Goal: Task Accomplishment & Management: Use online tool/utility

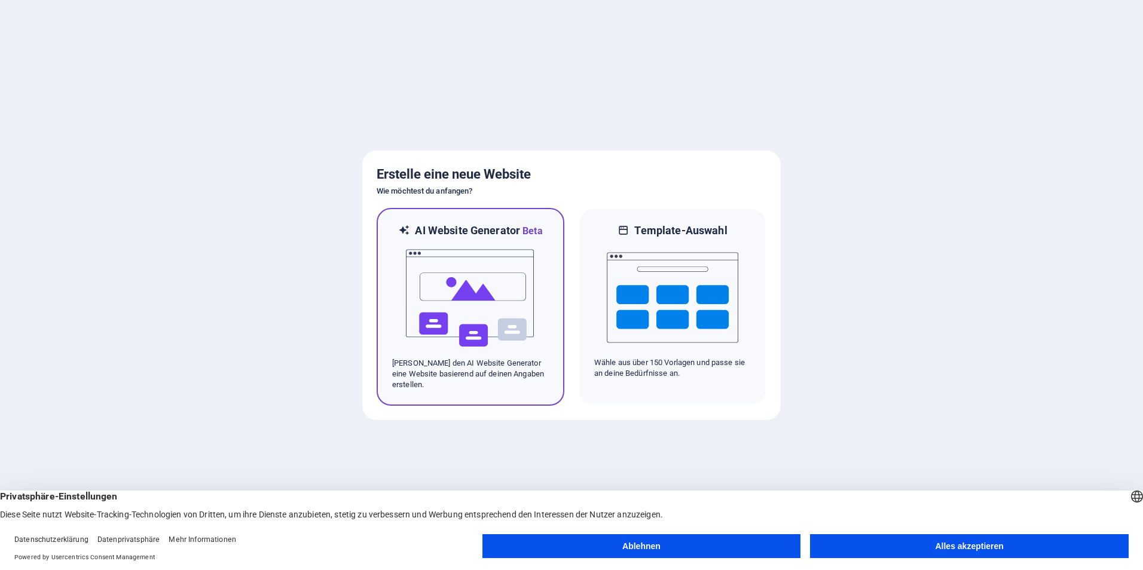
click at [545, 341] on div at bounding box center [470, 299] width 157 height 120
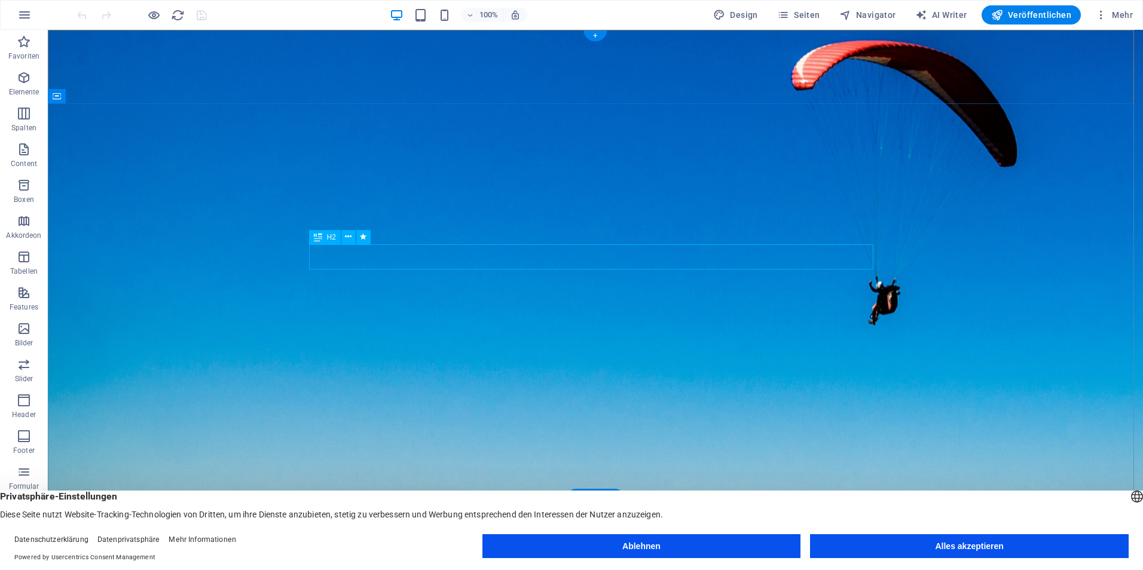
click at [28, 341] on p "Bilder" at bounding box center [24, 343] width 19 height 10
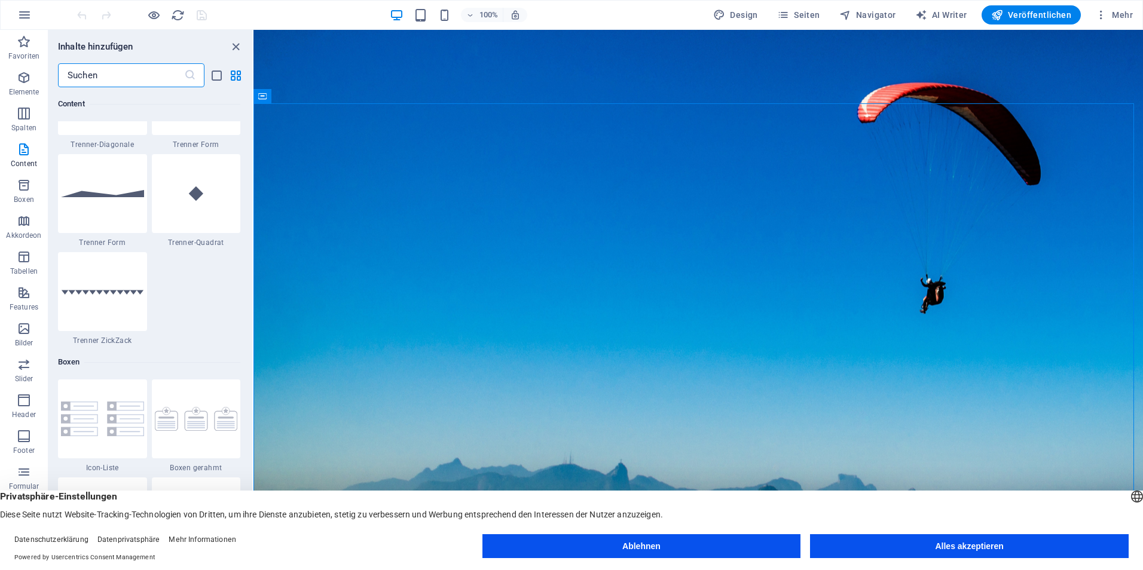
scroll to position [2893, 0]
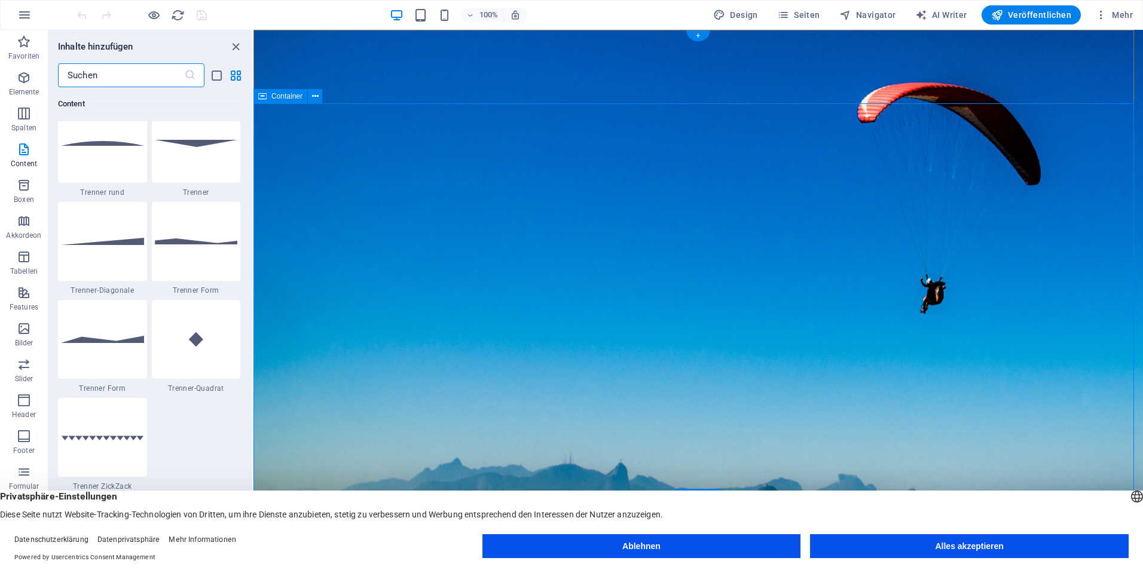
click at [267, 96] on div "Container" at bounding box center [280, 96] width 54 height 14
click at [317, 99] on icon at bounding box center [315, 96] width 7 height 13
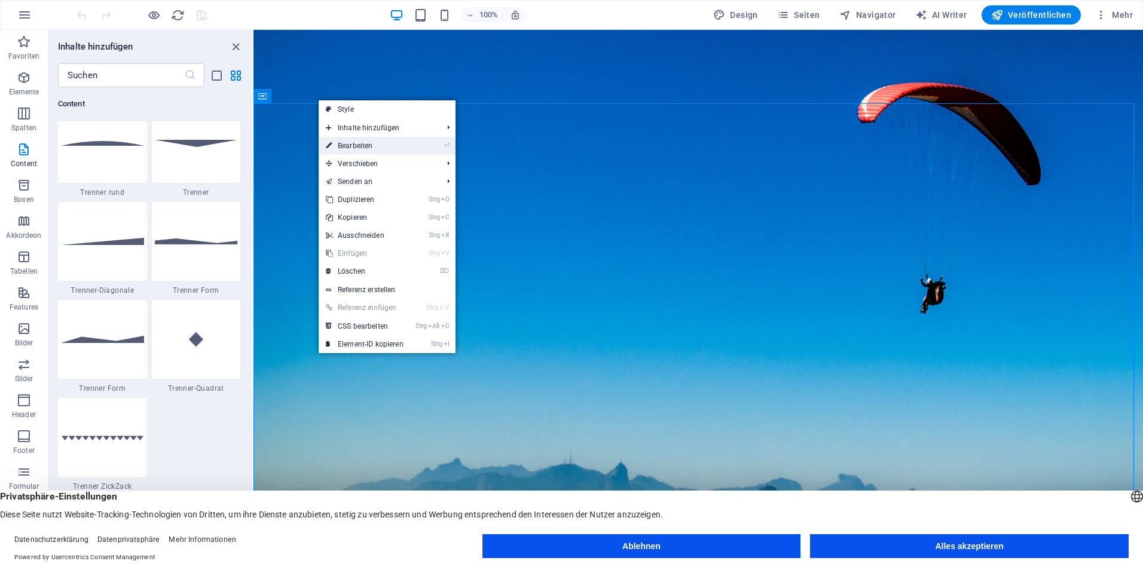
click at [442, 145] on li "⏎ Bearbeiten" at bounding box center [387, 146] width 137 height 18
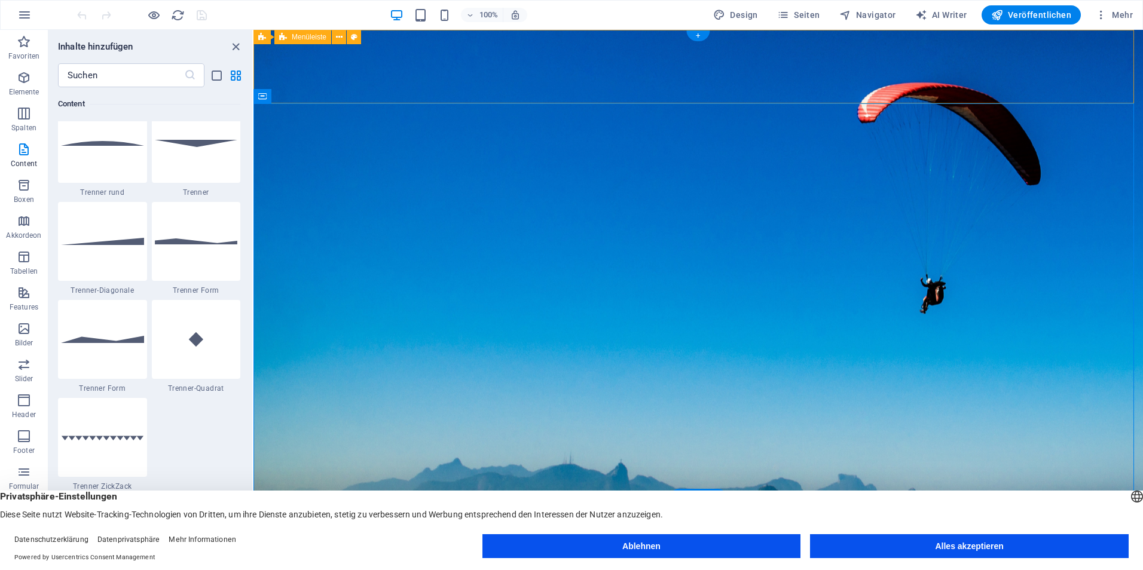
click at [983, 499] on div "Dal Borgo Consulting Startseite Über uns Leistungen Kontaktieren Sie uns Impres…" at bounding box center [697, 536] width 889 height 74
click at [979, 499] on div "Dal Borgo Consulting Startseite Über uns Leistungen Kontaktieren Sie uns Impres…" at bounding box center [697, 536] width 889 height 74
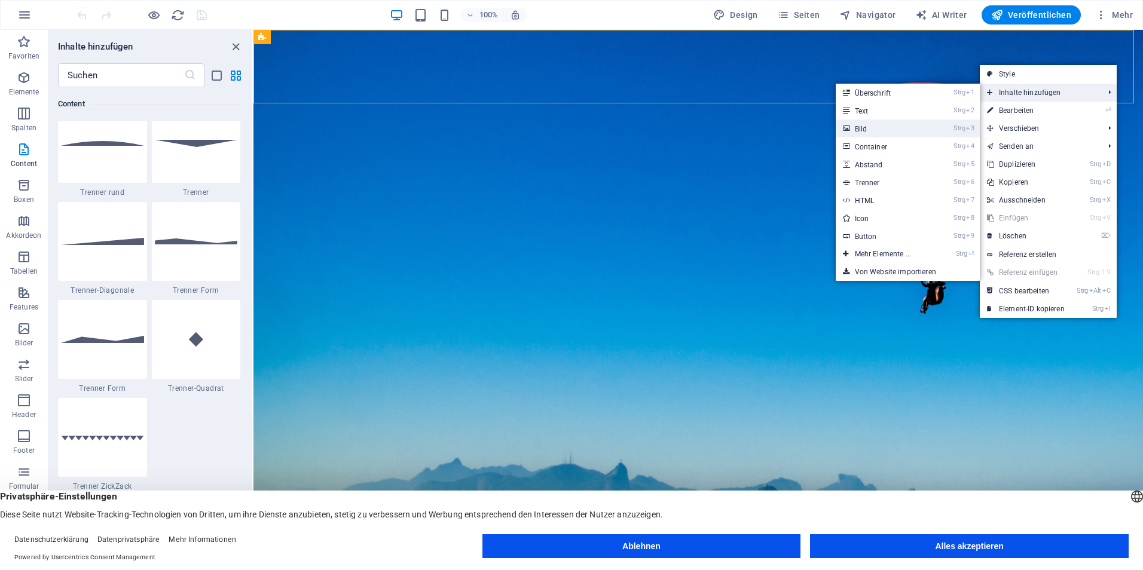
drag, startPoint x: 863, startPoint y: 124, endPoint x: 608, endPoint y: 83, distance: 258.5
click at [863, 124] on link "Strg 3 Bild" at bounding box center [885, 129] width 99 height 18
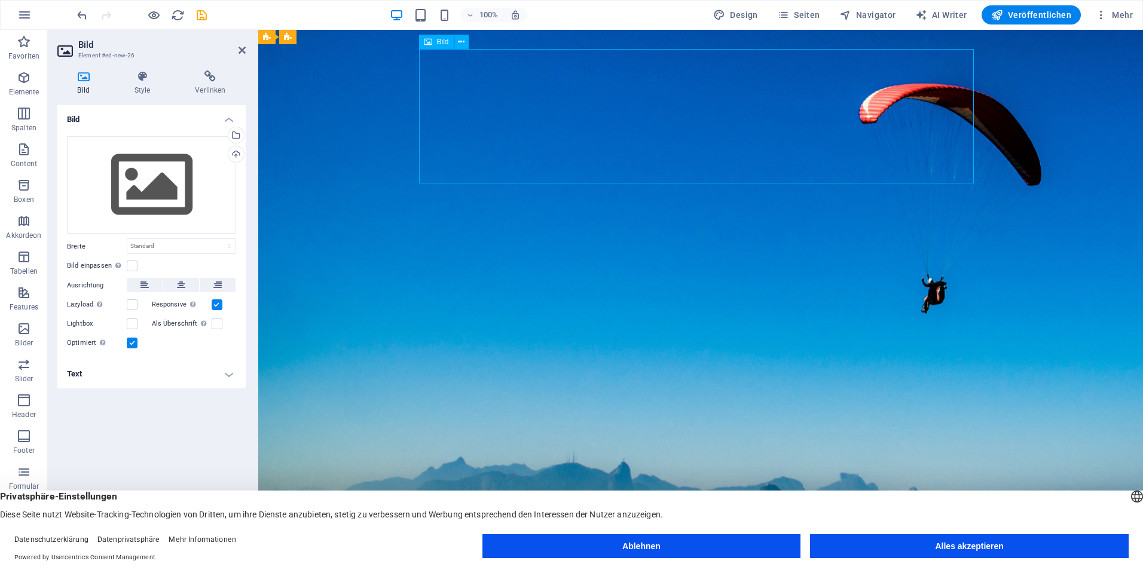
drag, startPoint x: 664, startPoint y: 123, endPoint x: 630, endPoint y: 178, distance: 64.2
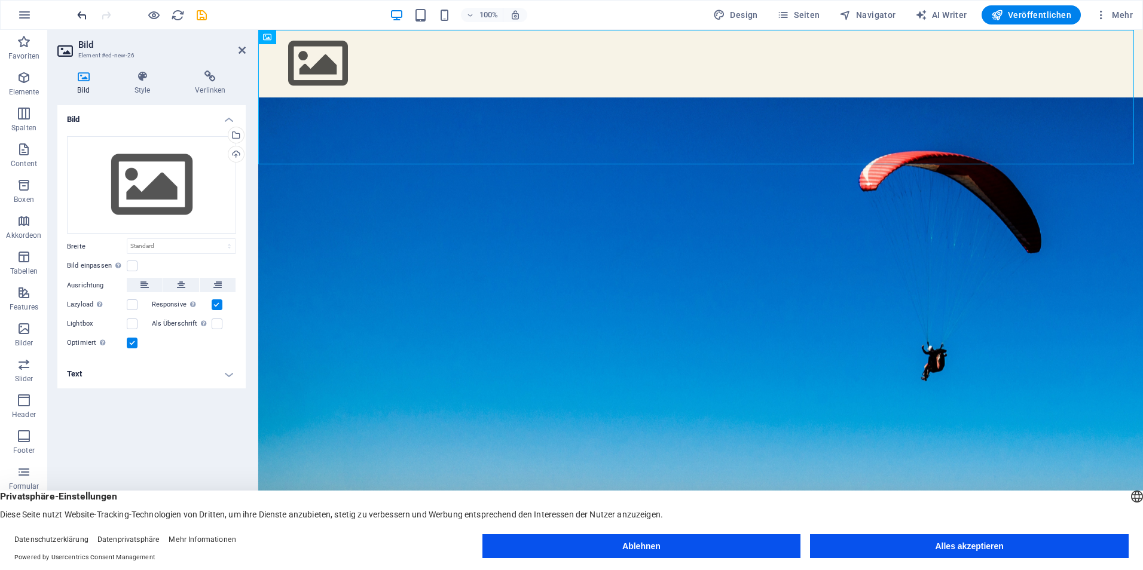
click at [78, 10] on icon "undo" at bounding box center [82, 15] width 14 height 14
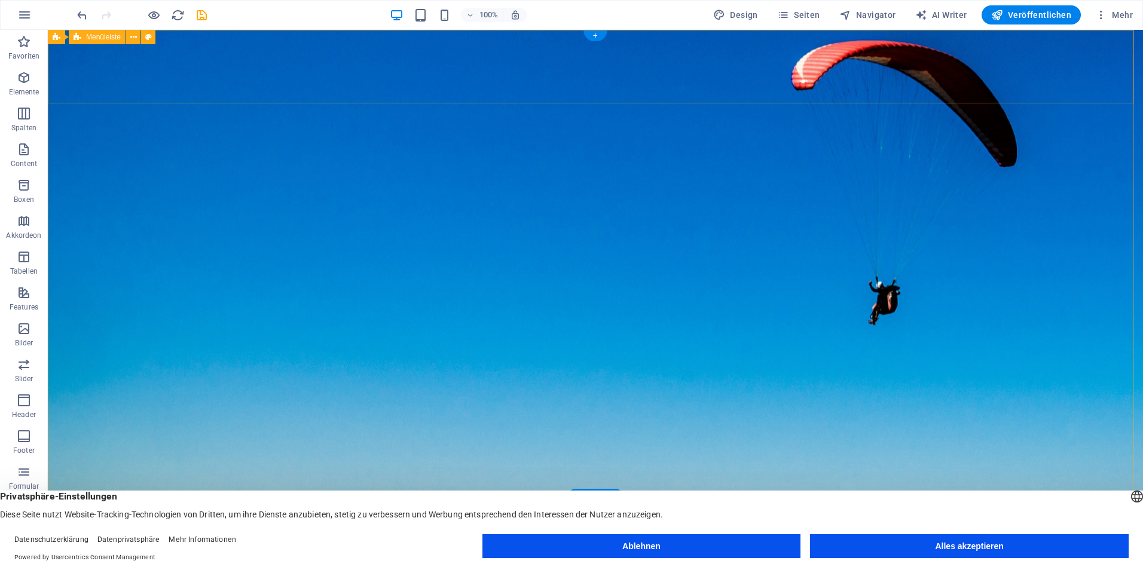
click at [271, 499] on div "Dal Borgo Consulting Startseite Über uns Leistungen Kontaktieren Sie uns Impres…" at bounding box center [595, 536] width 1095 height 74
click at [25, 150] on icon "button" at bounding box center [24, 149] width 14 height 14
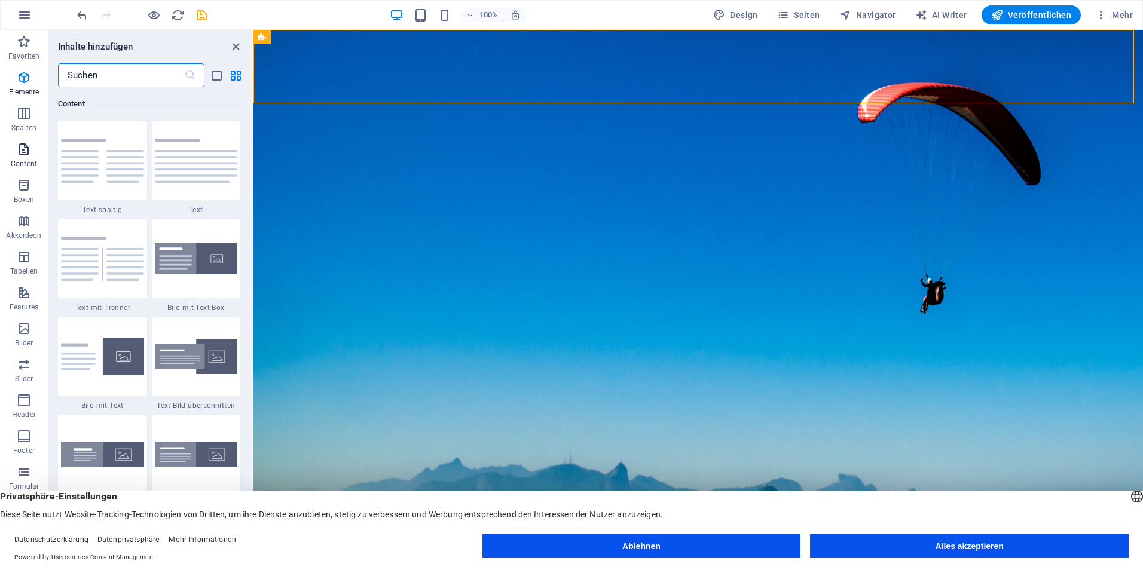
scroll to position [2092, 0]
click at [27, 334] on icon "button" at bounding box center [24, 329] width 14 height 14
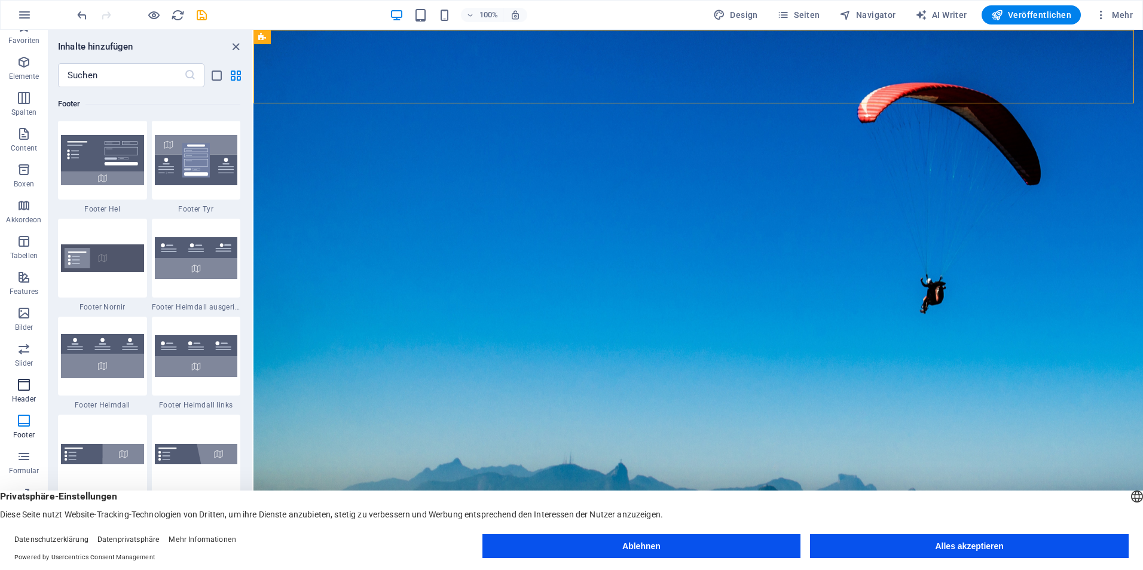
scroll to position [17, 0]
click at [22, 413] on icon "button" at bounding box center [24, 419] width 14 height 14
click at [22, 380] on icon "button" at bounding box center [24, 384] width 14 height 14
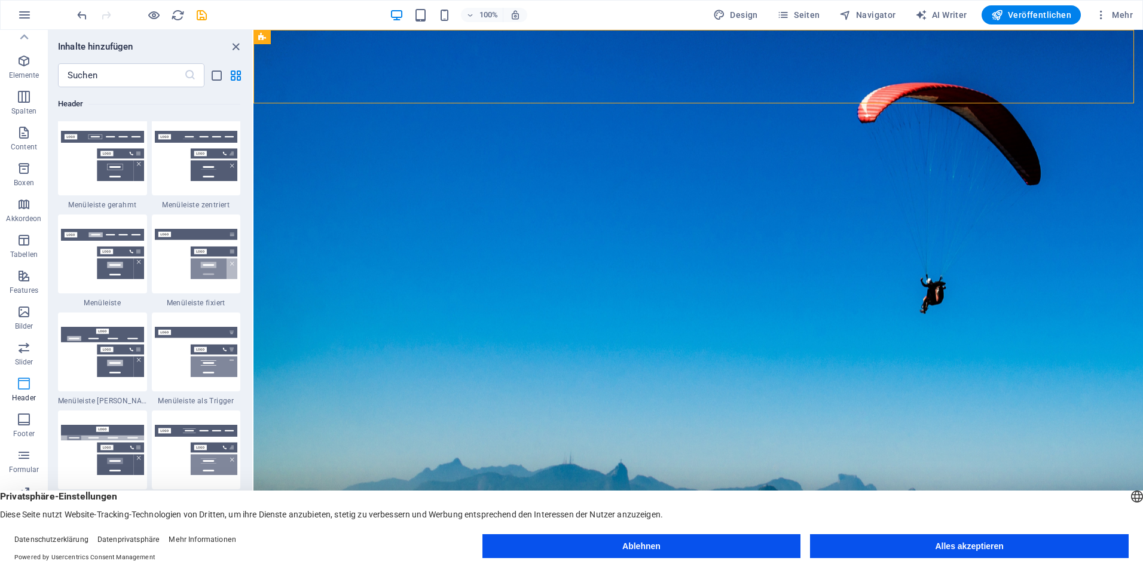
scroll to position [7198, 0]
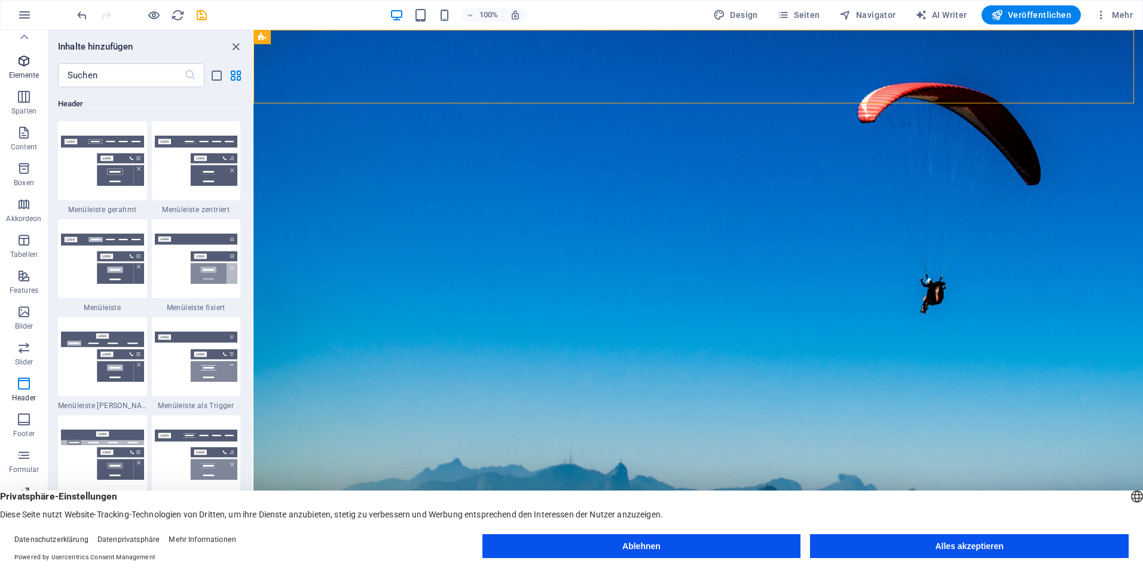
click at [37, 59] on span "Elemente" at bounding box center [24, 68] width 48 height 29
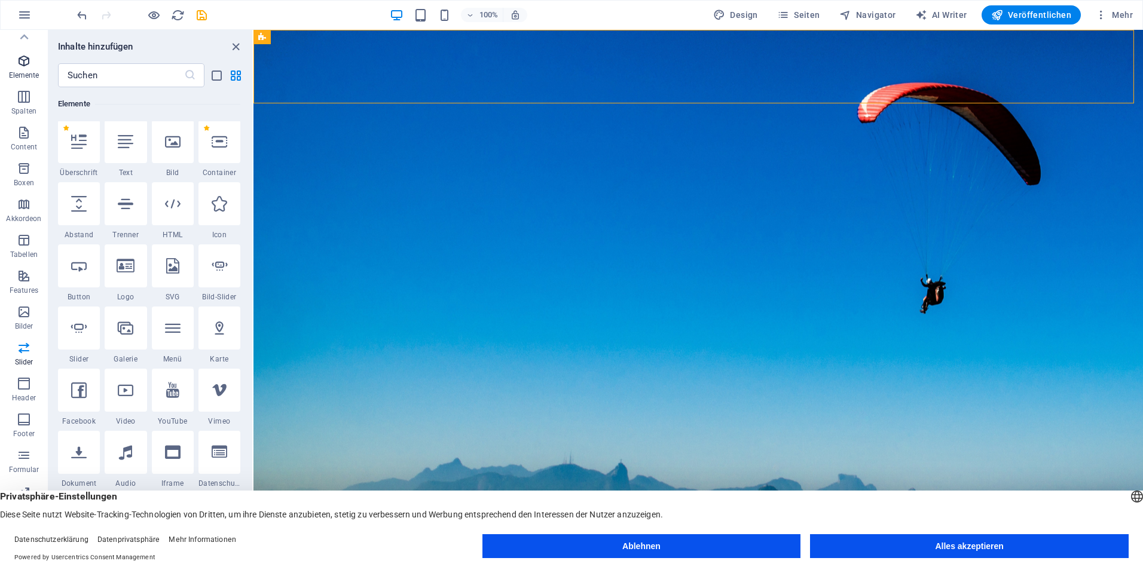
scroll to position [127, 0]
click at [173, 140] on icon at bounding box center [173, 143] width 16 height 16
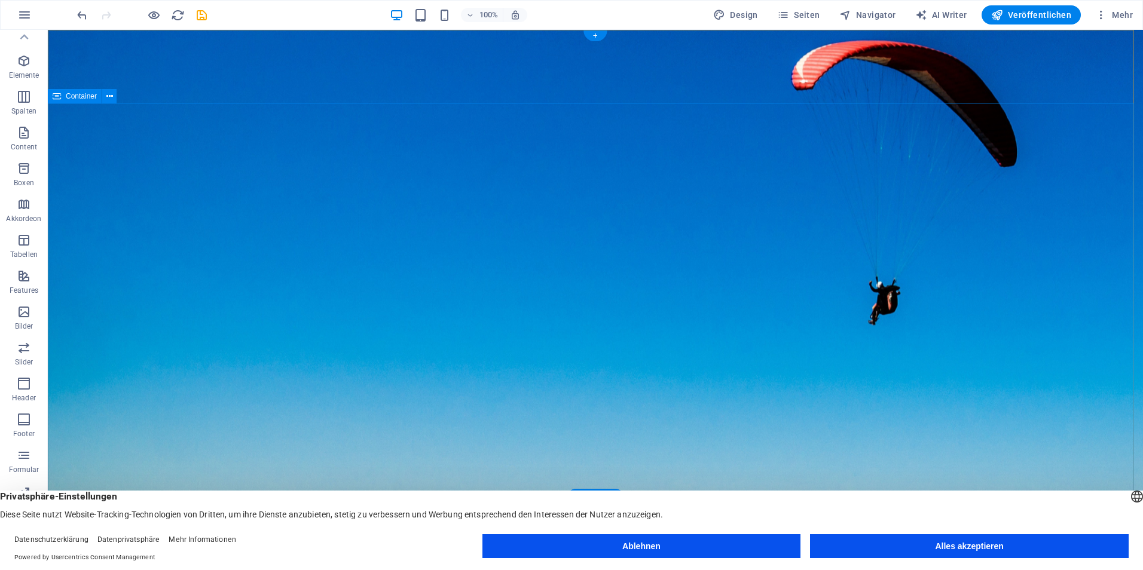
click at [215, 499] on div "Dal Borgo Consulting Startseite Über uns Leistungen Kontaktieren Sie uns Impres…" at bounding box center [595, 536] width 1095 height 74
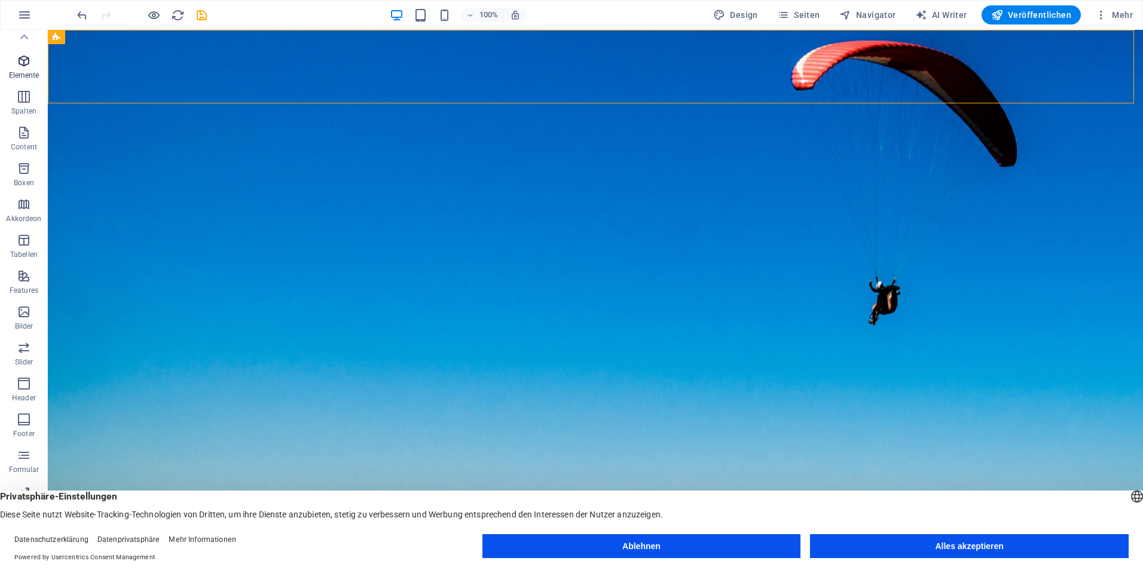
click at [23, 72] on p "Elemente" at bounding box center [24, 76] width 30 height 10
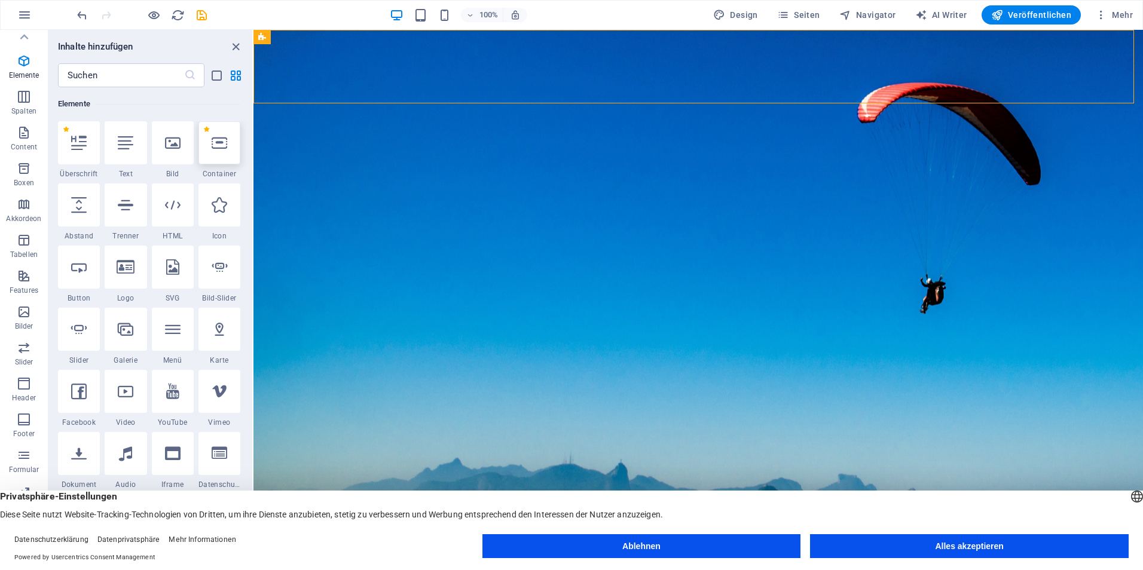
click at [213, 142] on icon at bounding box center [220, 143] width 16 height 16
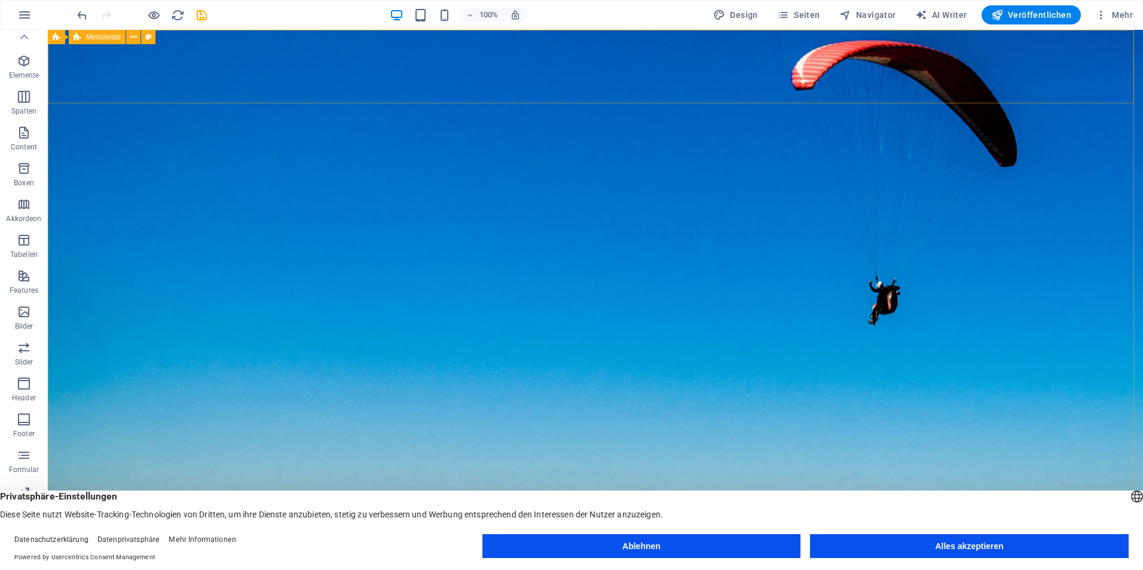
click at [100, 36] on span "Menüleiste" at bounding box center [103, 36] width 35 height 7
click at [128, 39] on button at bounding box center [133, 37] width 14 height 14
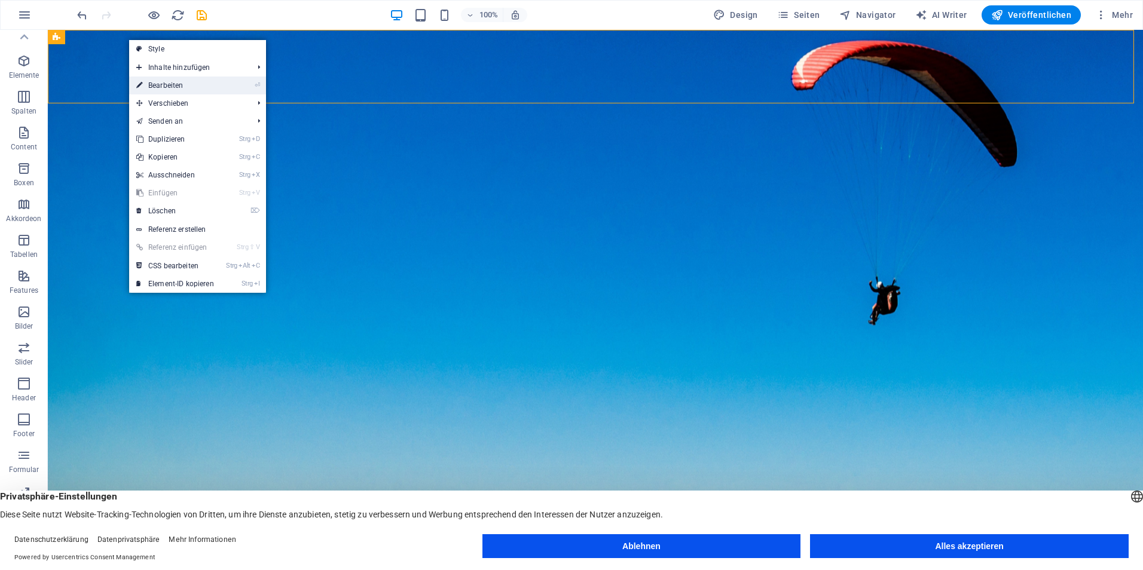
click at [239, 82] on li "⏎ Bearbeiten" at bounding box center [197, 86] width 137 height 18
click at [239, 85] on li "⏎ Bearbeiten" at bounding box center [197, 86] width 137 height 18
drag, startPoint x: 239, startPoint y: 85, endPoint x: 205, endPoint y: 29, distance: 65.7
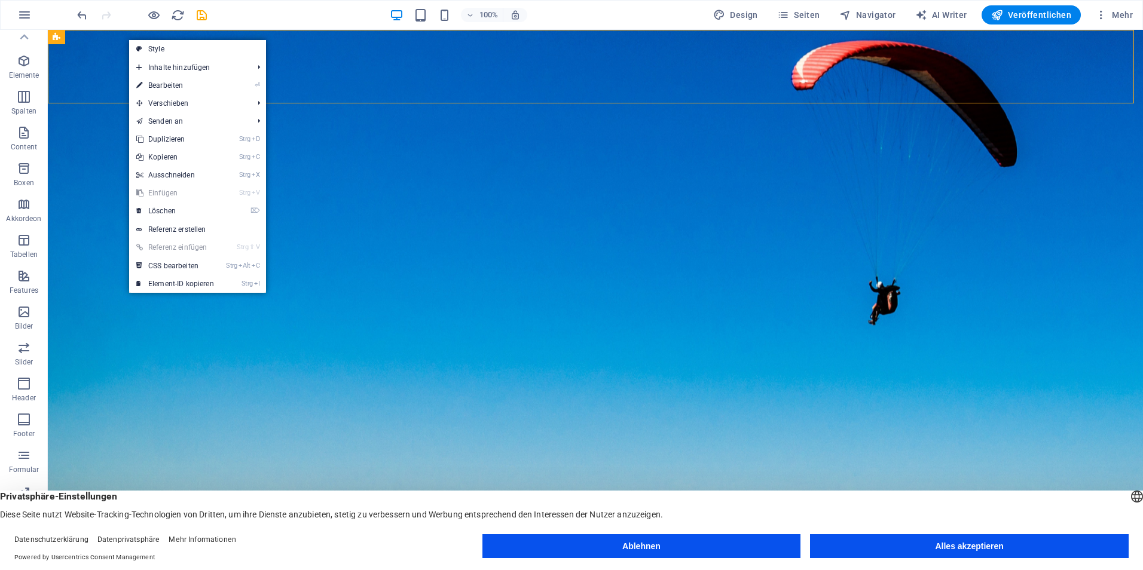
click at [205, 29] on div "100% Design Seiten Navigator AI Writer Veröffentlichen Mehr" at bounding box center [572, 15] width 1142 height 29
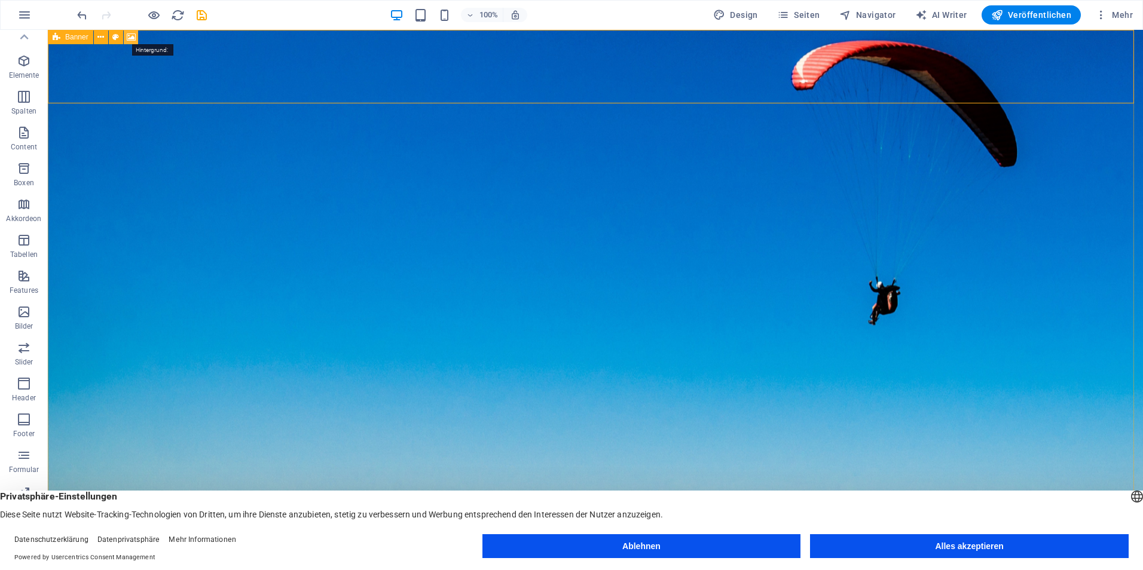
click at [128, 36] on icon at bounding box center [131, 37] width 9 height 13
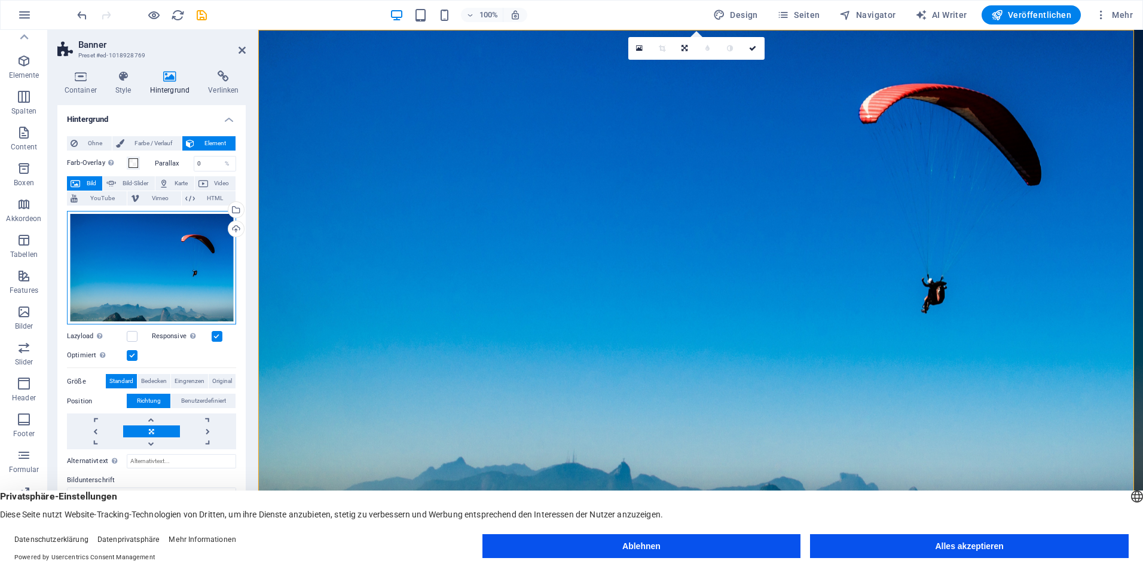
click at [120, 250] on div "Ziehe Dateien zum Hochladen hierher oder klicke hier, um aus Dateien oder koste…" at bounding box center [151, 268] width 169 height 114
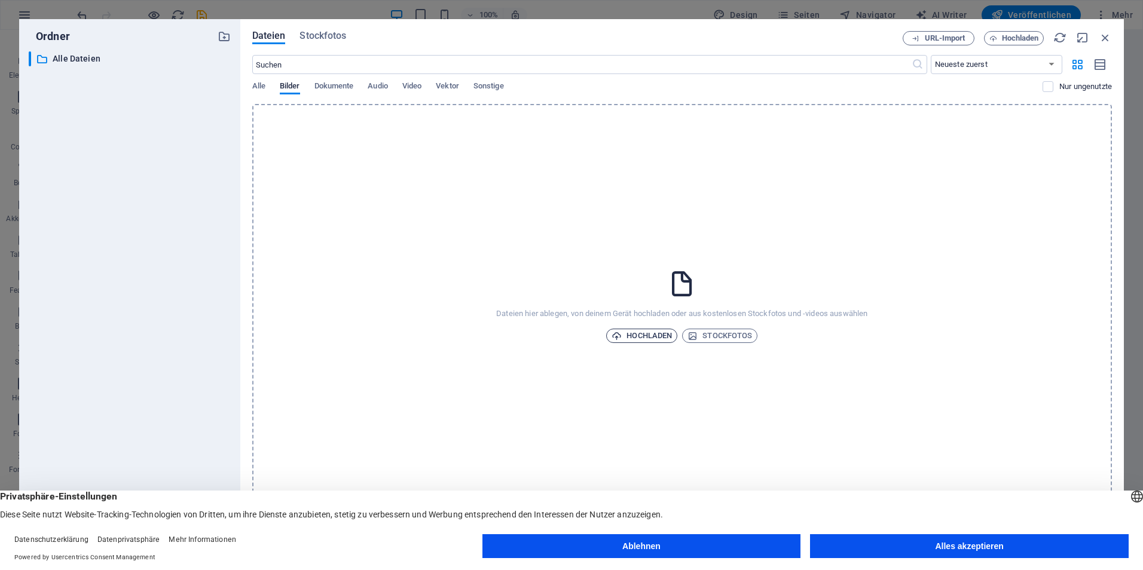
click at [622, 330] on span "Hochladen" at bounding box center [642, 336] width 60 height 14
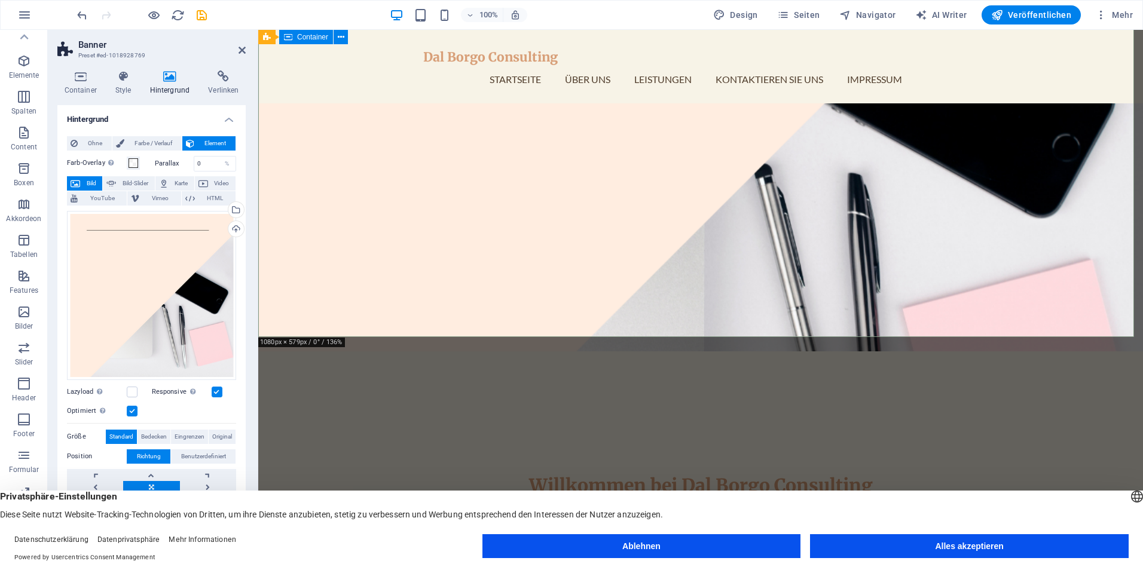
scroll to position [179, 0]
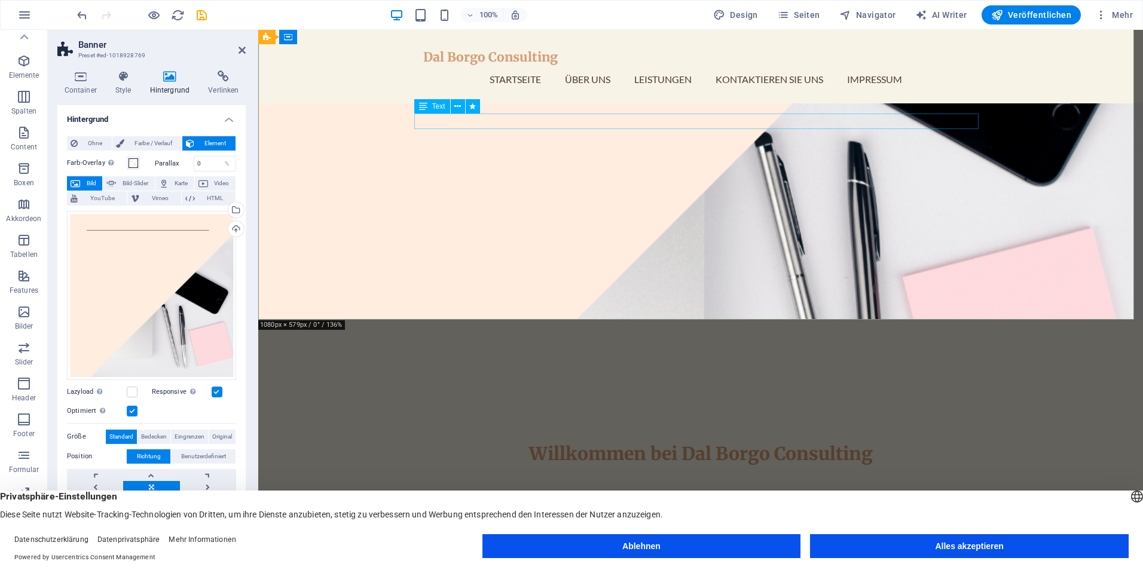
click at [565, 490] on div "Ihre Experten für Buchhaltungsdienste und Digitalisierung für kleine und mittle…" at bounding box center [700, 498] width 564 height 16
click at [536, 490] on div "Ihre Experten für Buchhaltungsdienste und Digitalisierung für kleine und mittle…" at bounding box center [700, 498] width 564 height 16
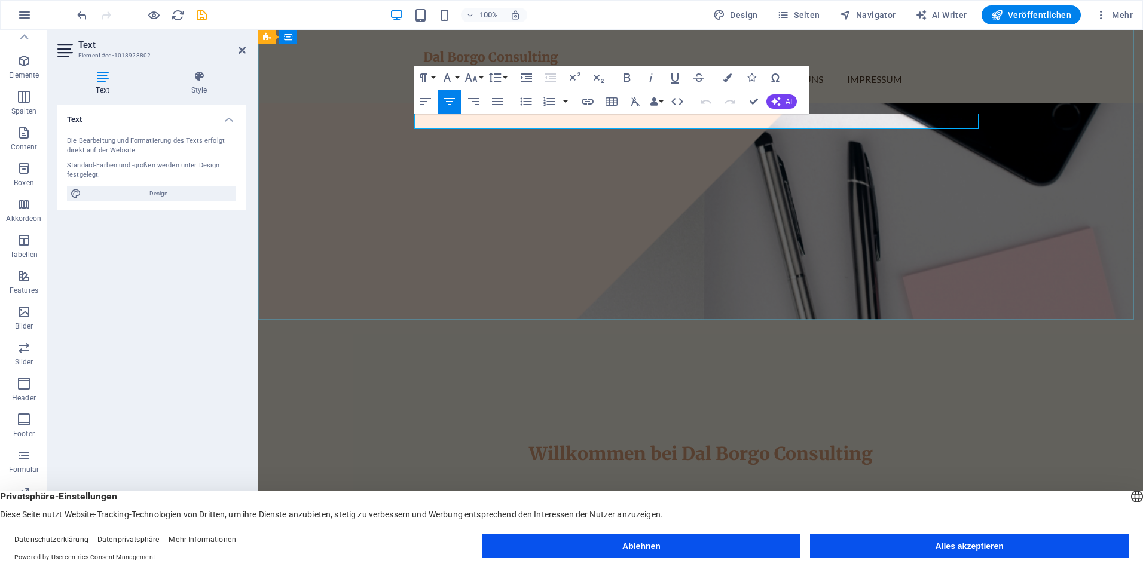
click at [543, 490] on p "Ihre Experten für Buchhaltungsdienste und Digitalisierung für kleine und mittle…" at bounding box center [700, 498] width 564 height 16
click at [879, 490] on p "Ihre Expertin für Buchhaltungsdienste und Digitalisierung für kleine und mittle…" at bounding box center [700, 498] width 564 height 16
click at [927, 490] on p "Ihre Expertin für Buchhaltungsdienste und Digitalisierung für kleine und mittle…" at bounding box center [700, 498] width 564 height 16
click at [652, 490] on p "Ihre Expertin für Buchhaltungsdienste und Digitalisierung für kleine und mittle…" at bounding box center [700, 498] width 564 height 16
click at [929, 490] on p "Ihre Expertin für Buchhaltungsdienste und Digitalisierung für kleine und mittle…" at bounding box center [700, 498] width 564 height 16
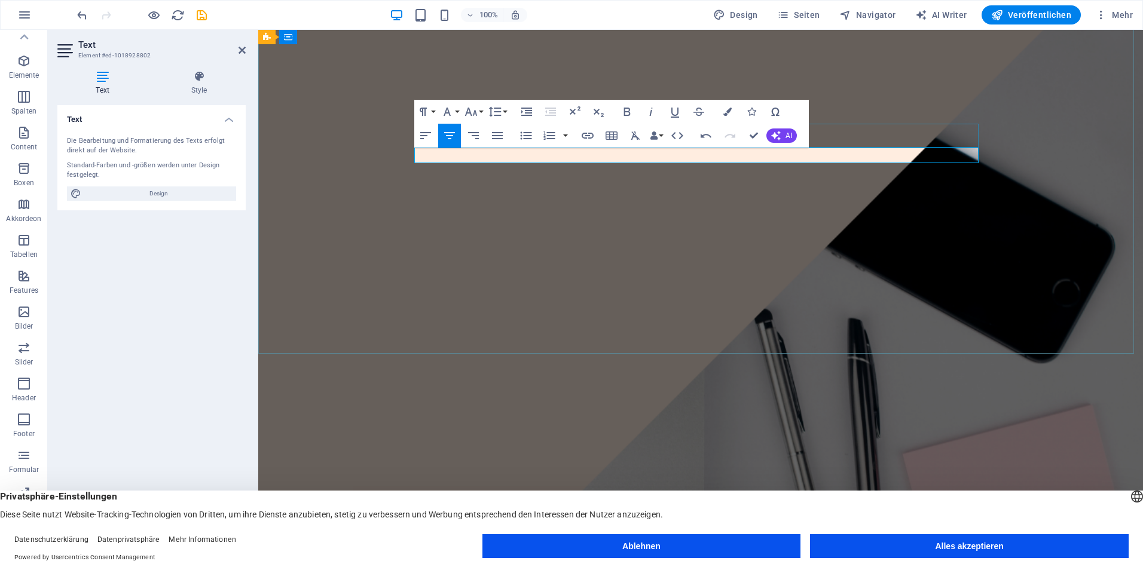
scroll to position [0, 0]
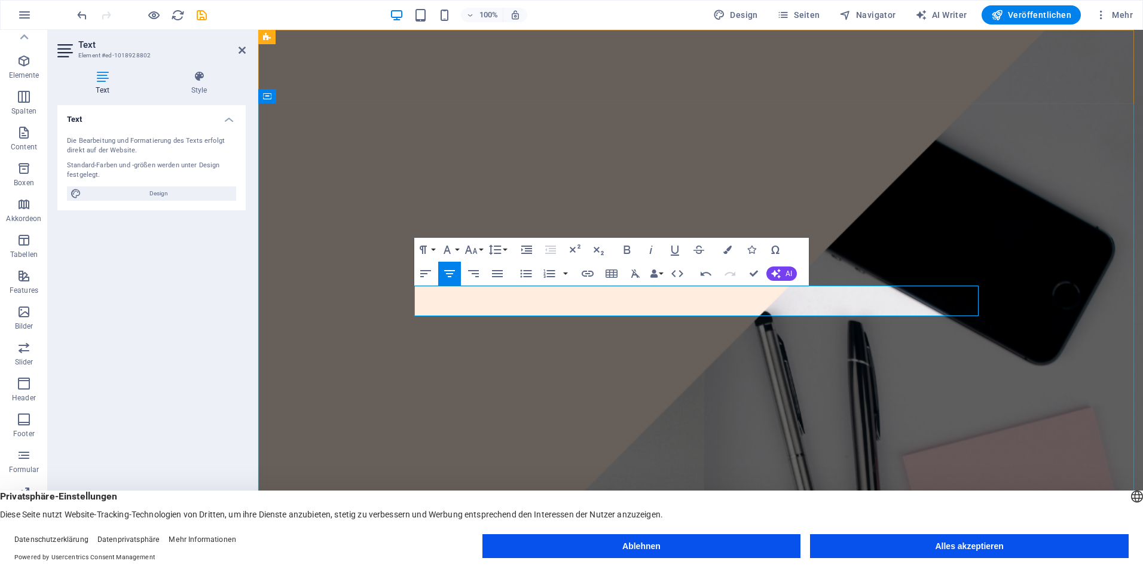
drag, startPoint x: 851, startPoint y: 294, endPoint x: 501, endPoint y: 288, distance: 350.3
click at [634, 249] on icon "button" at bounding box center [627, 250] width 14 height 14
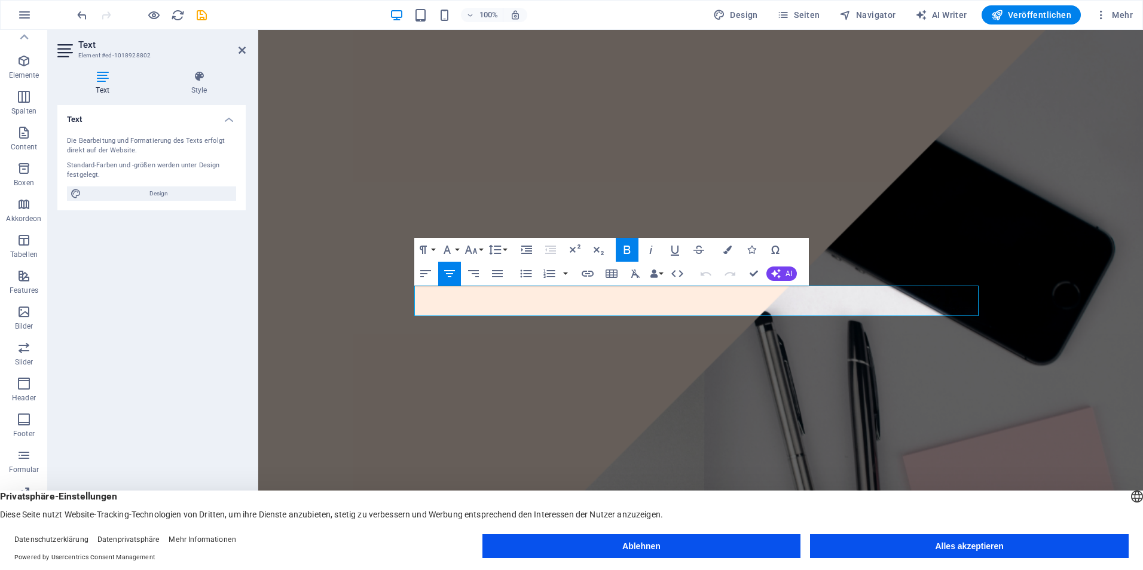
click at [628, 244] on icon "button" at bounding box center [627, 250] width 14 height 14
click at [624, 246] on icon "button" at bounding box center [626, 250] width 7 height 8
click at [674, 250] on icon "button" at bounding box center [675, 250] width 14 height 14
click at [469, 250] on icon "button" at bounding box center [470, 250] width 13 height 8
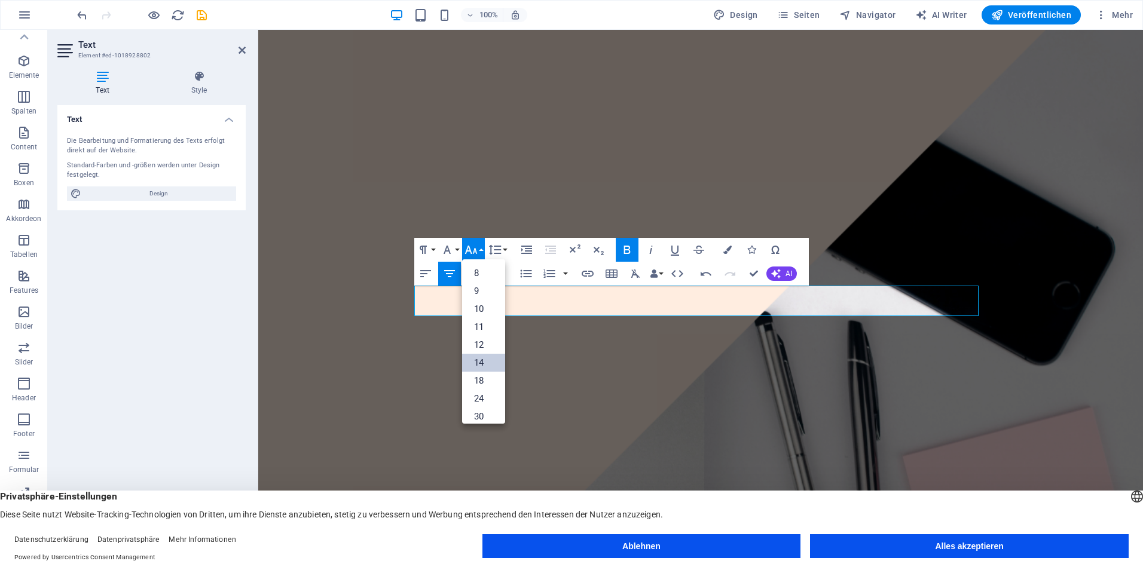
click at [493, 367] on link "14" at bounding box center [483, 363] width 43 height 18
click at [481, 250] on button "Font Size" at bounding box center [473, 250] width 23 height 24
click at [482, 412] on link "30" at bounding box center [483, 417] width 43 height 18
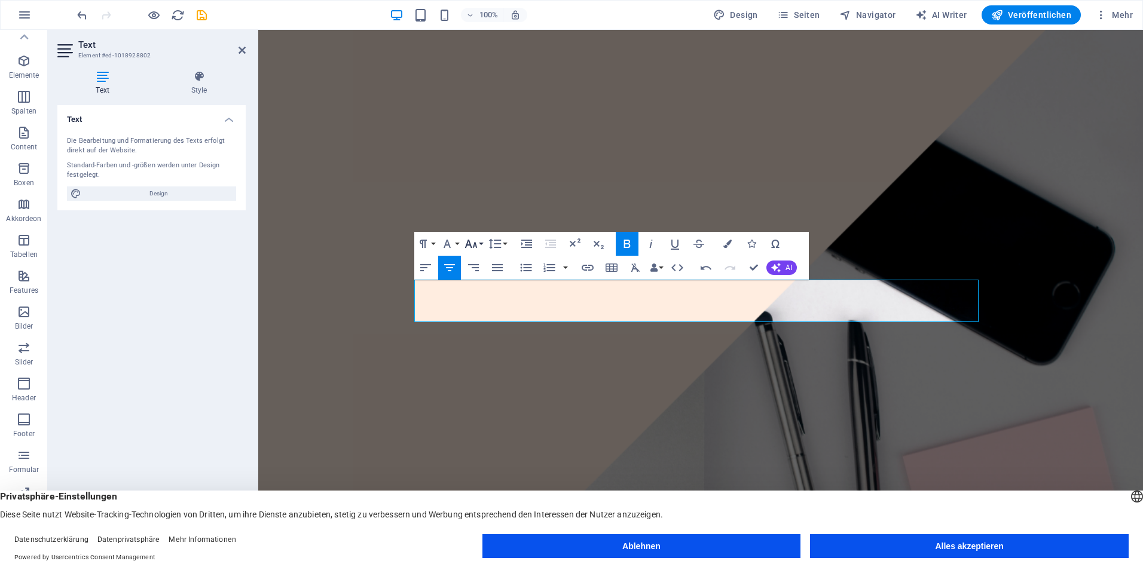
click at [479, 243] on button "Font Size" at bounding box center [473, 244] width 23 height 24
click at [492, 385] on link "24" at bounding box center [483, 393] width 43 height 18
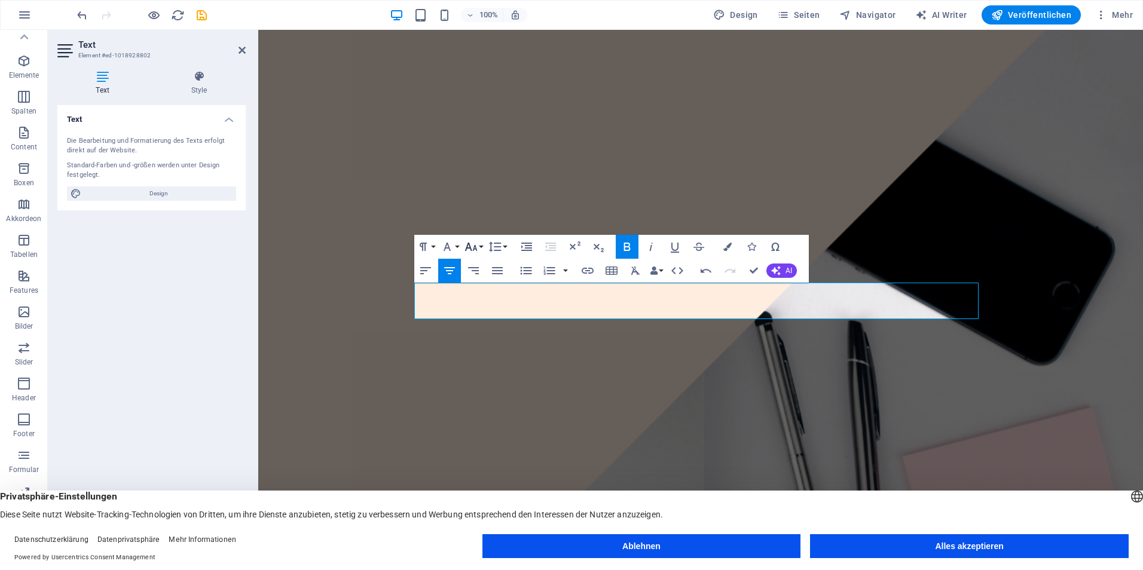
click at [474, 241] on icon "button" at bounding box center [471, 247] width 14 height 14
click at [493, 377] on link "18" at bounding box center [483, 378] width 43 height 18
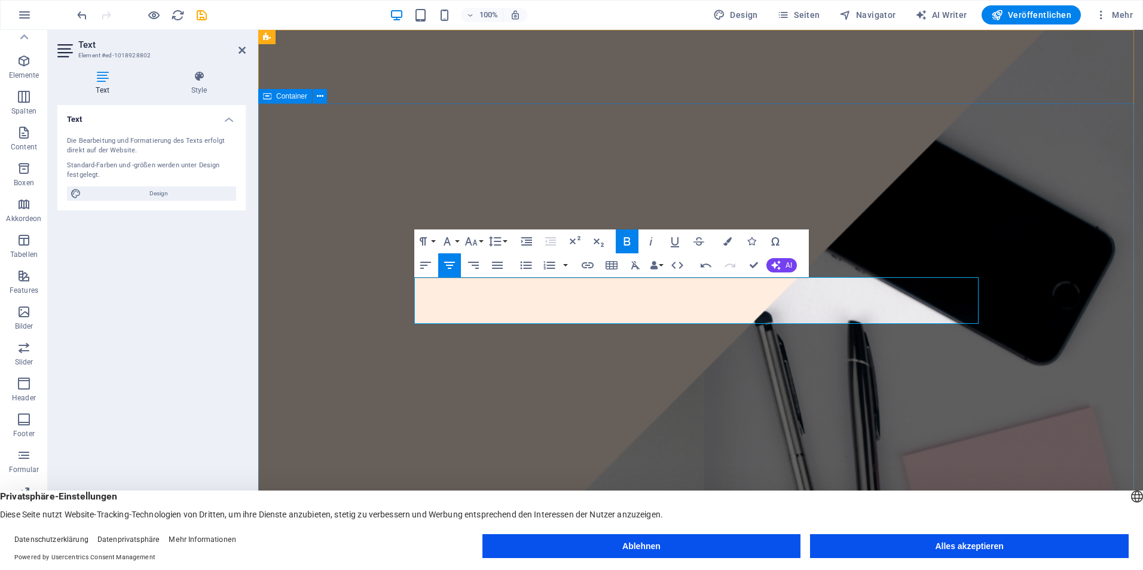
drag, startPoint x: 857, startPoint y: 377, endPoint x: 1065, endPoint y: 355, distance: 209.8
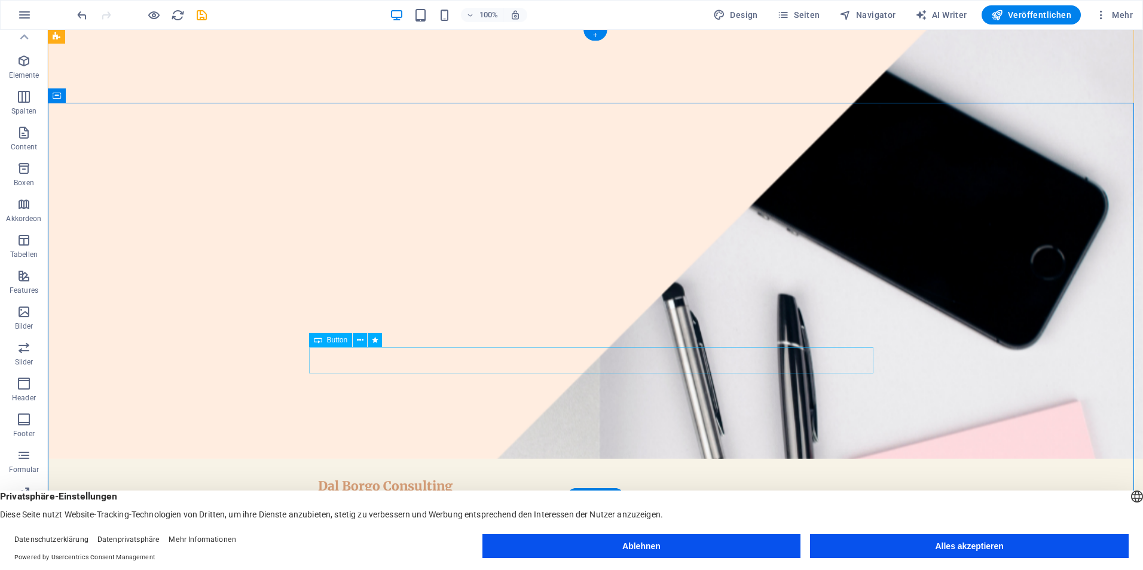
scroll to position [60, 0]
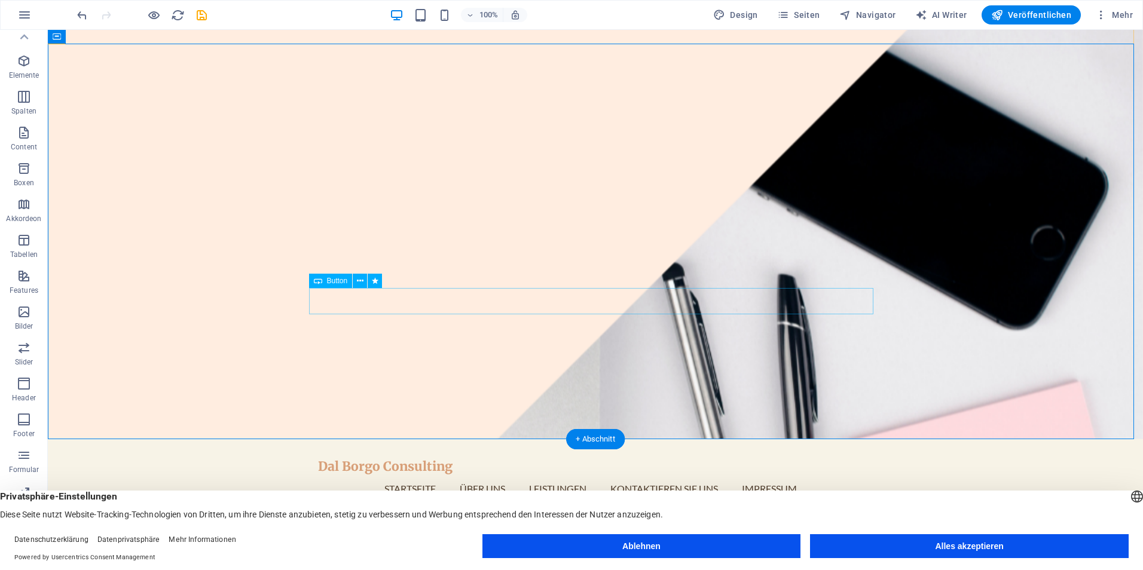
click at [319, 278] on icon at bounding box center [318, 281] width 8 height 14
click at [358, 281] on icon at bounding box center [360, 281] width 7 height 13
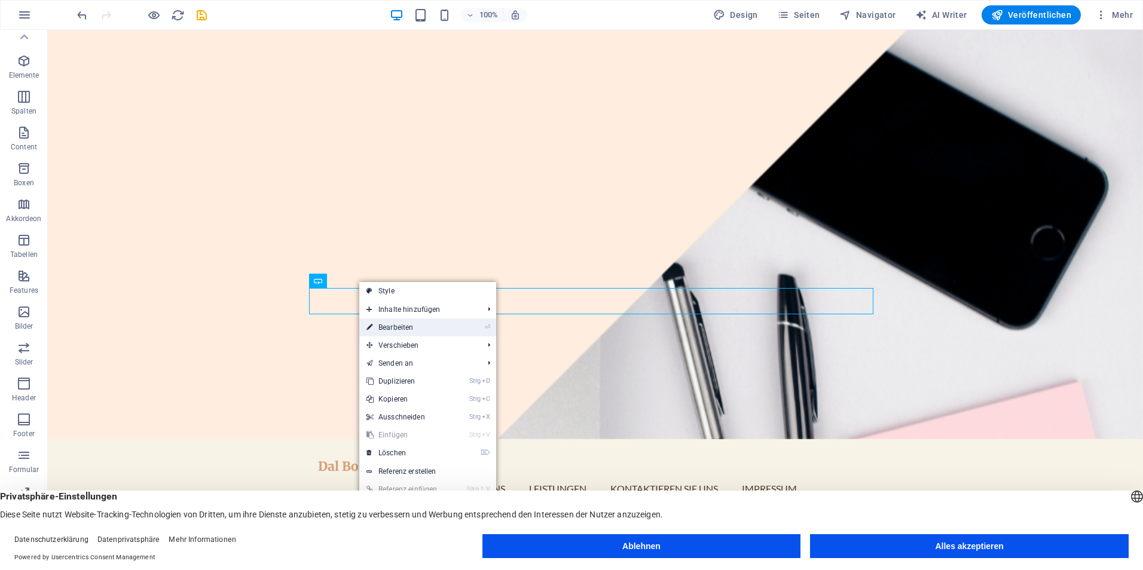
click at [404, 327] on link "⏎ Bearbeiten" at bounding box center [405, 328] width 92 height 18
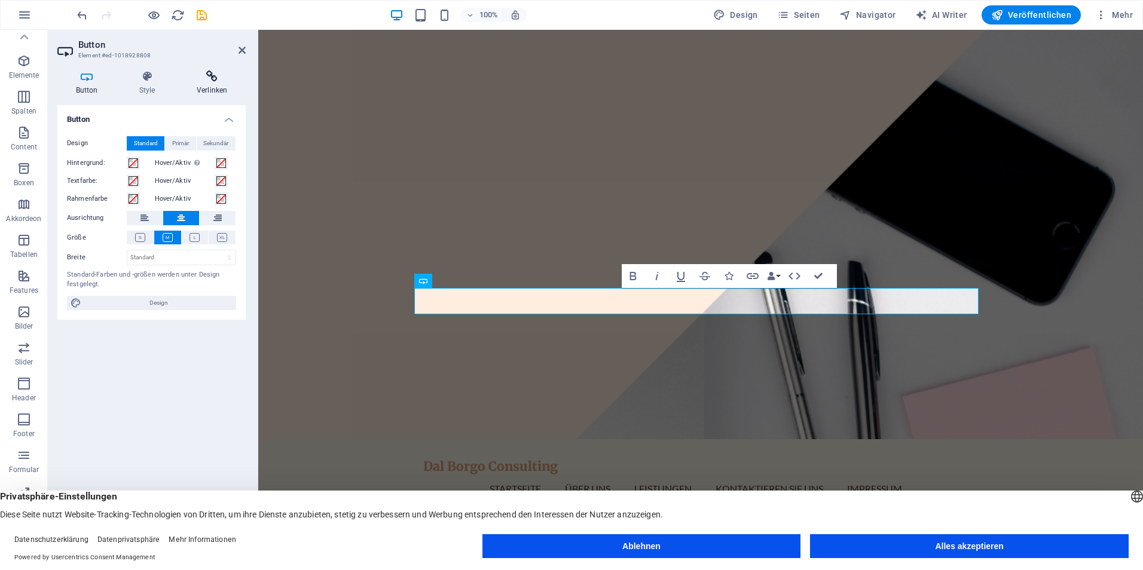
click at [211, 80] on icon at bounding box center [212, 77] width 68 height 12
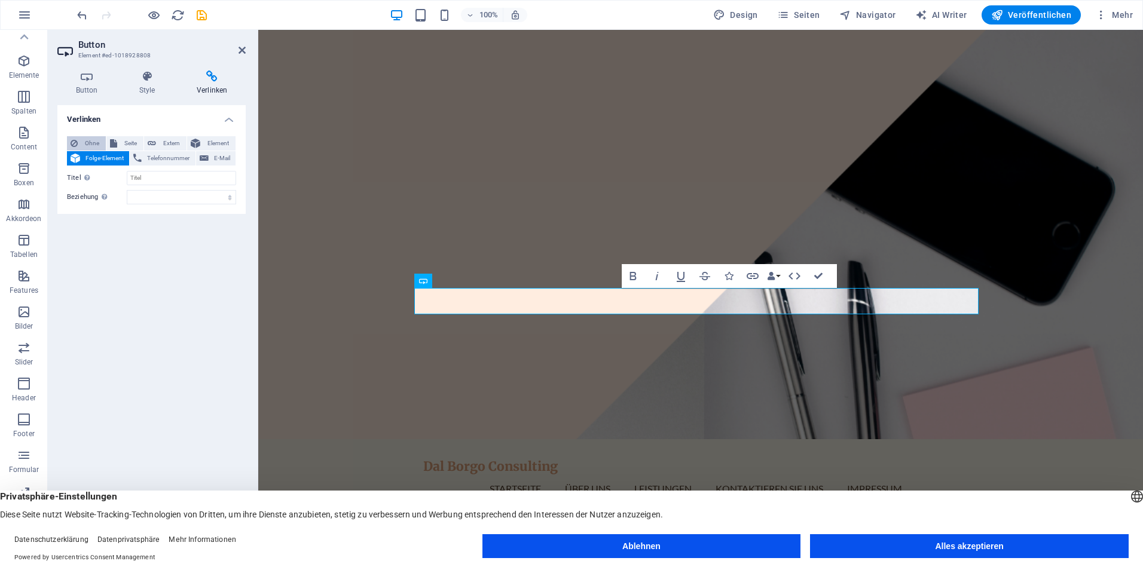
click at [103, 147] on button "Ohne" at bounding box center [86, 143] width 39 height 14
click at [99, 162] on span "Folge-Element" at bounding box center [105, 158] width 42 height 14
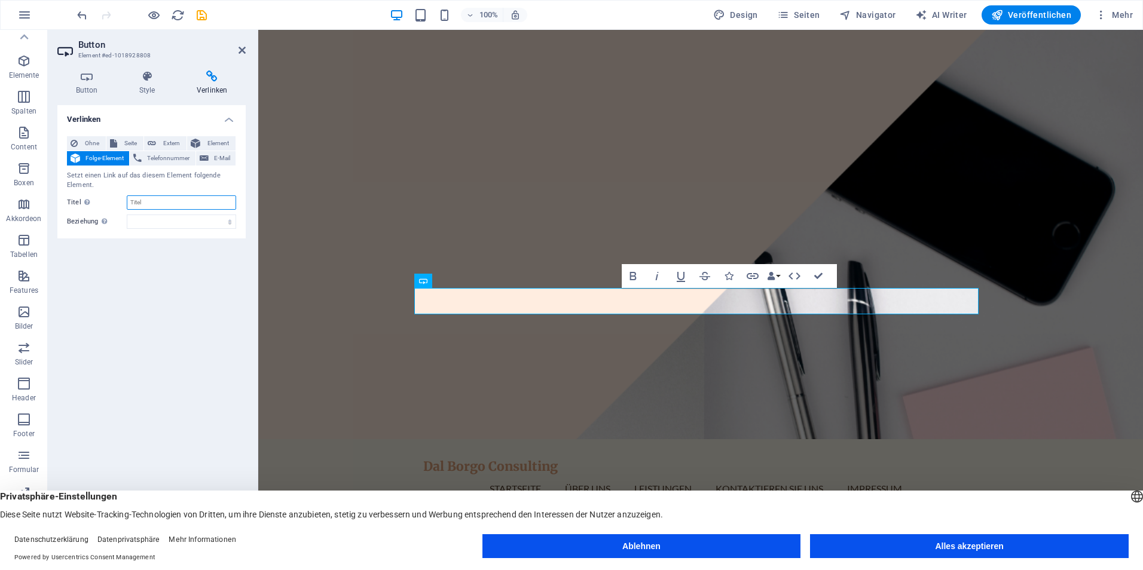
click at [156, 206] on input "Titel Zusätzliche Linkbeschreibung, sollte nicht mit dem Linktext identisch sei…" at bounding box center [181, 202] width 109 height 14
click at [209, 137] on span "Element" at bounding box center [218, 143] width 28 height 14
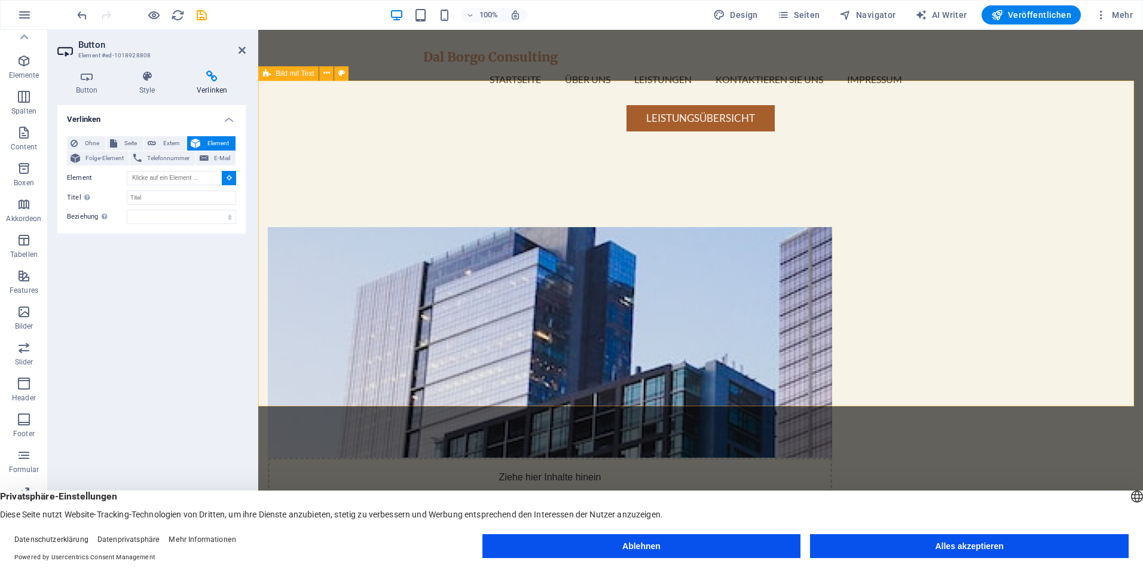
scroll to position [777, 0]
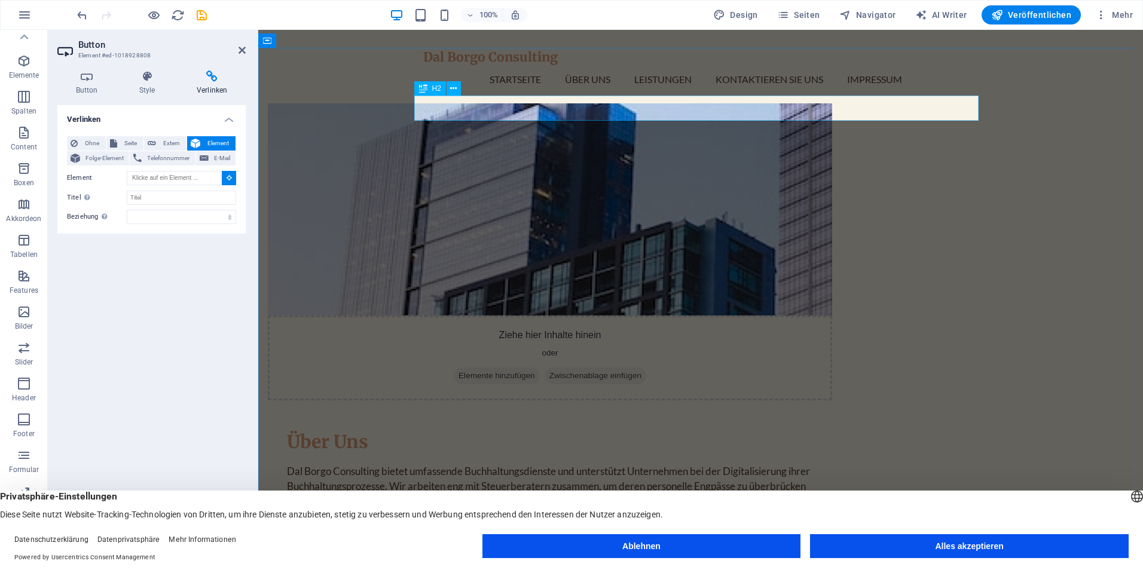
type input "#ed-1018927236"
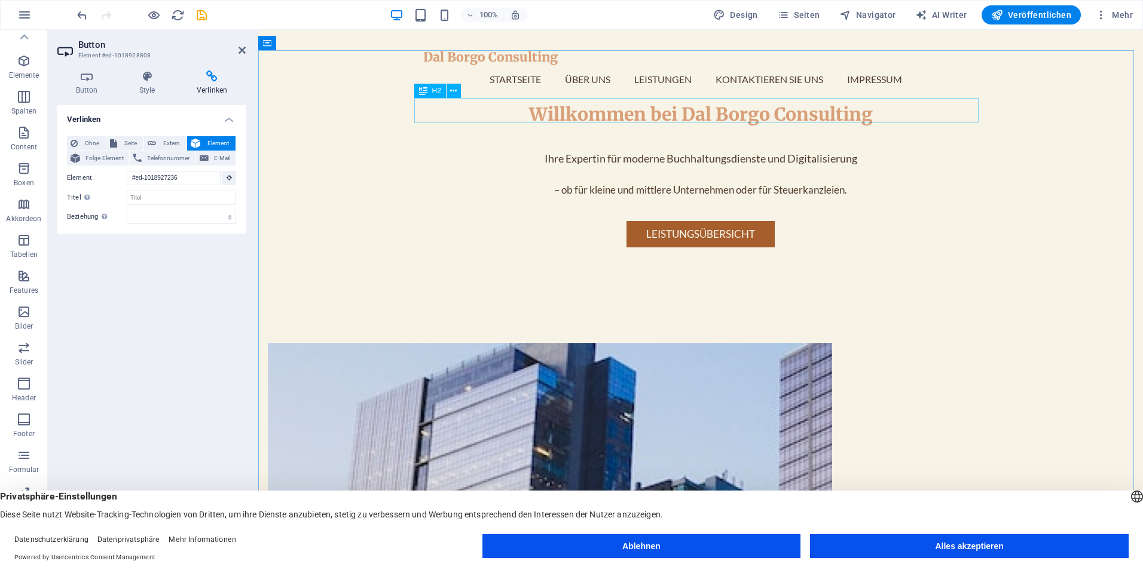
scroll to position [71, 0]
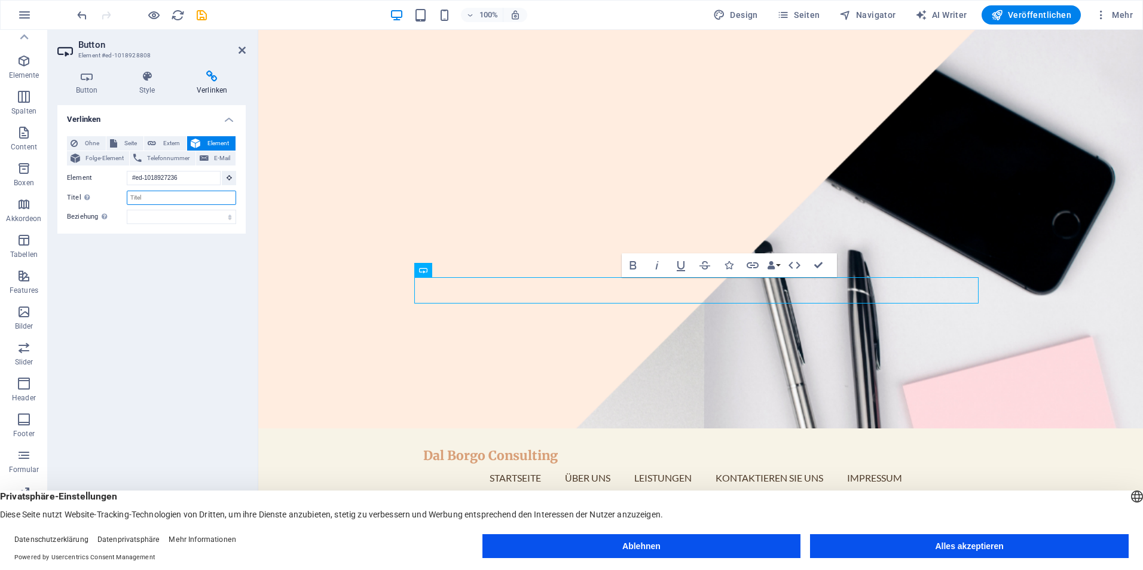
click at [148, 202] on input "Titel Zusätzliche Linkbeschreibung, sollte nicht mit dem Linktext identisch sei…" at bounding box center [181, 198] width 109 height 14
type input "Leistungsübersicht"
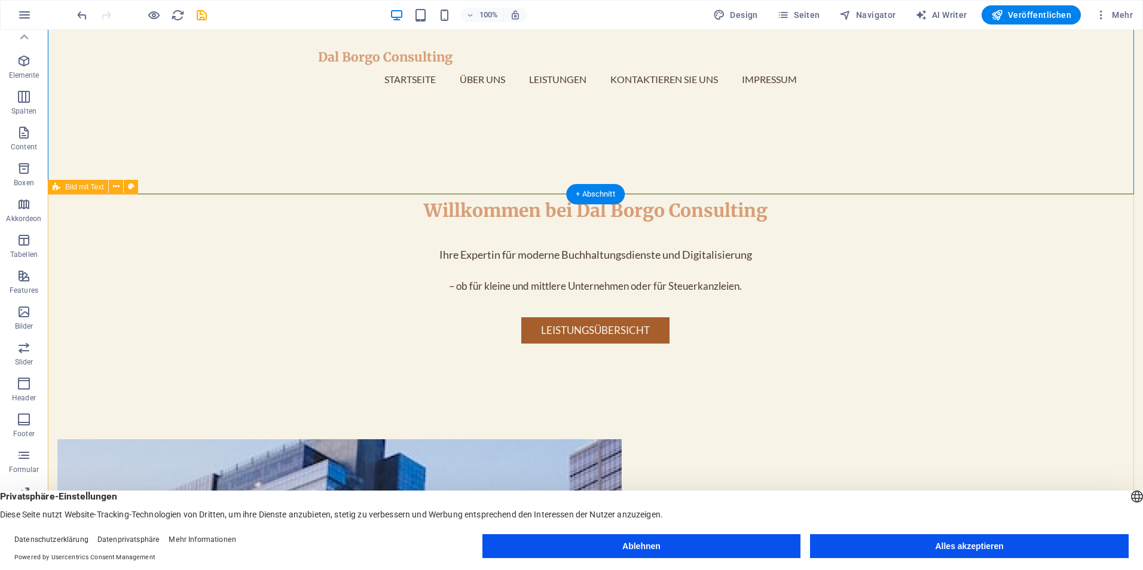
scroll to position [429, 0]
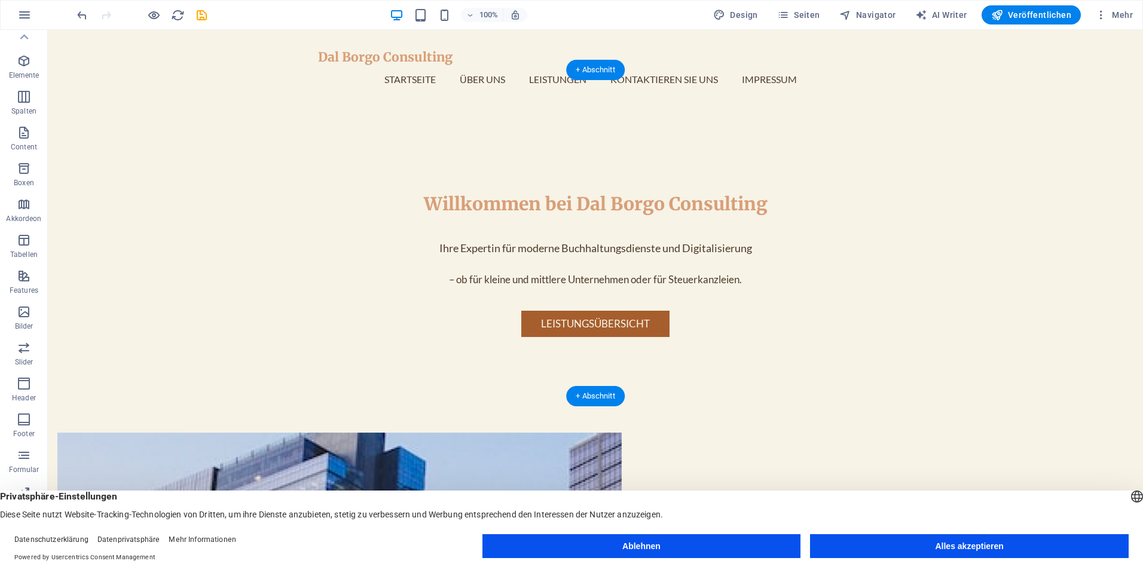
click at [415, 433] on figure at bounding box center [339, 548] width 564 height 231
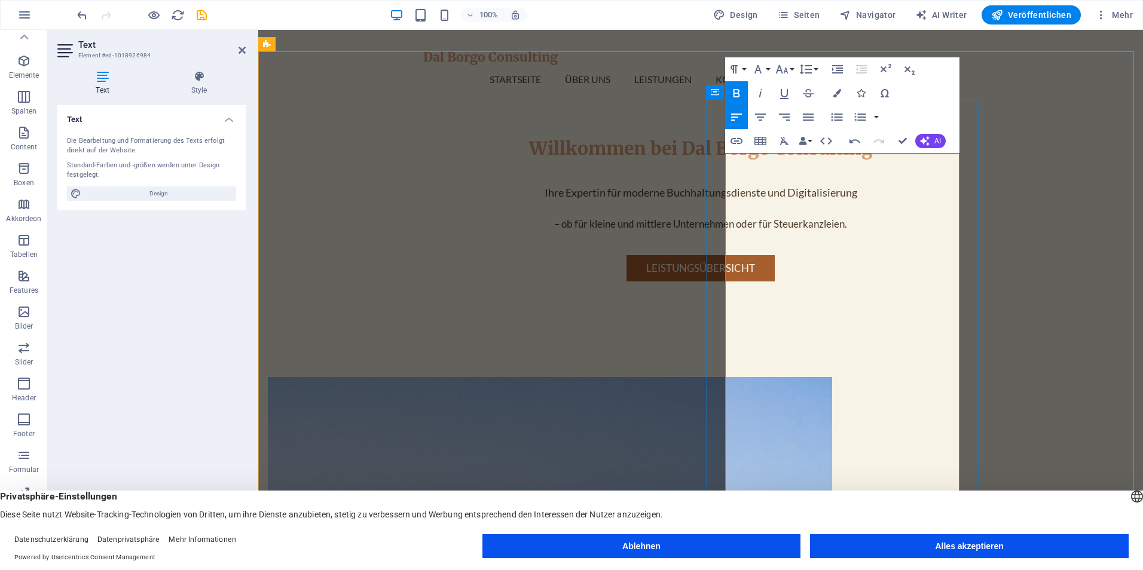
scroll to position [504, 0]
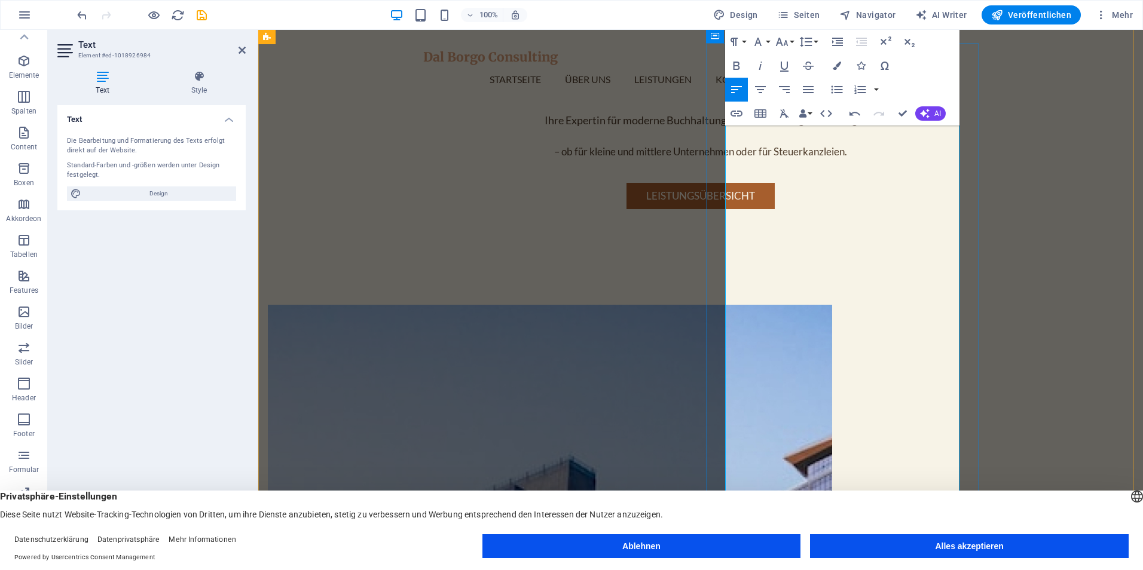
scroll to position [623, 0]
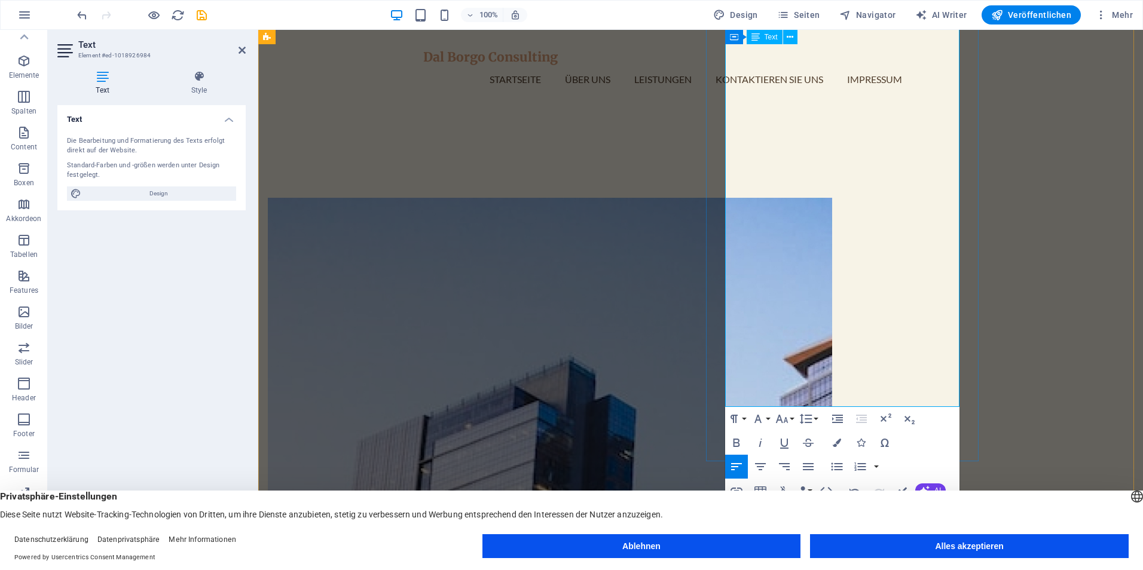
scroll to position [683, 0]
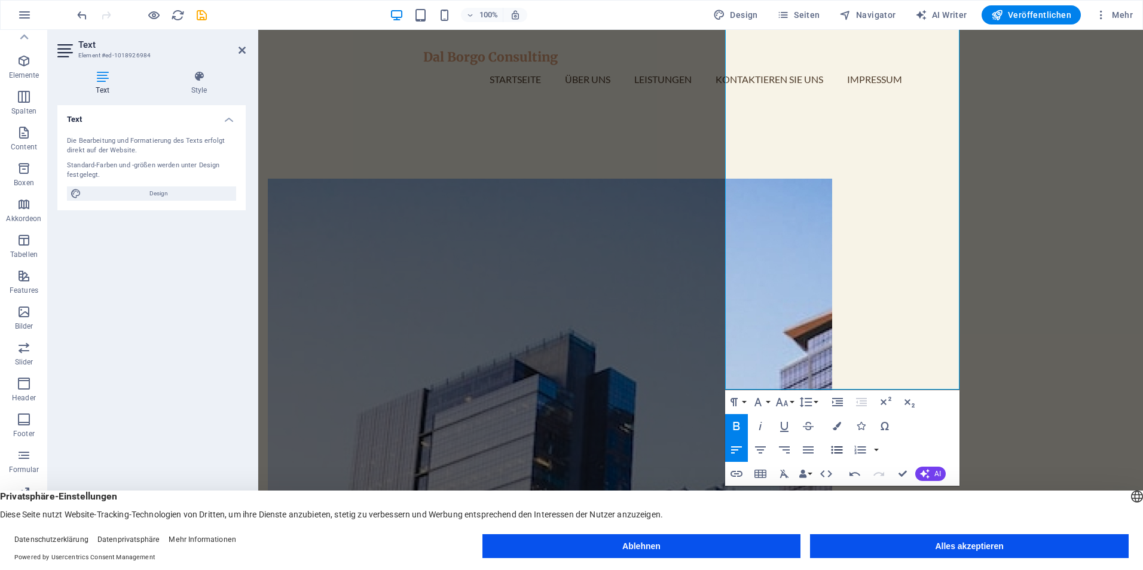
click at [832, 448] on icon "button" at bounding box center [836, 450] width 11 height 8
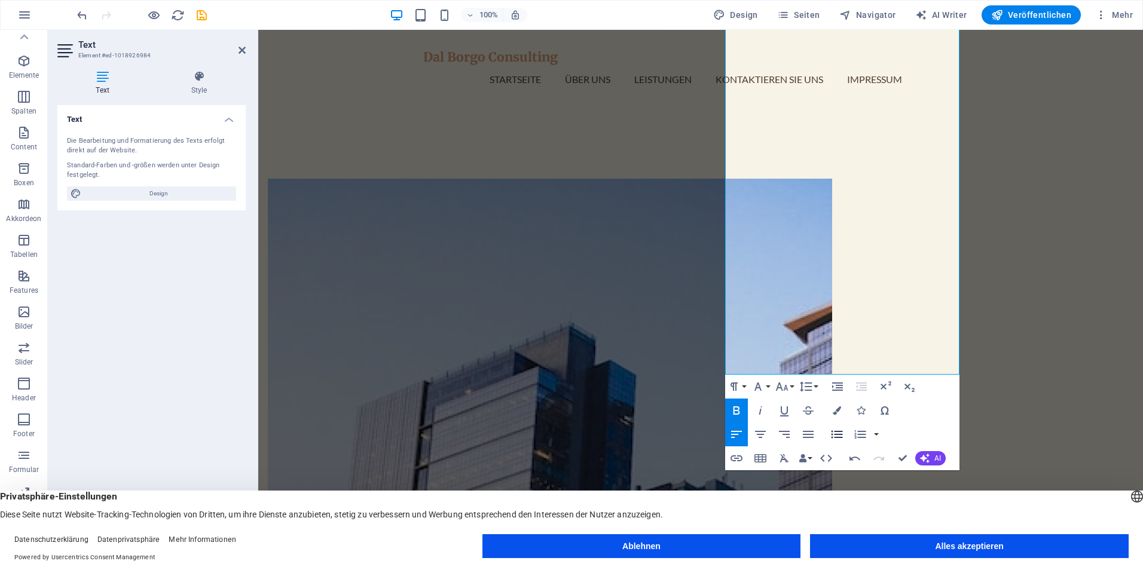
click at [837, 435] on icon "button" at bounding box center [837, 434] width 14 height 14
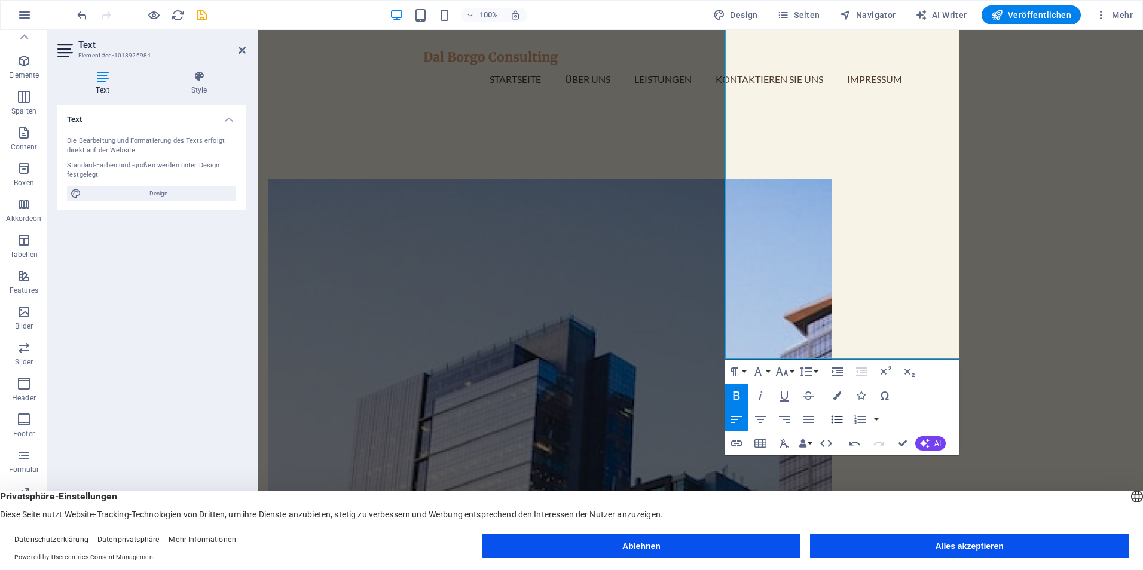
click at [840, 420] on icon "button" at bounding box center [837, 419] width 14 height 14
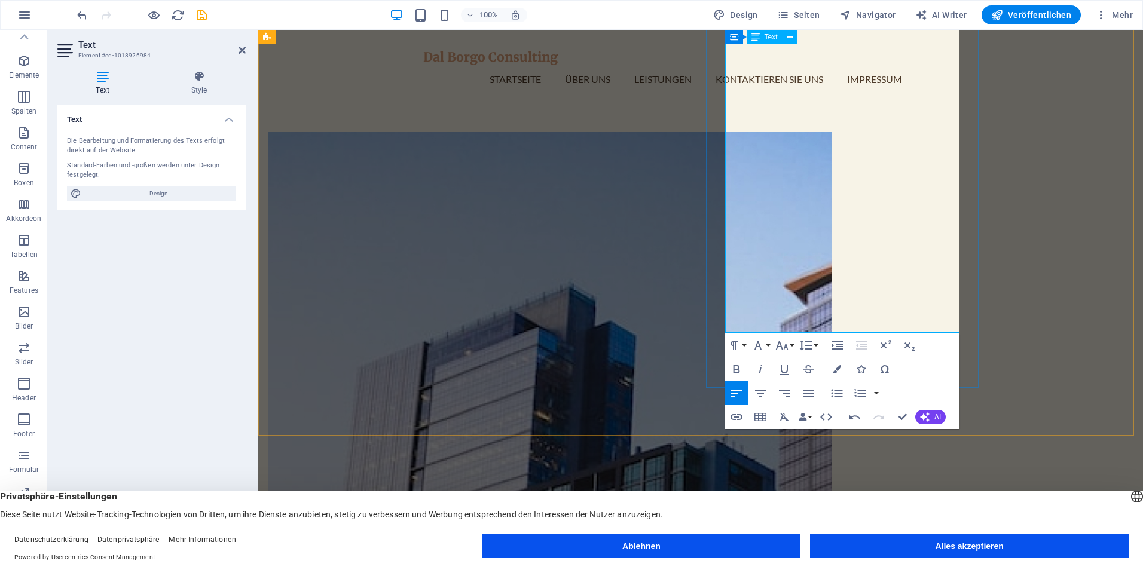
scroll to position [743, 0]
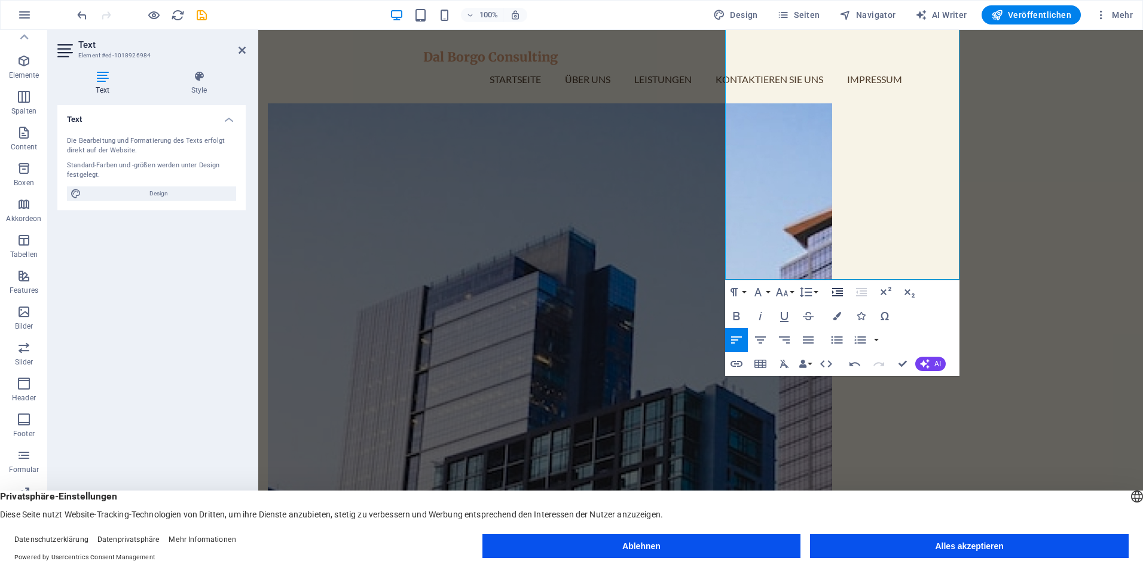
scroll to position [803, 0]
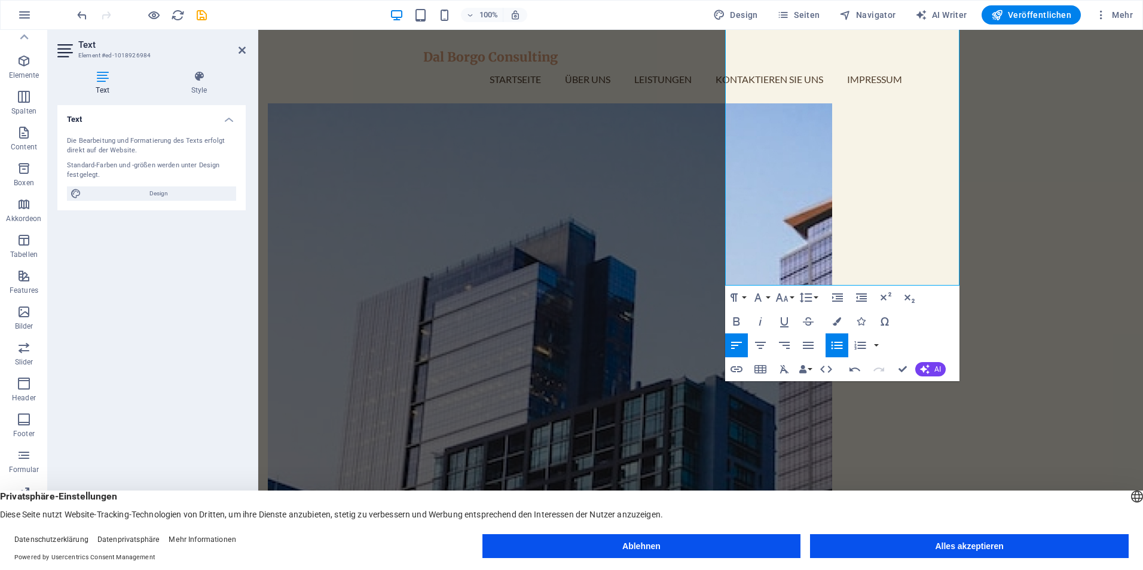
click at [840, 347] on icon "button" at bounding box center [837, 345] width 14 height 14
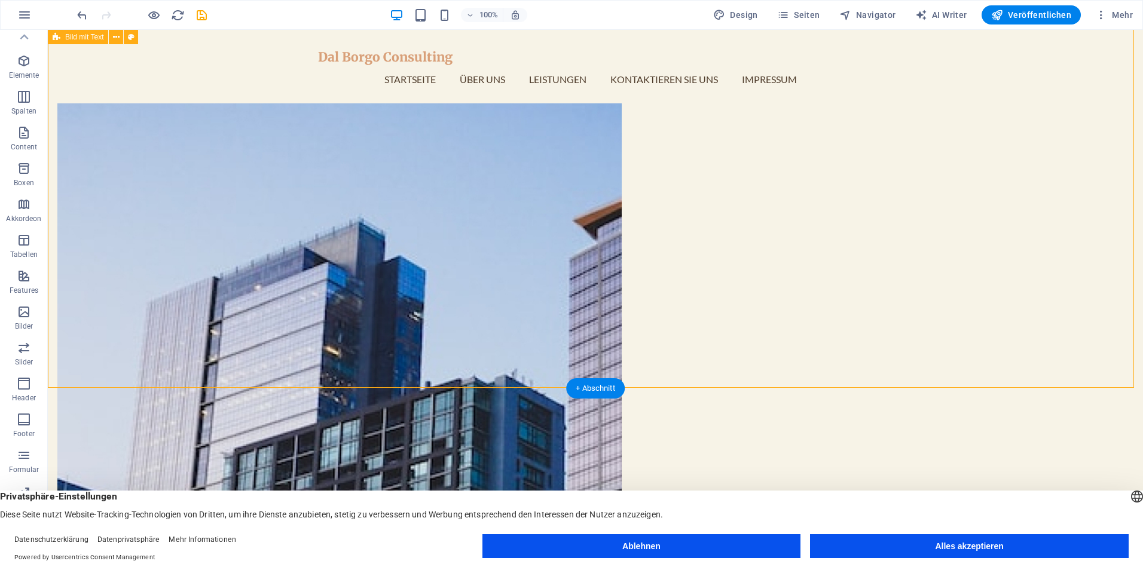
scroll to position [564, 0]
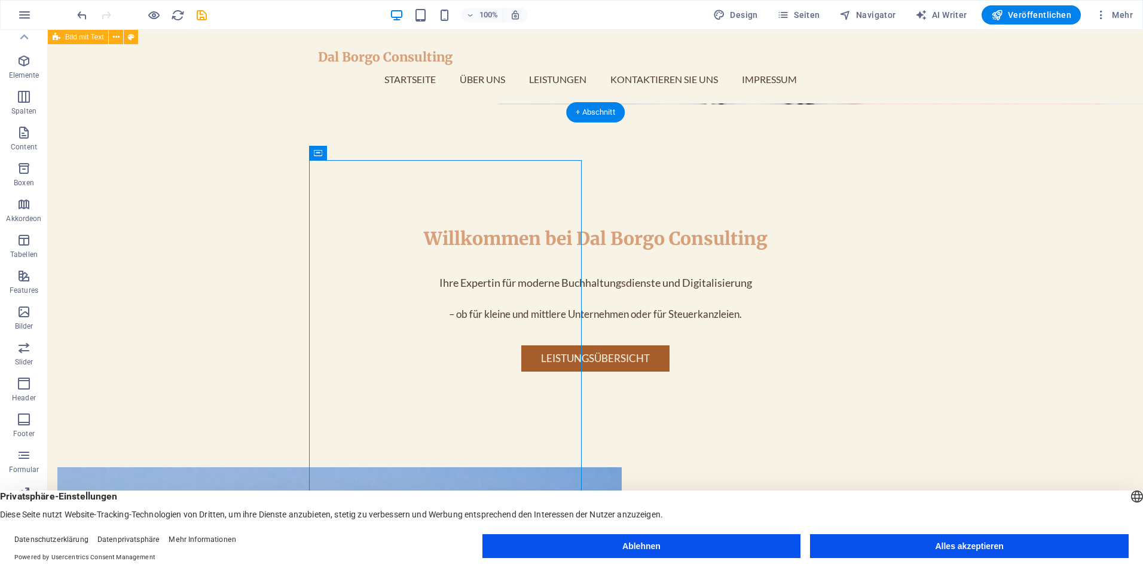
scroll to position [384, 0]
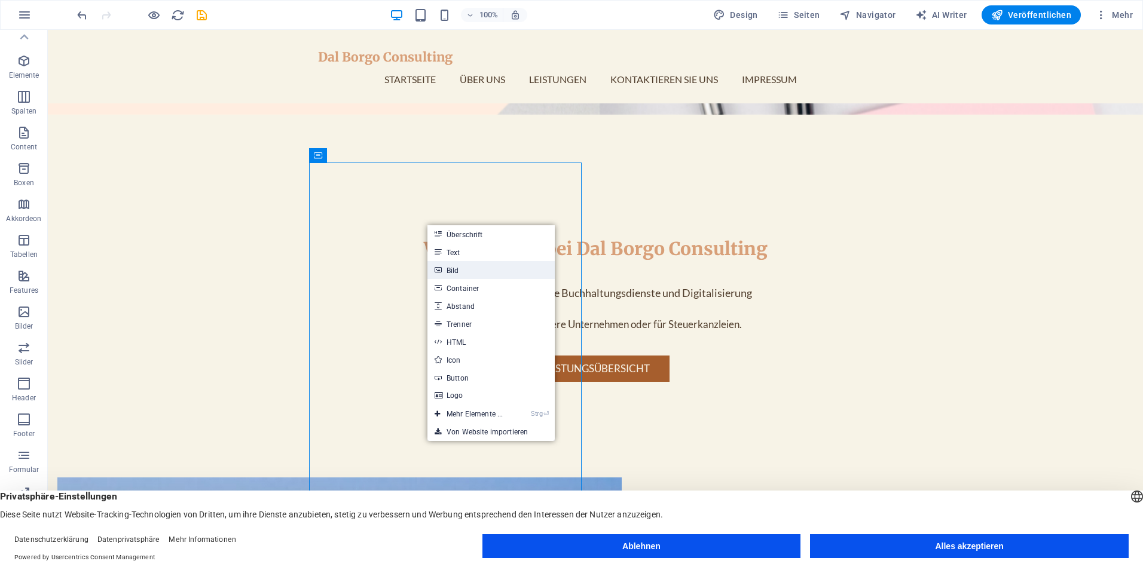
click at [460, 270] on link "Bild" at bounding box center [490, 270] width 127 height 18
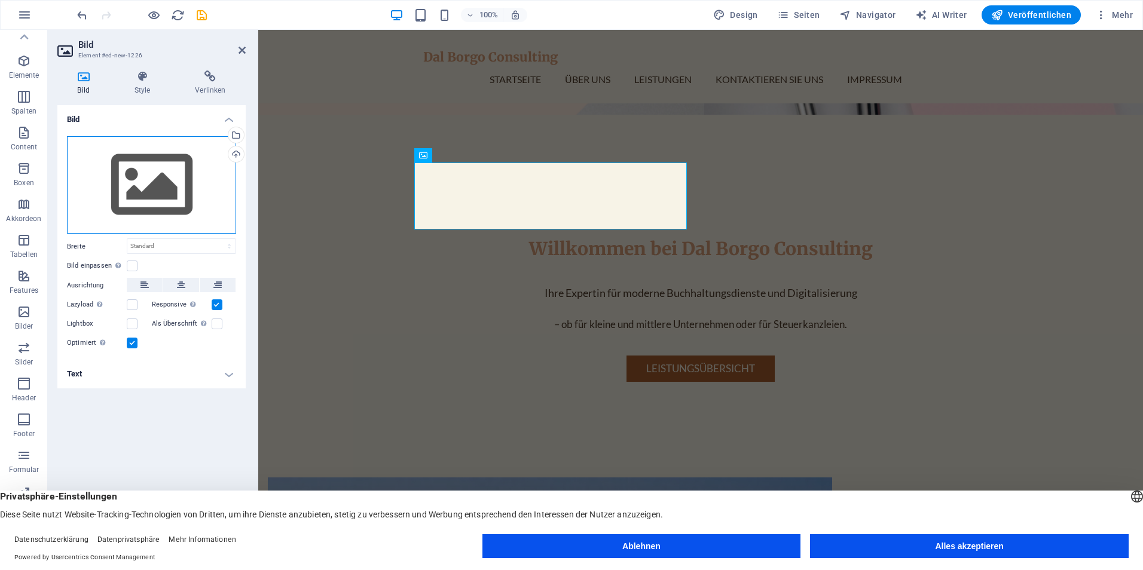
click at [142, 153] on div "Ziehe Dateien zum Hochladen hierher oder klicke hier, um aus Dateien oder koste…" at bounding box center [151, 185] width 169 height 98
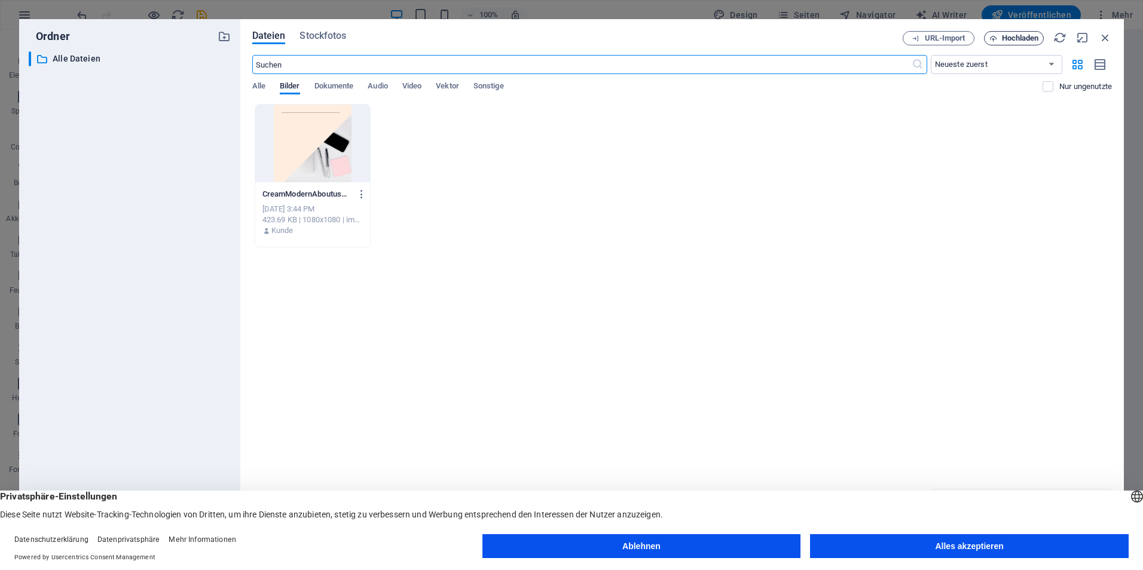
click at [992, 35] on icon "button" at bounding box center [993, 39] width 8 height 8
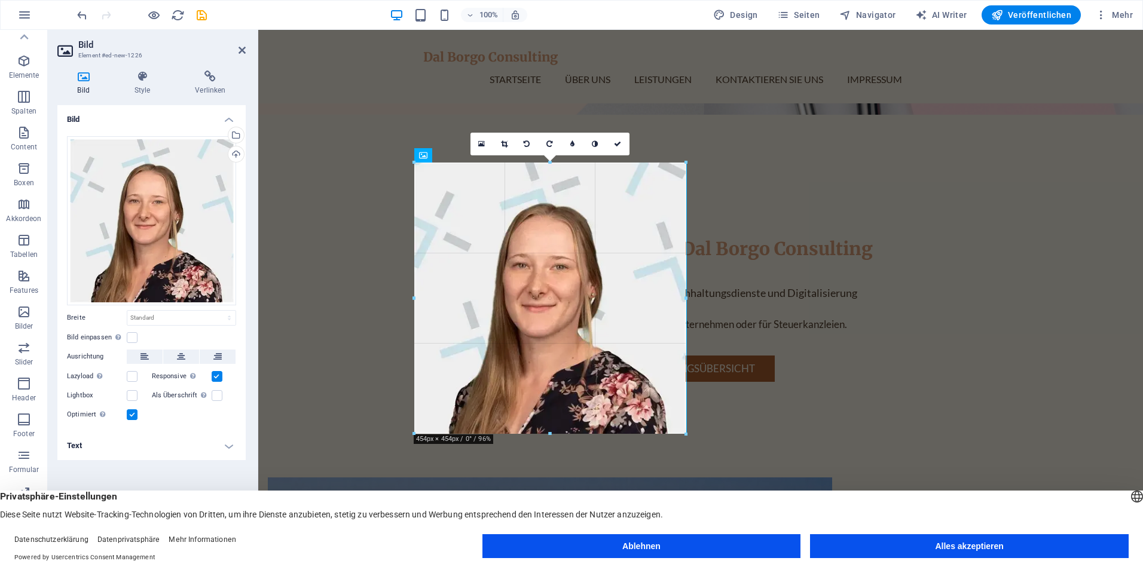
drag, startPoint x: 553, startPoint y: 304, endPoint x: 669, endPoint y: 438, distance: 176.7
type input "454"
select select "px"
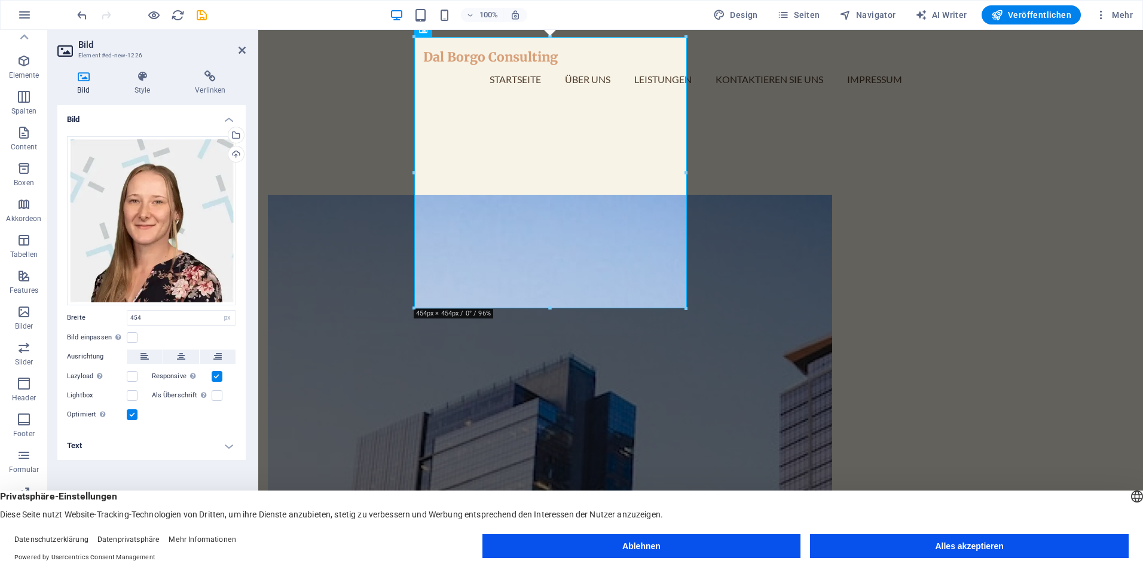
scroll to position [683, 0]
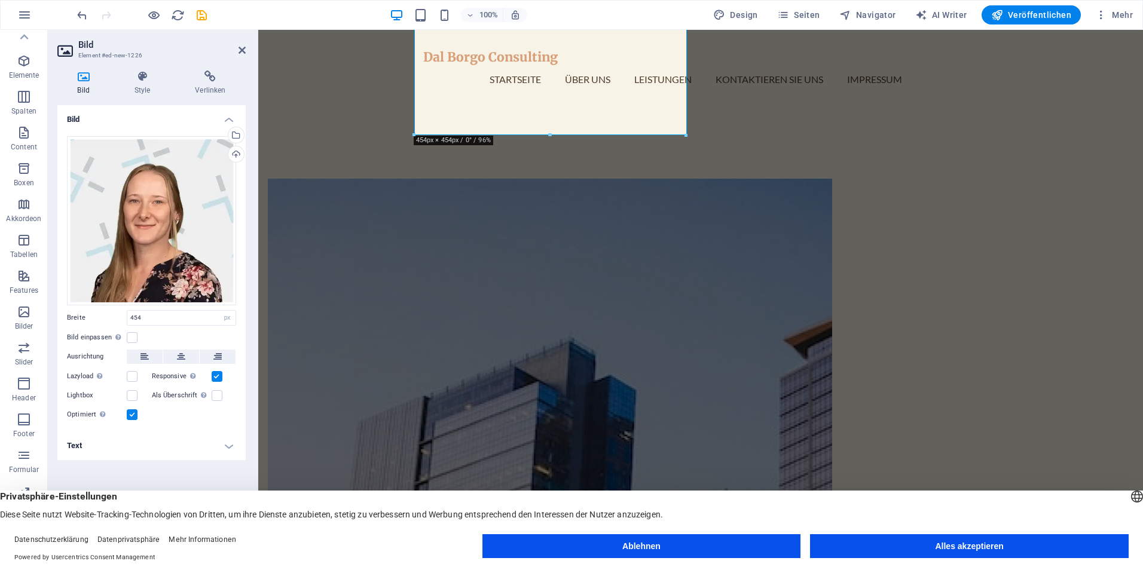
click at [560, 321] on figure at bounding box center [550, 477] width 564 height 597
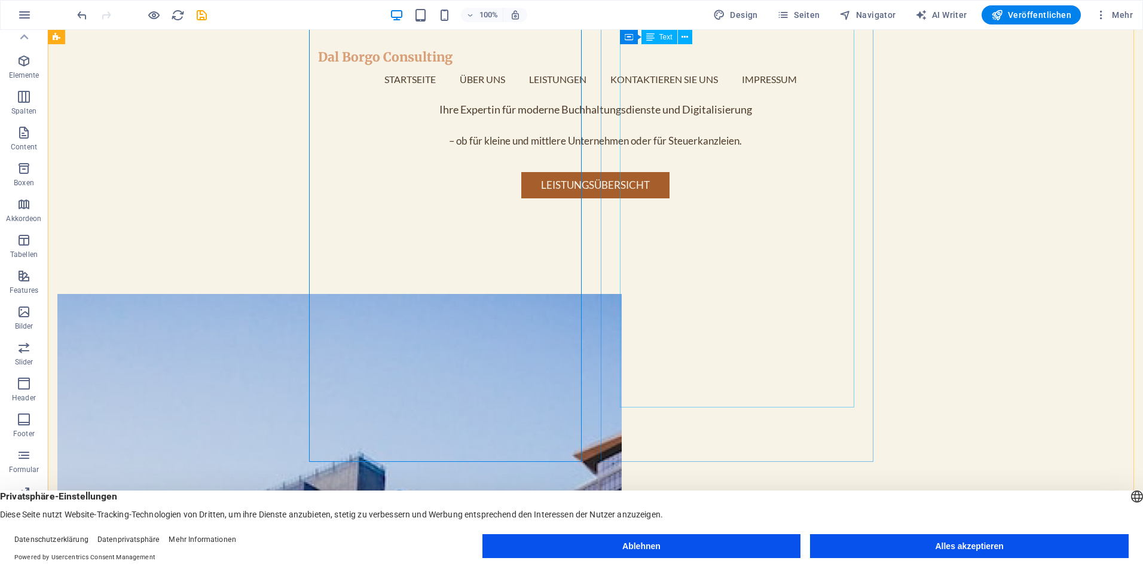
scroll to position [444, 0]
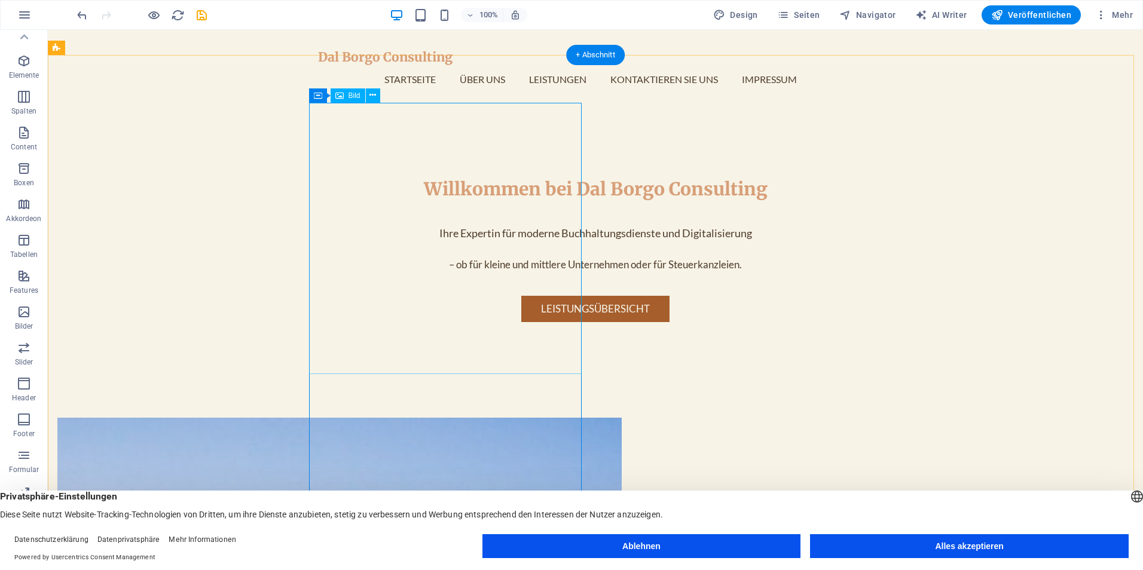
click at [354, 97] on span "Bild" at bounding box center [354, 95] width 12 height 7
click at [371, 97] on icon at bounding box center [372, 95] width 7 height 13
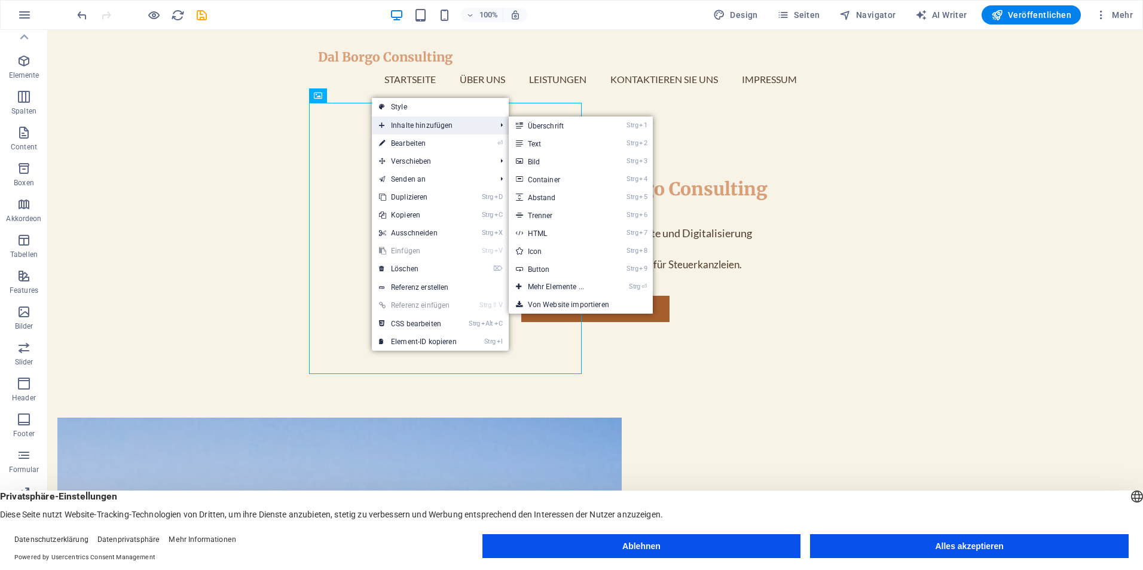
click at [419, 131] on span "Inhalte hinzufügen" at bounding box center [431, 126] width 119 height 18
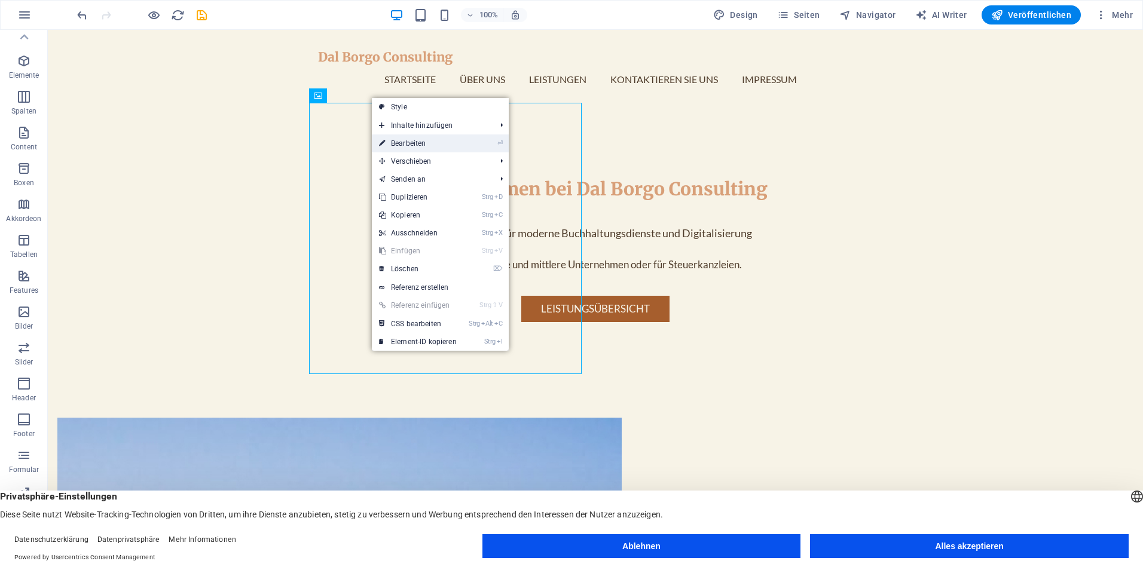
click at [475, 143] on li "⏎ Bearbeiten" at bounding box center [440, 143] width 137 height 18
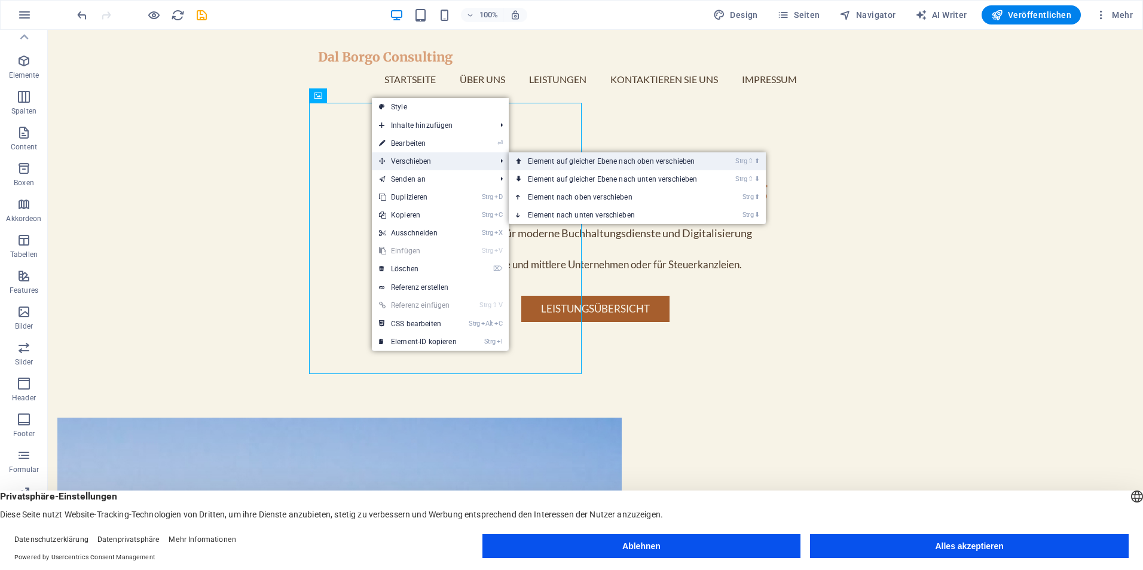
click at [549, 159] on link "Strg ⇧ ⬆ Element auf gleicher Ebene nach oben verschieben" at bounding box center [615, 161] width 213 height 18
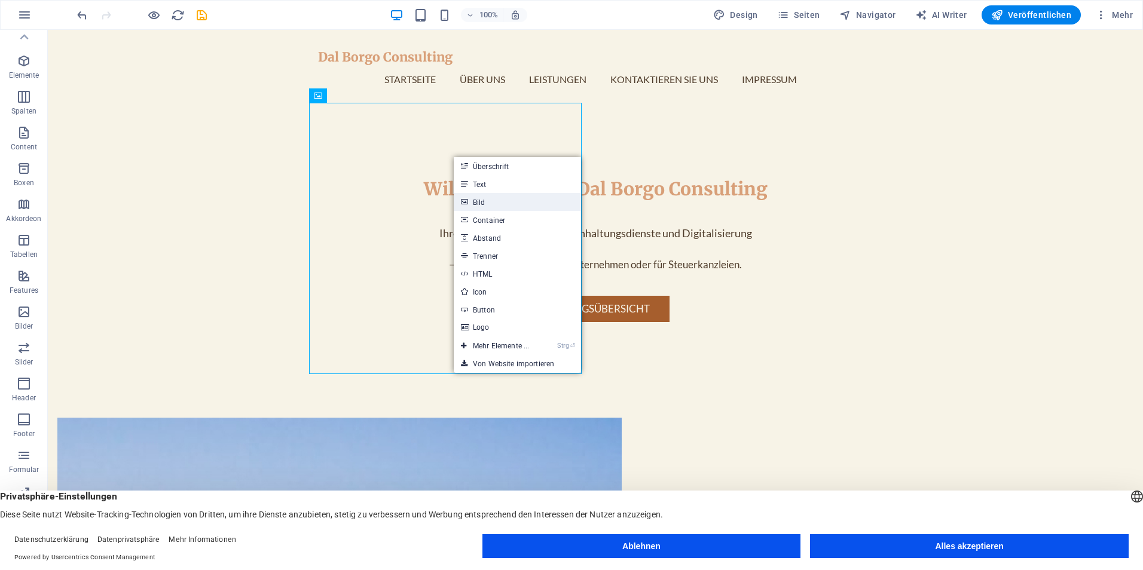
click at [500, 201] on link "Bild" at bounding box center [517, 202] width 127 height 18
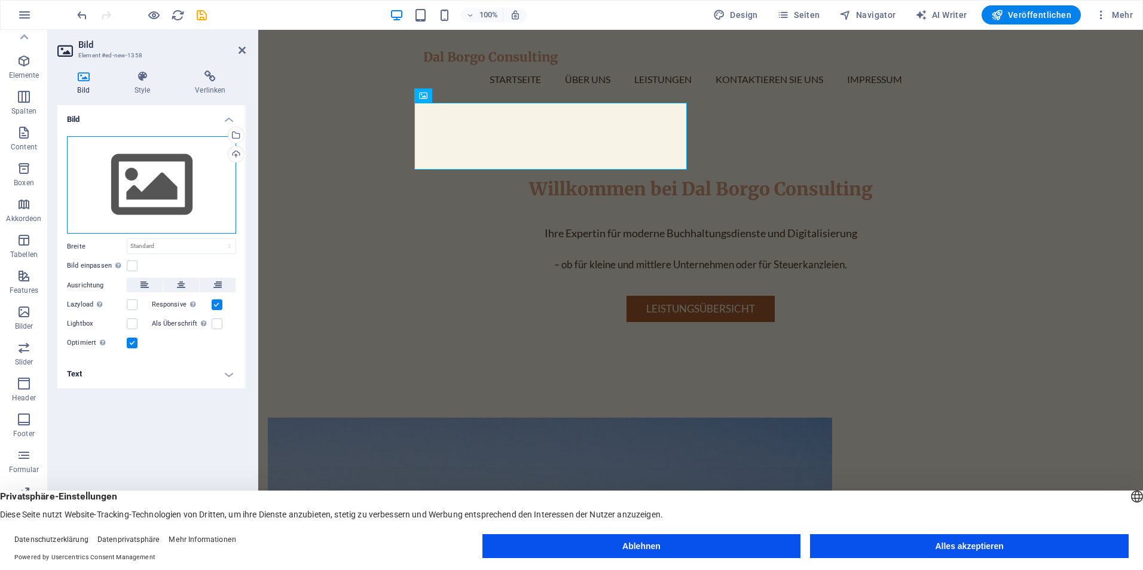
click at [206, 189] on div "Ziehe Dateien zum Hochladen hierher oder klicke hier, um aus Dateien oder koste…" at bounding box center [151, 185] width 169 height 98
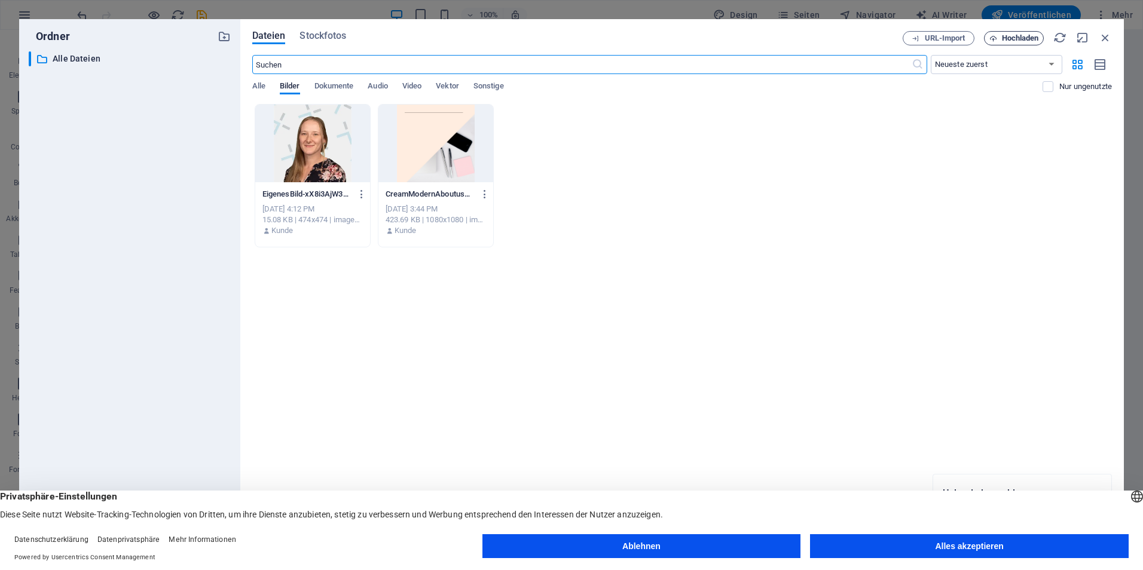
click at [1017, 40] on span "Hochladen" at bounding box center [1020, 38] width 37 height 7
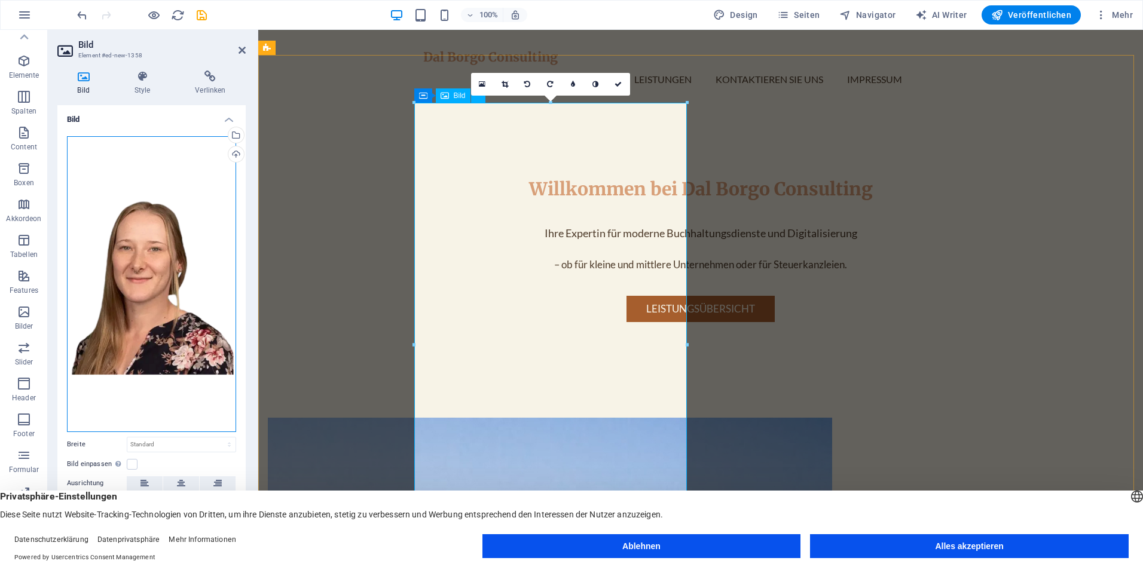
drag, startPoint x: 493, startPoint y: 309, endPoint x: 596, endPoint y: 186, distance: 160.8
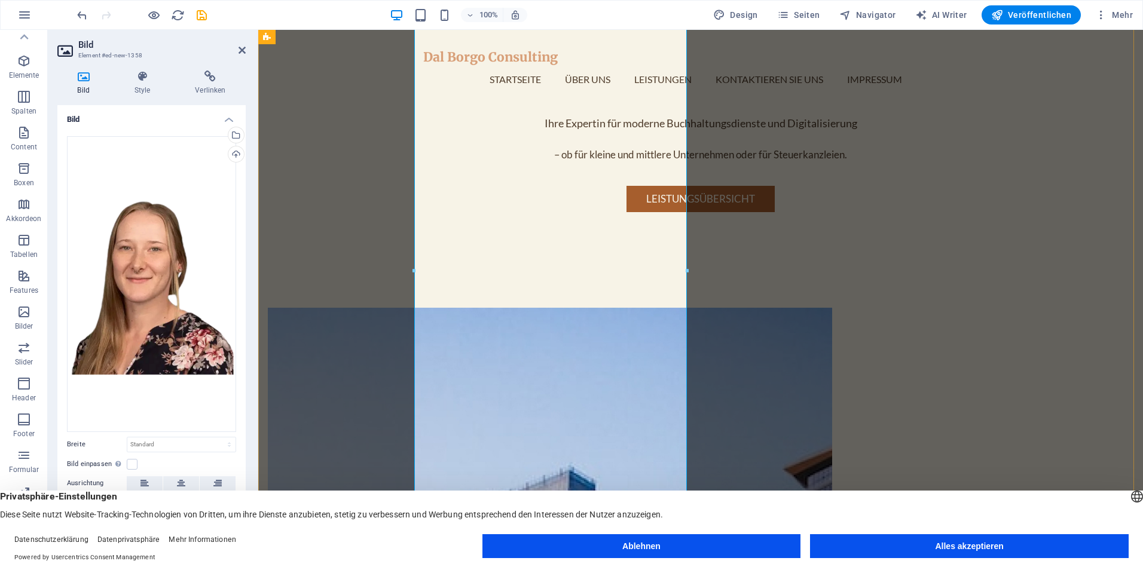
scroll to position [623, 0]
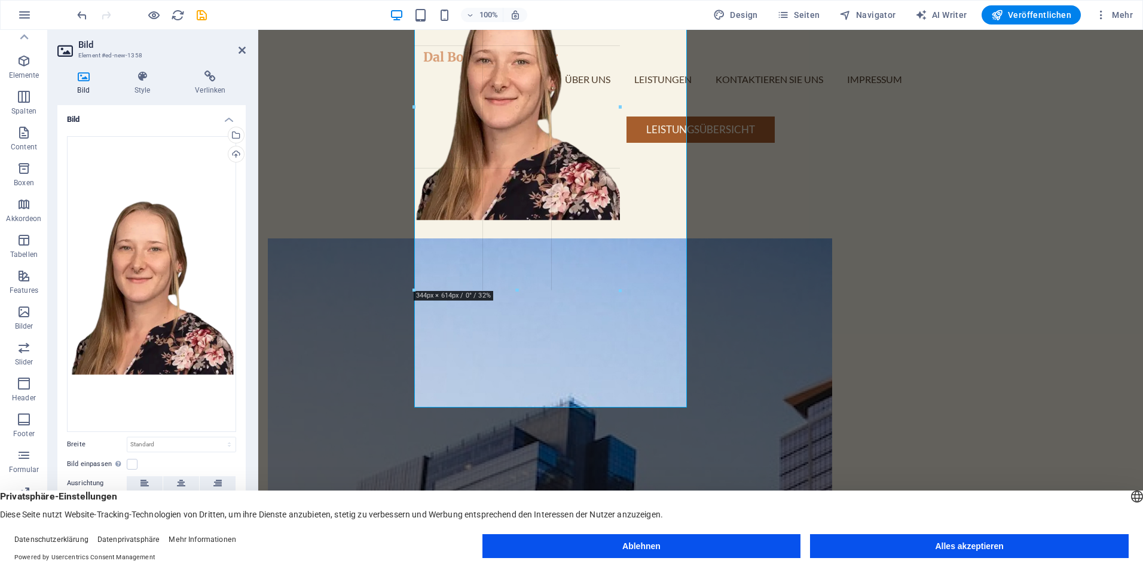
drag, startPoint x: 686, startPoint y: 408, endPoint x: 614, endPoint y: 273, distance: 153.2
type input "337"
select select "px"
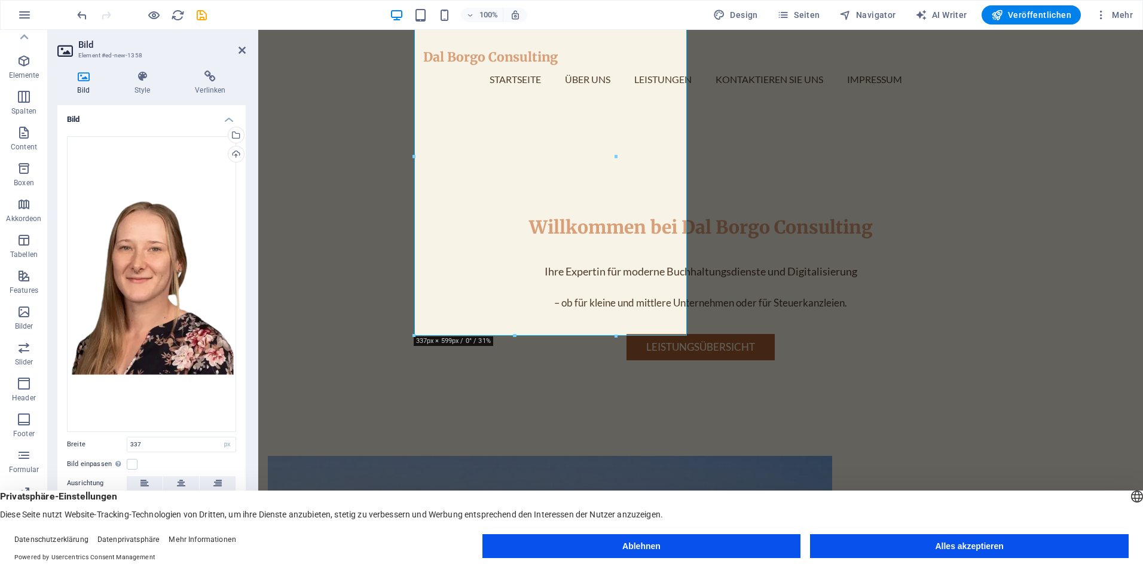
scroll to position [384, 0]
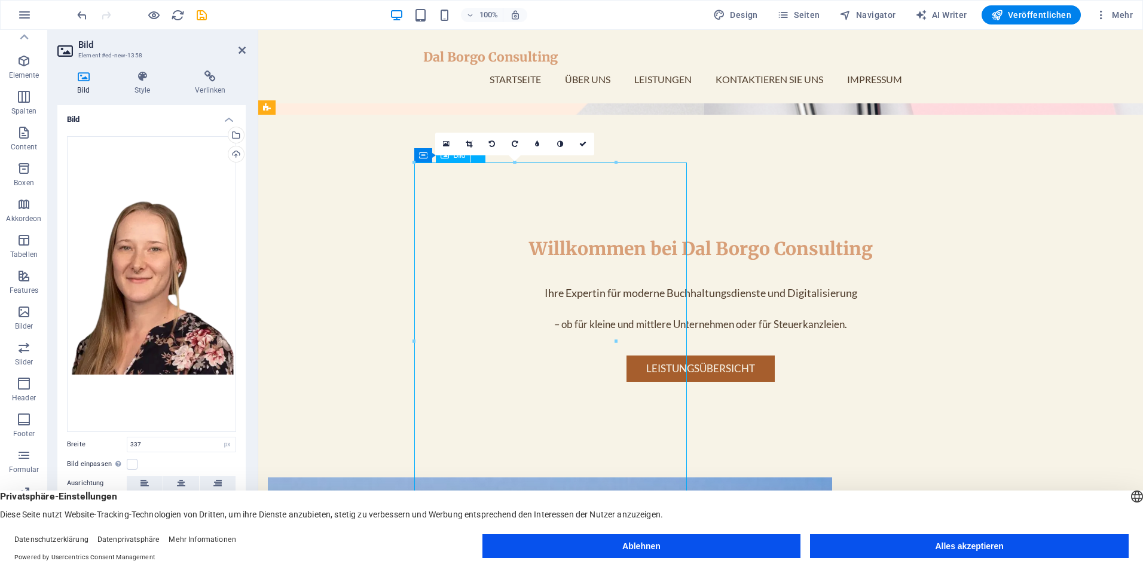
drag, startPoint x: 527, startPoint y: 359, endPoint x: 565, endPoint y: 330, distance: 47.8
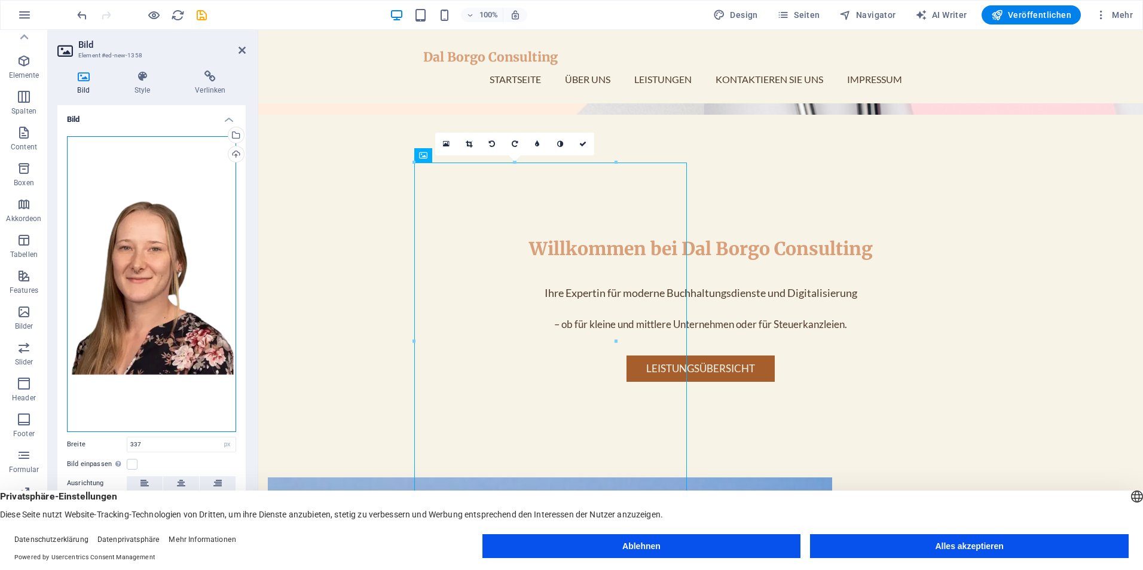
click at [175, 199] on div "Ziehe Dateien zum Hochladen hierher oder klicke hier, um aus Dateien oder koste…" at bounding box center [151, 284] width 169 height 296
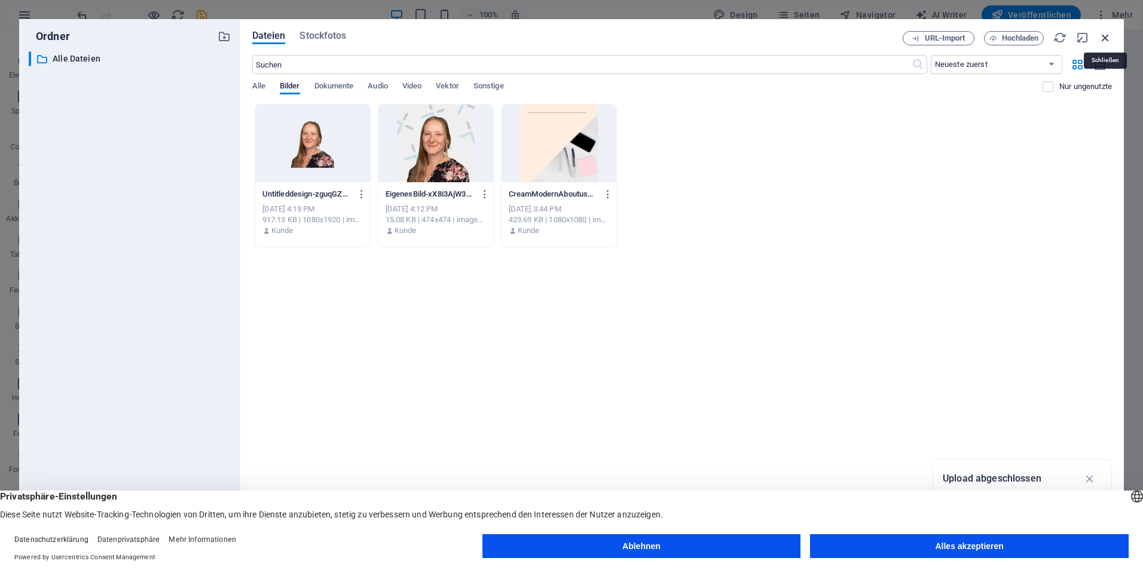
drag, startPoint x: 1111, startPoint y: 39, endPoint x: 721, endPoint y: 35, distance: 390.4
click at [1111, 39] on icon "button" at bounding box center [1105, 37] width 13 height 13
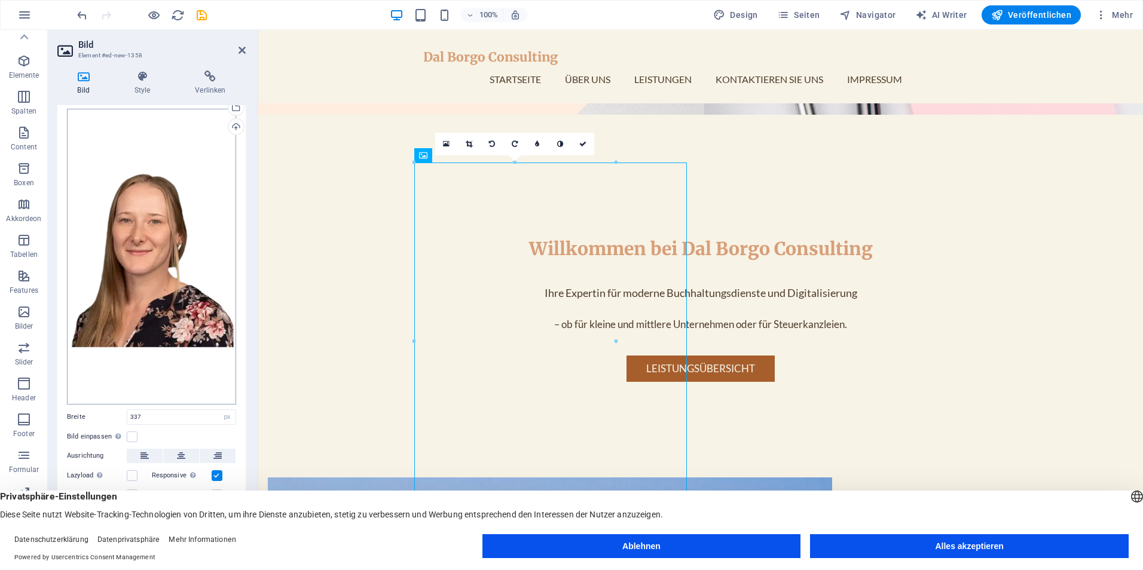
scroll to position [41, 0]
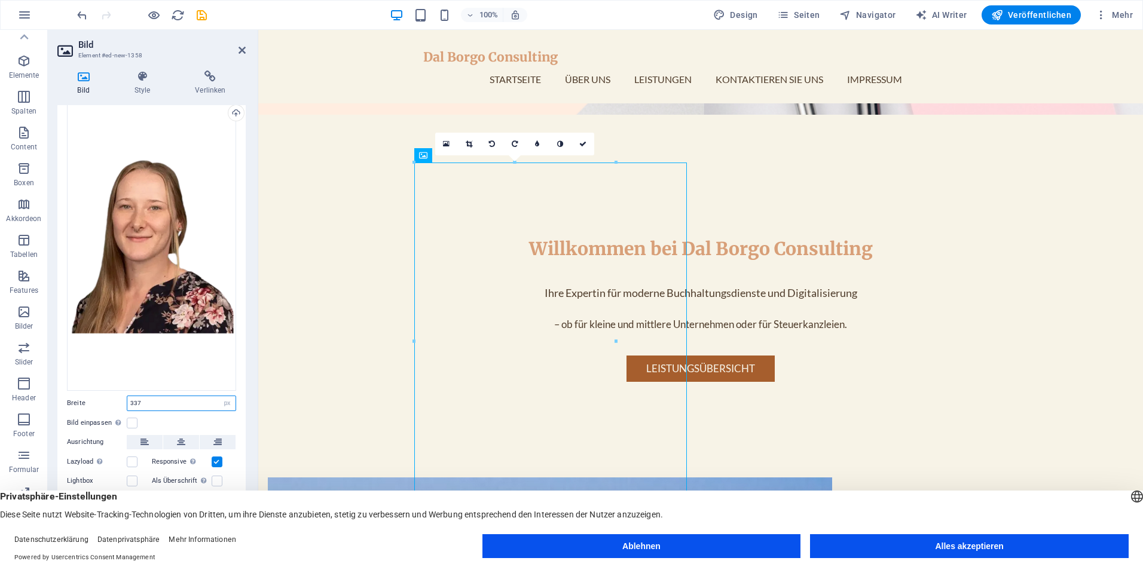
click at [145, 398] on input "337" at bounding box center [181, 403] width 108 height 14
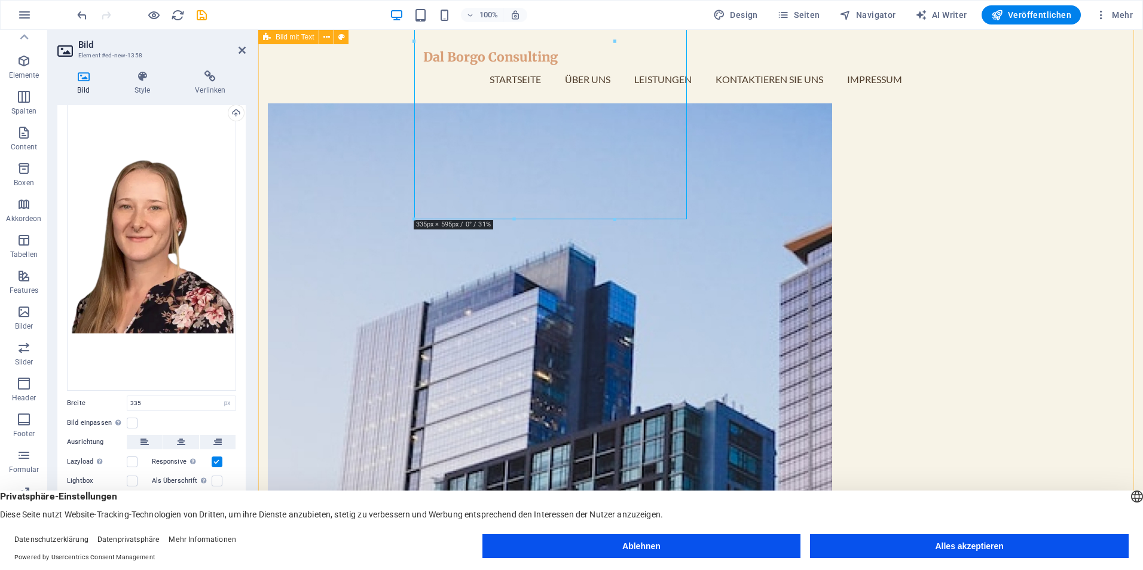
scroll to position [863, 0]
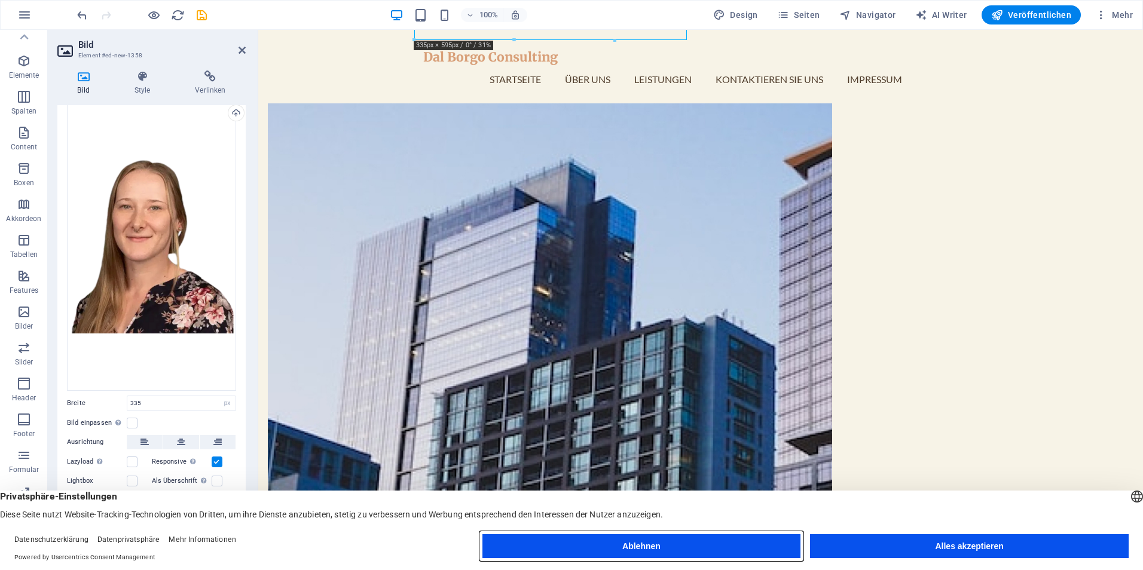
drag, startPoint x: 702, startPoint y: 540, endPoint x: 693, endPoint y: 538, distance: 9.1
click at [699, 540] on button "Ablehnen" at bounding box center [641, 546] width 319 height 24
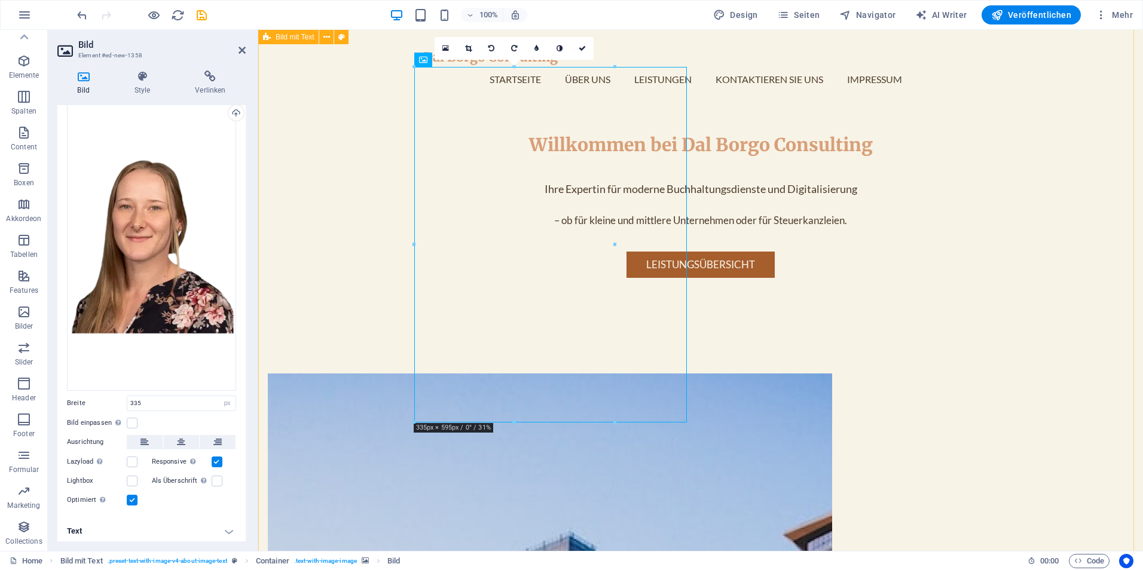
scroll to position [444, 0]
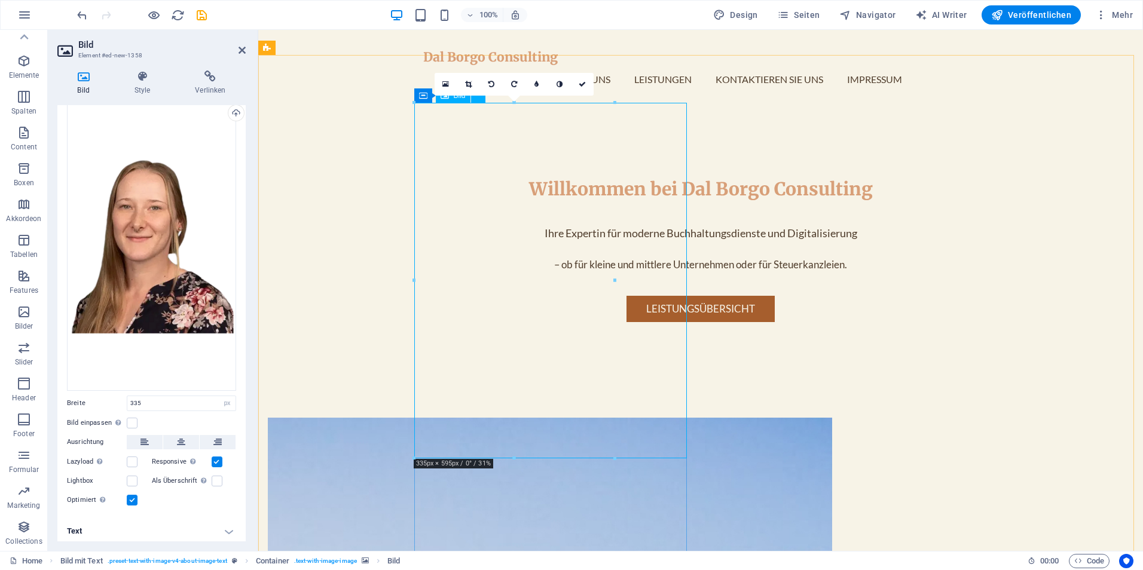
drag, startPoint x: 419, startPoint y: 454, endPoint x: 472, endPoint y: 378, distance: 91.9
drag, startPoint x: 495, startPoint y: 277, endPoint x: 597, endPoint y: 278, distance: 101.6
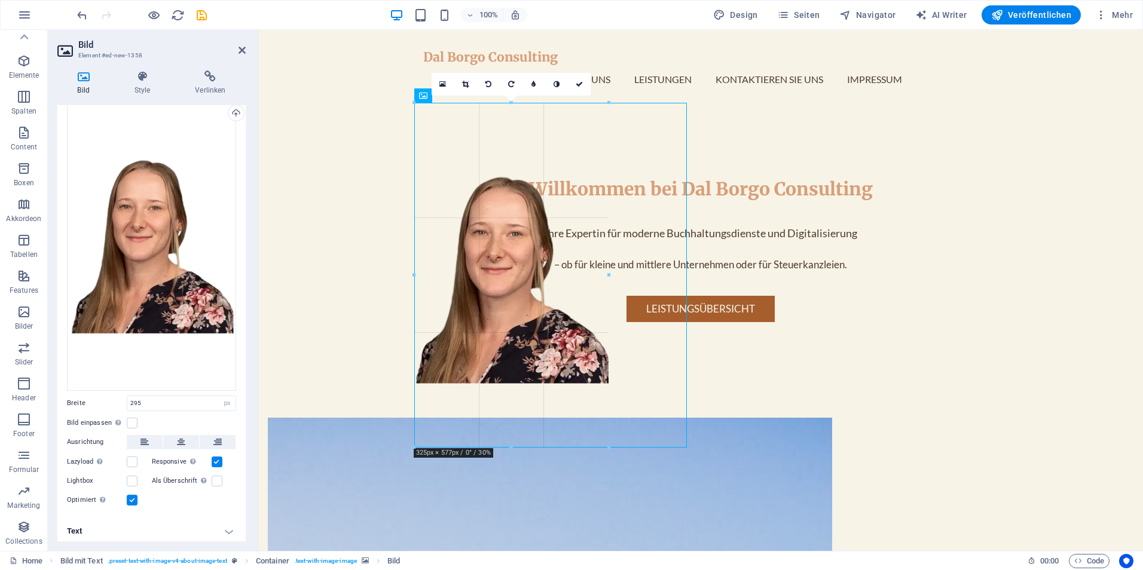
drag, startPoint x: 415, startPoint y: 418, endPoint x: 403, endPoint y: 441, distance: 25.9
type input "318"
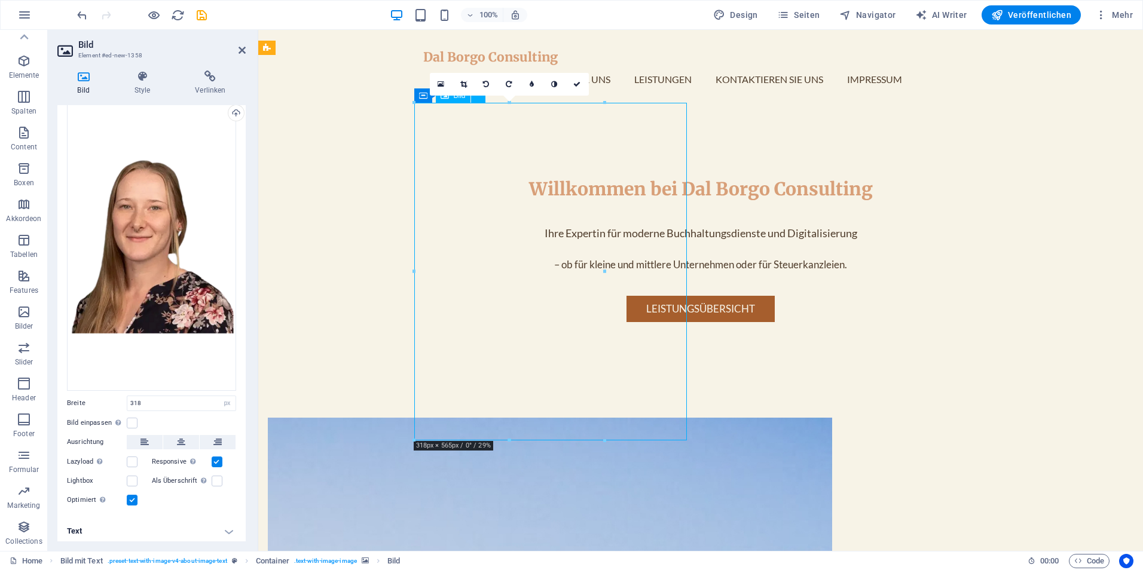
drag, startPoint x: 503, startPoint y: 344, endPoint x: 547, endPoint y: 322, distance: 48.7
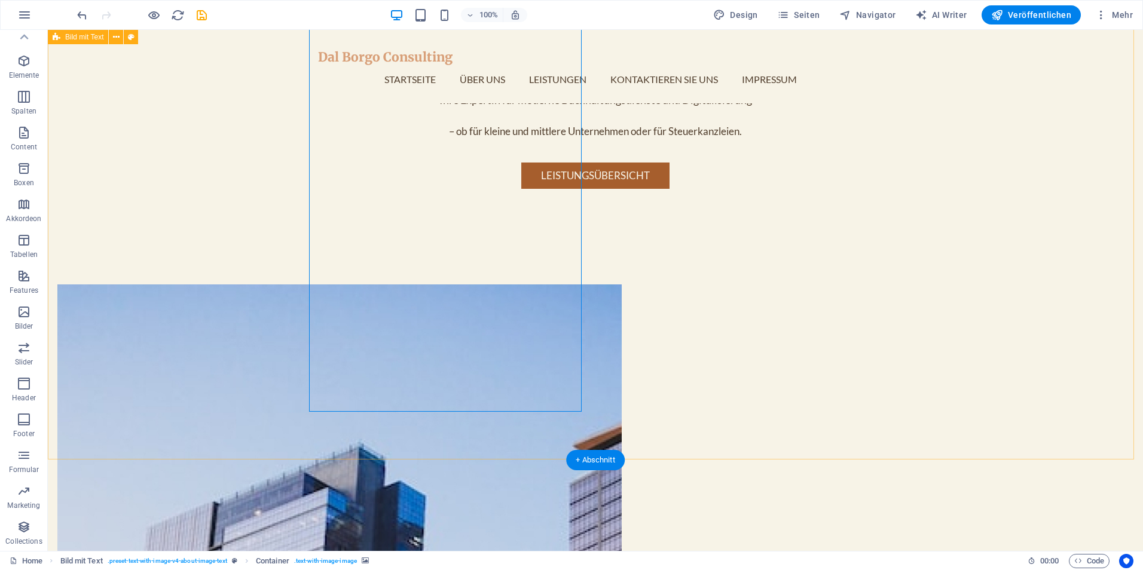
scroll to position [743, 0]
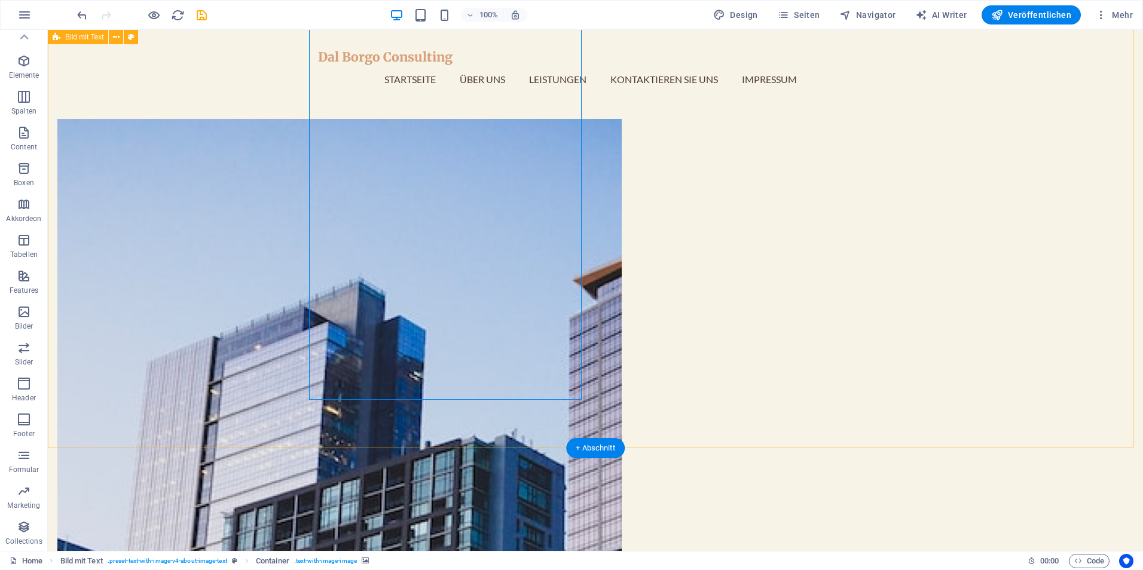
click at [552, 381] on figure at bounding box center [339, 417] width 564 height 597
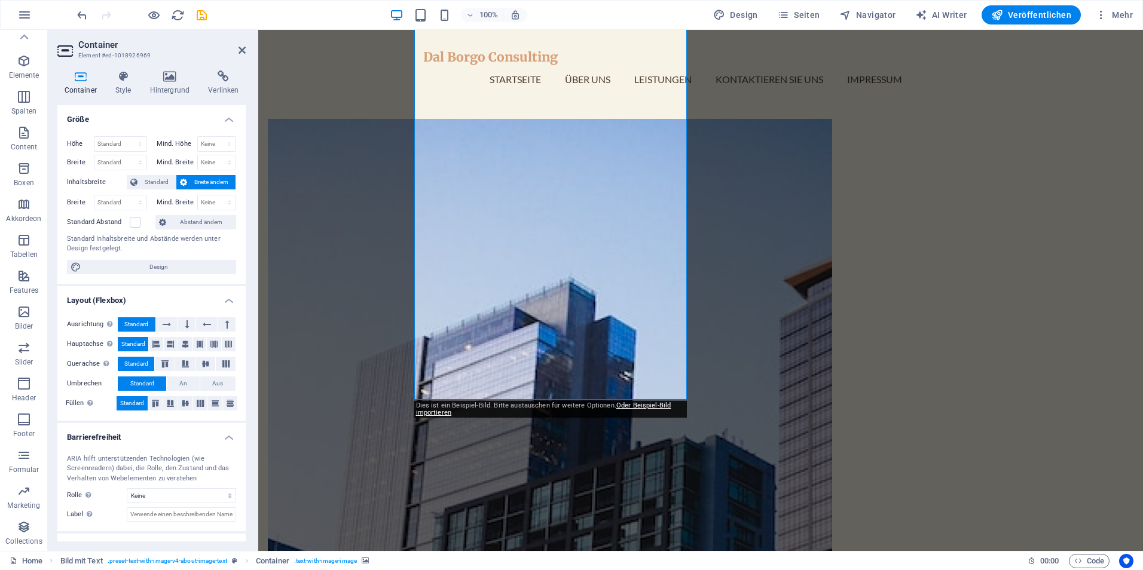
click at [632, 401] on div "Dies ist ein Beispiel-Bild. Bitte austauschen für weitere Optionen. Oder Beispi…" at bounding box center [550, 409] width 273 height 17
click at [629, 402] on link "Oder Beispiel-Bild importieren" at bounding box center [543, 409] width 255 height 15
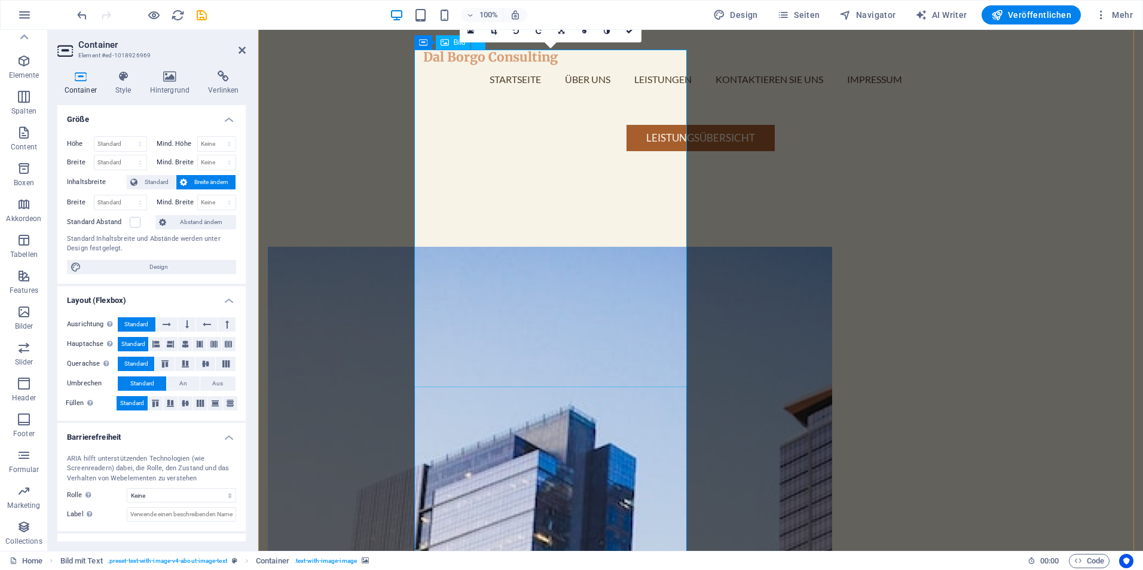
scroll to position [623, 0]
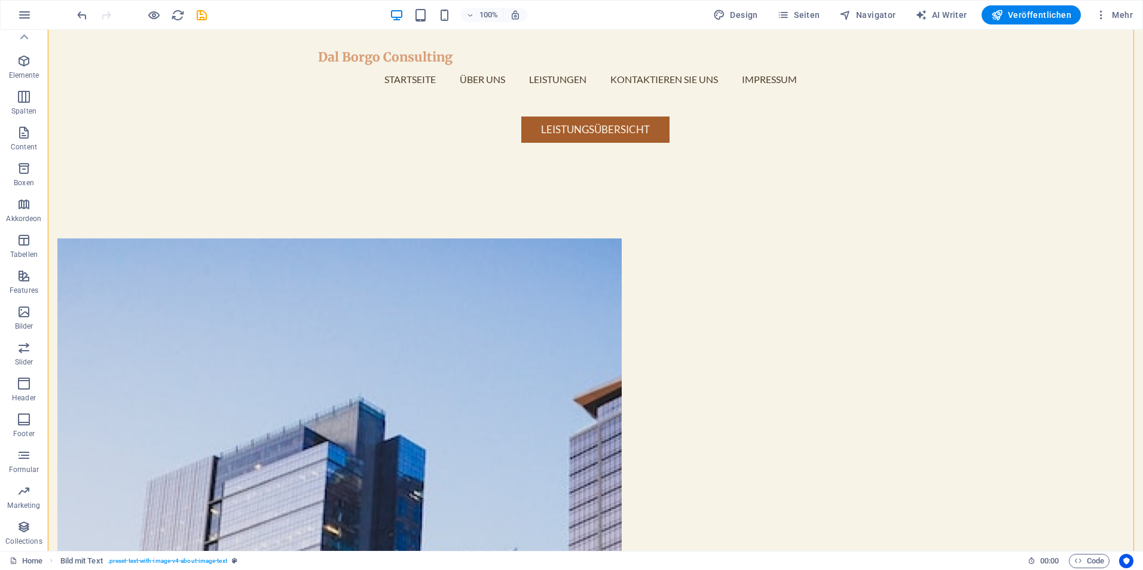
click at [443, 409] on figure at bounding box center [339, 537] width 564 height 597
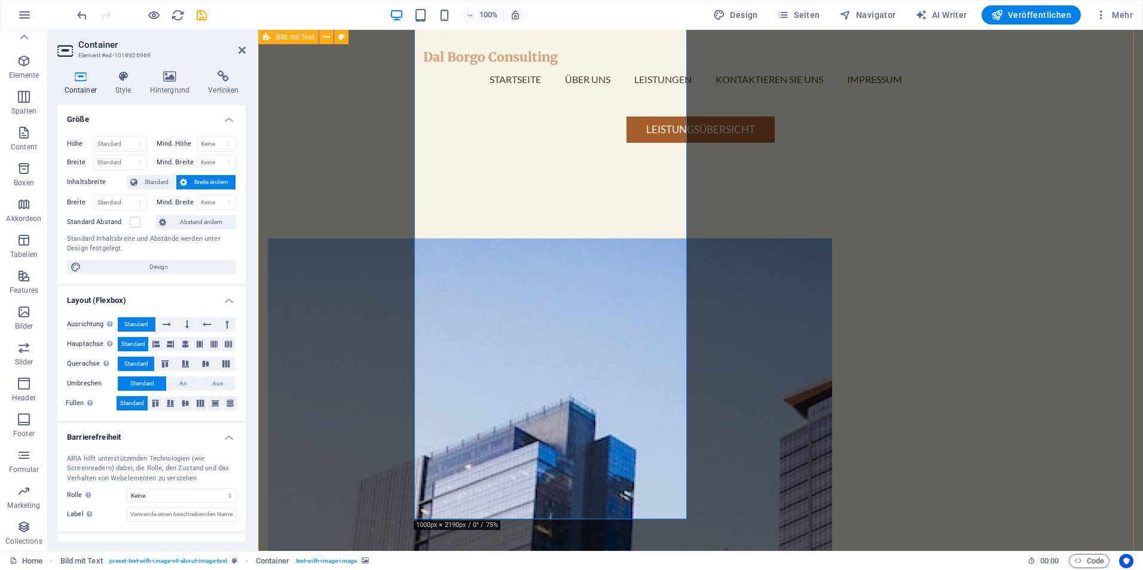
drag, startPoint x: 686, startPoint y: 518, endPoint x: 644, endPoint y: 468, distance: 65.0
click at [644, 468] on figure at bounding box center [550, 537] width 564 height 597
click at [111, 143] on select "Standard px rem % vh vw" at bounding box center [120, 144] width 52 height 14
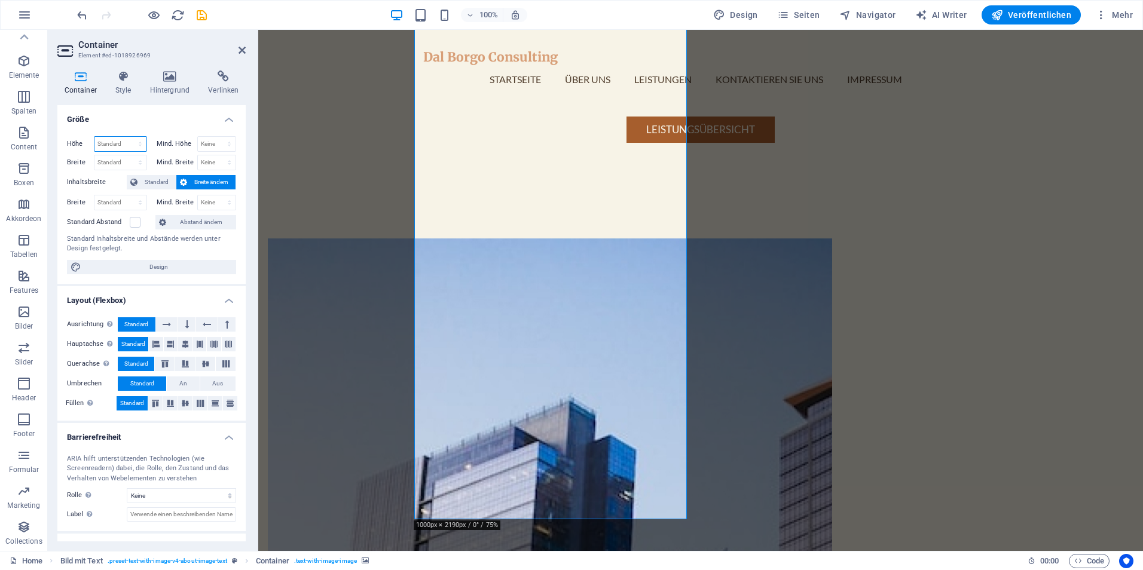
select select "px"
click at [128, 137] on select "Standard px rem % vh vw" at bounding box center [120, 144] width 52 height 14
type input "998"
click at [223, 141] on select "Keine px rem % vh vw" at bounding box center [217, 144] width 38 height 14
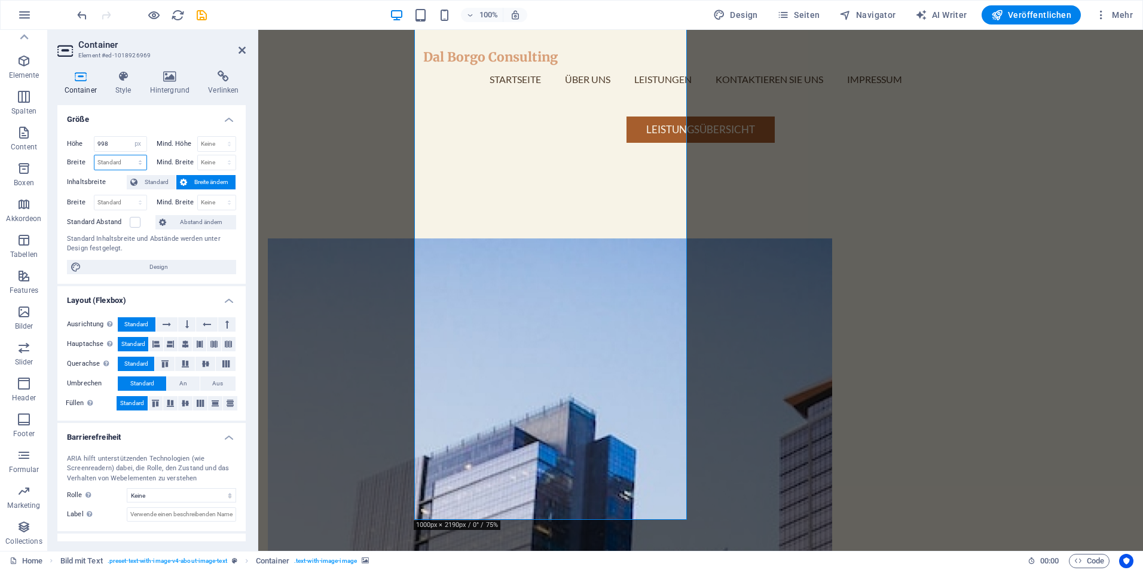
click at [142, 160] on select "Standard px rem % em vh vw" at bounding box center [120, 162] width 52 height 14
select select "px"
click at [128, 155] on select "Standard px rem % em vh vw" at bounding box center [120, 162] width 52 height 14
type input "456"
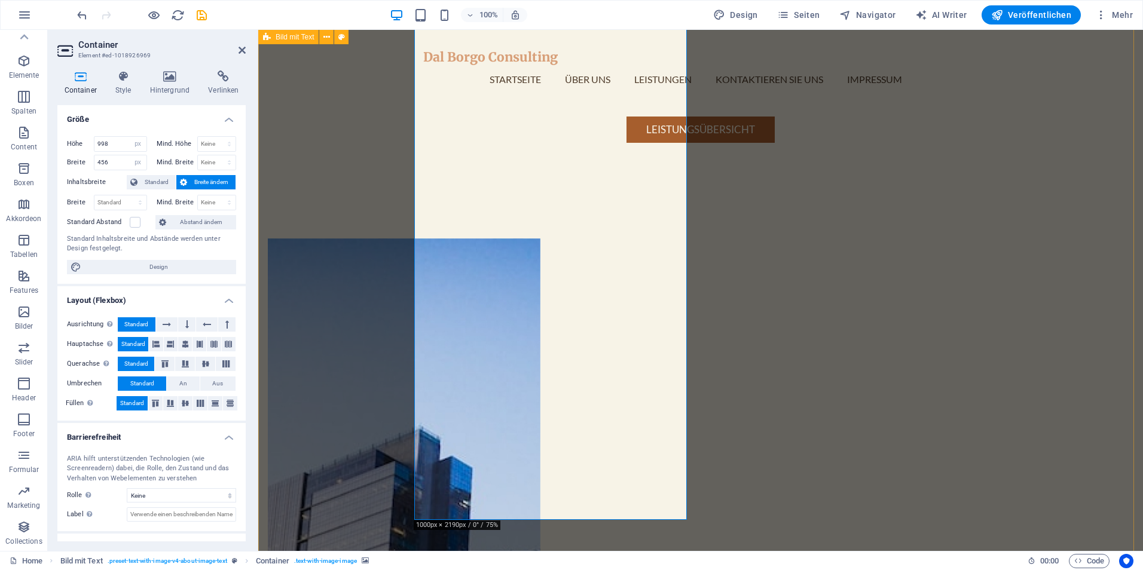
click at [540, 509] on figure at bounding box center [404, 537] width 273 height 597
click at [133, 141] on select "Standard px rem % vh vw" at bounding box center [138, 144] width 17 height 14
select select "default"
click at [130, 137] on select "Standard px rem % vh vw" at bounding box center [138, 144] width 17 height 14
select select "DISABLED_OPTION_VALUE"
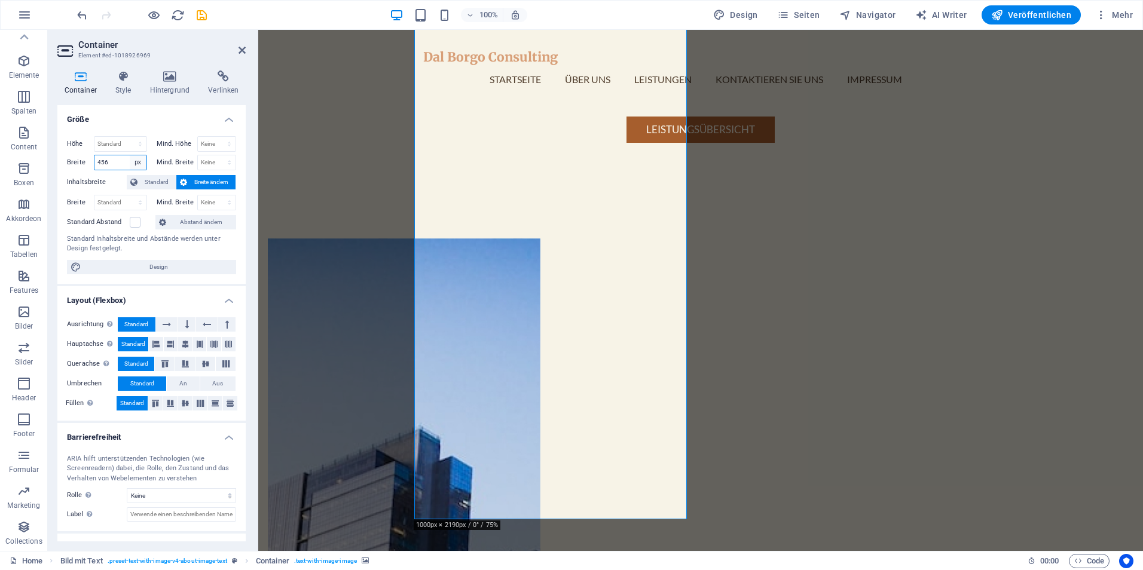
click at [144, 157] on select "Standard px rem % em vh vw" at bounding box center [138, 162] width 17 height 14
select select "default"
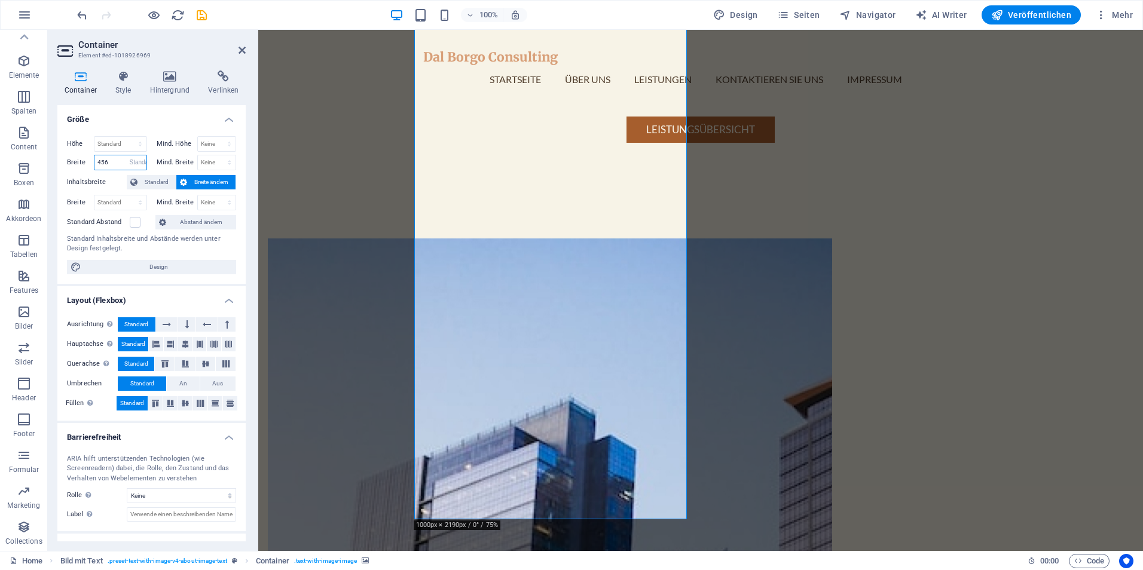
click at [130, 155] on select "Standard px rem % em vh vw" at bounding box center [138, 162] width 17 height 14
click at [164, 184] on span "Standard" at bounding box center [156, 182] width 31 height 14
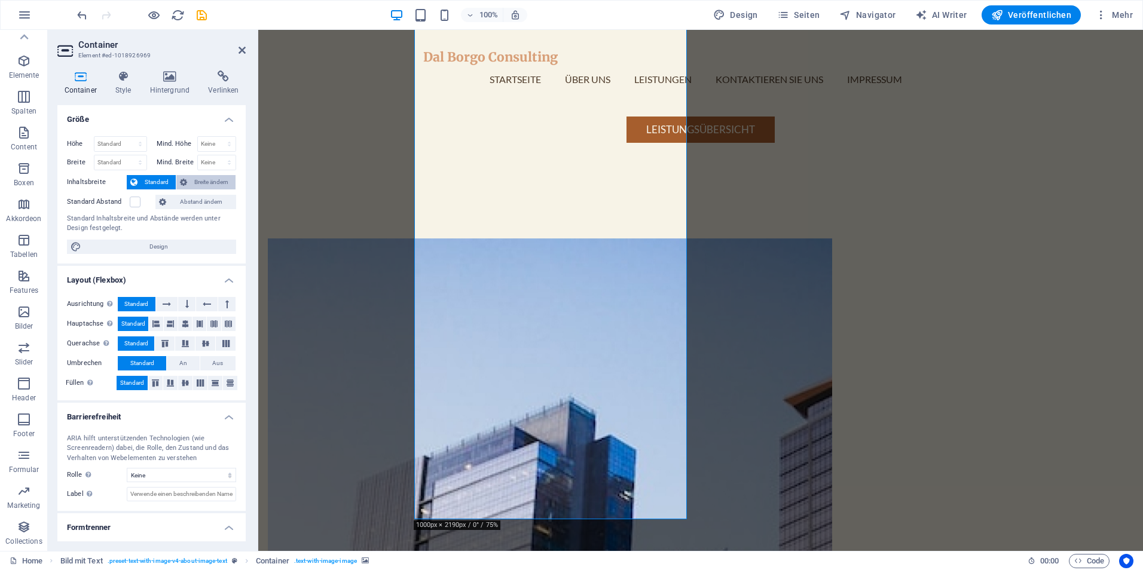
click at [193, 179] on span "Breite ändern" at bounding box center [211, 182] width 41 height 14
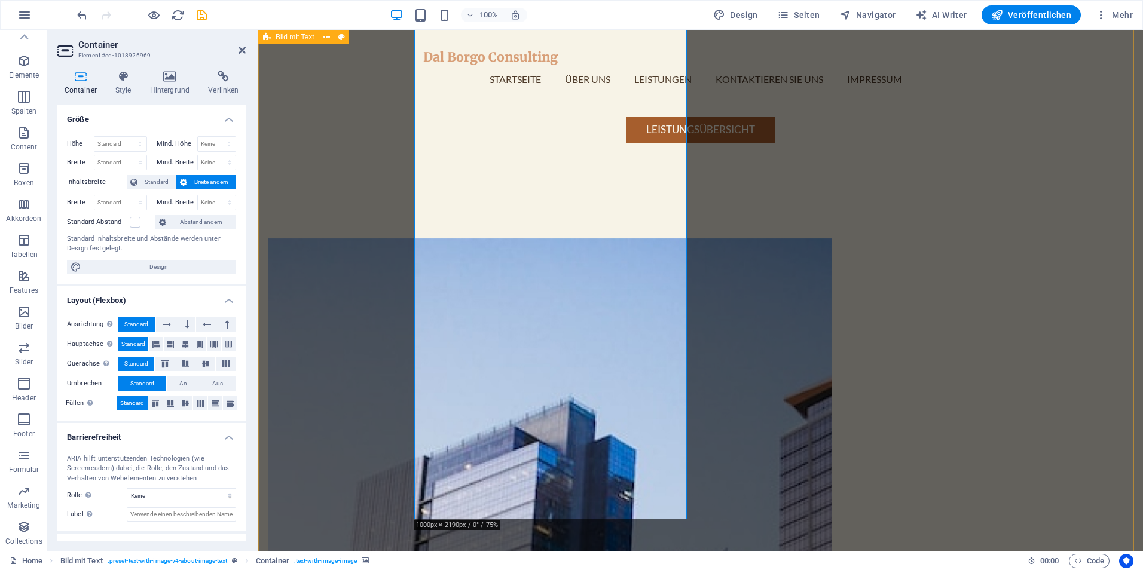
click at [603, 408] on figure at bounding box center [550, 537] width 564 height 597
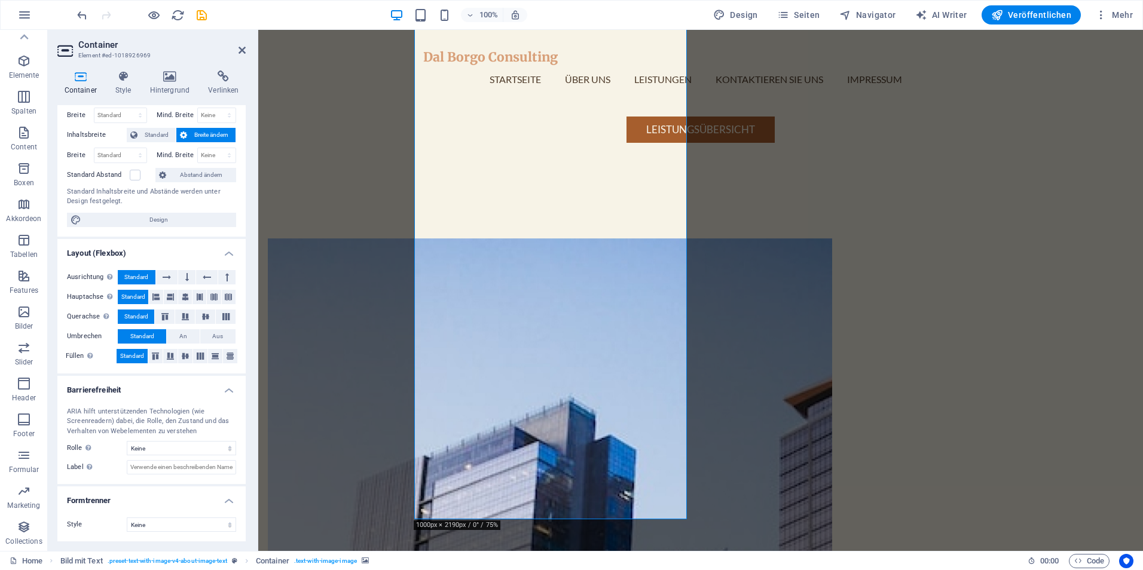
scroll to position [0, 0]
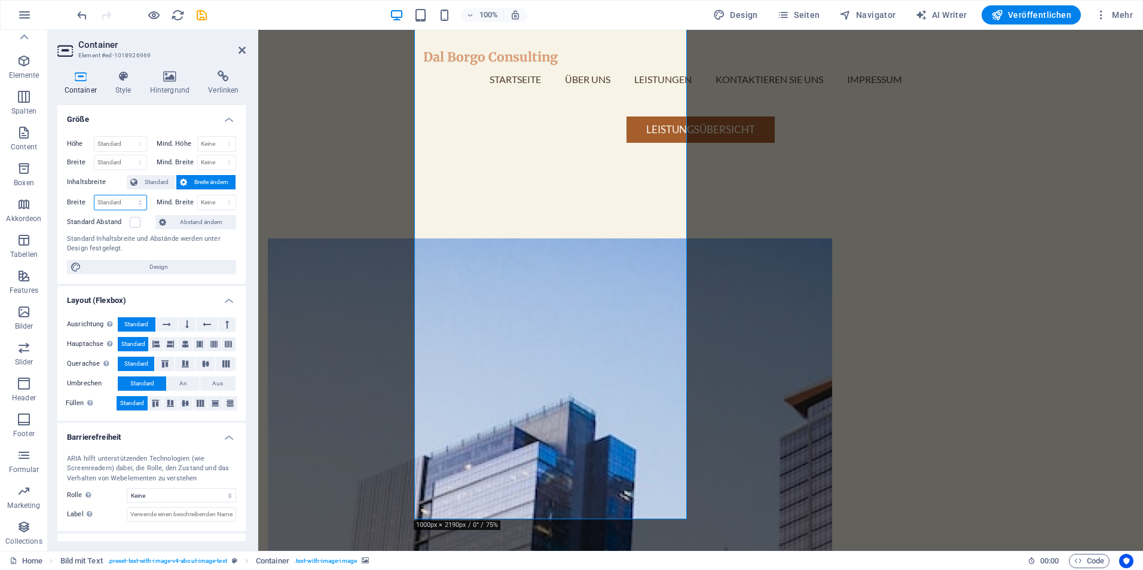
click at [124, 204] on select "Standard px rem % em vh vw" at bounding box center [120, 202] width 52 height 14
click at [109, 141] on select "Standard px rem % vh vw" at bounding box center [120, 144] width 52 height 14
drag, startPoint x: 239, startPoint y: 145, endPoint x: 220, endPoint y: 144, distance: 18.5
click at [239, 145] on div "Höhe Standard px rem % vh vw Mind. Höhe Keine px rem % vh vw Breite Standard px…" at bounding box center [151, 205] width 188 height 157
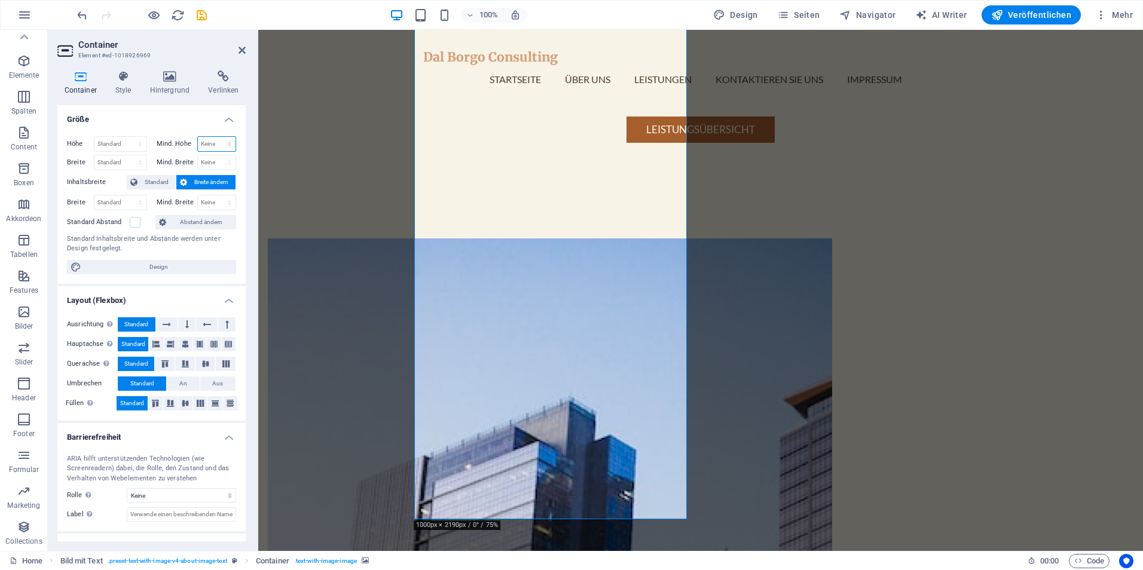
click at [220, 144] on select "Keine px rem % vh vw" at bounding box center [217, 144] width 38 height 14
click at [218, 144] on select "Keine px rem % vh vw" at bounding box center [217, 144] width 38 height 14
click at [123, 156] on select "Standard px rem % em vh vw" at bounding box center [120, 162] width 52 height 14
select select "%"
click at [128, 155] on select "Standard px rem % em vh vw" at bounding box center [120, 162] width 52 height 14
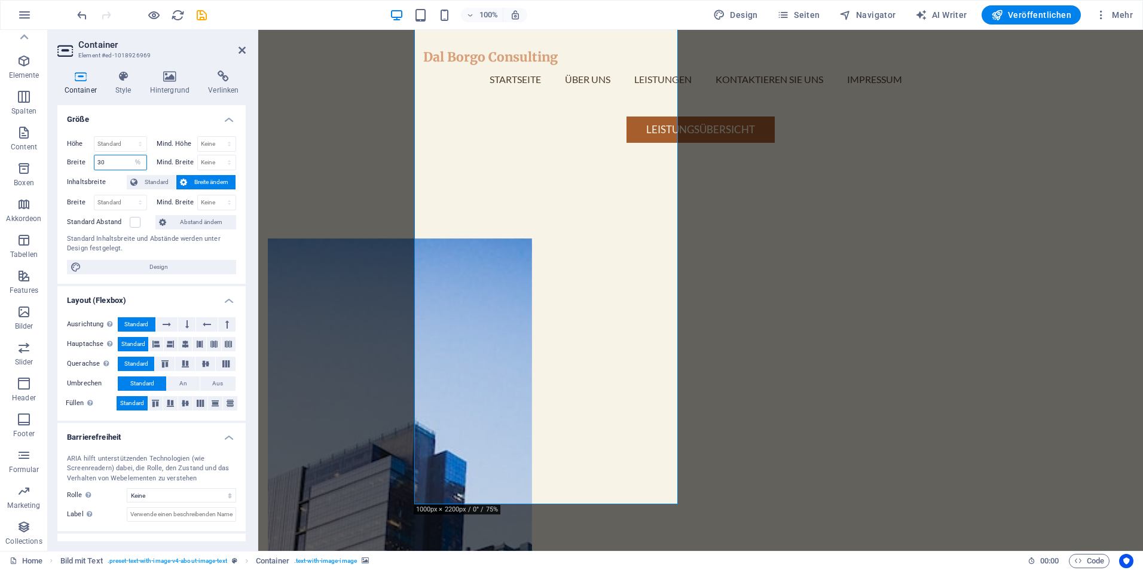
type input "30"
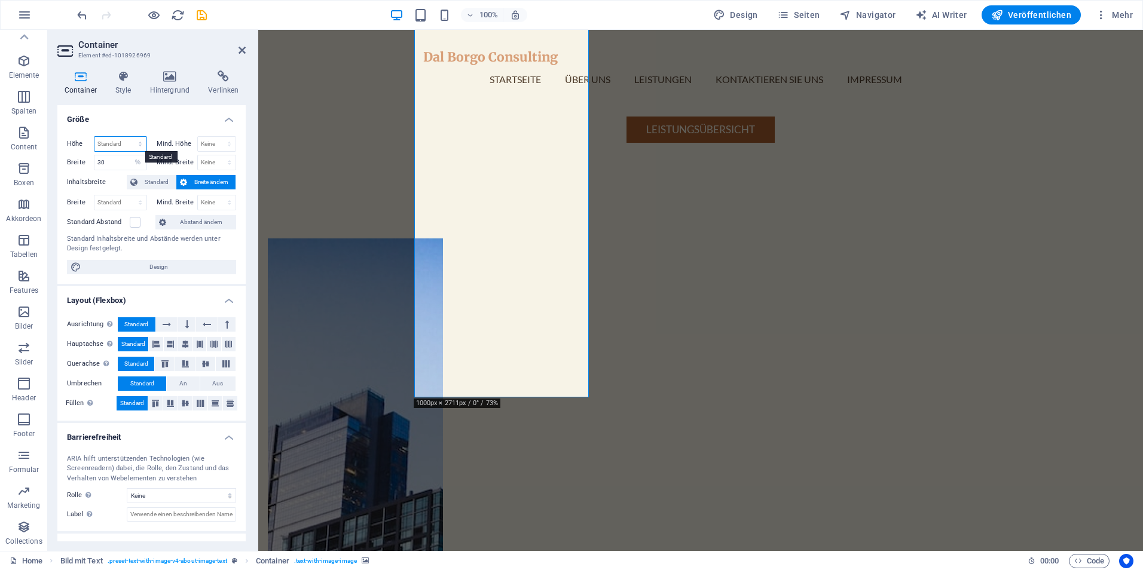
click at [123, 143] on select "Standard px rem % vh vw" at bounding box center [120, 144] width 52 height 14
select select "%"
click at [128, 137] on select "Standard px rem % vh vw" at bounding box center [120, 144] width 52 height 14
type input "100"
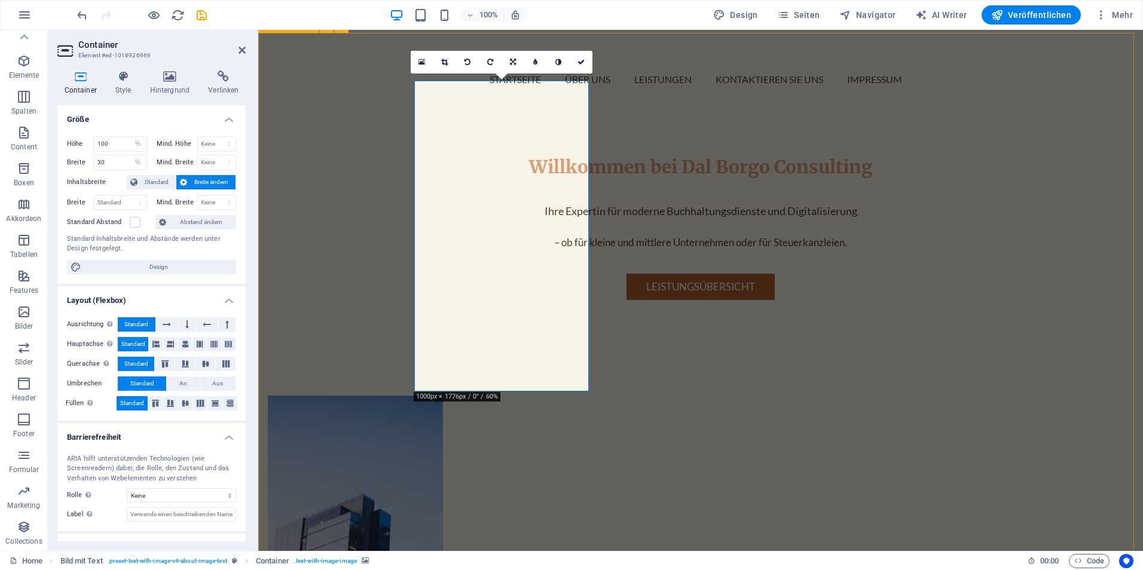
scroll to position [325, 0]
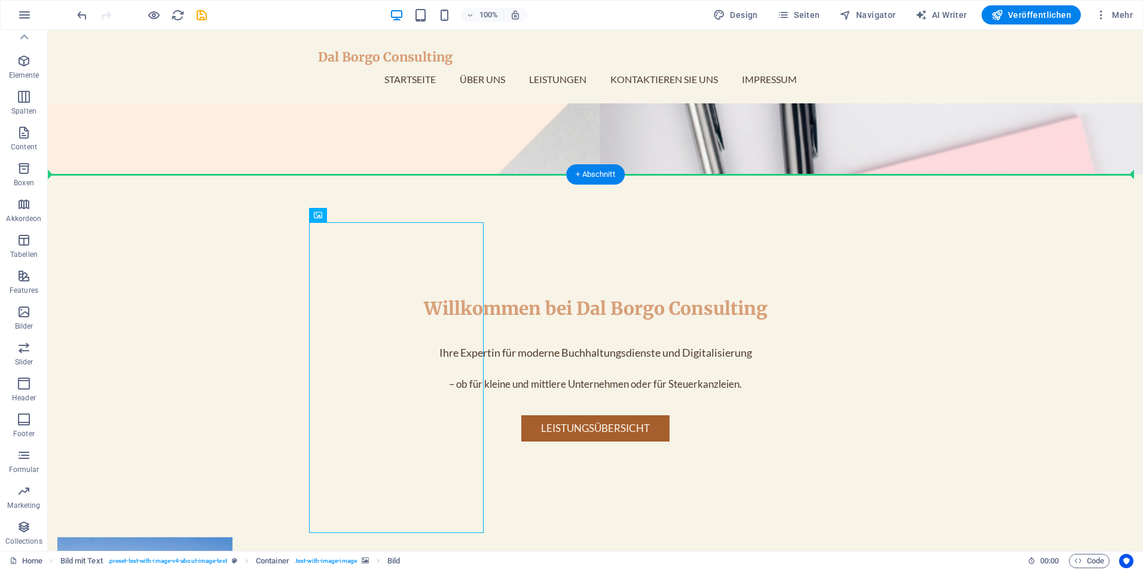
drag, startPoint x: 273, startPoint y: 432, endPoint x: 486, endPoint y: 389, distance: 217.1
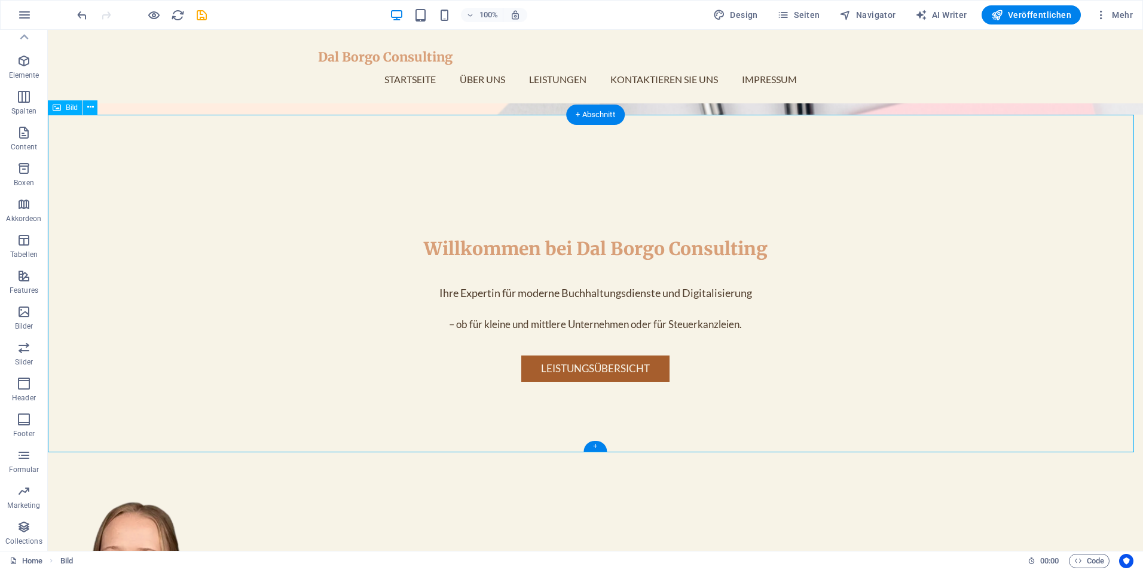
scroll to position [683, 0]
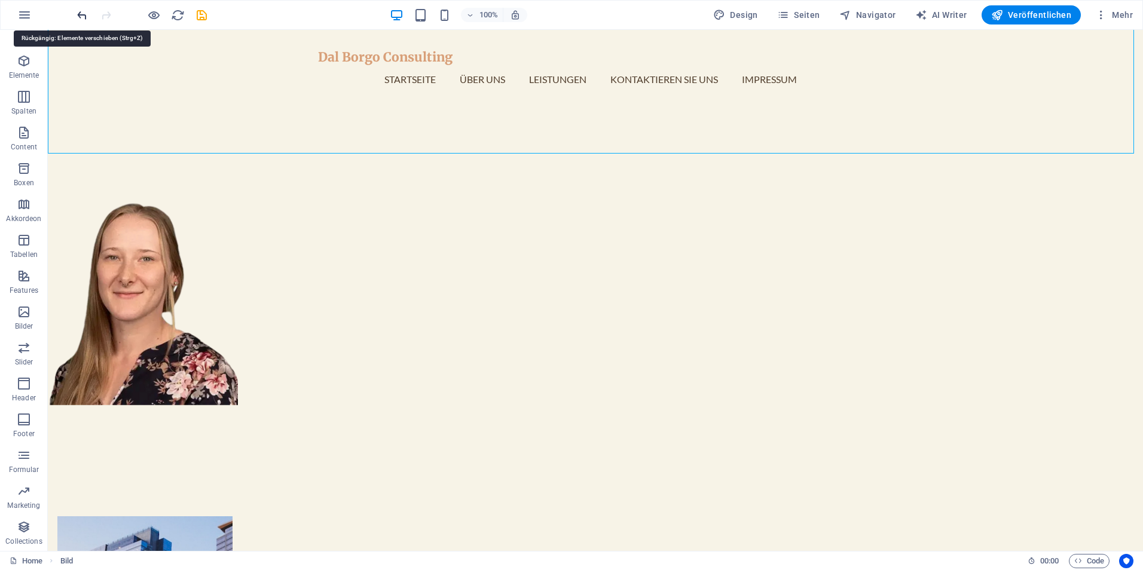
click at [83, 16] on icon "undo" at bounding box center [82, 15] width 14 height 14
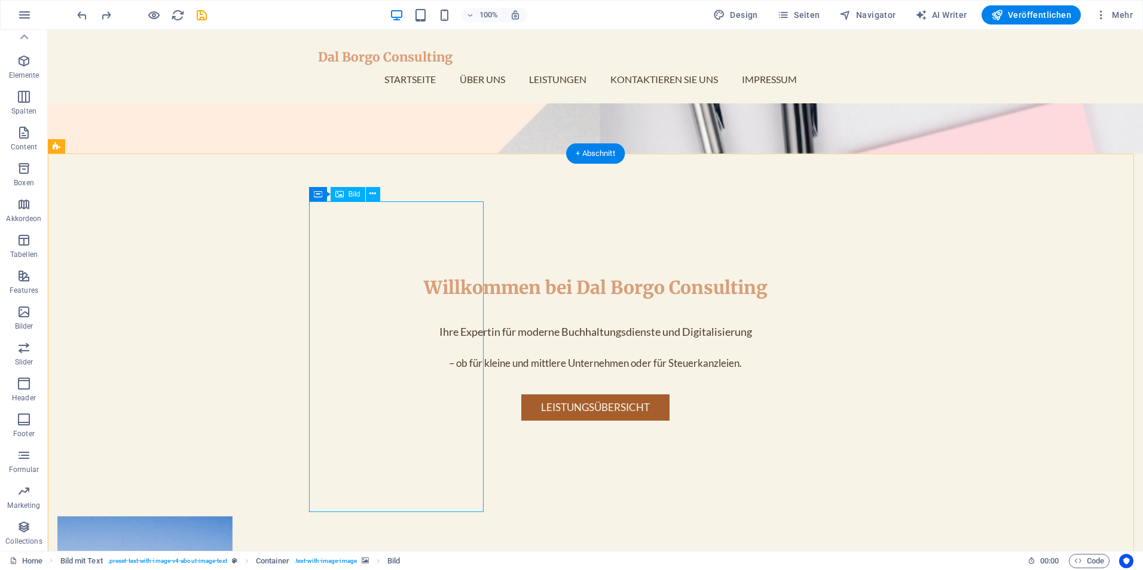
click at [350, 194] on span "Bild" at bounding box center [354, 194] width 12 height 7
select select "px"
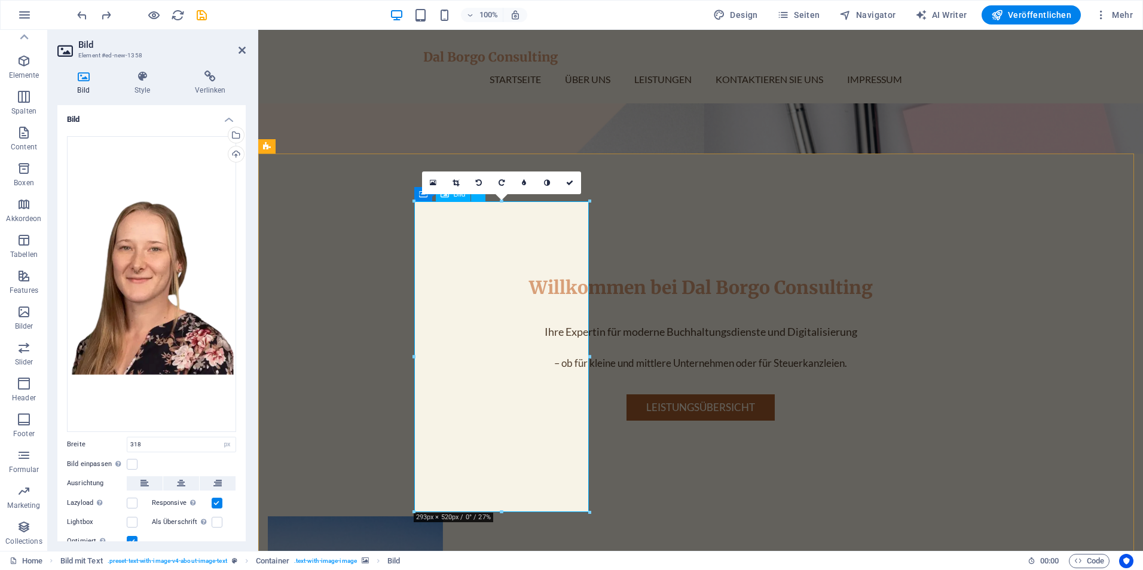
click at [482, 512] on div at bounding box center [501, 512] width 175 height 4
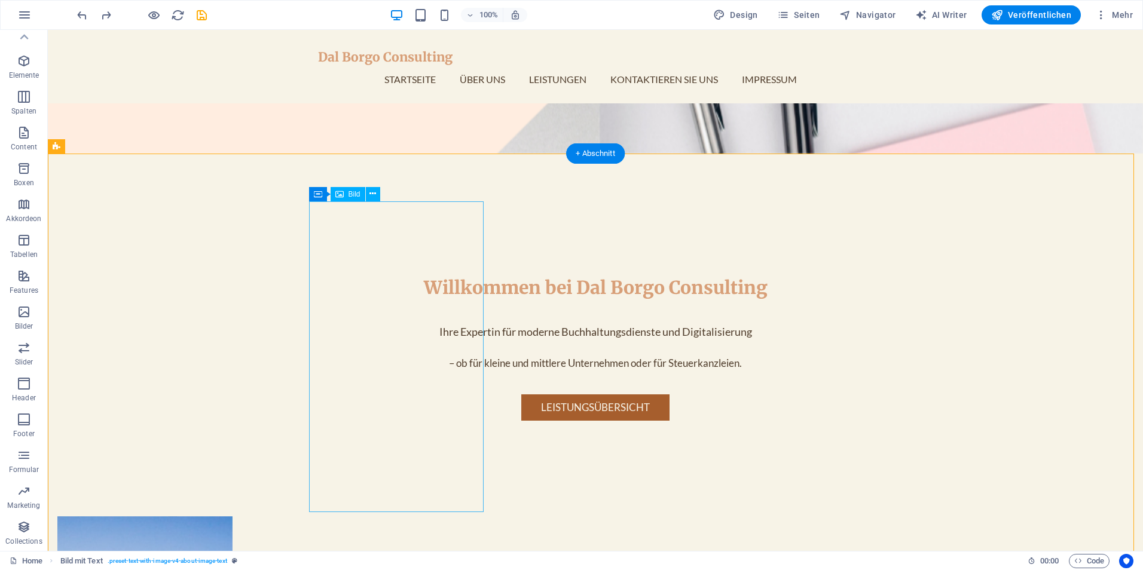
select select "px"
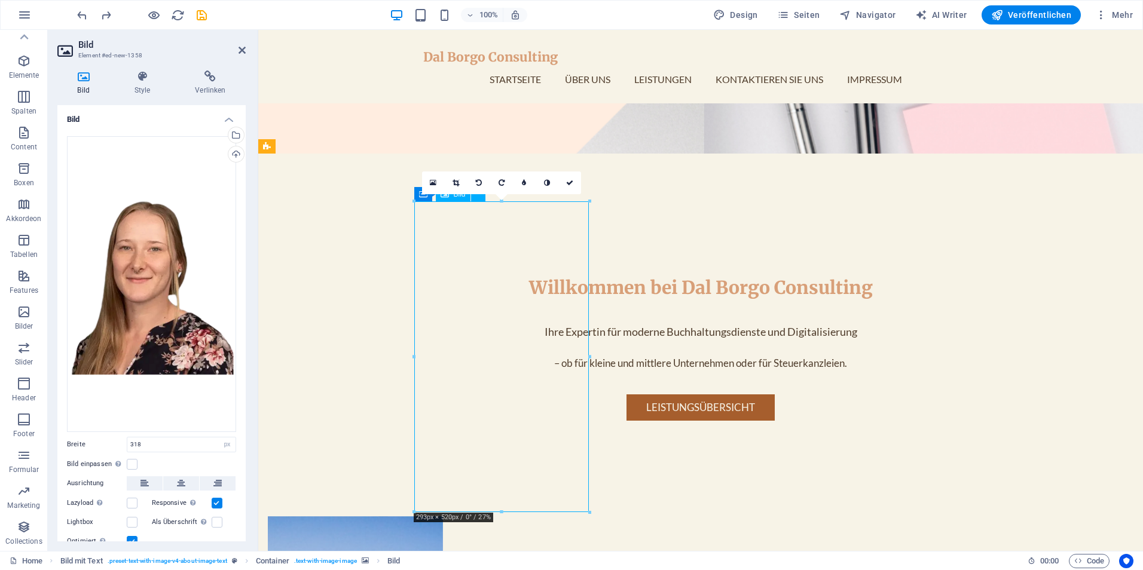
drag, startPoint x: 493, startPoint y: 363, endPoint x: 515, endPoint y: 341, distance: 30.4
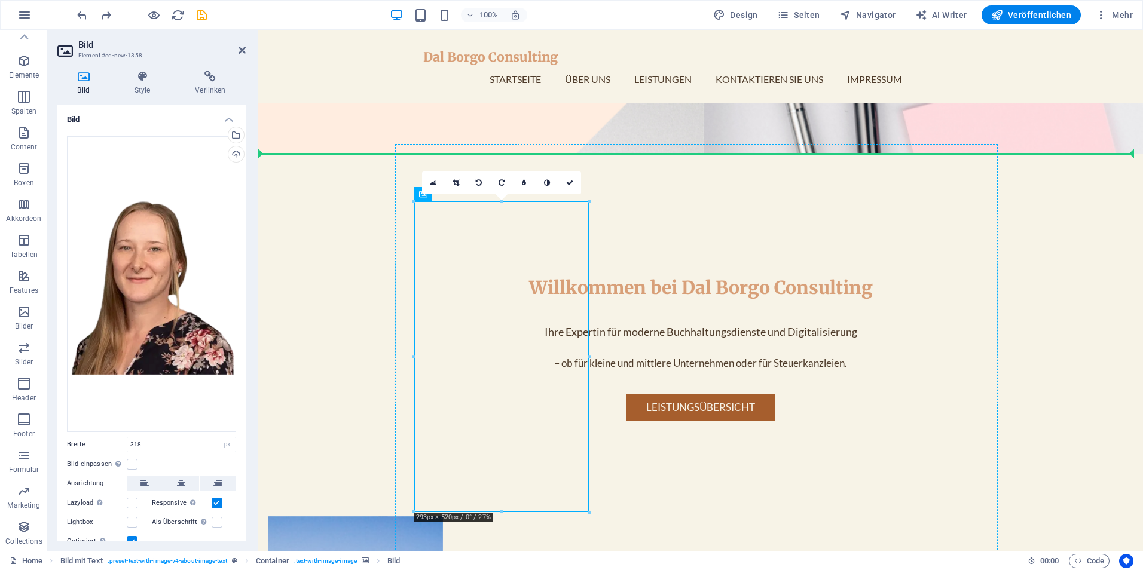
drag, startPoint x: 503, startPoint y: 354, endPoint x: 619, endPoint y: 358, distance: 116.6
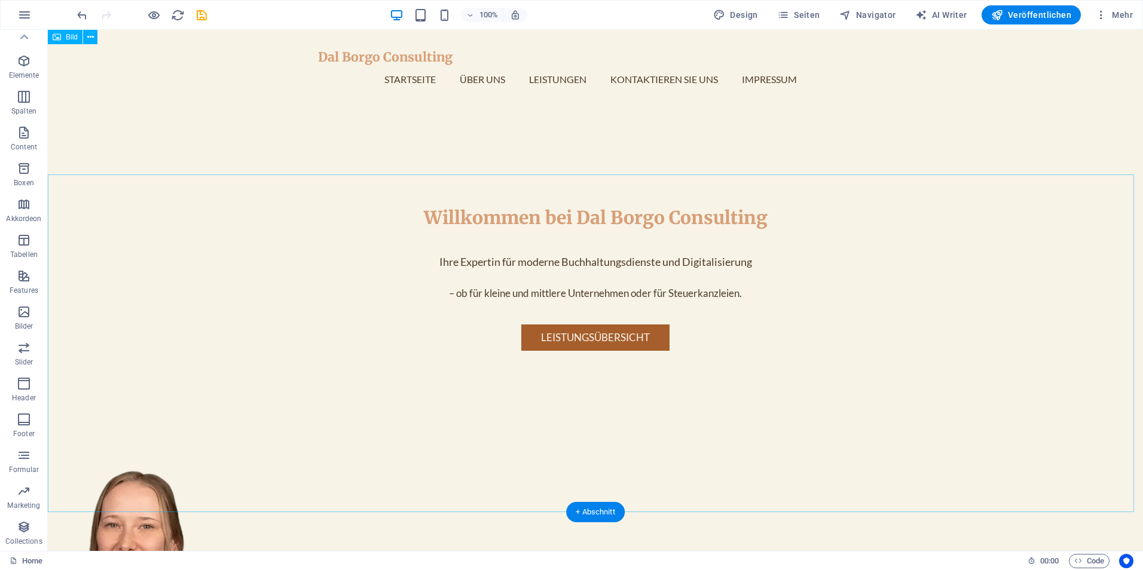
scroll to position [325, 0]
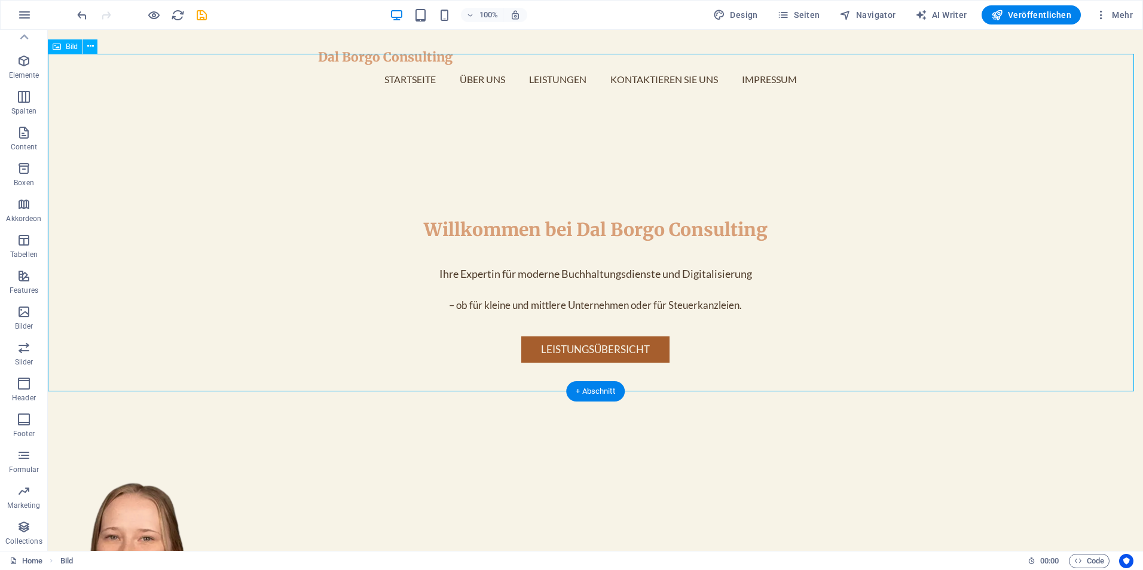
scroll to position [564, 0]
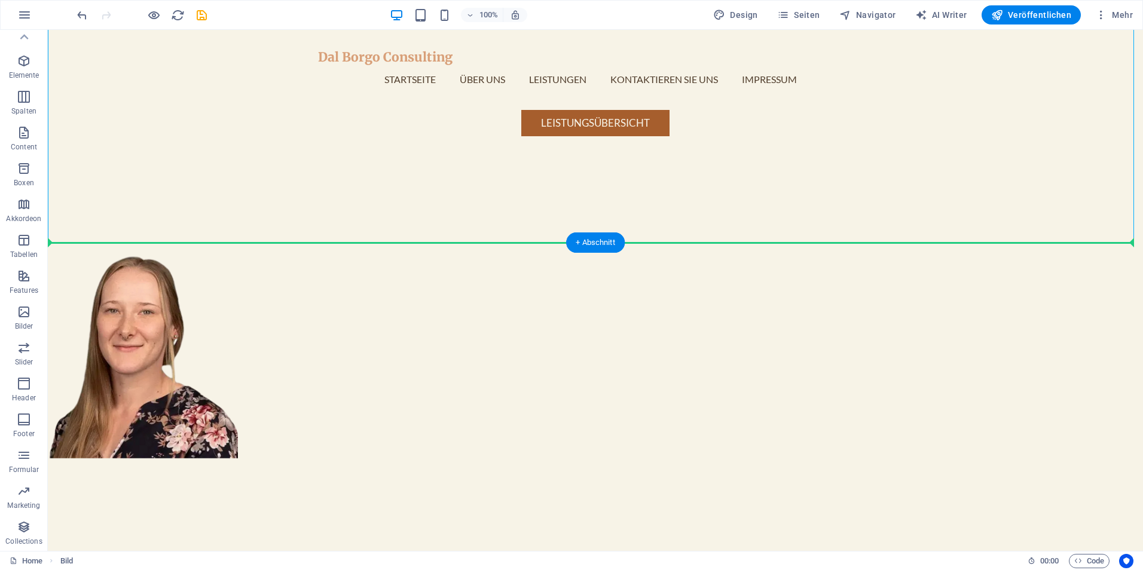
drag, startPoint x: 137, startPoint y: 127, endPoint x: 173, endPoint y: 476, distance: 351.5
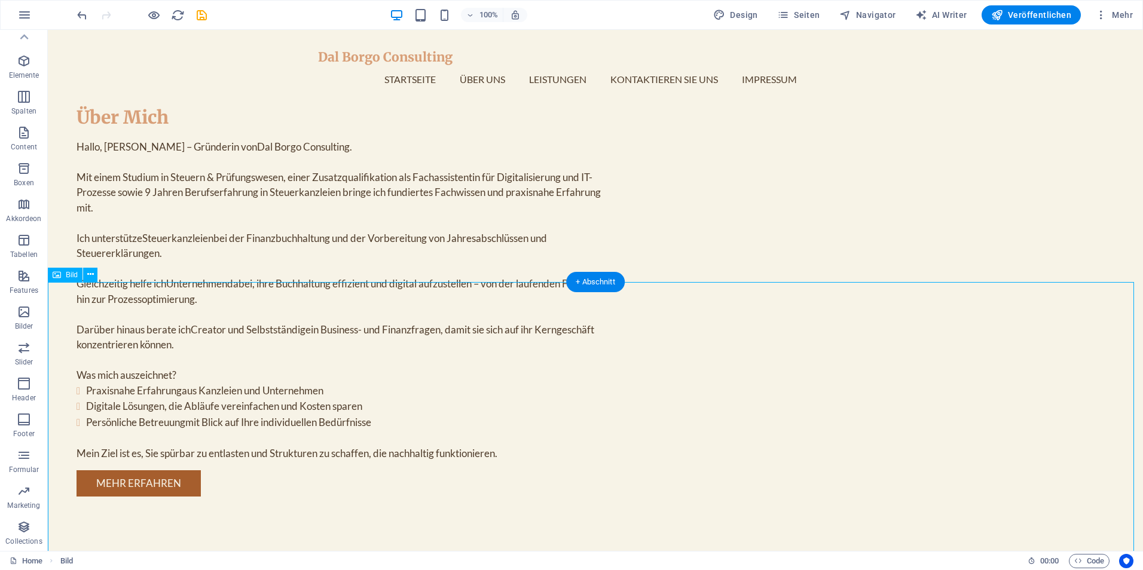
scroll to position [662, 0]
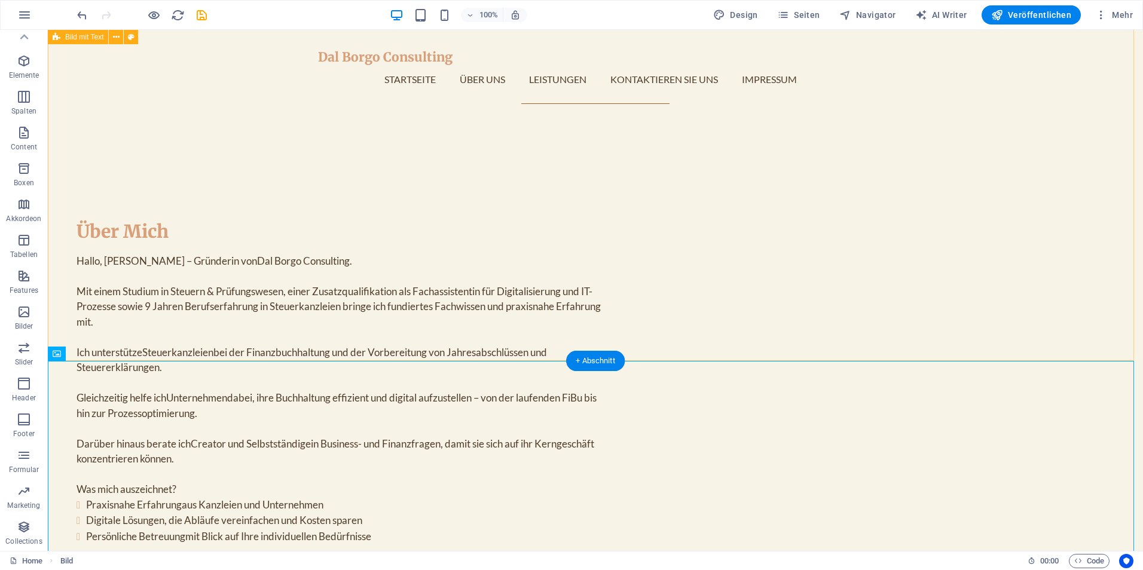
click at [218, 186] on div "Über [PERSON_NAME], ich bin Jenni – Gründerin von Dal Borgo Consulting . Mit ei…" at bounding box center [595, 415] width 1095 height 526
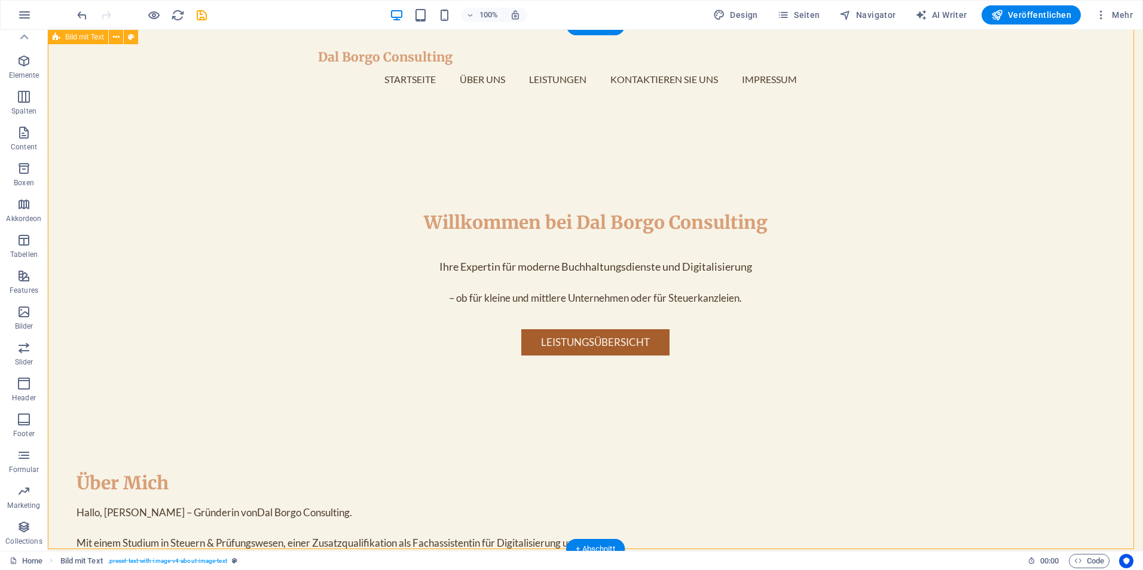
scroll to position [304, 0]
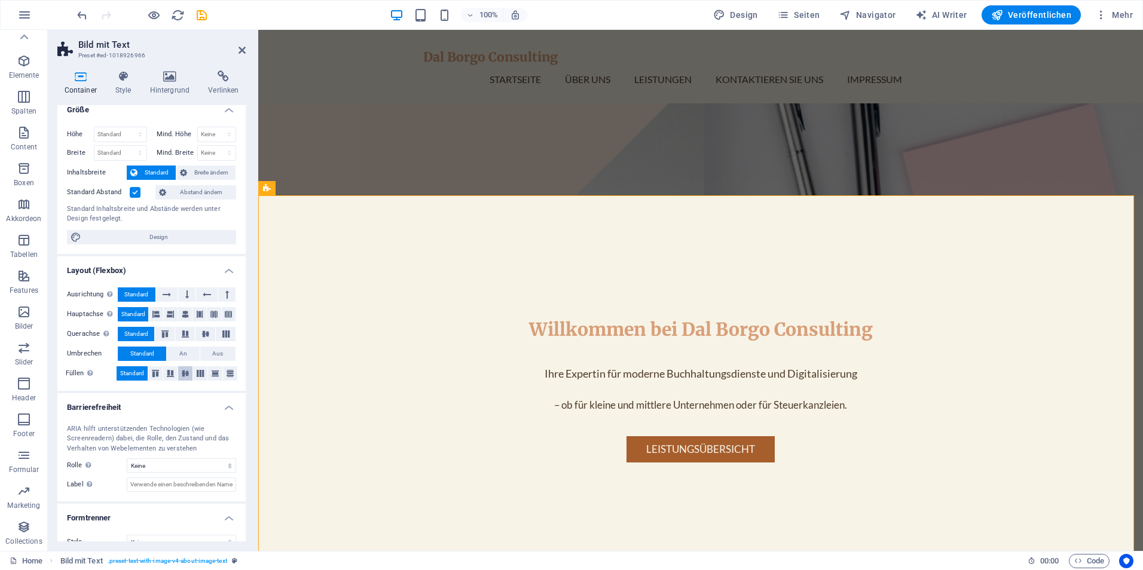
scroll to position [0, 0]
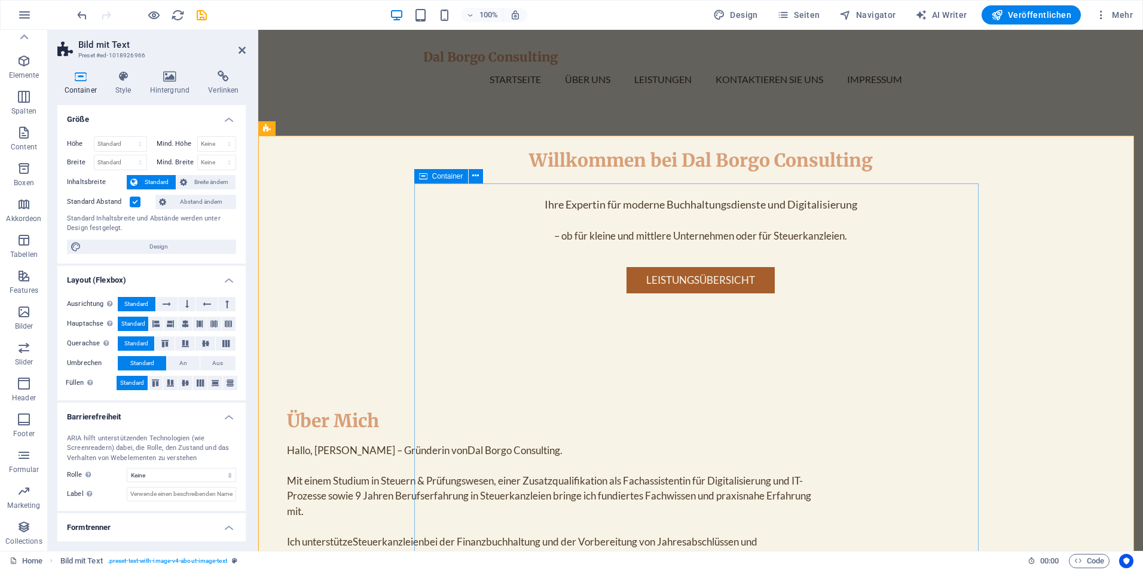
scroll to position [662, 0]
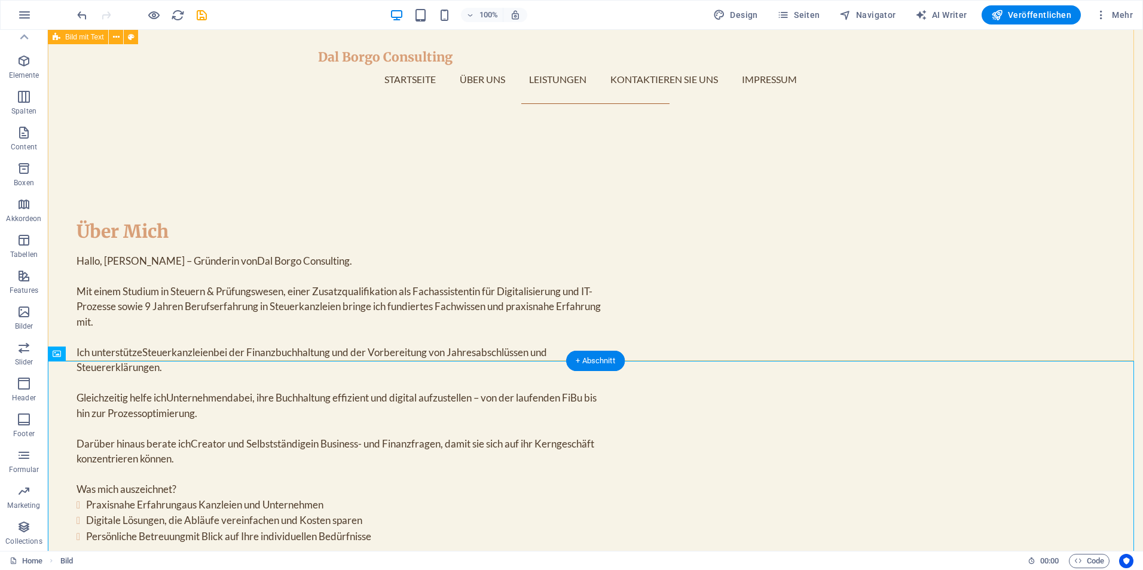
drag, startPoint x: 140, startPoint y: 381, endPoint x: 178, endPoint y: 177, distance: 207.9
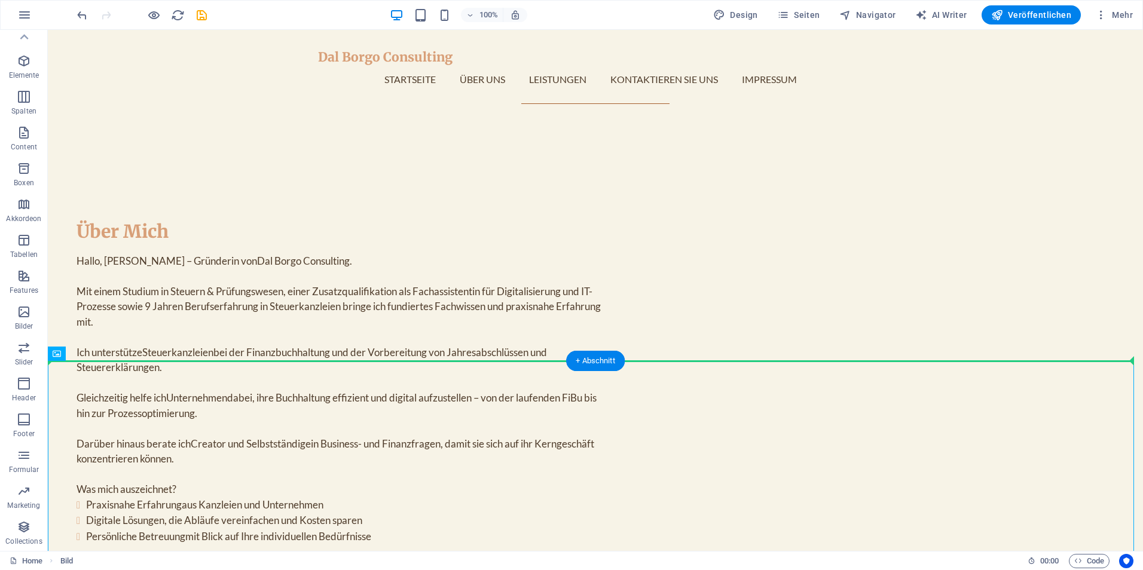
drag, startPoint x: 114, startPoint y: 384, endPoint x: 191, endPoint y: 135, distance: 260.4
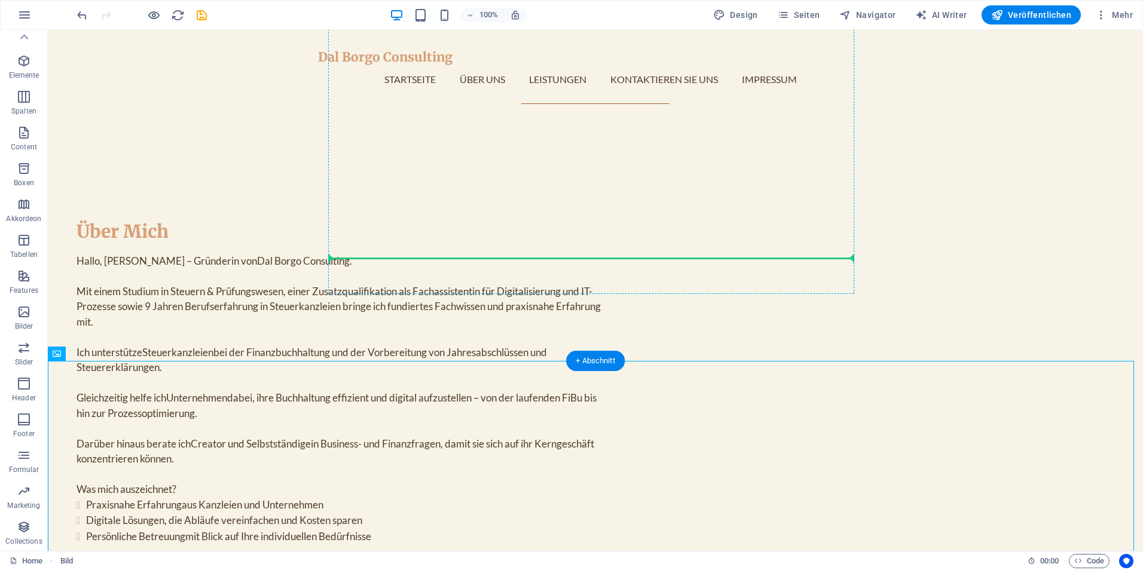
drag, startPoint x: 112, startPoint y: 381, endPoint x: 616, endPoint y: 155, distance: 552.3
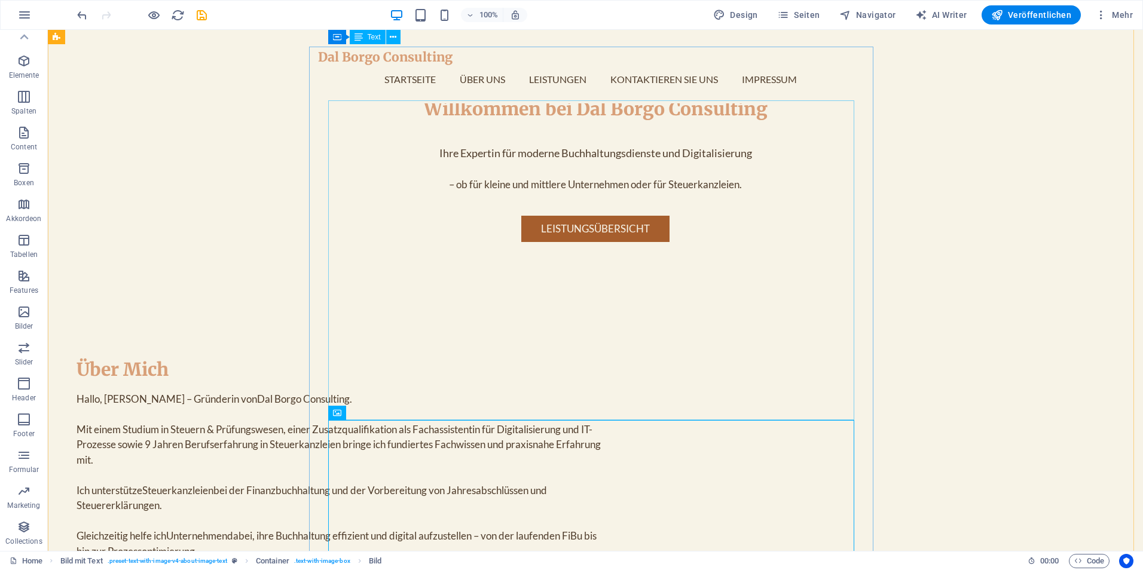
scroll to position [483, 0]
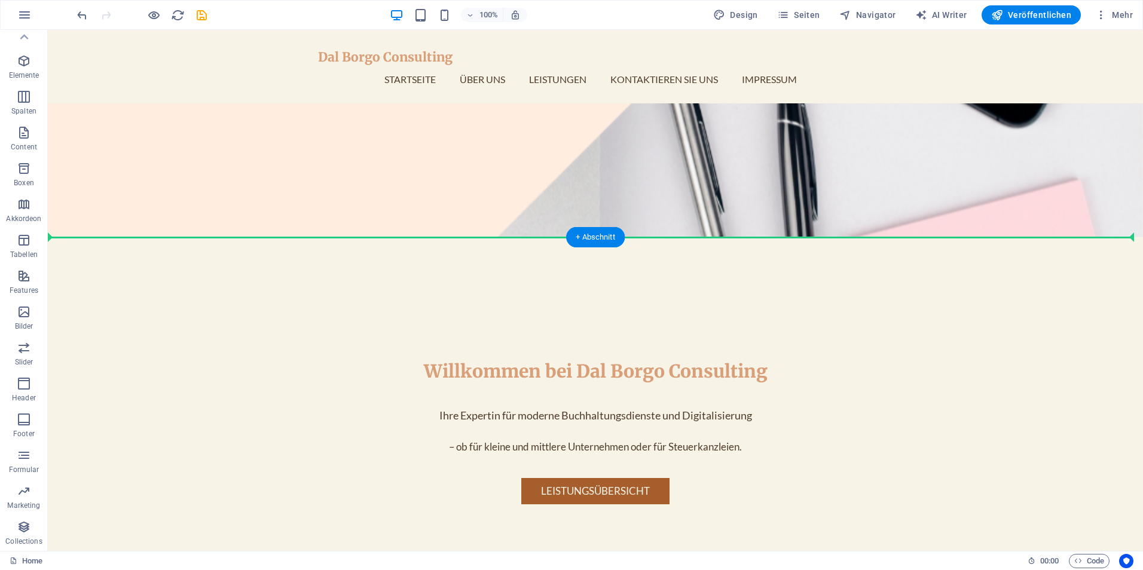
scroll to position [600, 0]
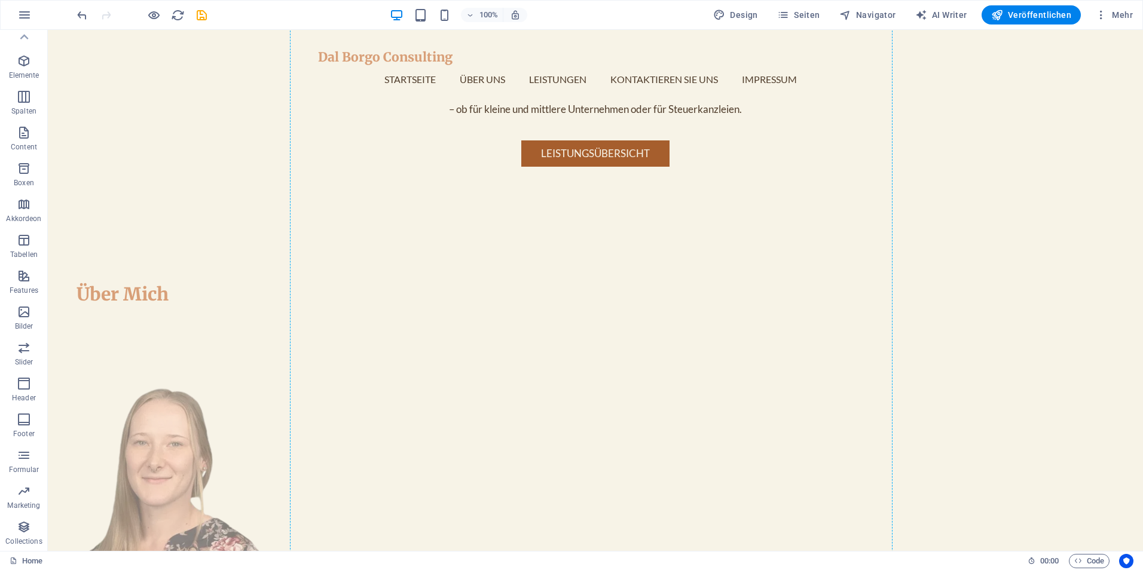
drag, startPoint x: 386, startPoint y: 402, endPoint x: 366, endPoint y: 439, distance: 42.5
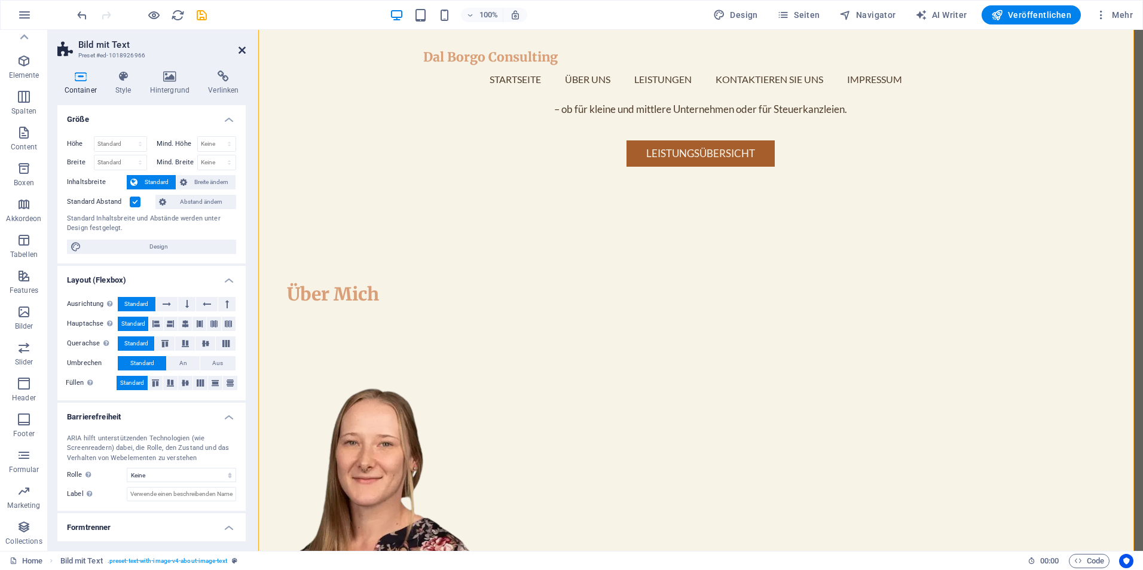
click at [240, 50] on icon at bounding box center [242, 50] width 7 height 10
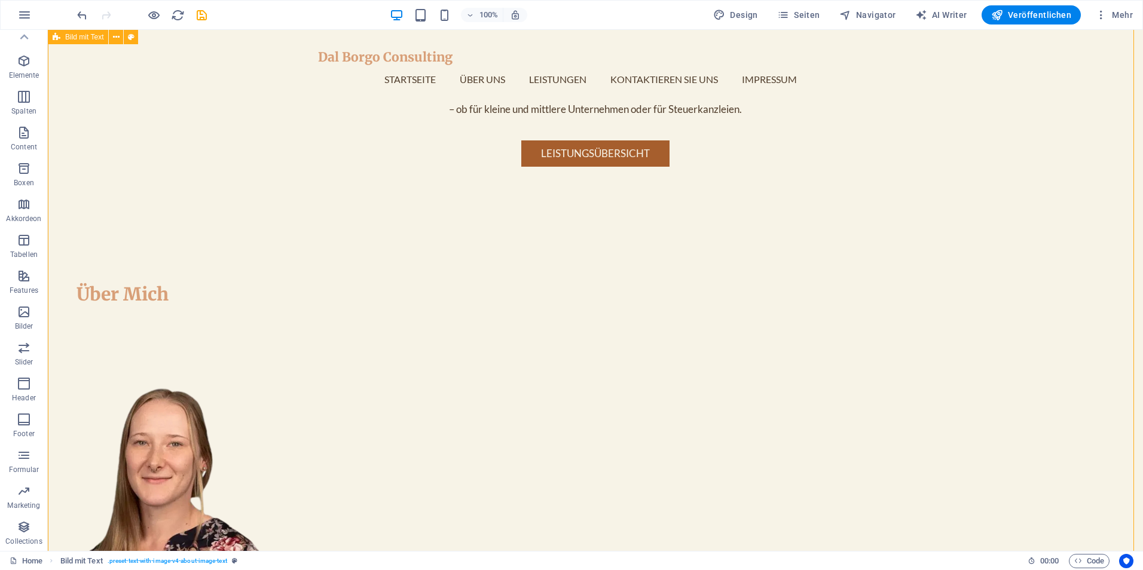
click at [20, 55] on icon "button" at bounding box center [24, 61] width 14 height 14
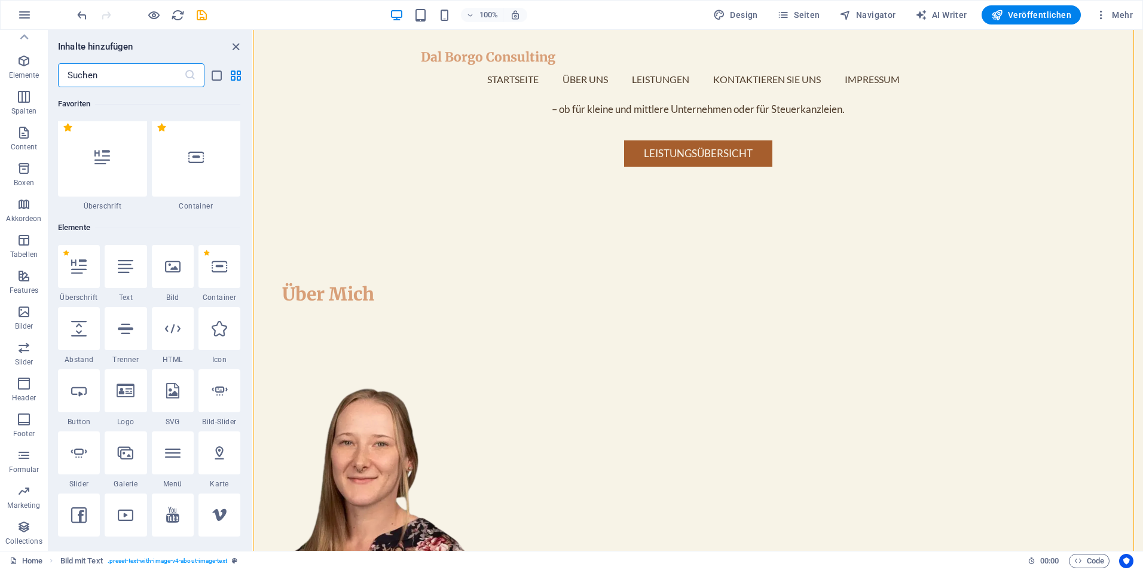
scroll to position [0, 0]
click at [197, 185] on div at bounding box center [196, 160] width 89 height 79
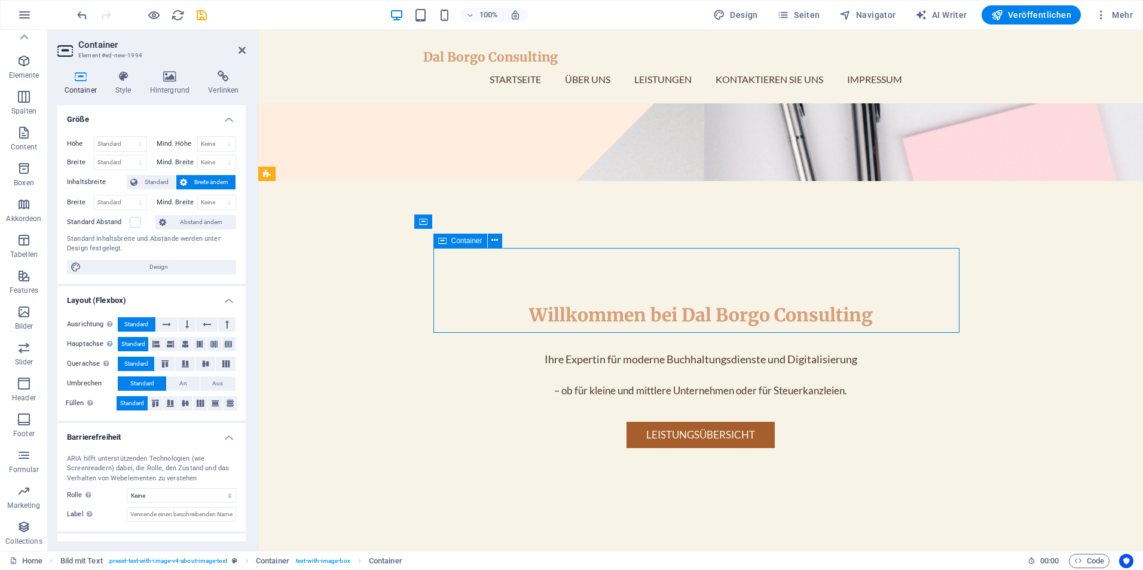
scroll to position [405, 0]
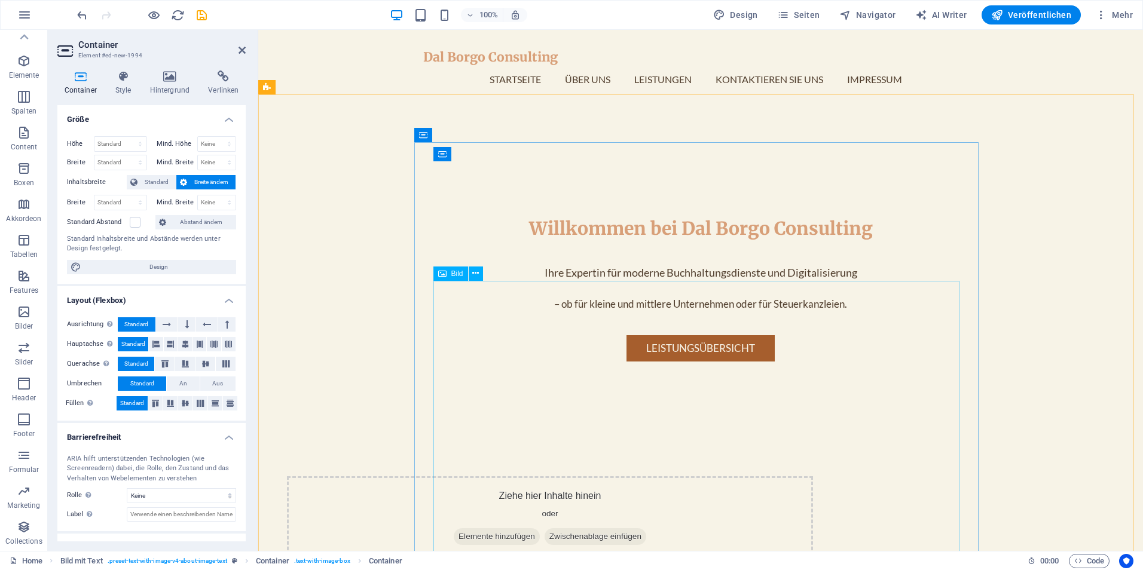
drag, startPoint x: 718, startPoint y: 268, endPoint x: 463, endPoint y: 471, distance: 325.8
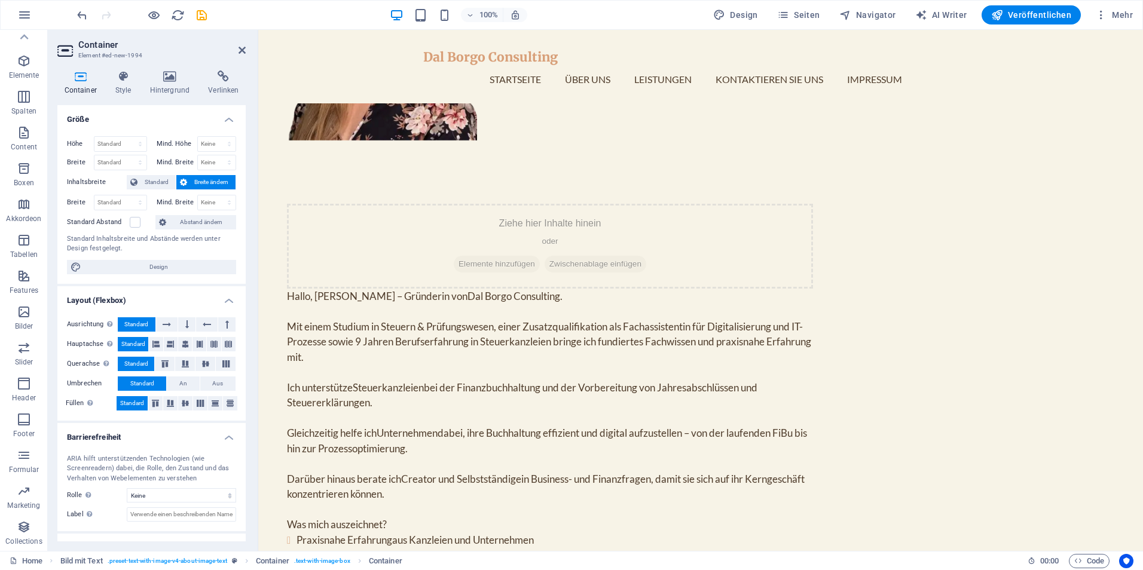
scroll to position [965, 0]
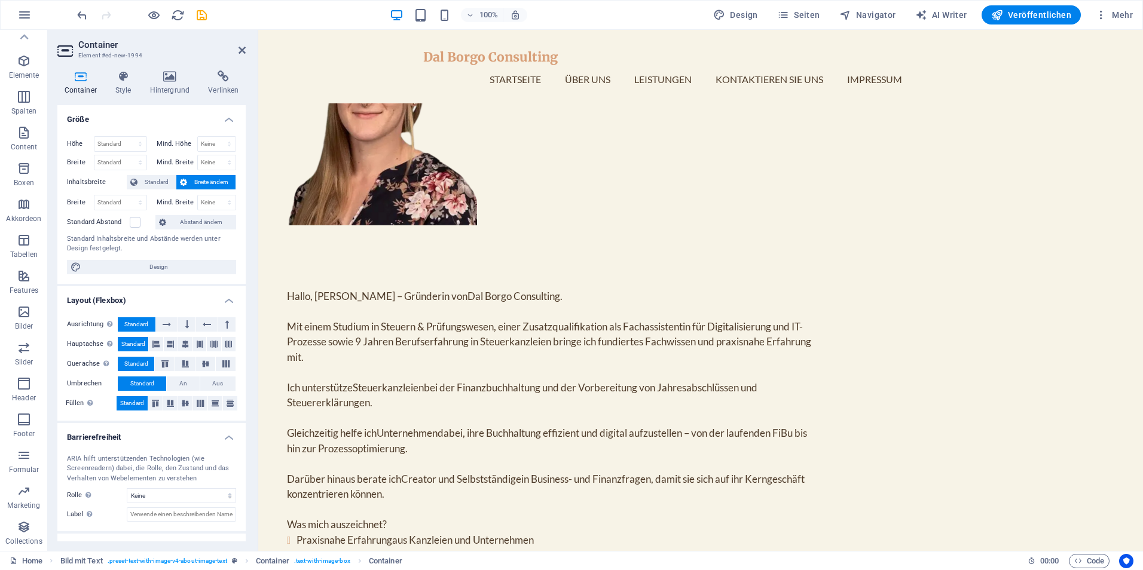
drag, startPoint x: 710, startPoint y: 240, endPoint x: 521, endPoint y: 175, distance: 199.8
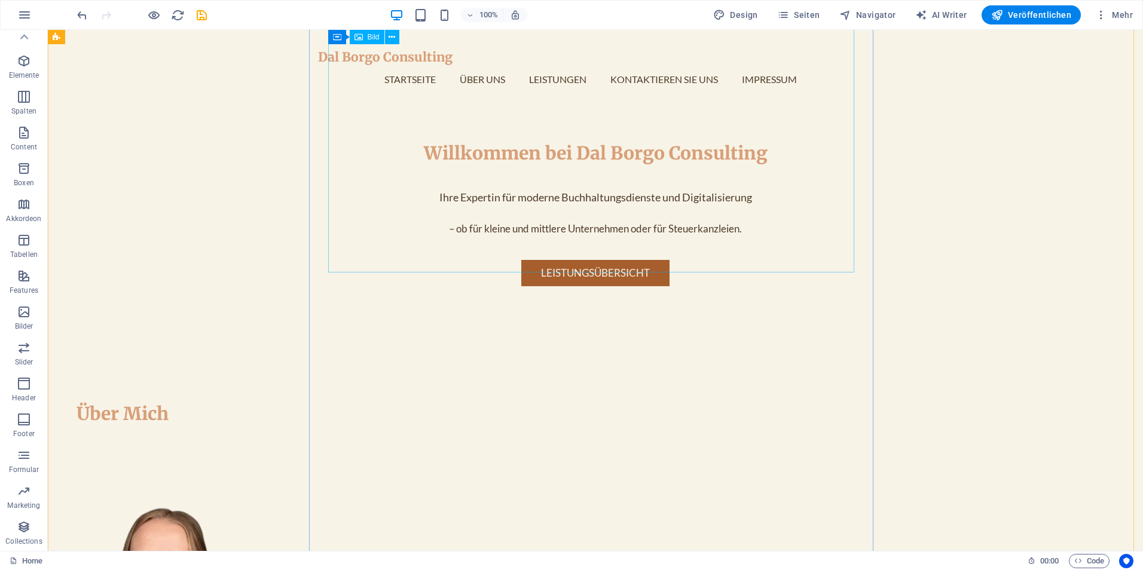
scroll to position [367, 0]
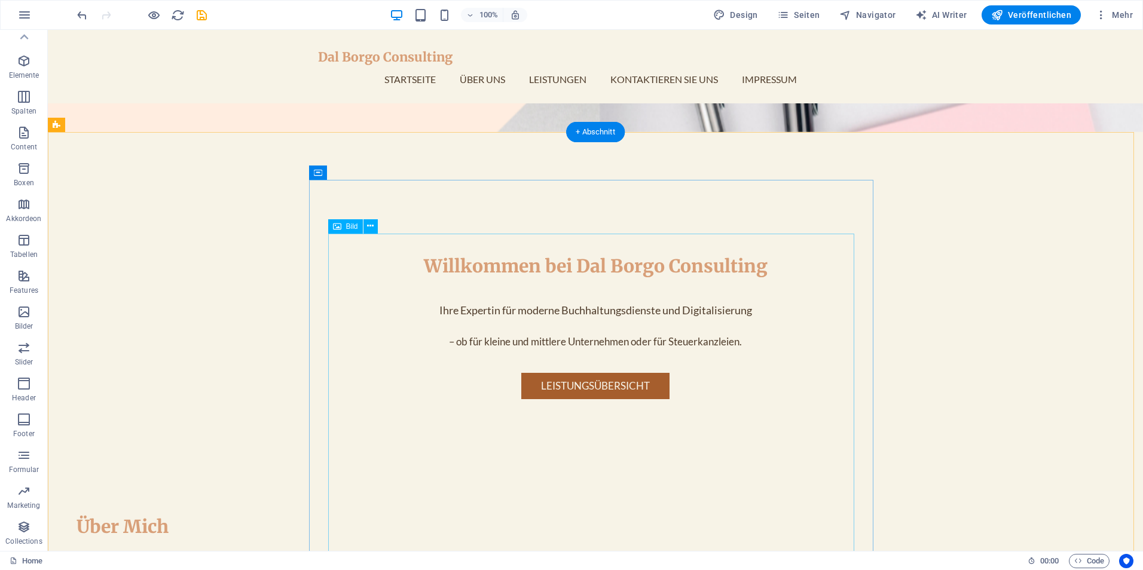
select select "px"
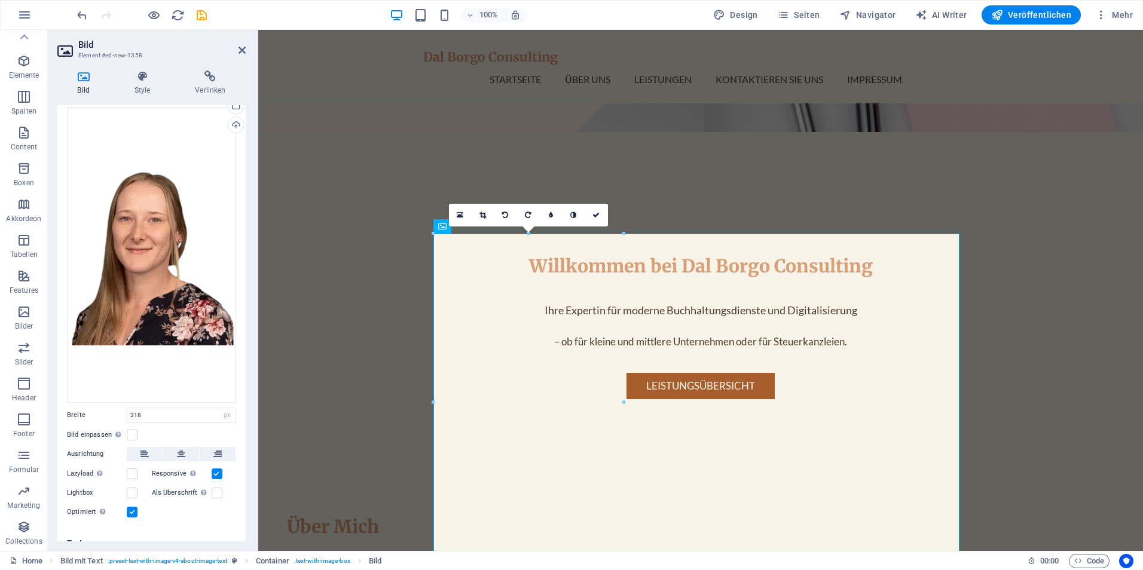
scroll to position [41, 0]
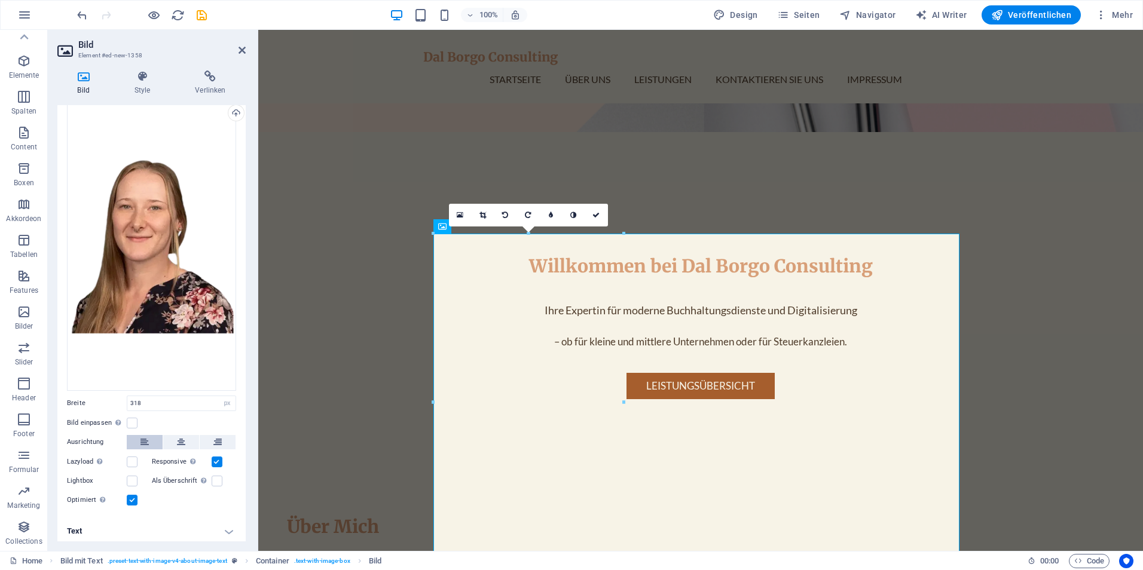
click at [134, 435] on button at bounding box center [145, 442] width 36 height 14
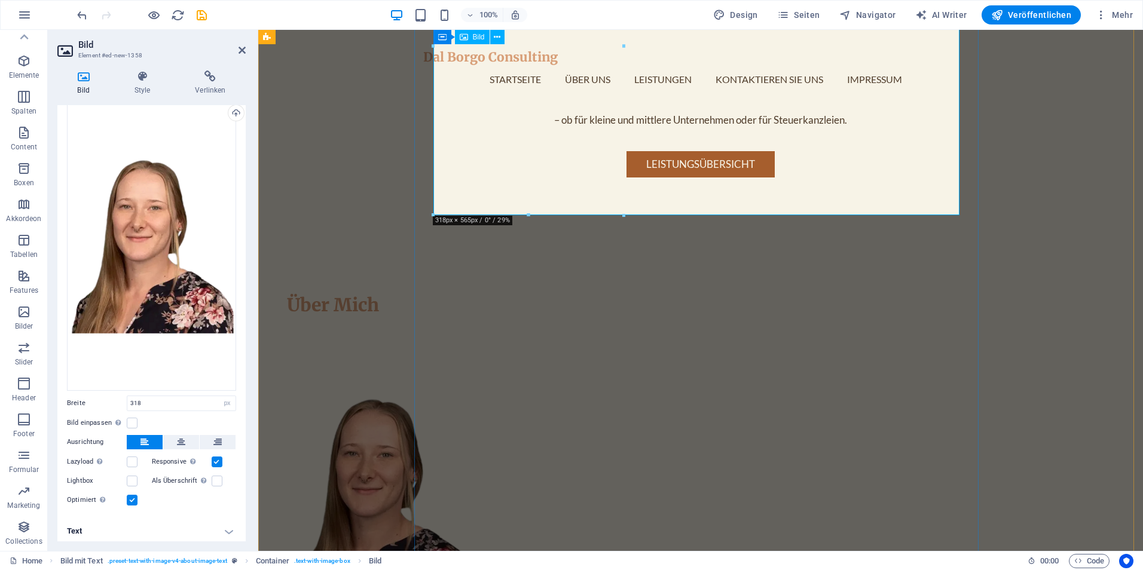
scroll to position [487, 0]
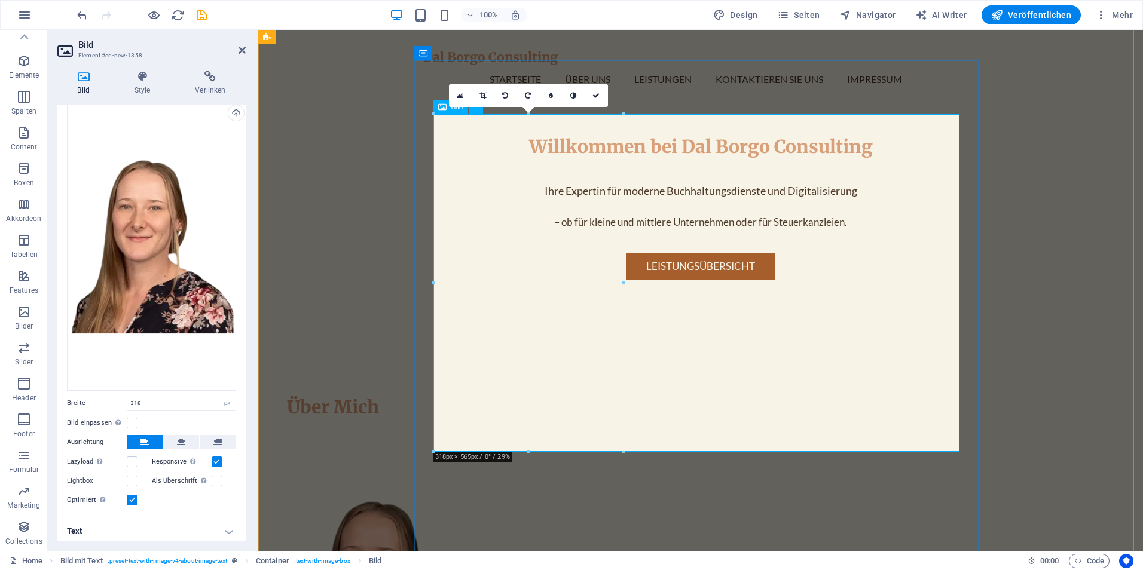
click at [175, 252] on div "Ziehe Dateien zum Hochladen hierher oder klicke hier, um aus Dateien oder koste…" at bounding box center [151, 243] width 169 height 296
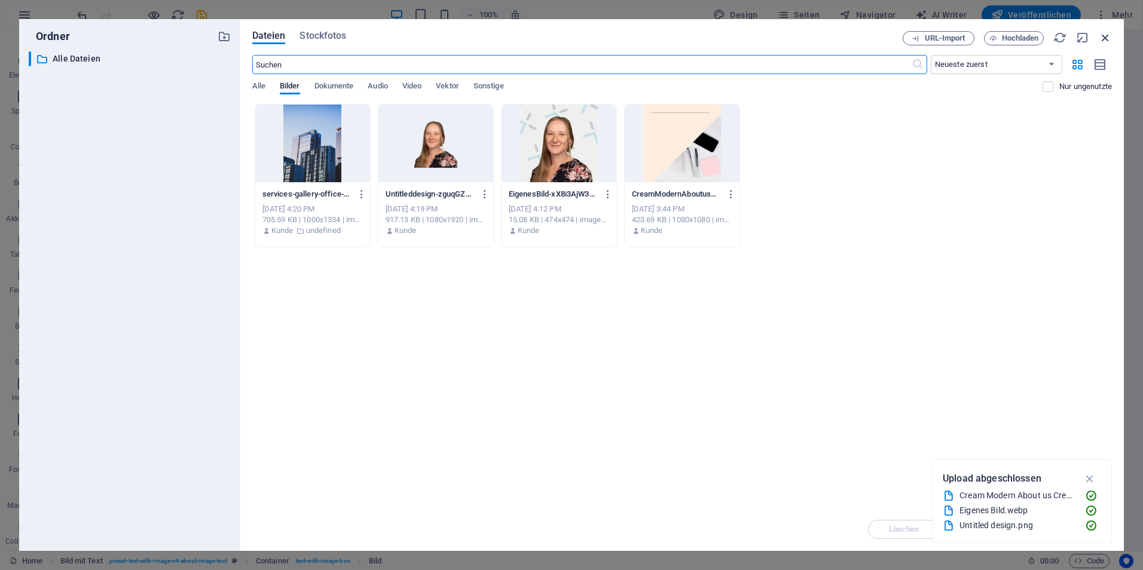
click at [1109, 37] on icon "button" at bounding box center [1105, 37] width 13 height 13
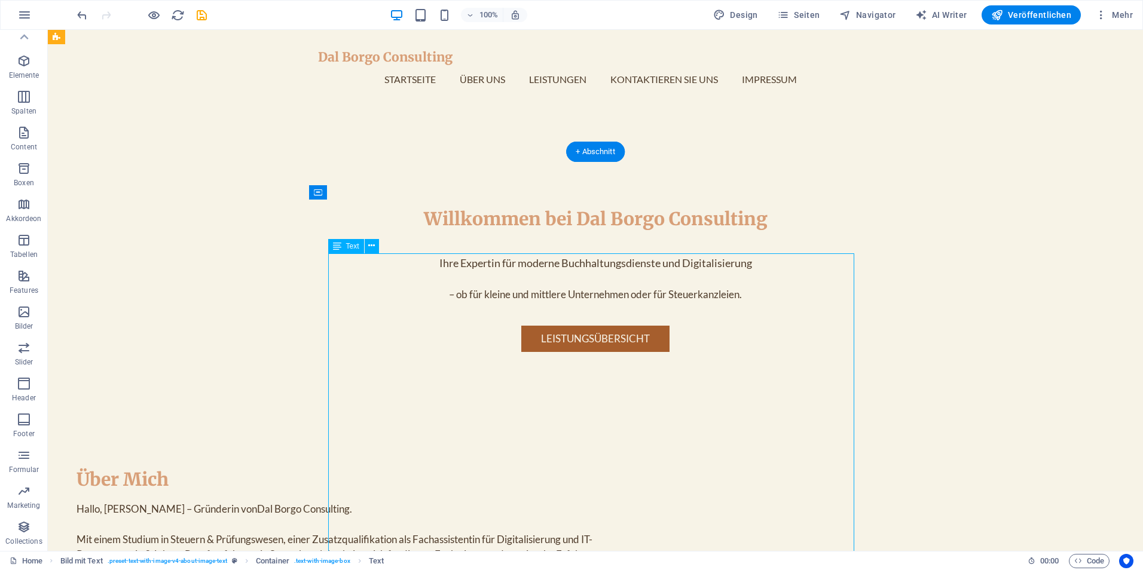
scroll to position [247, 0]
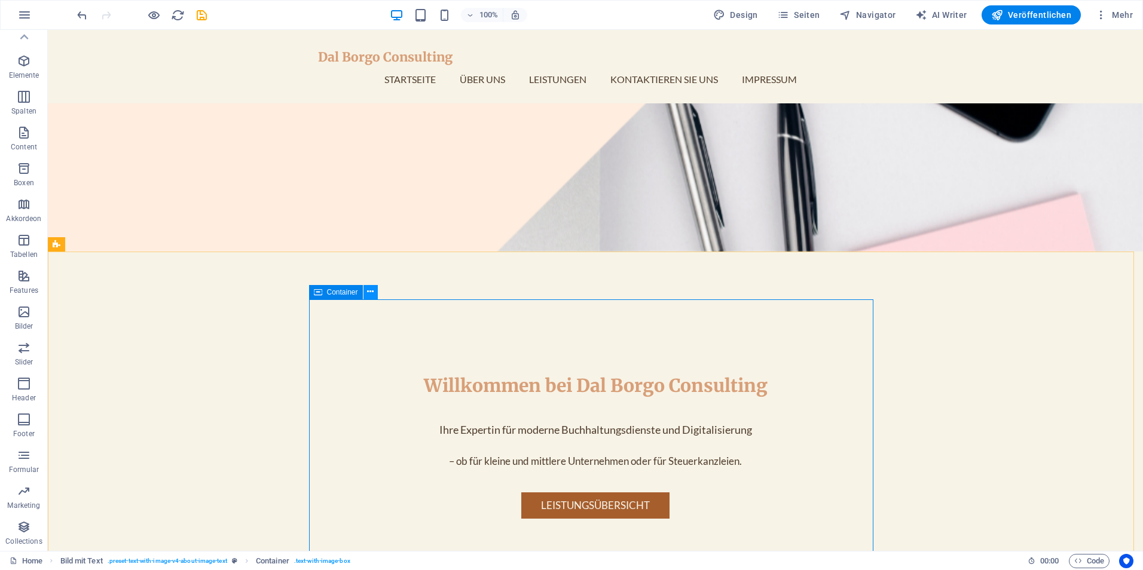
click at [371, 294] on icon at bounding box center [370, 292] width 7 height 13
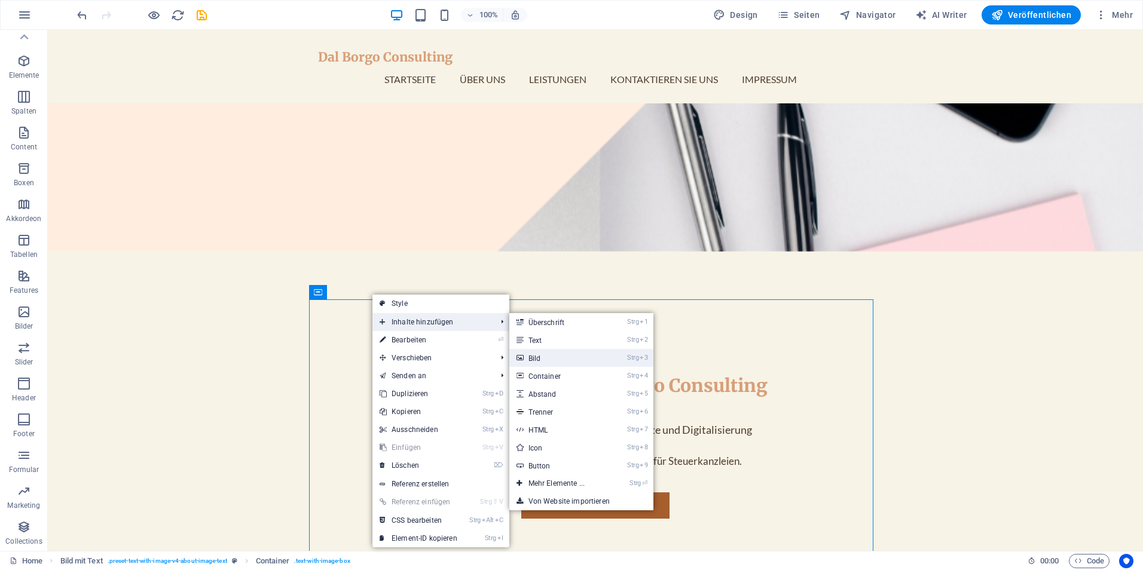
click at [560, 361] on link "Strg 3 Bild" at bounding box center [558, 358] width 99 height 18
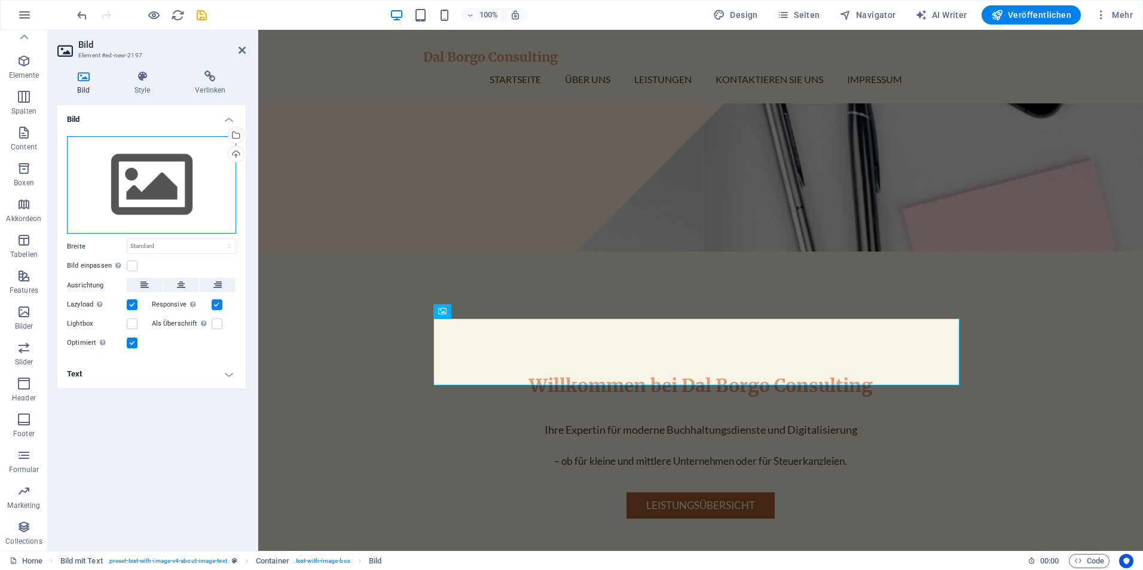
click at [137, 179] on div "Ziehe Dateien zum Hochladen hierher oder klicke hier, um aus Dateien oder koste…" at bounding box center [151, 185] width 169 height 98
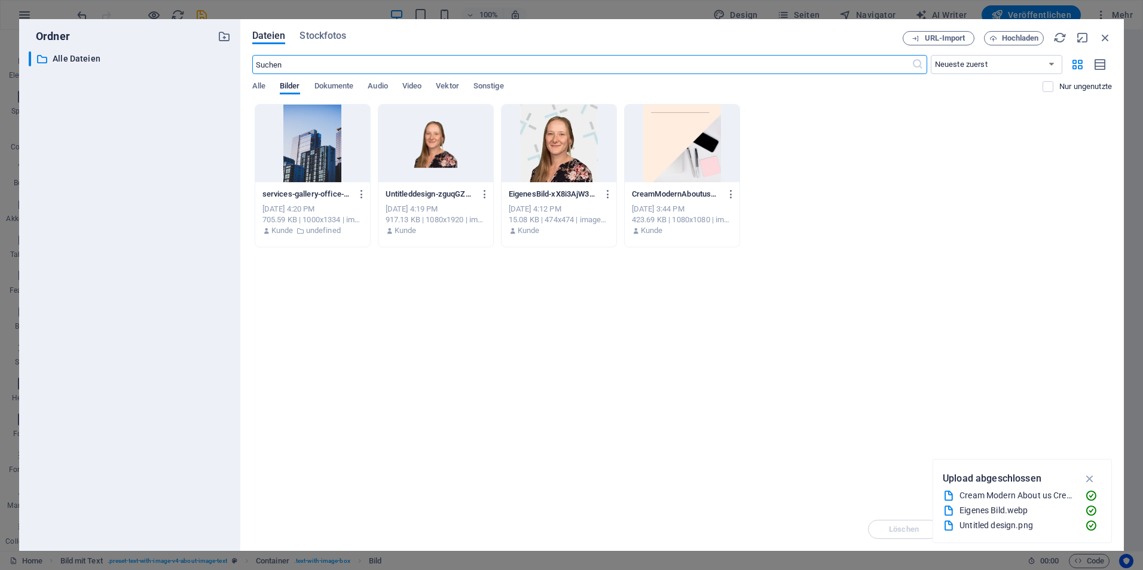
click at [457, 155] on div at bounding box center [435, 144] width 115 height 78
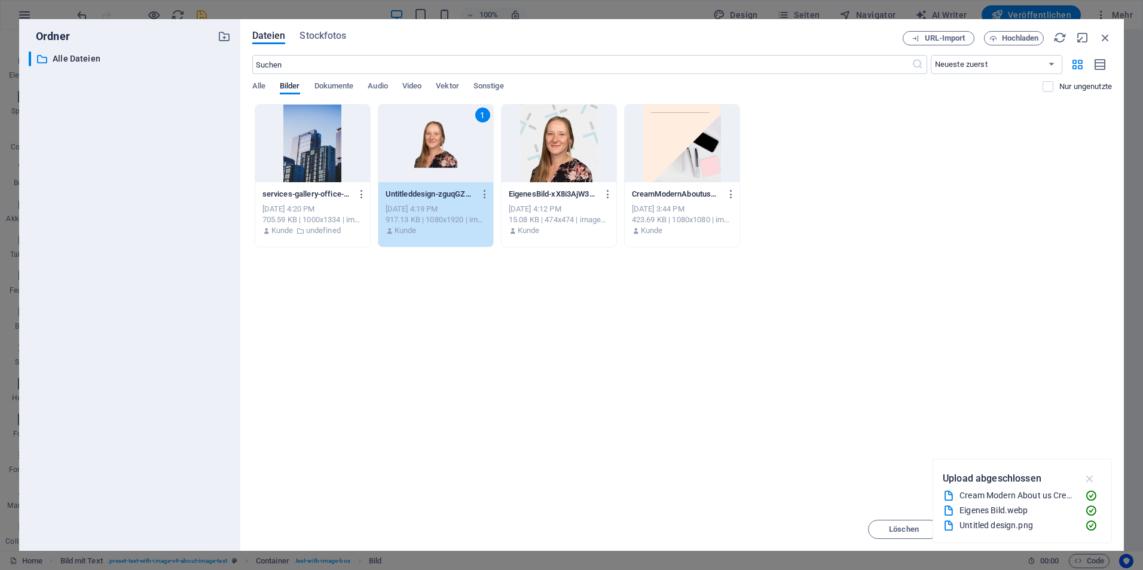
click at [1090, 481] on icon "button" at bounding box center [1090, 478] width 14 height 13
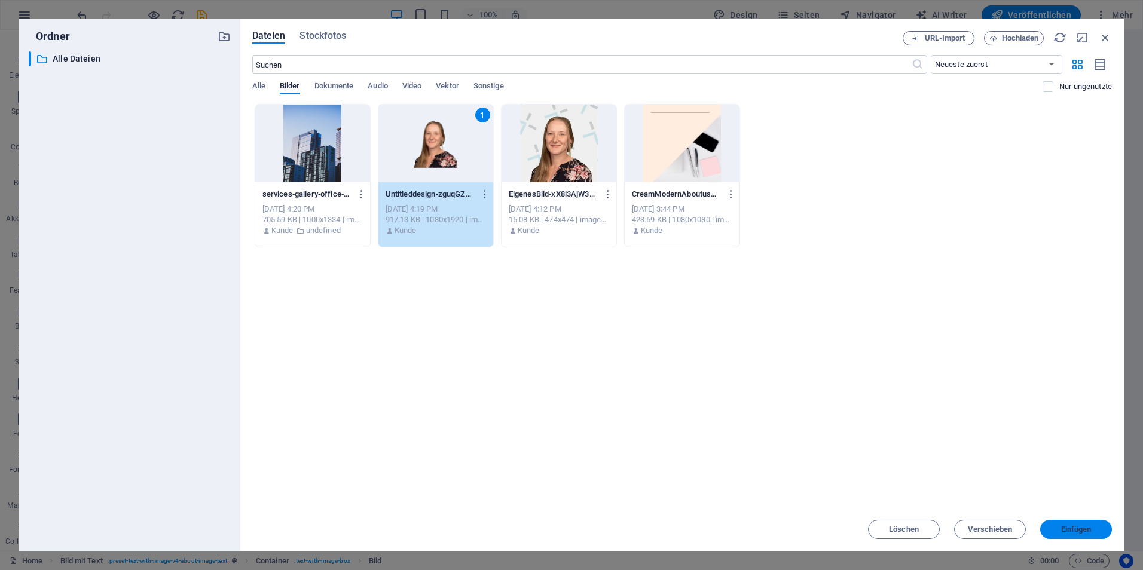
click at [1065, 526] on span "Einfügen" at bounding box center [1076, 529] width 30 height 7
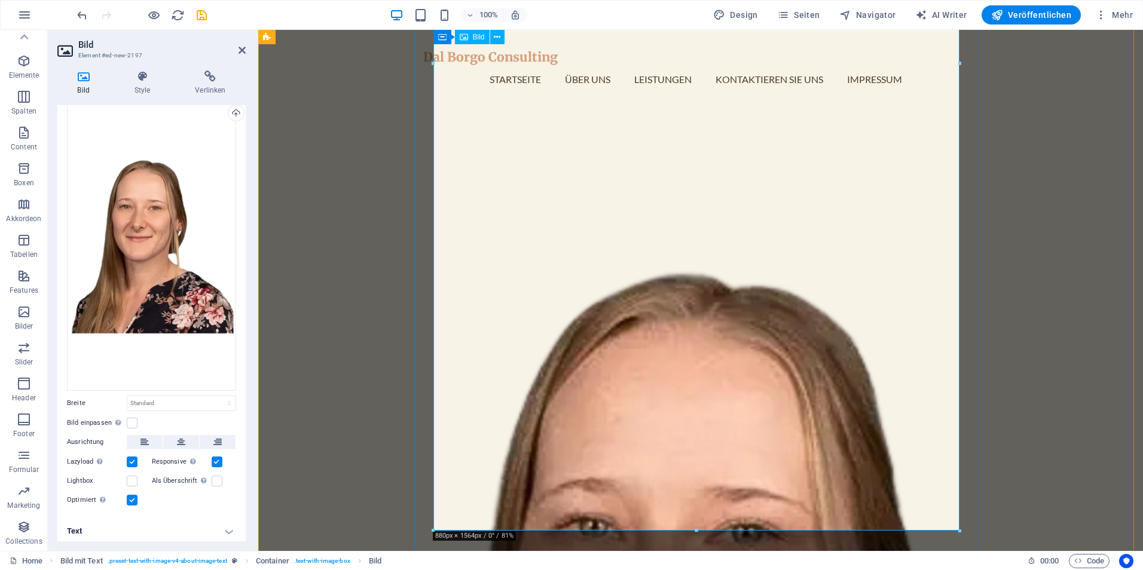
scroll to position [1084, 0]
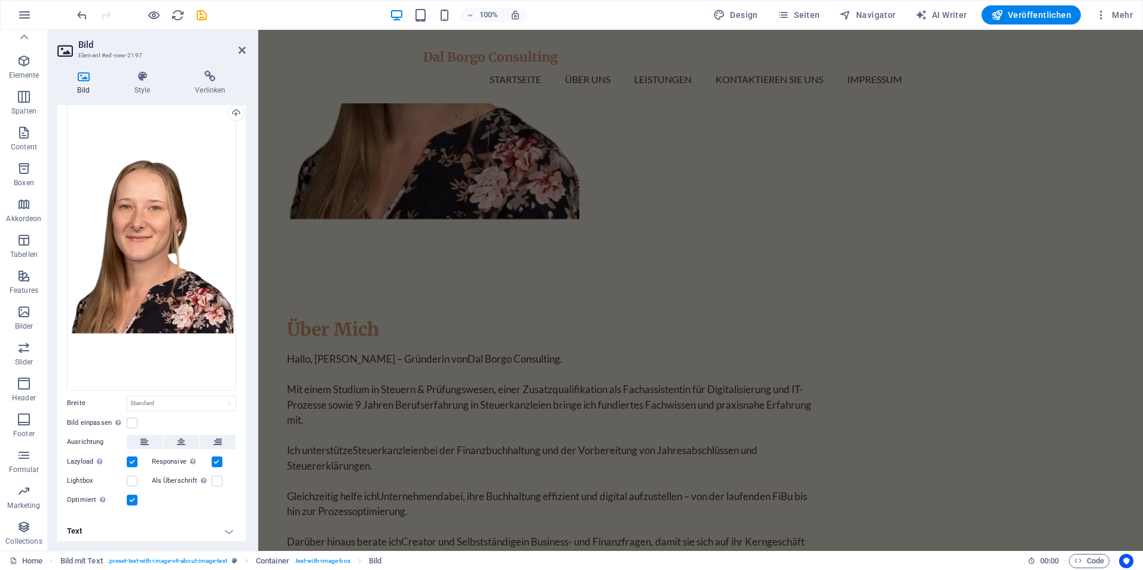
drag, startPoint x: 960, startPoint y: 415, endPoint x: 634, endPoint y: -2, distance: 529.7
type input "489"
select select "px"
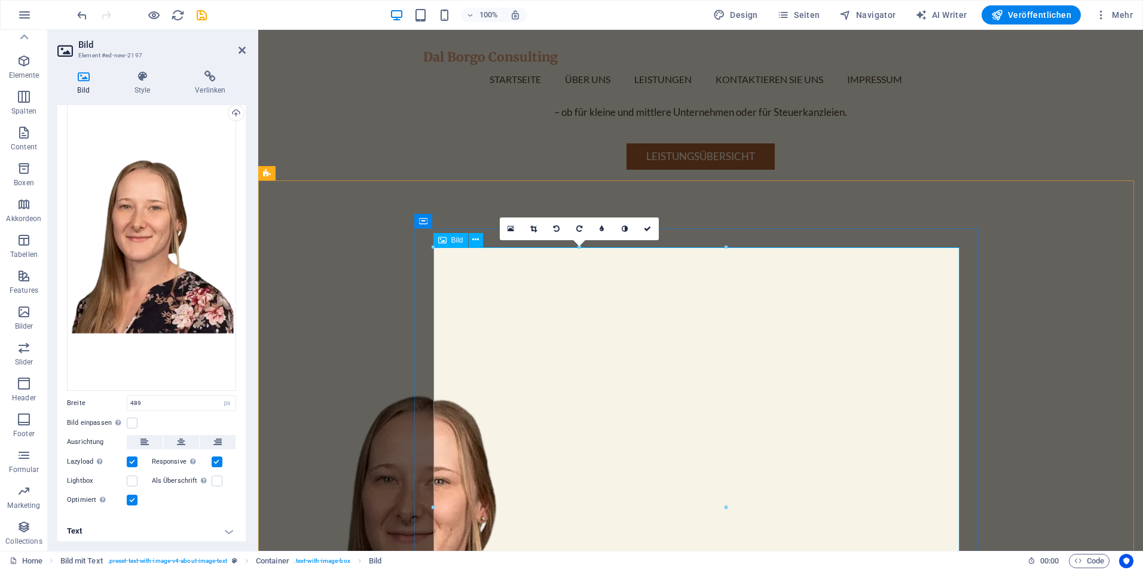
scroll to position [613, 0]
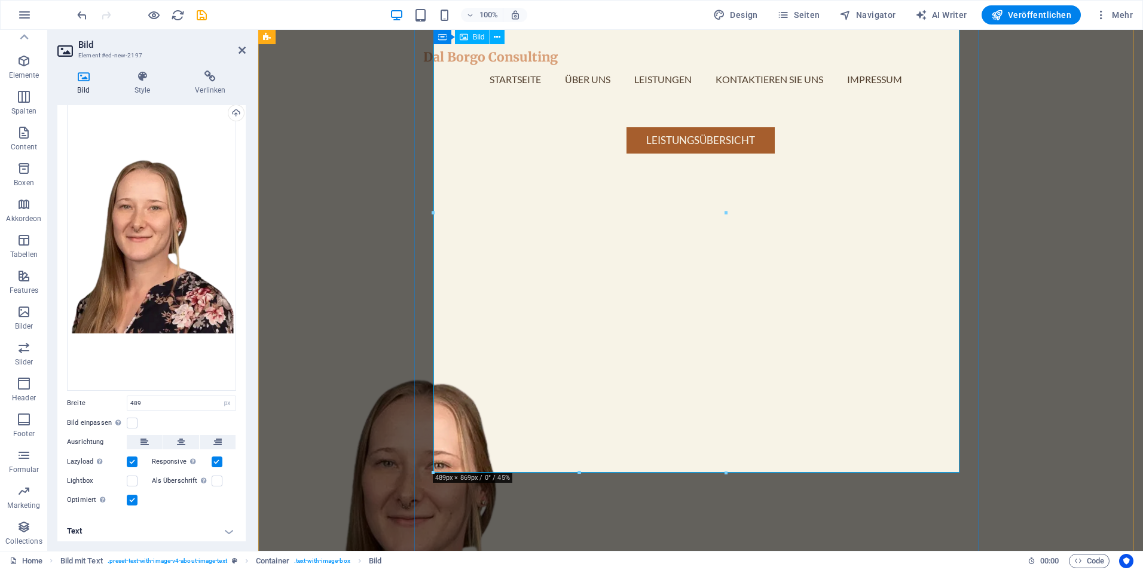
click at [813, 426] on figure at bounding box center [550, 527] width 526 height 519
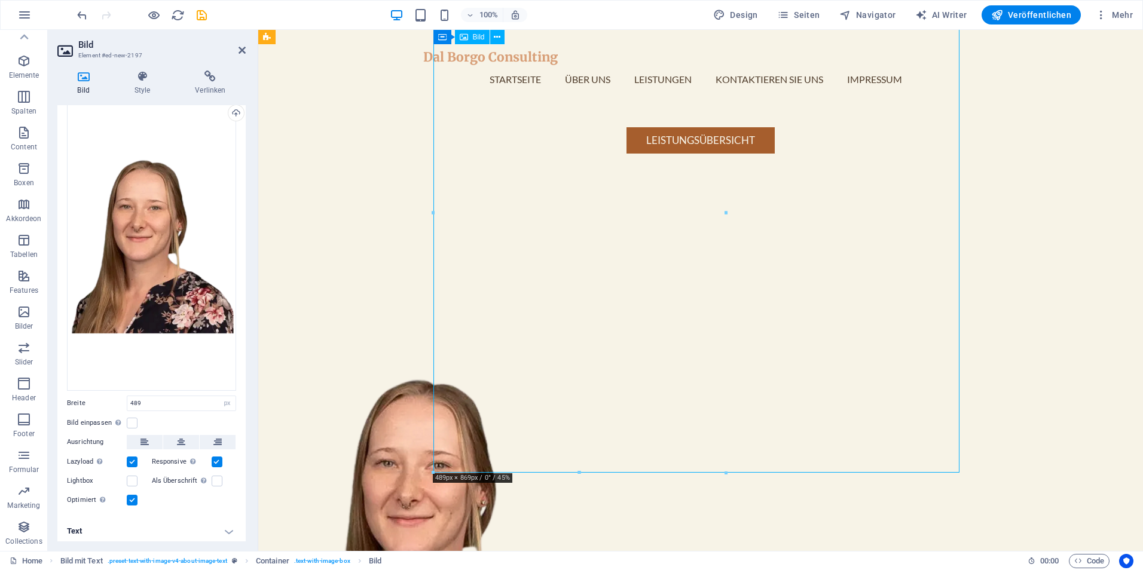
drag, startPoint x: 959, startPoint y: 471, endPoint x: 882, endPoint y: 423, distance: 91.1
click at [813, 423] on figure at bounding box center [550, 527] width 526 height 519
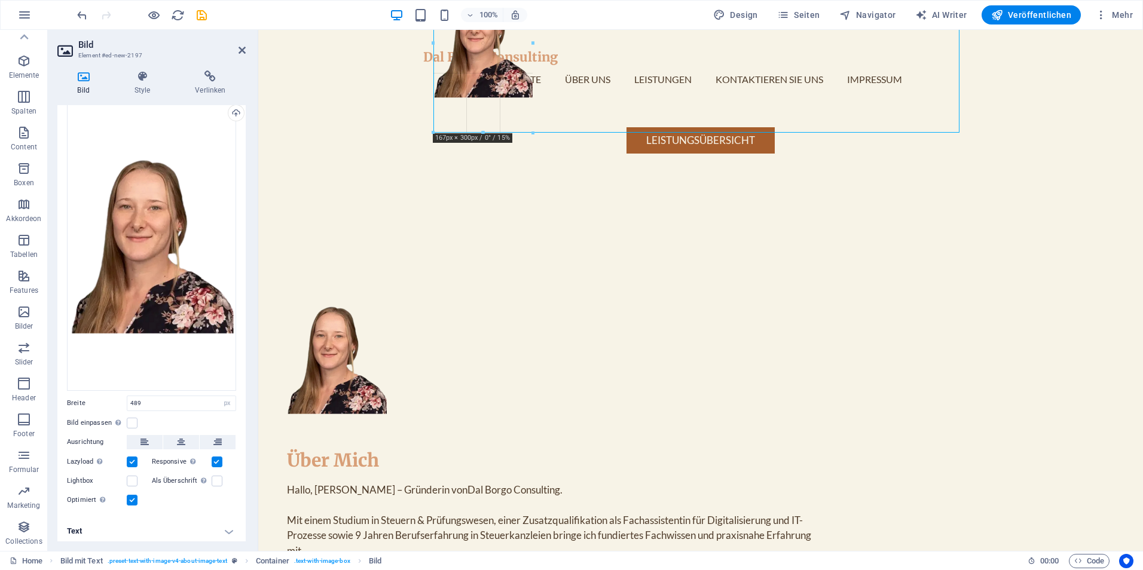
drag, startPoint x: 727, startPoint y: 475, endPoint x: 254, endPoint y: 105, distance: 600.4
type input "167"
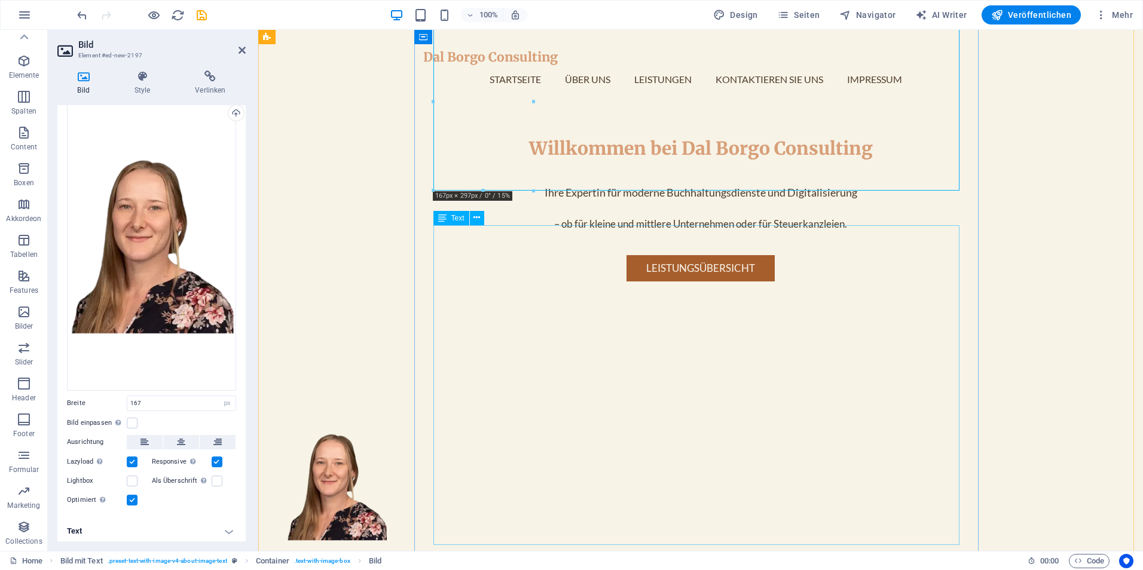
scroll to position [374, 0]
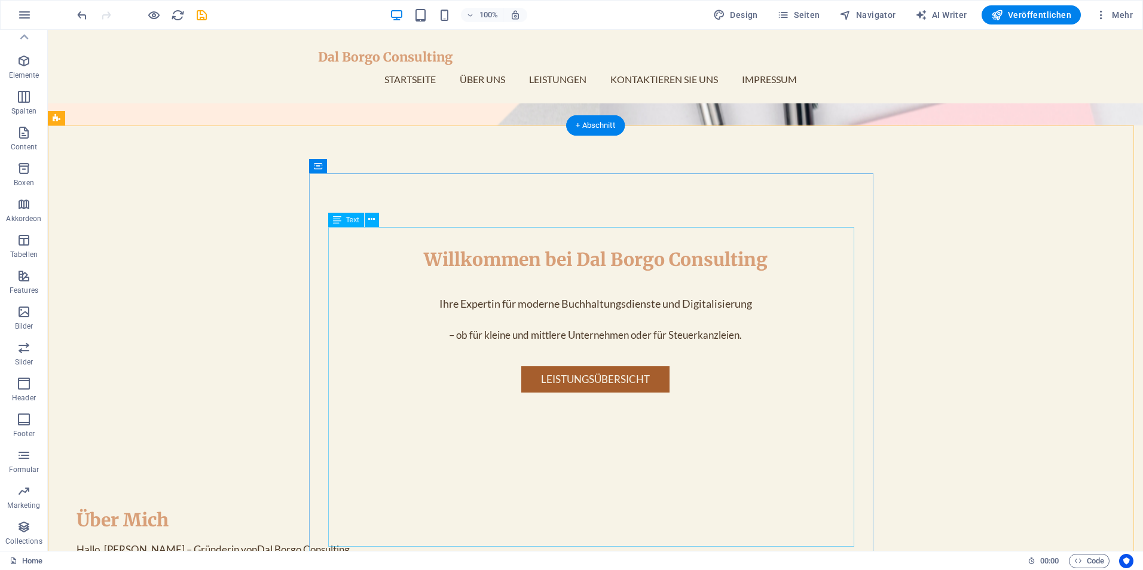
click at [27, 313] on icon "button" at bounding box center [24, 312] width 14 height 14
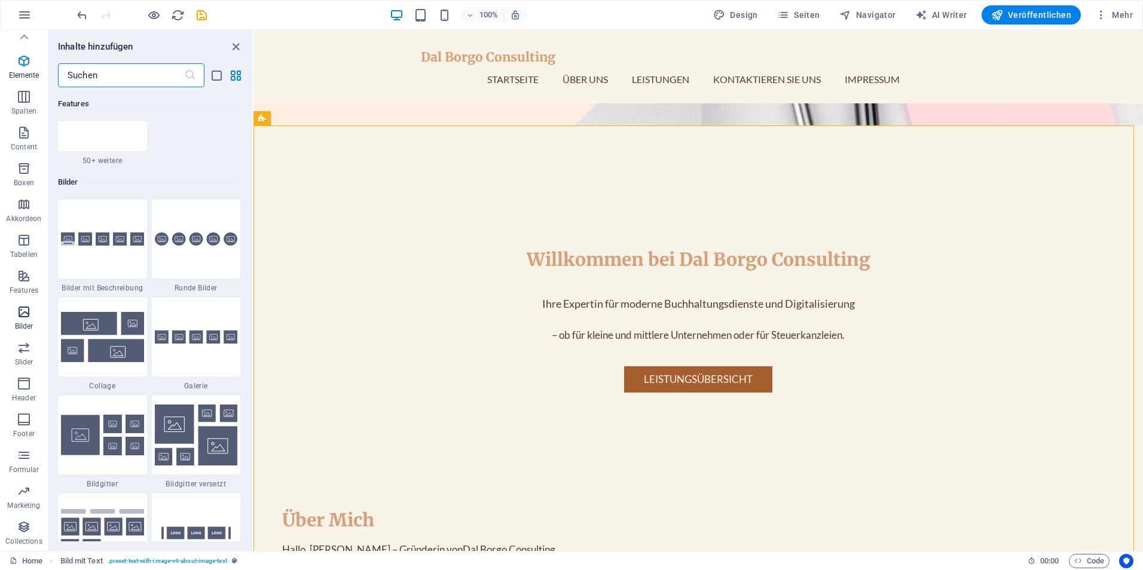
scroll to position [6061, 0]
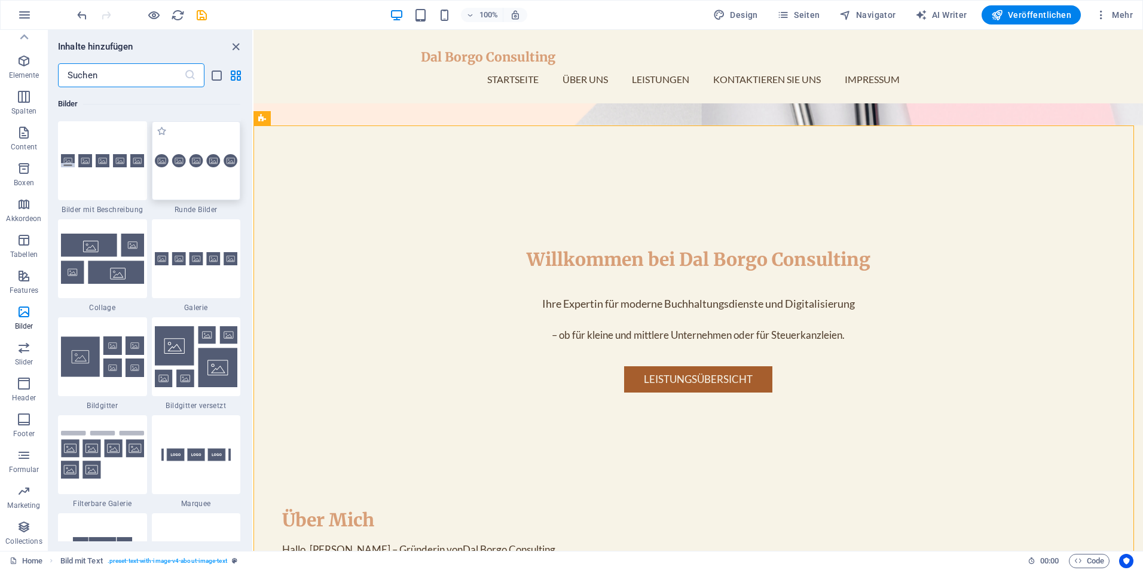
click at [198, 170] on div at bounding box center [196, 160] width 89 height 79
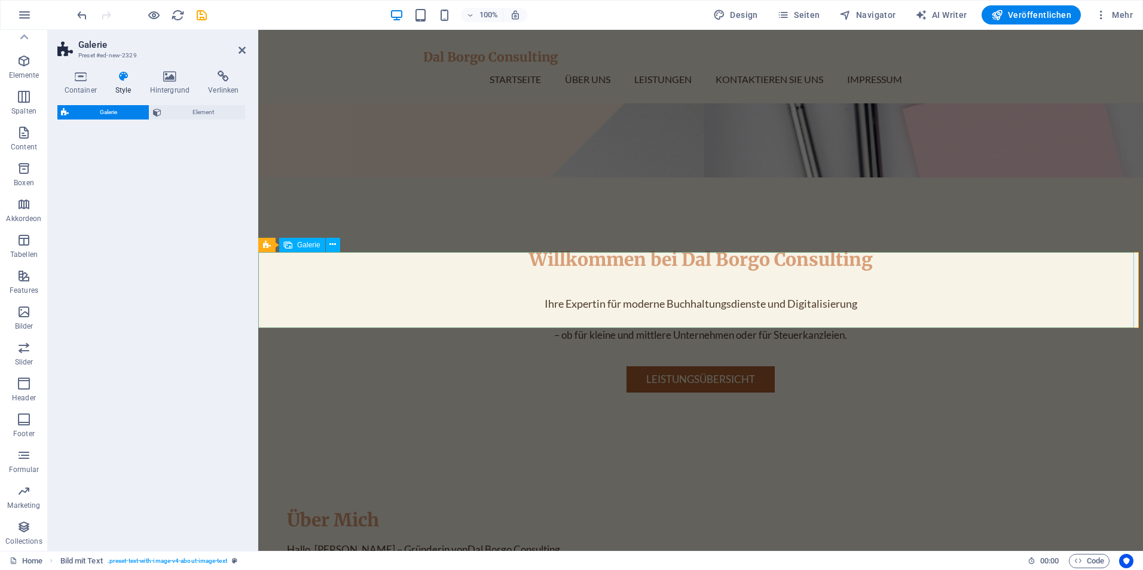
scroll to position [771, 0]
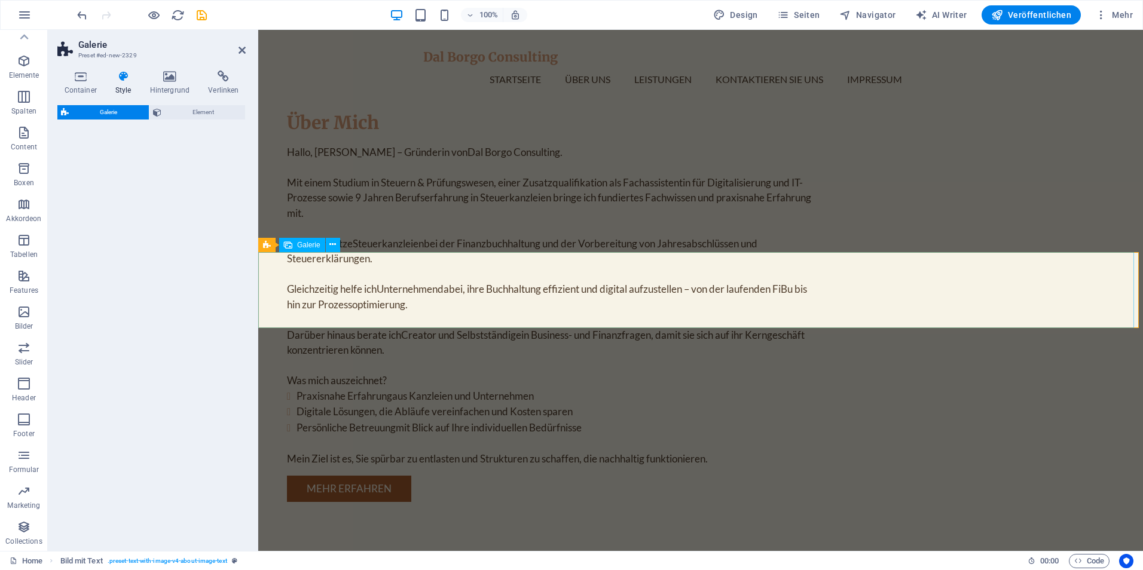
select select "rem"
select select "preset-gallery-v3-circle"
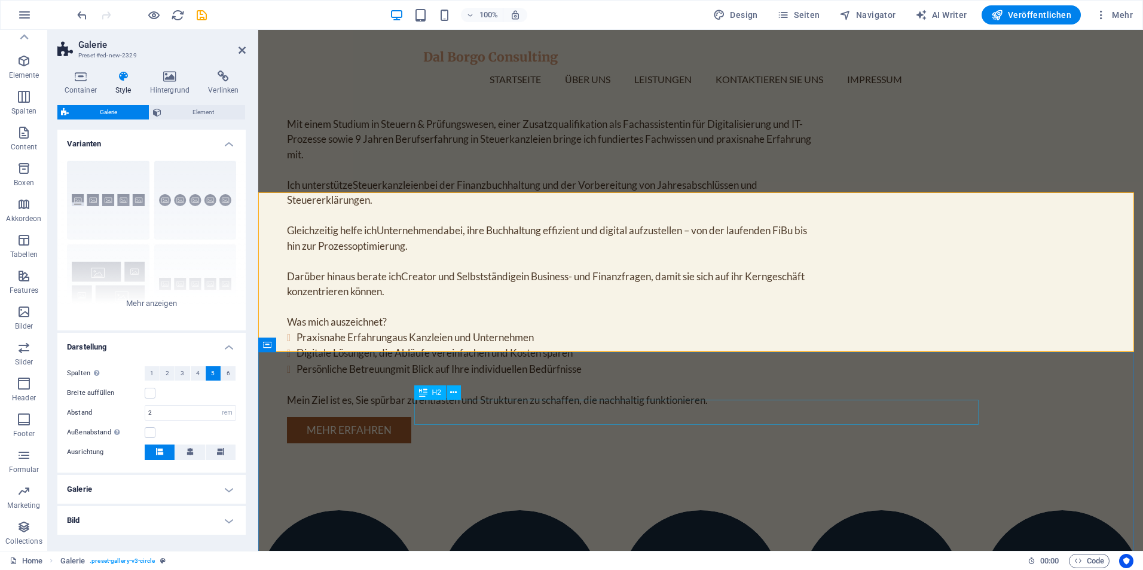
scroll to position [831, 0]
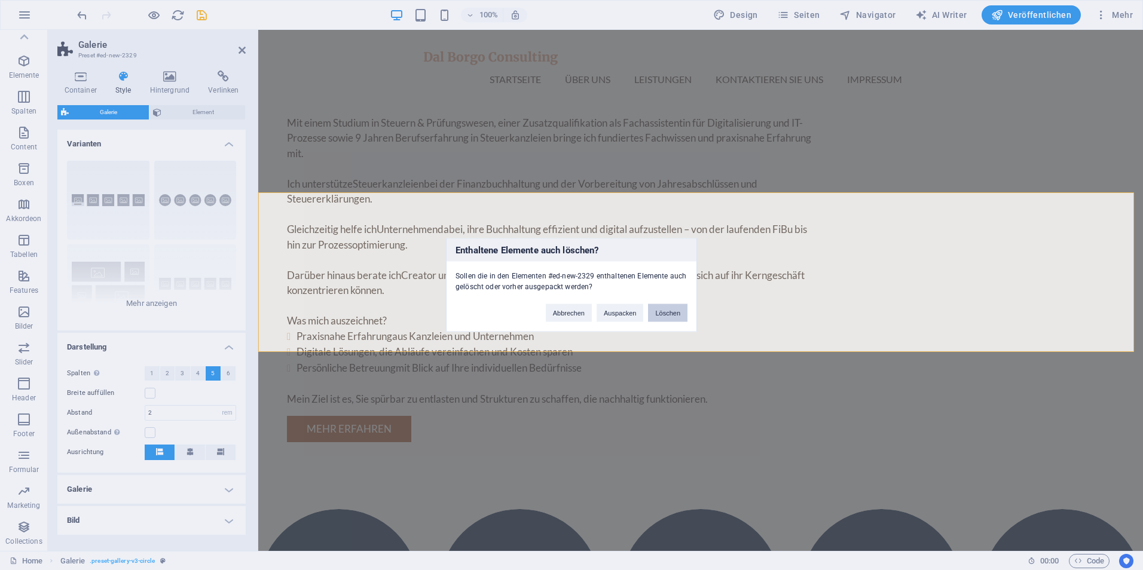
click at [662, 313] on button "Löschen" at bounding box center [667, 313] width 39 height 18
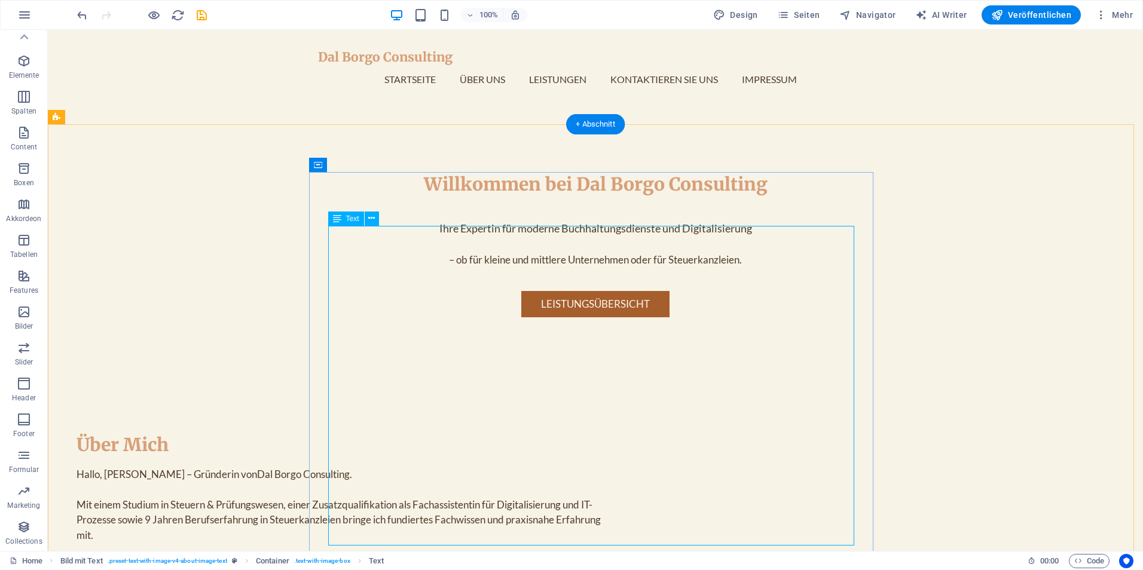
scroll to position [592, 0]
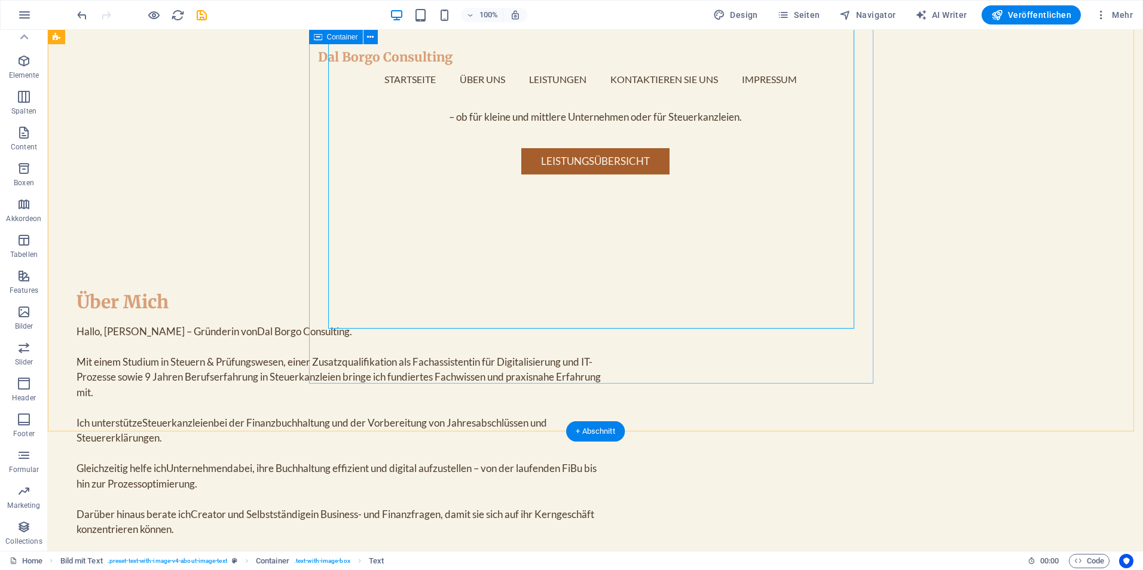
click at [316, 303] on div "Über [PERSON_NAME], ich bin Jenni – Gründerin von Dal Borgo Consulting . Mit ei…" at bounding box center [339, 485] width 564 height 430
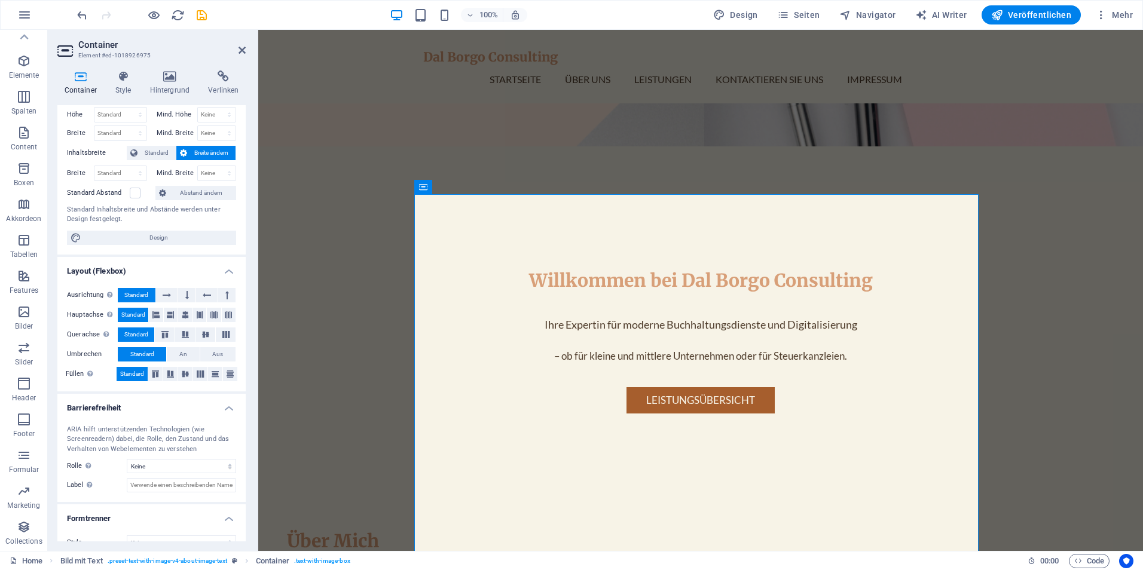
scroll to position [0, 0]
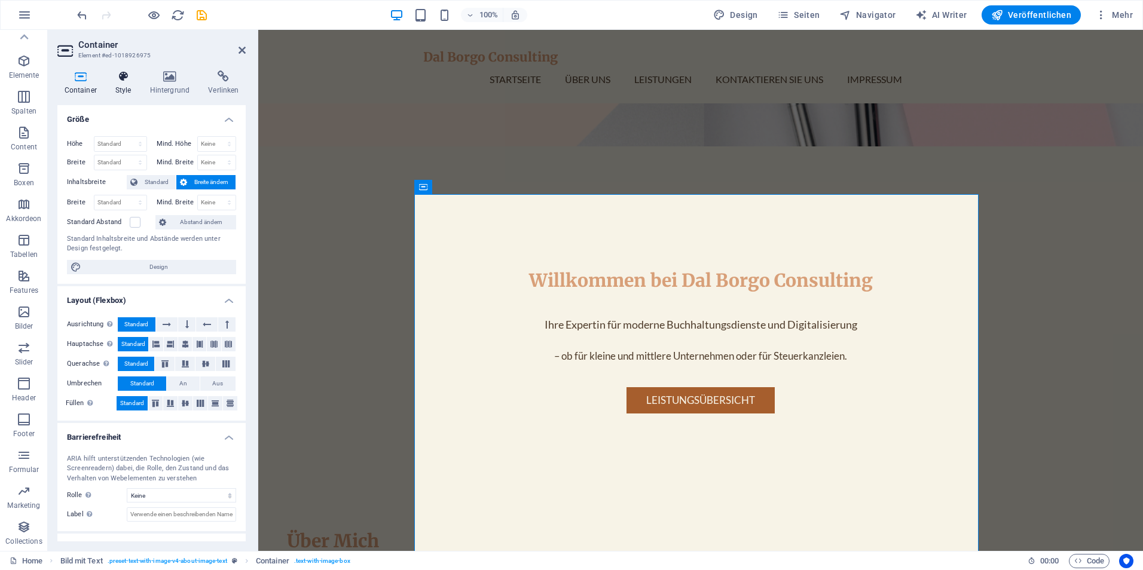
click at [114, 77] on icon at bounding box center [123, 77] width 30 height 12
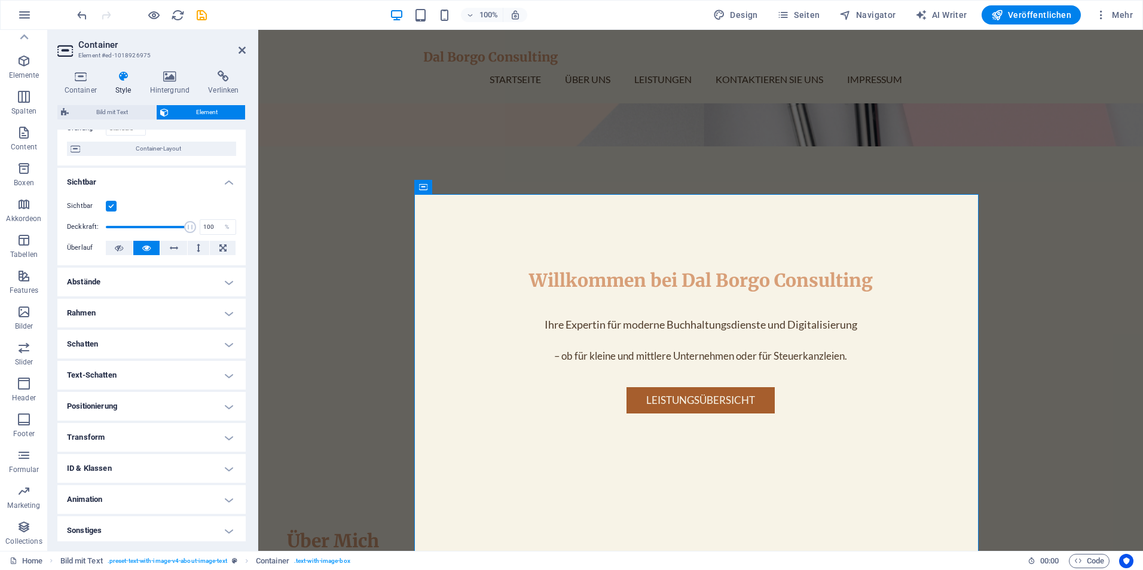
scroll to position [103, 0]
click at [173, 77] on icon at bounding box center [170, 77] width 54 height 12
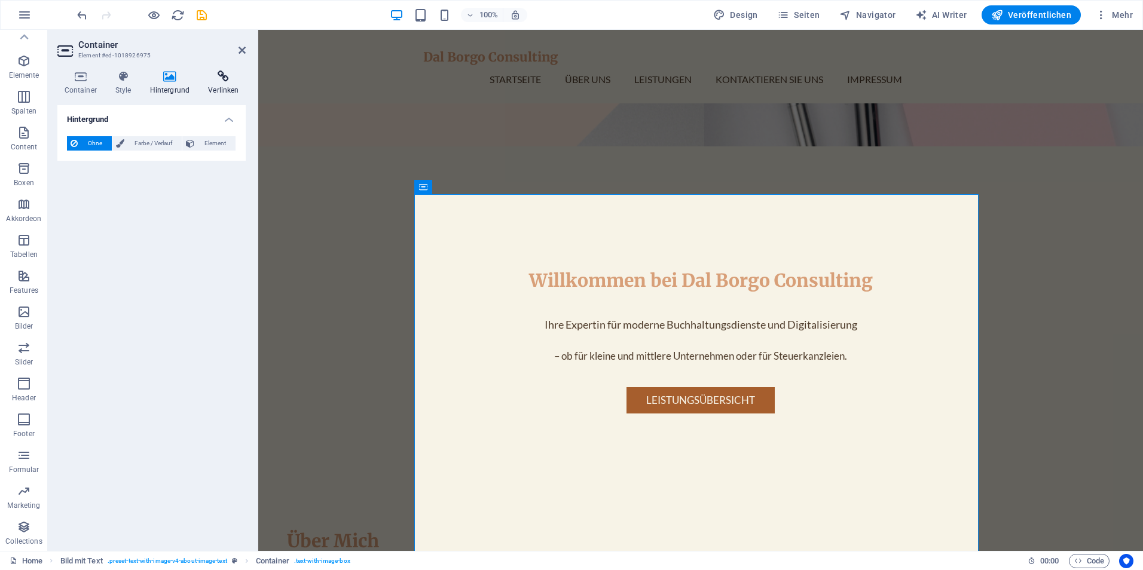
click at [209, 74] on icon at bounding box center [223, 77] width 44 height 12
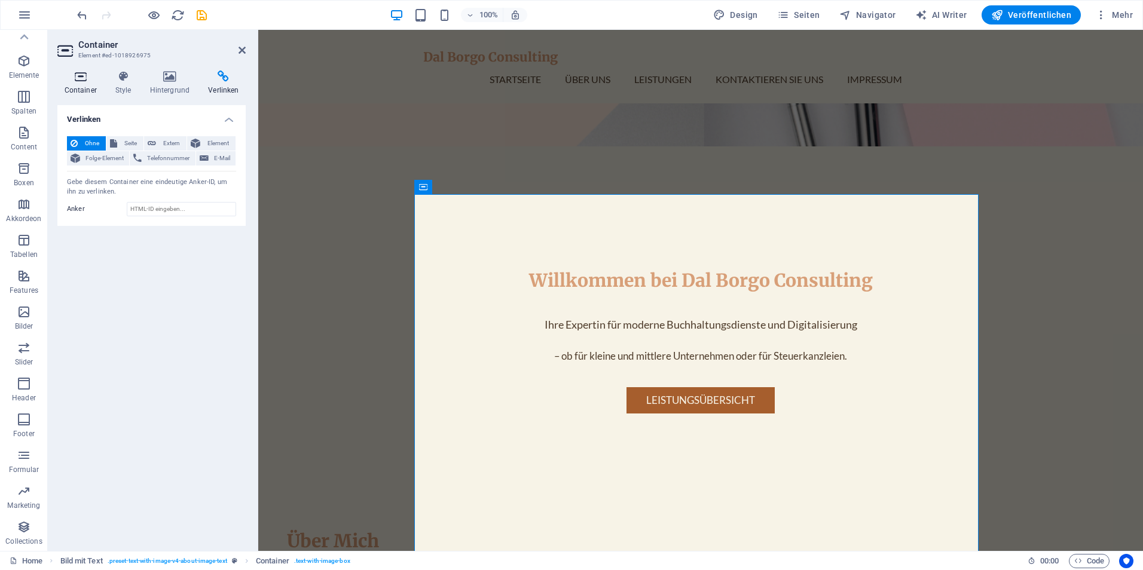
click at [85, 74] on icon at bounding box center [80, 77] width 46 height 12
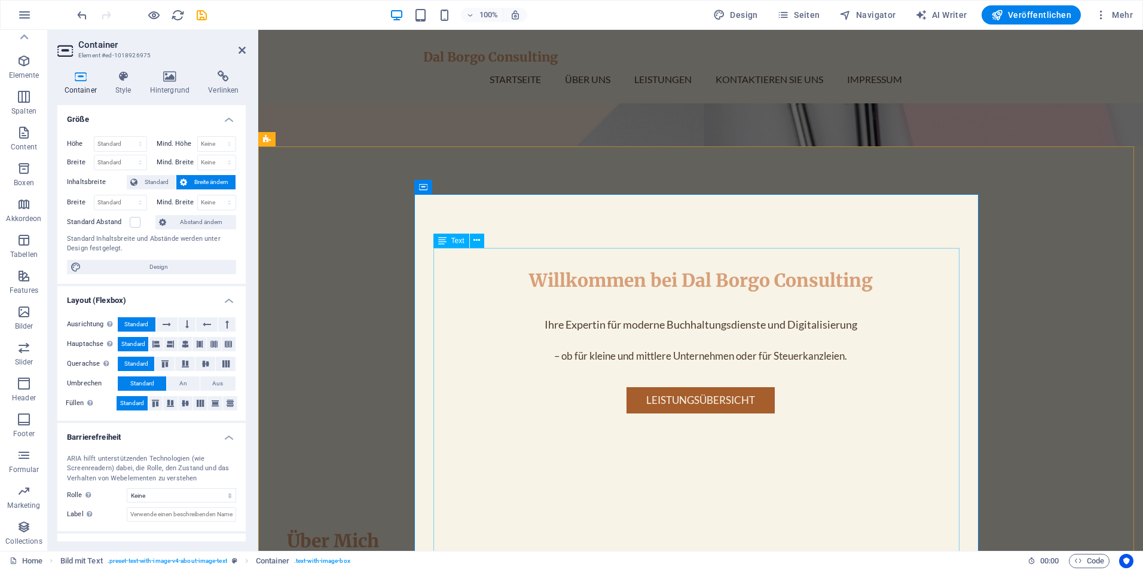
scroll to position [592, 0]
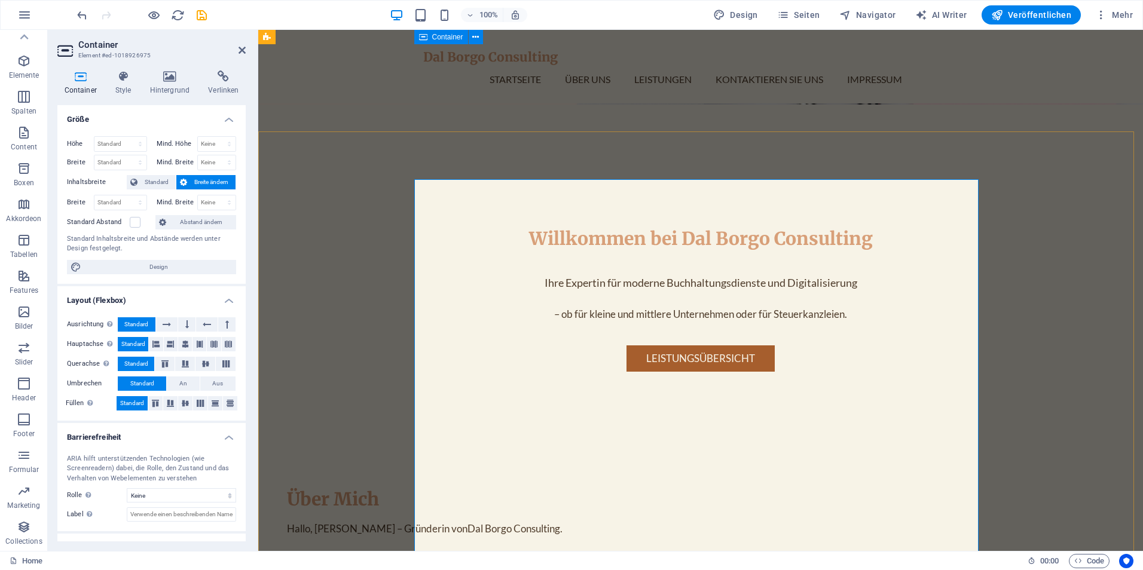
scroll to position [353, 0]
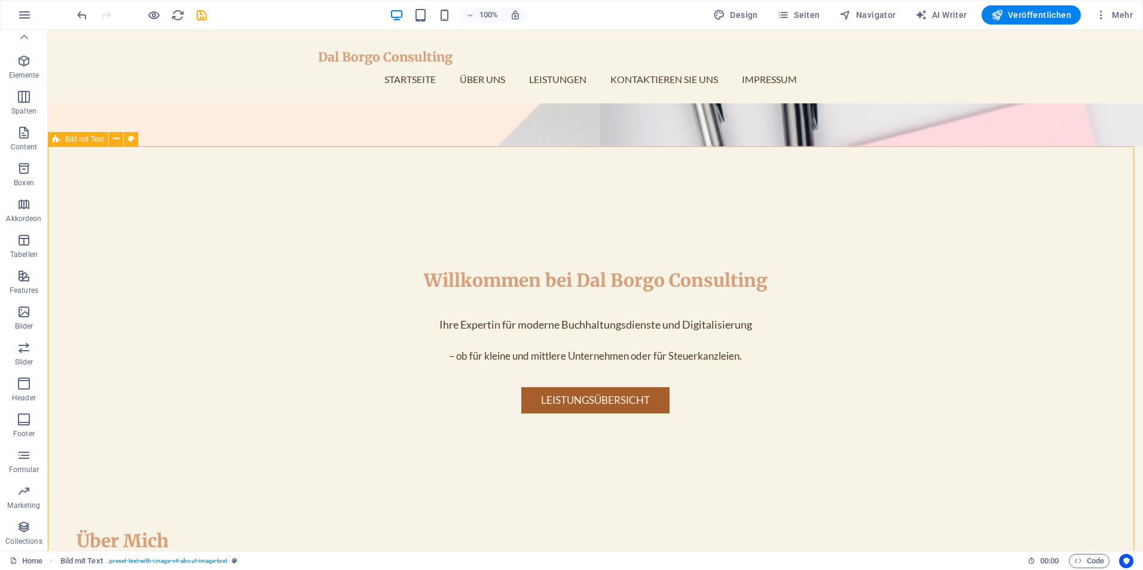
click at [79, 142] on span "Bild mit Text" at bounding box center [84, 139] width 38 height 7
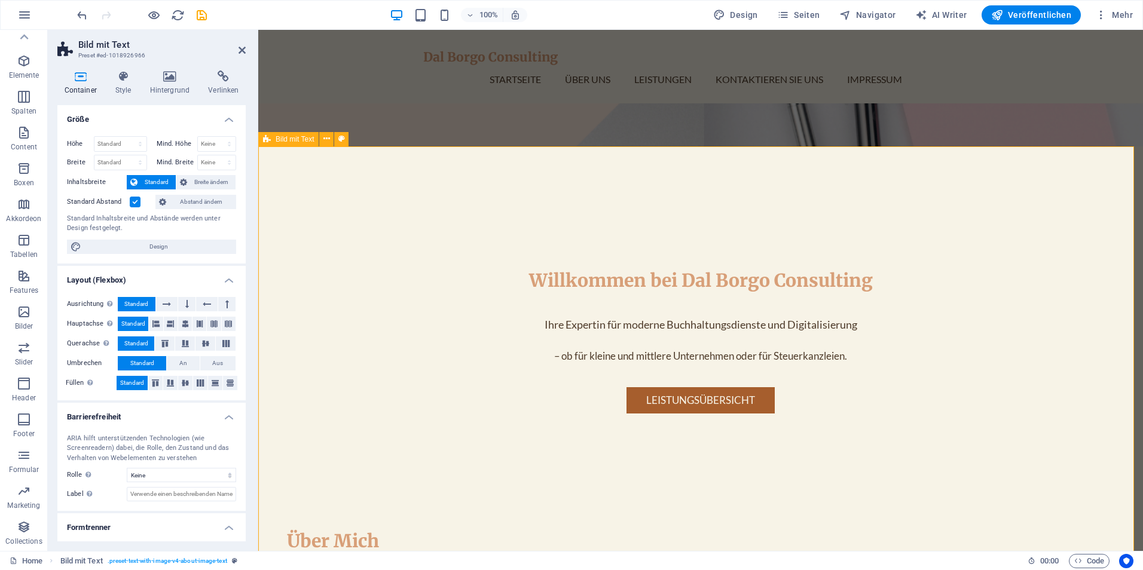
click at [278, 142] on span "Bild mit Text" at bounding box center [295, 139] width 38 height 7
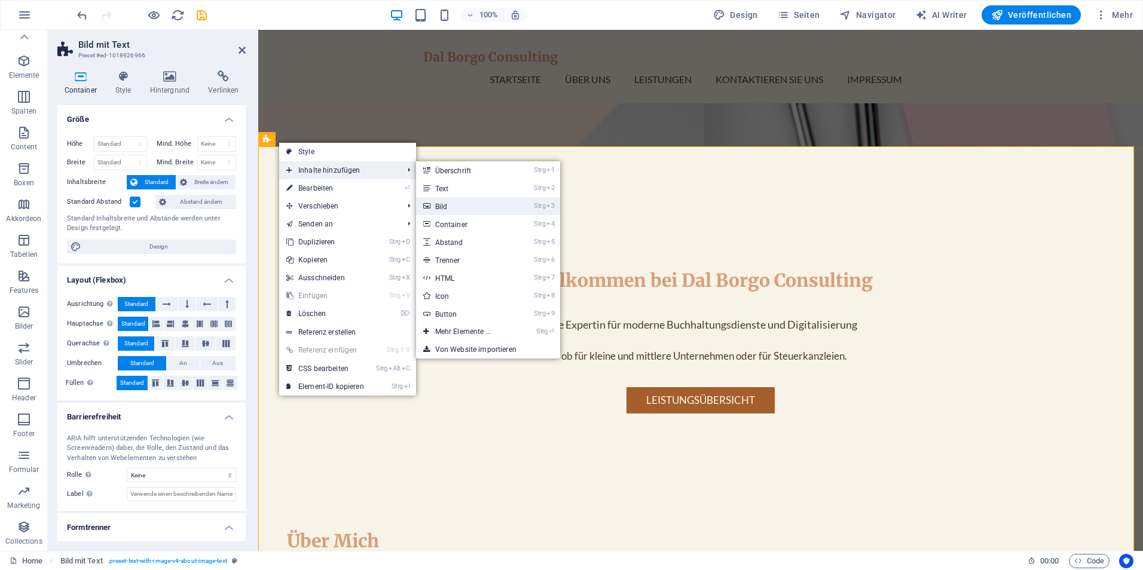
drag, startPoint x: 473, startPoint y: 210, endPoint x: 221, endPoint y: 174, distance: 254.8
click at [473, 210] on link "Strg 3 Bild" at bounding box center [465, 206] width 99 height 18
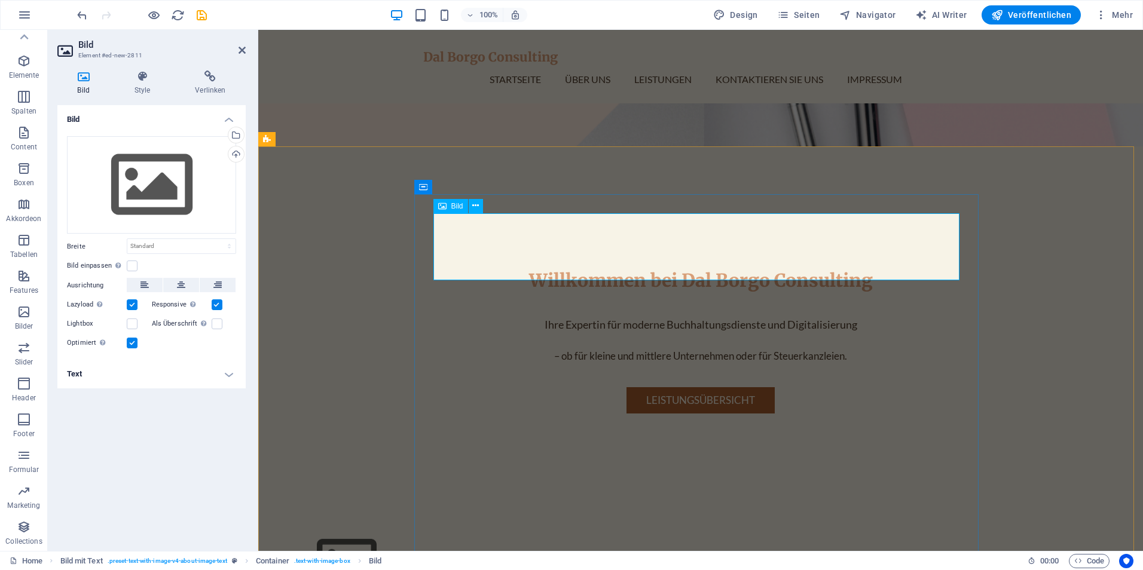
click at [491, 528] on figure at bounding box center [550, 562] width 526 height 68
click at [206, 160] on div "Ziehe Dateien zum Hochladen hierher oder klicke hier, um aus Dateien oder koste…" at bounding box center [151, 185] width 169 height 98
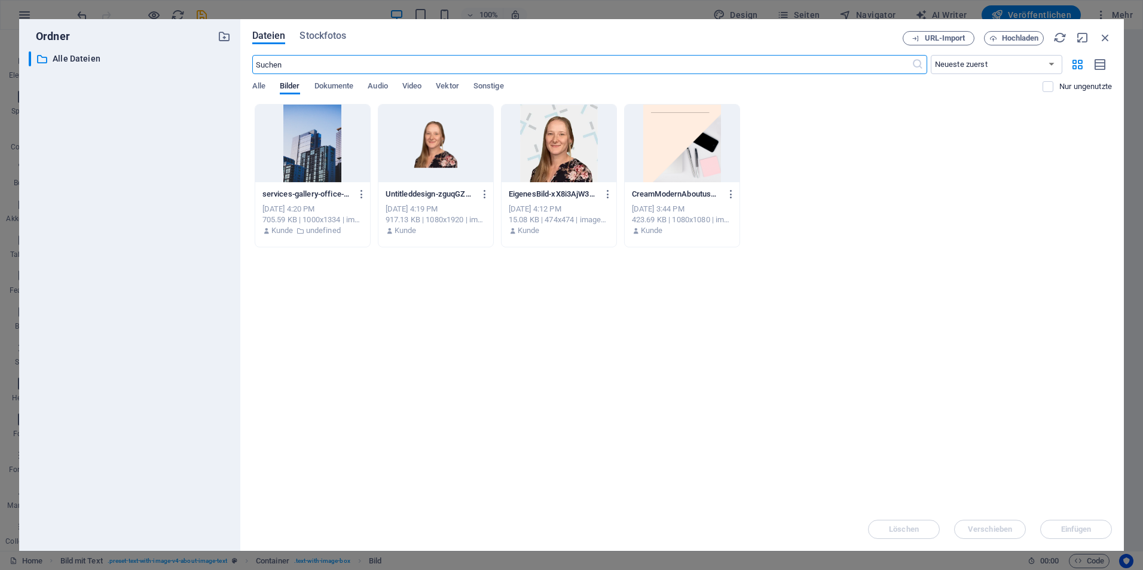
click at [461, 152] on div at bounding box center [435, 144] width 115 height 78
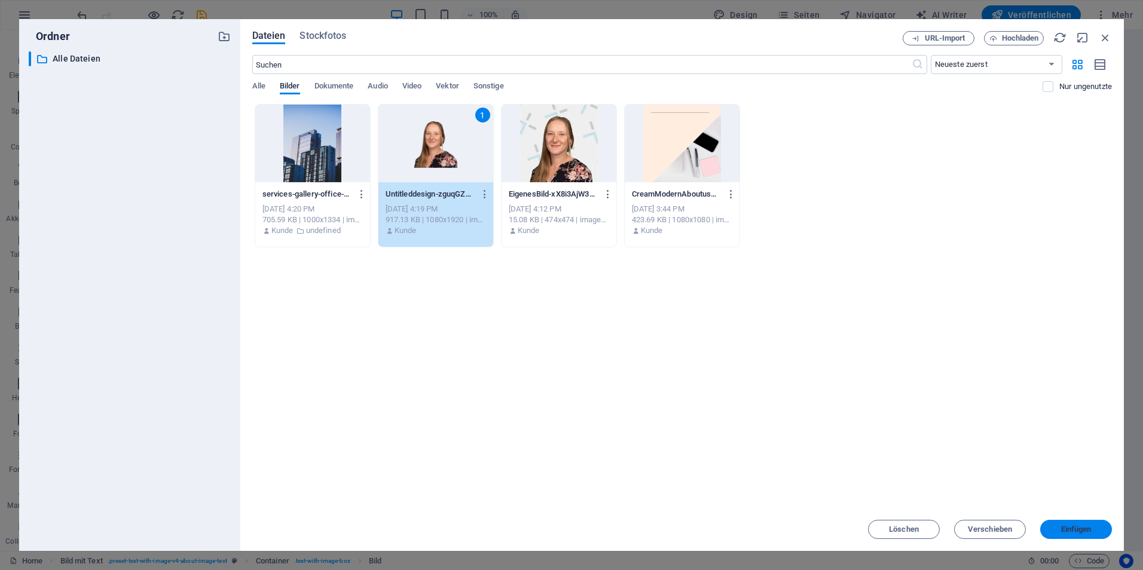
click at [1066, 530] on span "Einfügen" at bounding box center [1076, 529] width 30 height 7
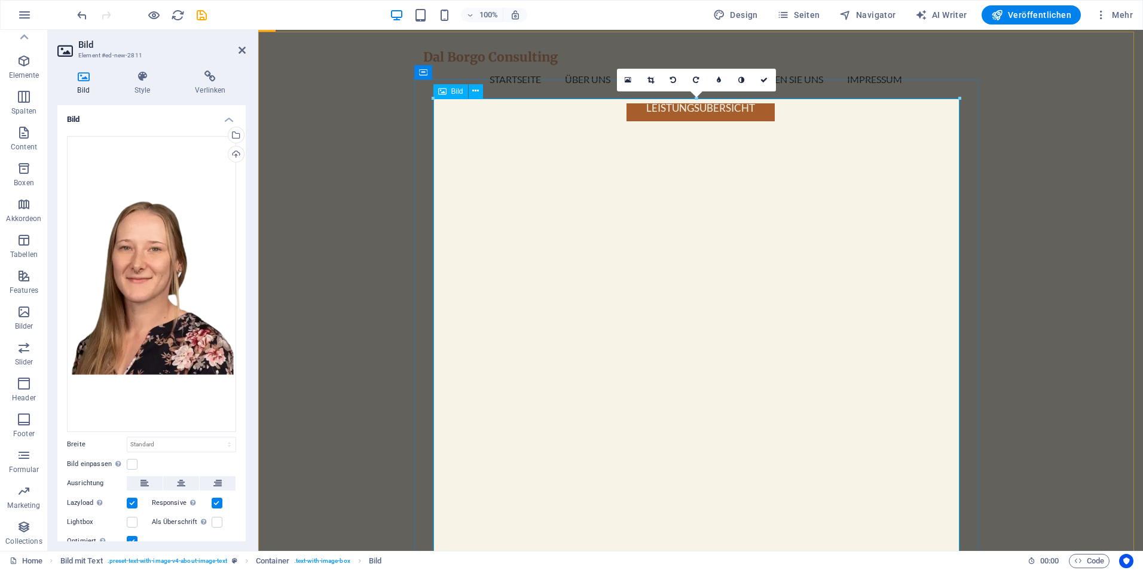
scroll to position [652, 0]
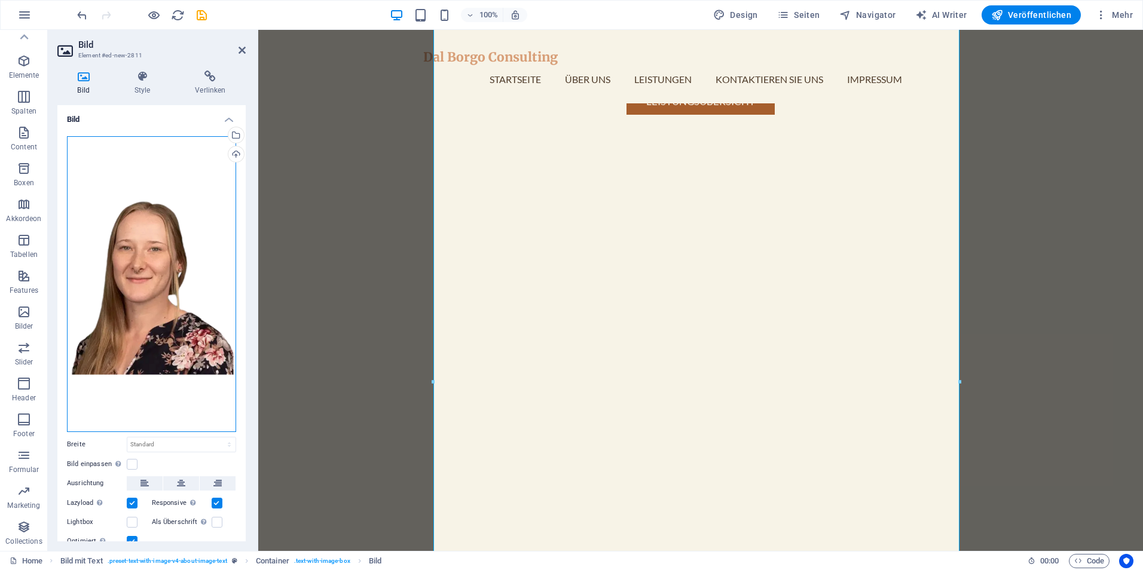
click at [167, 377] on div "Ziehe Dateien zum Hochladen hierher oder klicke hier, um aus Dateien oder koste…" at bounding box center [151, 284] width 169 height 296
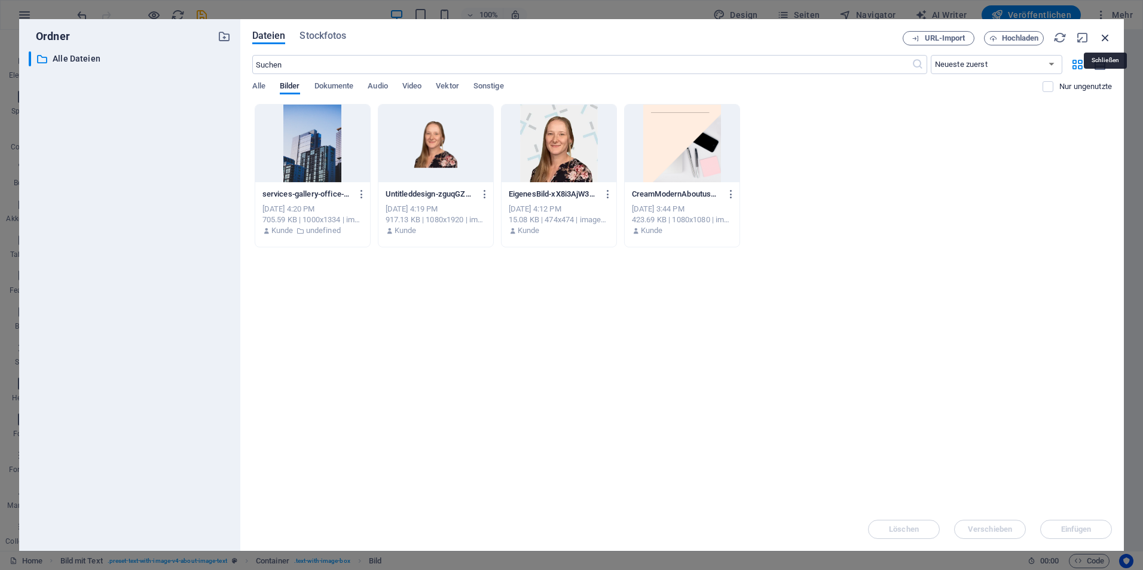
drag, startPoint x: 1104, startPoint y: 38, endPoint x: 189, endPoint y: 185, distance: 926.8
click at [1104, 38] on icon "button" at bounding box center [1105, 37] width 13 height 13
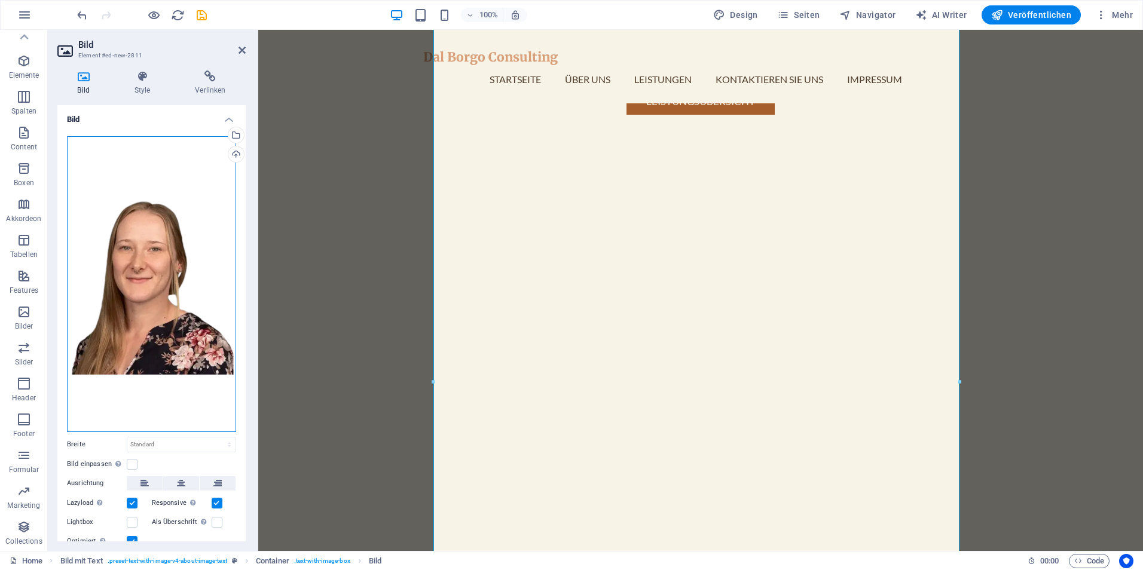
drag, startPoint x: 122, startPoint y: 319, endPoint x: 204, endPoint y: 422, distance: 132.3
click at [204, 422] on div "Ziehe Dateien zum Hochladen hierher oder klicke hier, um aus Dateien oder koste…" at bounding box center [151, 284] width 169 height 296
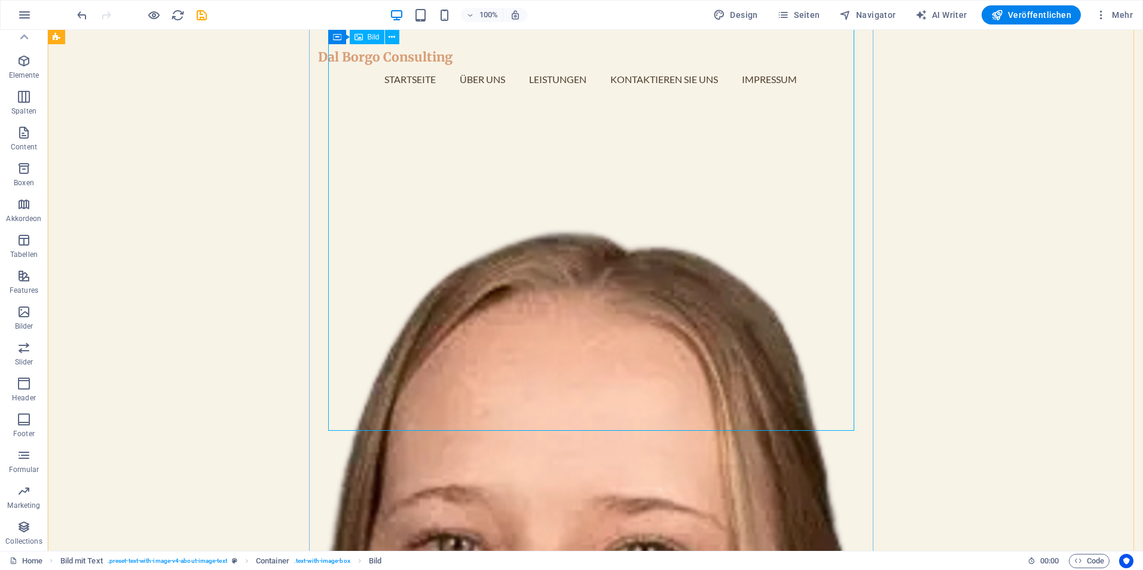
scroll to position [1070, 0]
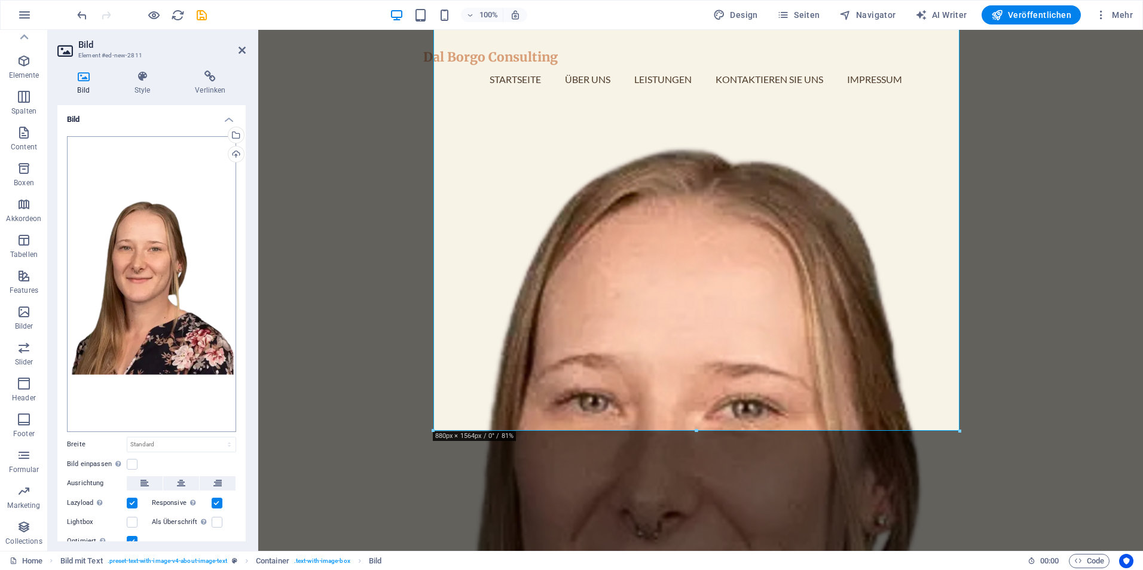
scroll to position [41, 0]
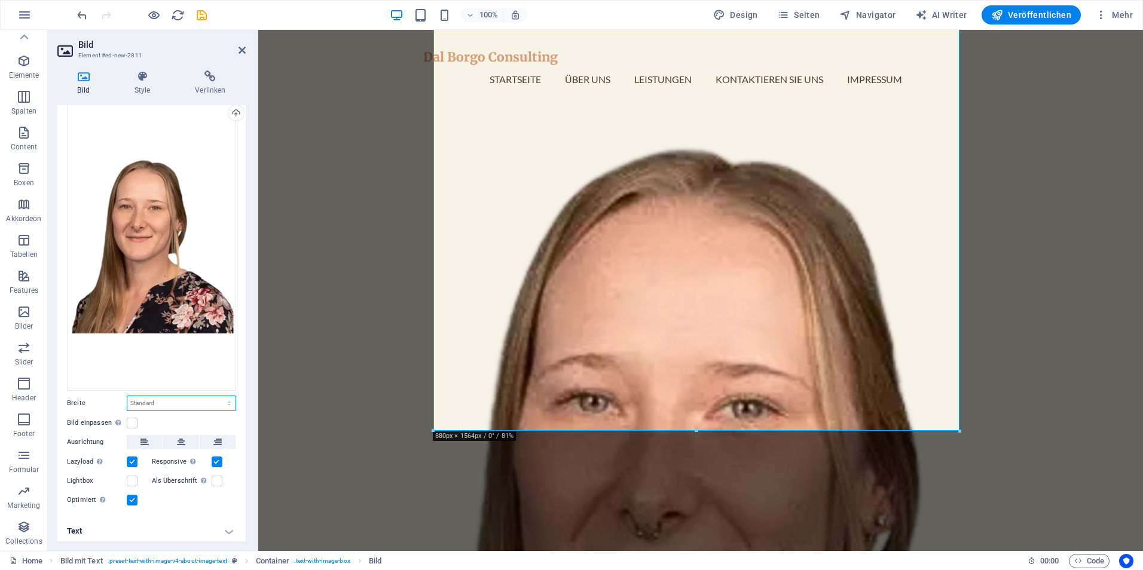
click at [212, 404] on select "Standard auto px rem % em vh vw" at bounding box center [181, 403] width 108 height 14
click at [135, 420] on label at bounding box center [132, 423] width 11 height 11
click at [0, 0] on input "Bild einpassen Bild automatisch anhand einer fixen Breite und Höhe einpassen" at bounding box center [0, 0] width 0 height 0
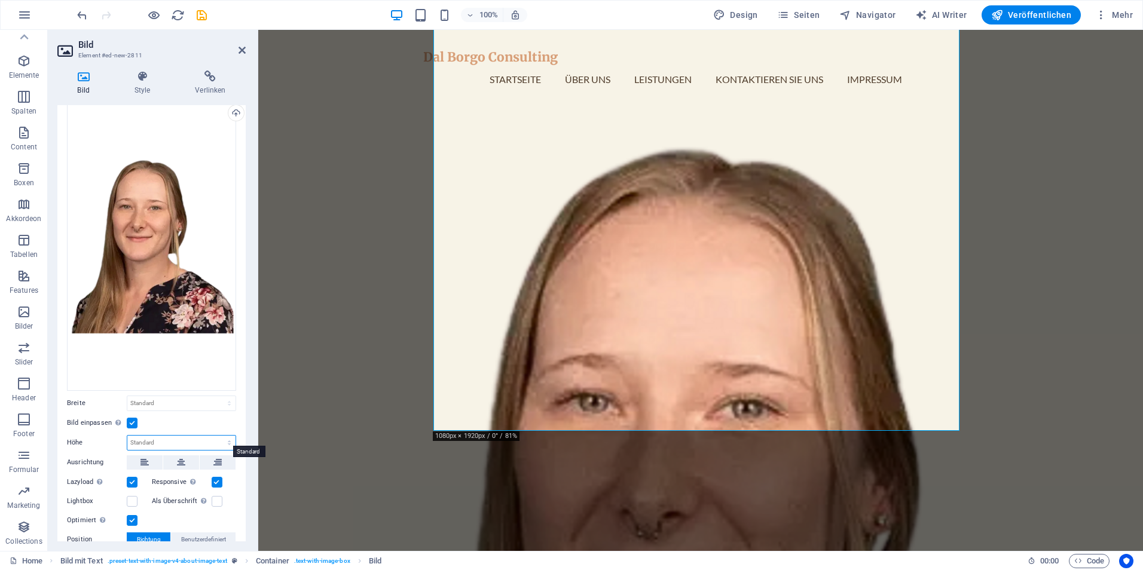
click at [209, 436] on select "Standard auto px" at bounding box center [181, 443] width 108 height 14
click at [127, 436] on select "Standard auto px" at bounding box center [181, 443] width 108 height 14
select select "DISABLED_OPTION_VALUE"
click at [163, 402] on select "Standard auto px rem % em vh vw" at bounding box center [181, 403] width 108 height 14
click at [127, 396] on select "Standard auto px rem % em vh vw" at bounding box center [181, 403] width 108 height 14
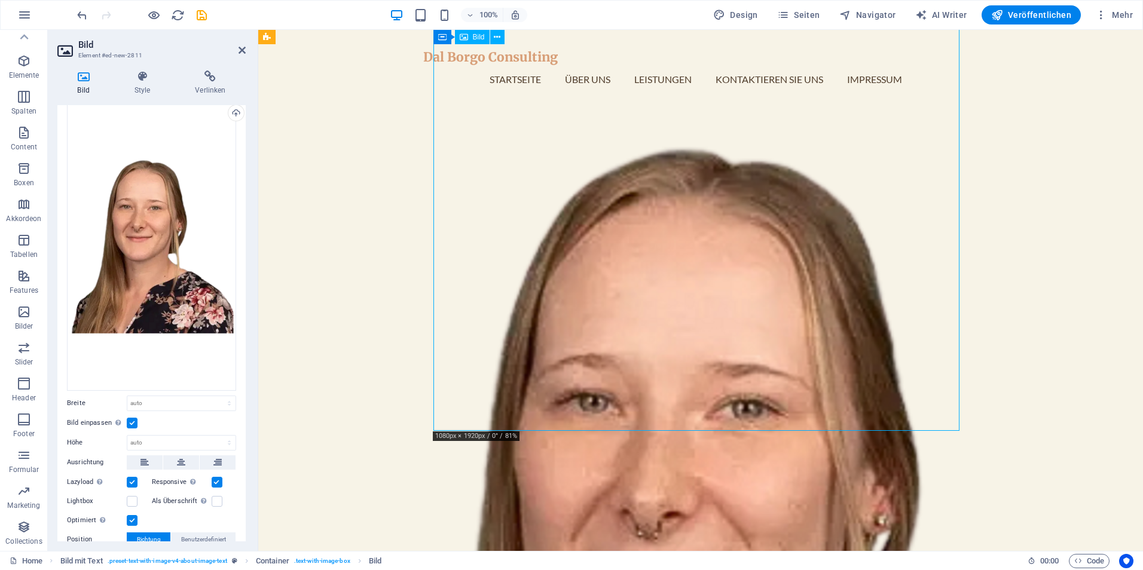
drag, startPoint x: 958, startPoint y: 429, endPoint x: 891, endPoint y: 375, distance: 86.7
drag, startPoint x: 957, startPoint y: 428, endPoint x: 892, endPoint y: 383, distance: 79.1
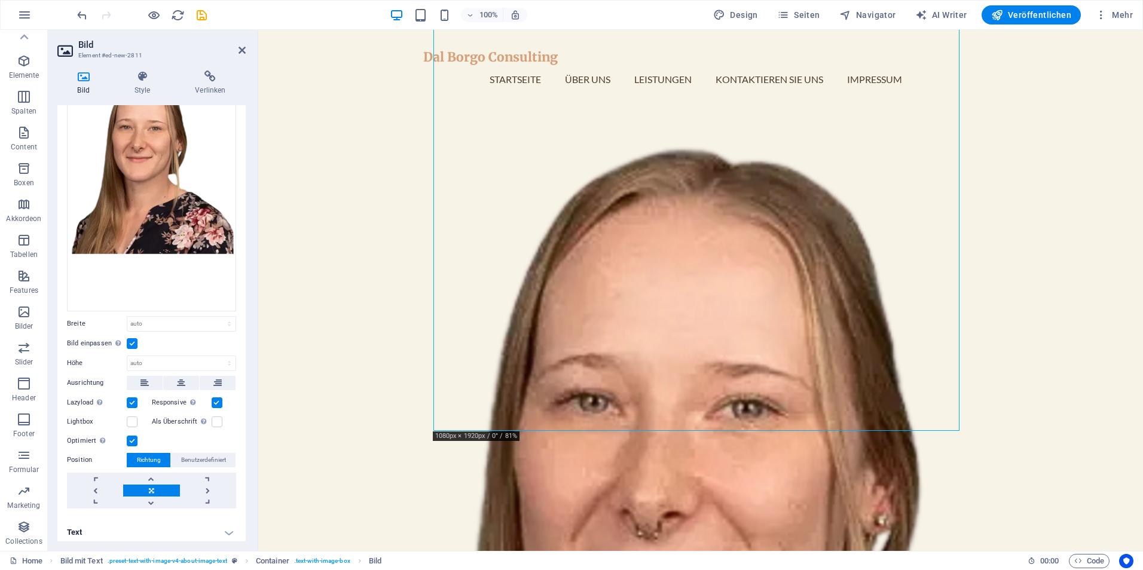
scroll to position [122, 0]
click at [150, 473] on link at bounding box center [151, 478] width 56 height 12
click at [150, 477] on link at bounding box center [151, 478] width 56 height 12
click at [145, 473] on link at bounding box center [151, 478] width 56 height 12
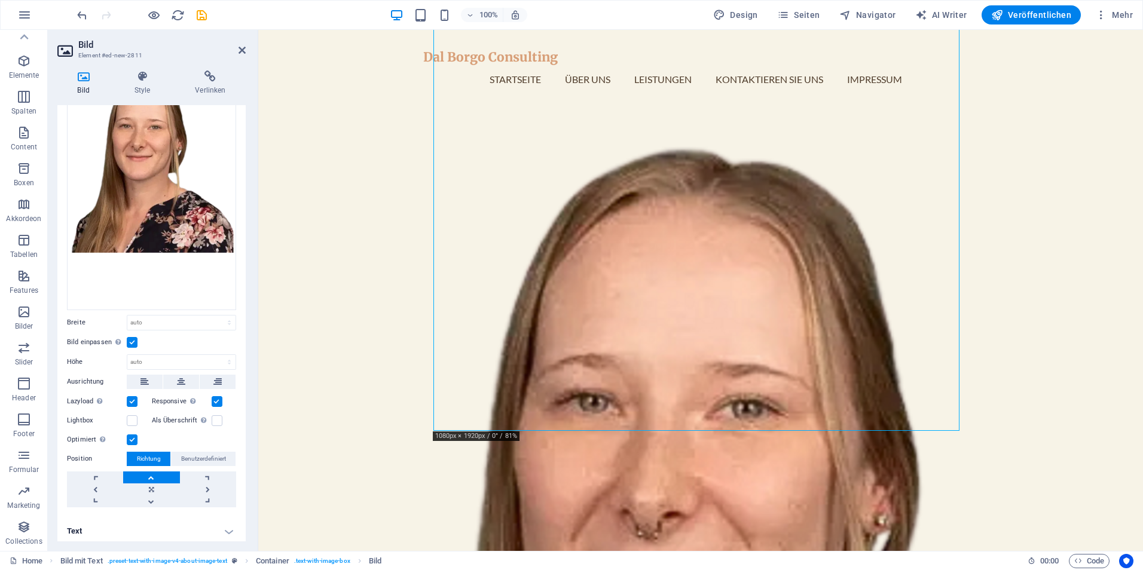
click at [145, 473] on link at bounding box center [151, 478] width 56 height 12
click at [92, 484] on link at bounding box center [95, 490] width 56 height 12
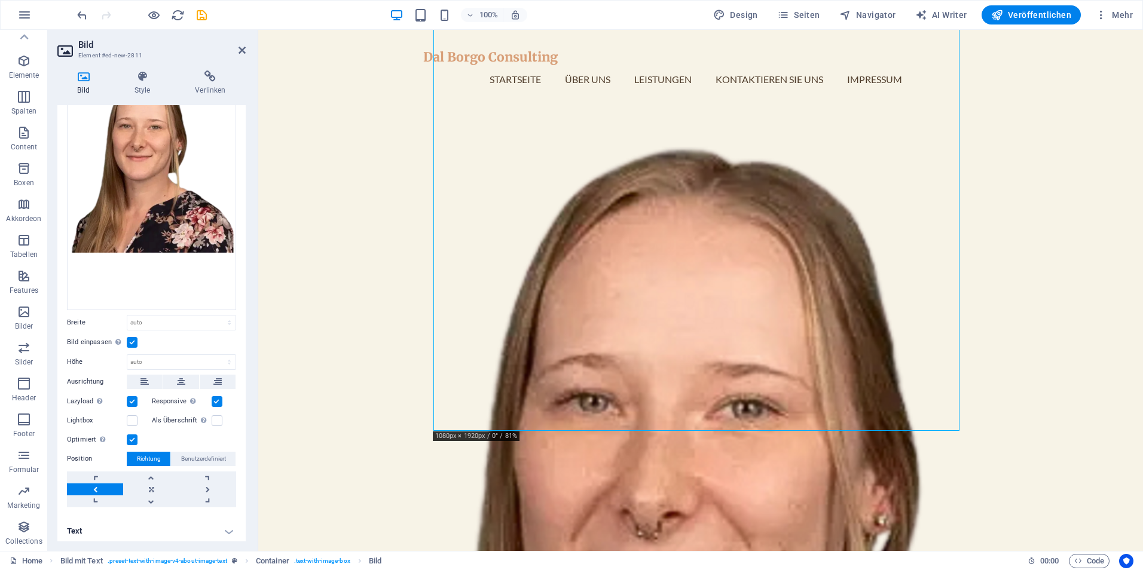
click at [92, 484] on link at bounding box center [95, 490] width 56 height 12
click at [210, 453] on span "Benutzerdefiniert" at bounding box center [203, 459] width 45 height 14
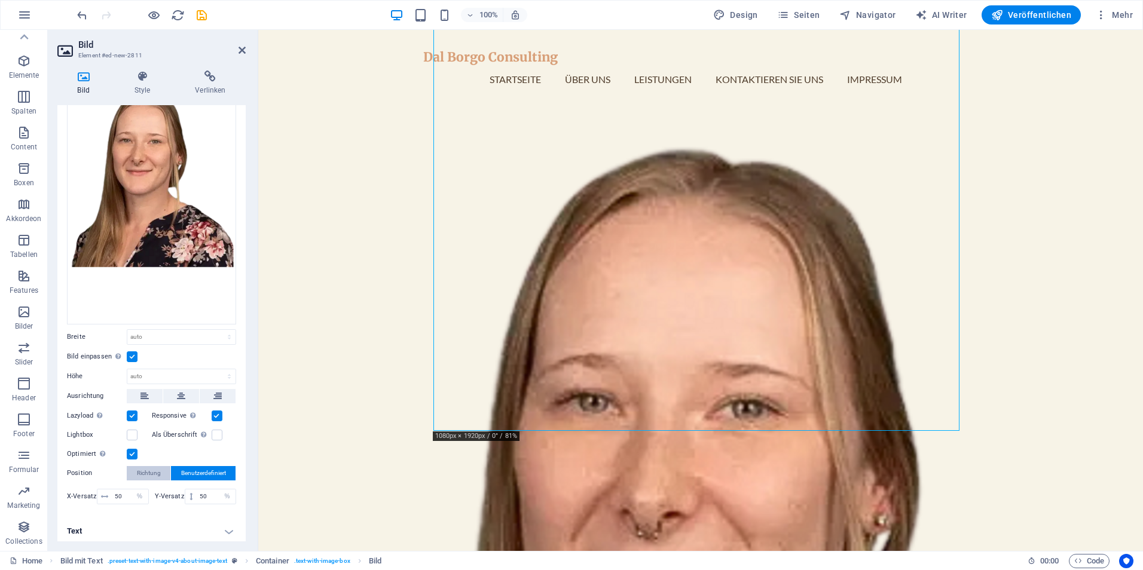
click at [144, 473] on span "Richtung" at bounding box center [149, 473] width 24 height 14
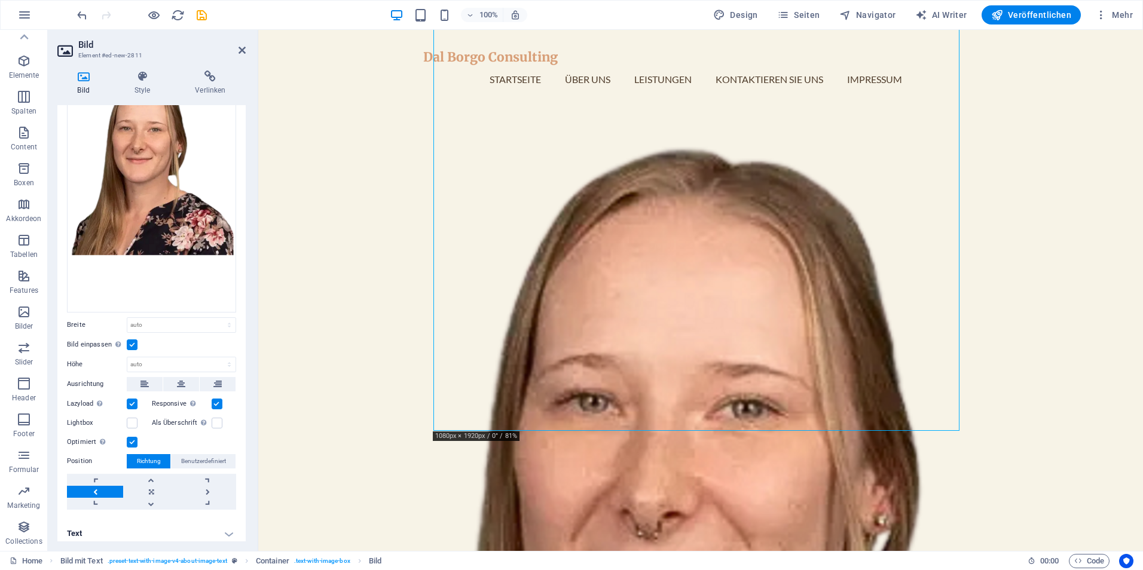
scroll to position [122, 0]
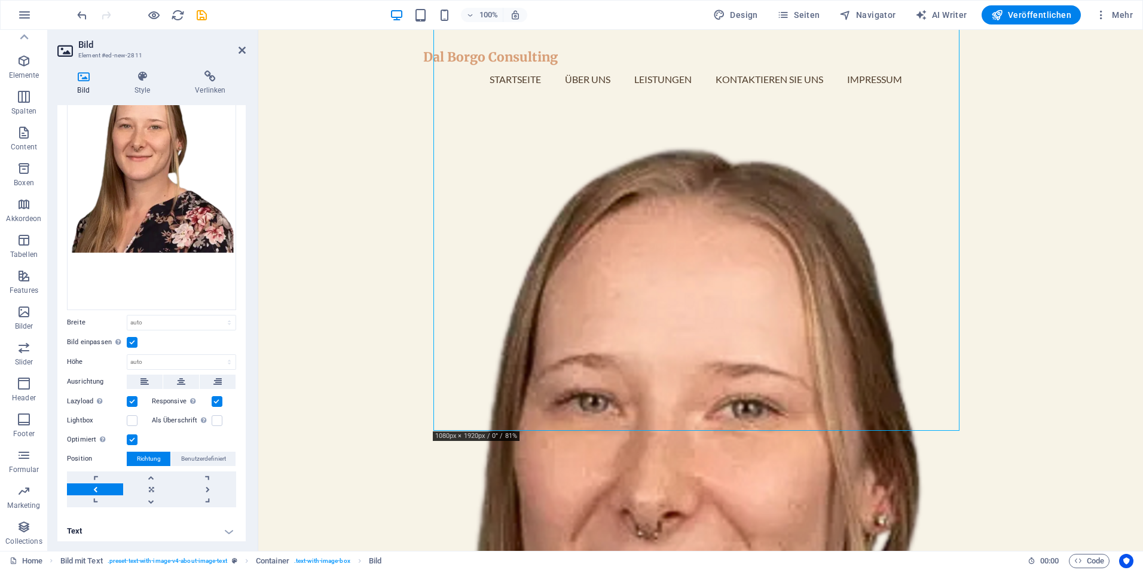
click at [230, 526] on h4 "Text" at bounding box center [151, 531] width 188 height 29
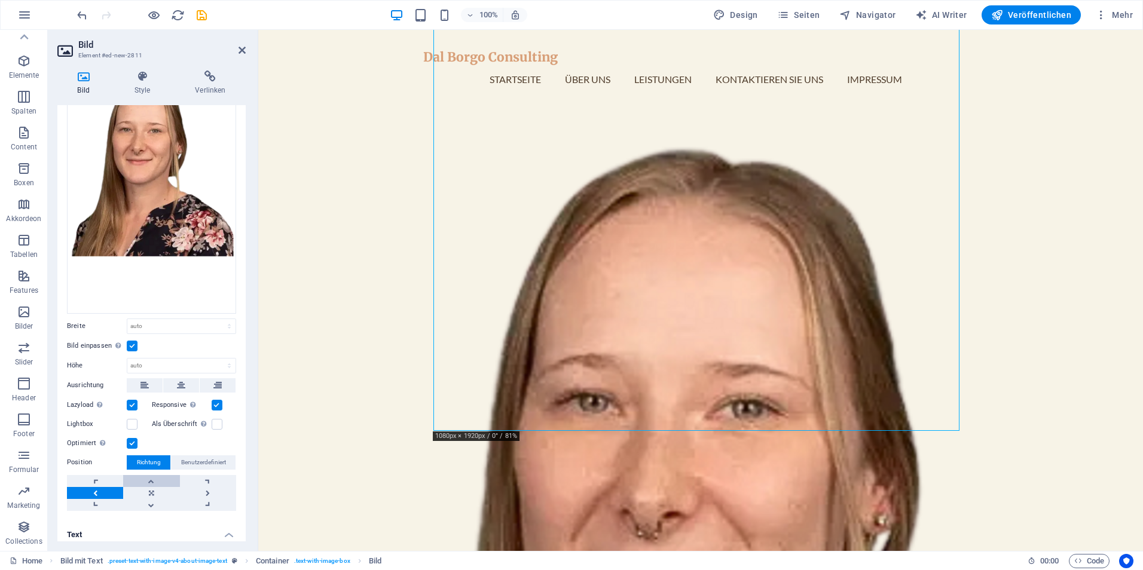
scroll to position [120, 0]
click at [157, 323] on select "Standard auto px rem % em vh vw" at bounding box center [181, 325] width 108 height 14
select select "px"
click at [216, 318] on select "Standard auto px rem % em vh vw" at bounding box center [181, 325] width 108 height 14
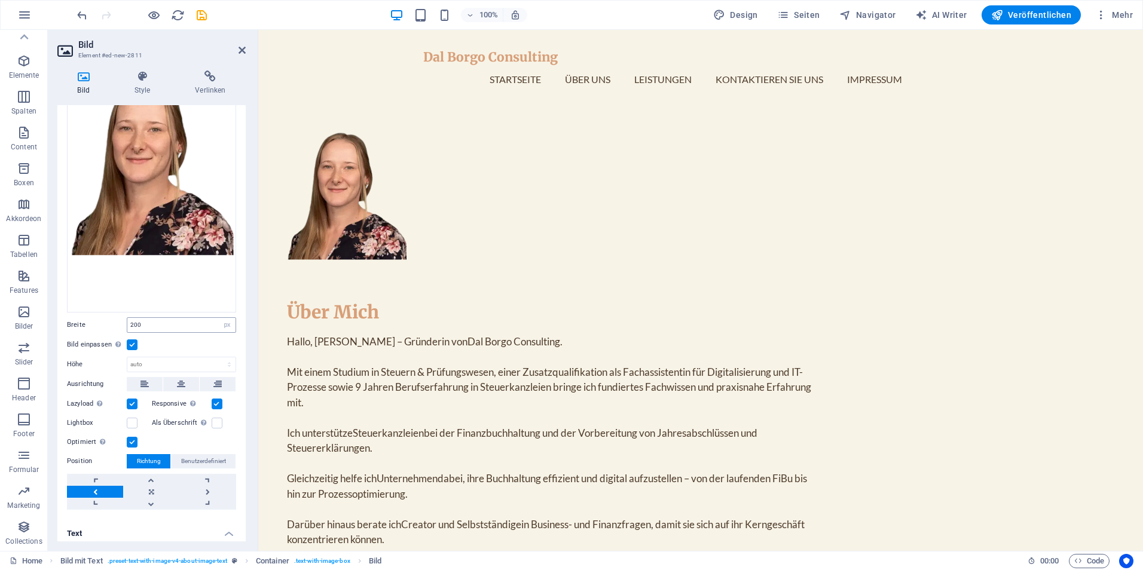
scroll to position [381, 0]
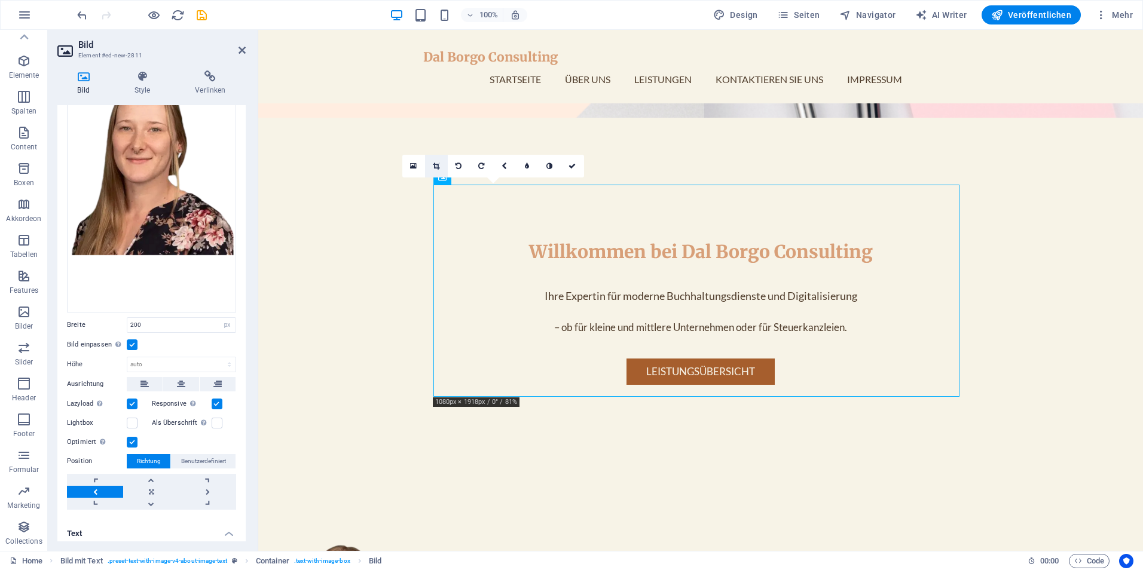
click at [441, 165] on link at bounding box center [436, 166] width 23 height 23
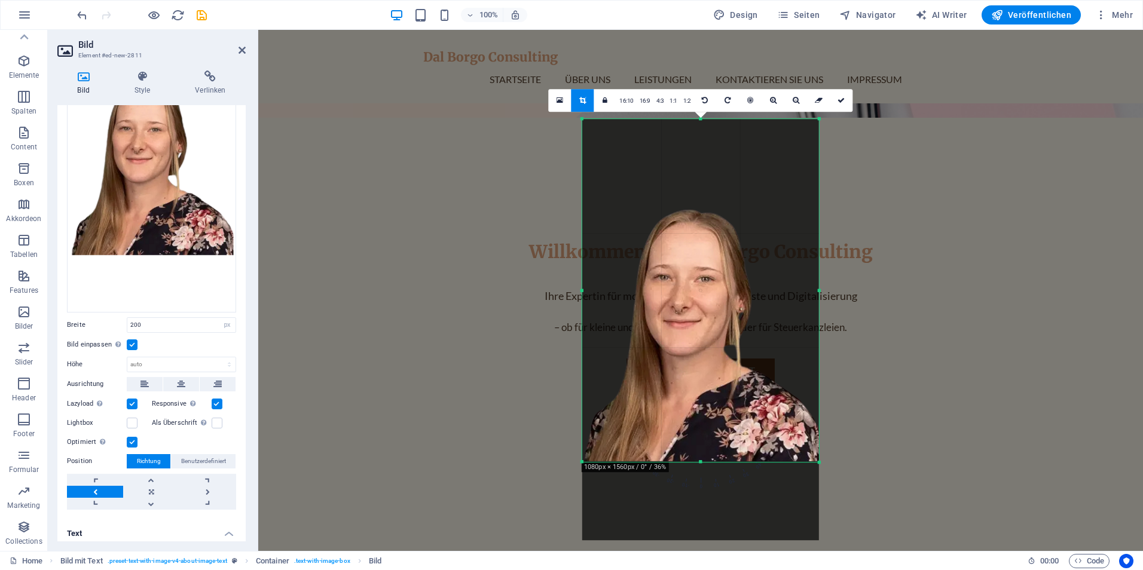
drag, startPoint x: 818, startPoint y: 501, endPoint x: 821, endPoint y: 427, distance: 74.2
click at [819, 427] on div "180 170 160 150 140 130 120 110 100 90 80 70 60 50 40 30 20 10 0 -10 -20 -30 -4…" at bounding box center [700, 290] width 237 height 343
drag, startPoint x: 820, startPoint y: 120, endPoint x: 821, endPoint y: 159, distance: 39.5
click at [819, 159] on div "180 170 160 150 140 130 120 110 100 90 80 70 60 50 40 30 20 10 0 -10 -20 -30 -4…" at bounding box center [700, 290] width 237 height 343
click at [702, 121] on div at bounding box center [700, 330] width 237 height 422
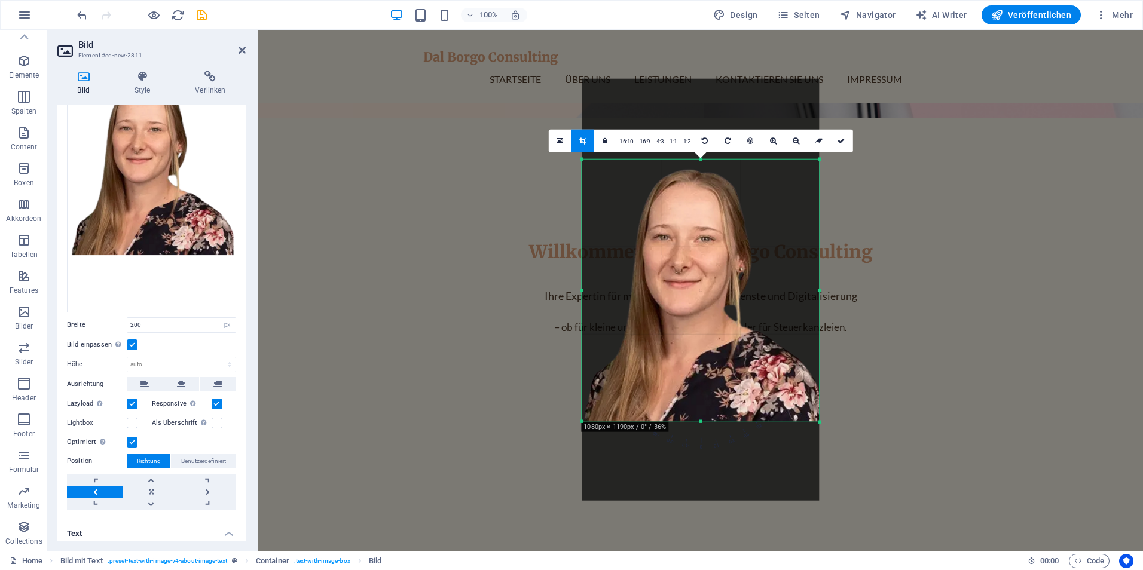
drag, startPoint x: 700, startPoint y: 120, endPoint x: 689, endPoint y: 199, distance: 80.2
click at [689, 200] on div "180 170 160 150 140 130 120 110 100 90 80 70 60 50 40 30 20 10 0 -10 -20 -30 -4…" at bounding box center [700, 291] width 237 height 262
drag, startPoint x: 817, startPoint y: 421, endPoint x: 778, endPoint y: 421, distance: 38.9
click at [778, 421] on div "180 170 160 150 140 130 120 110 100 90 80 70 60 50 40 30 20 10 0 -10 -20 -30 -4…" at bounding box center [700, 290] width 237 height 263
click at [837, 138] on icon at bounding box center [840, 140] width 7 height 7
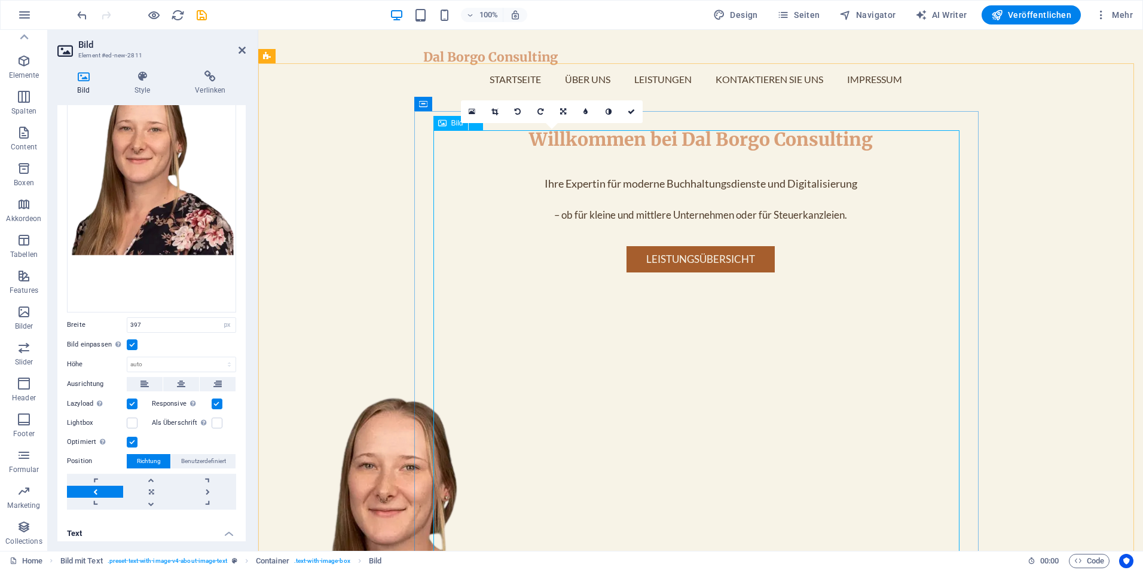
scroll to position [620, 0]
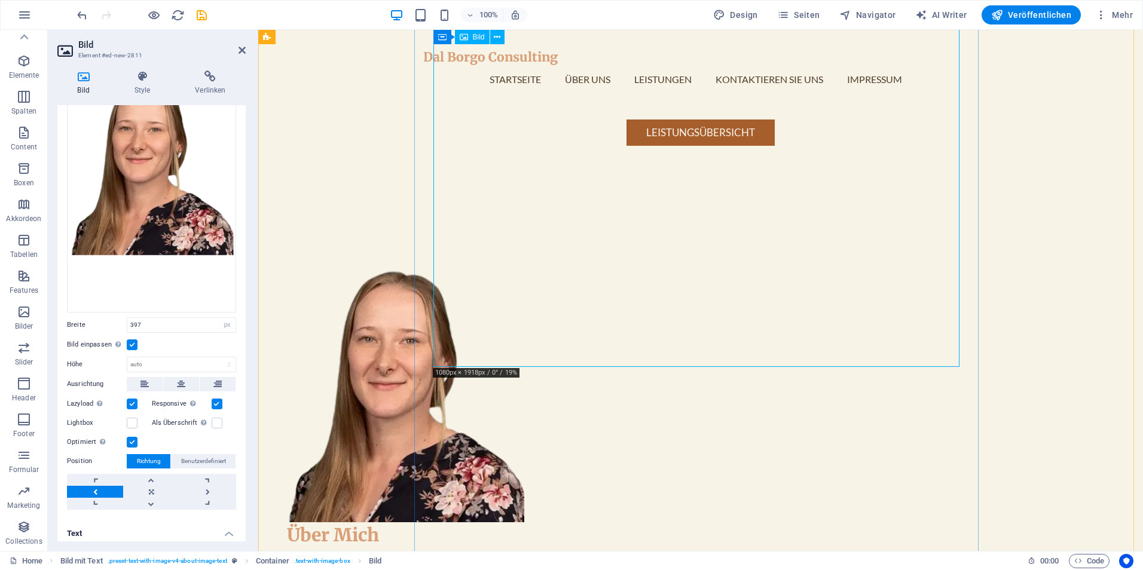
click at [580, 264] on figure at bounding box center [550, 392] width 526 height 262
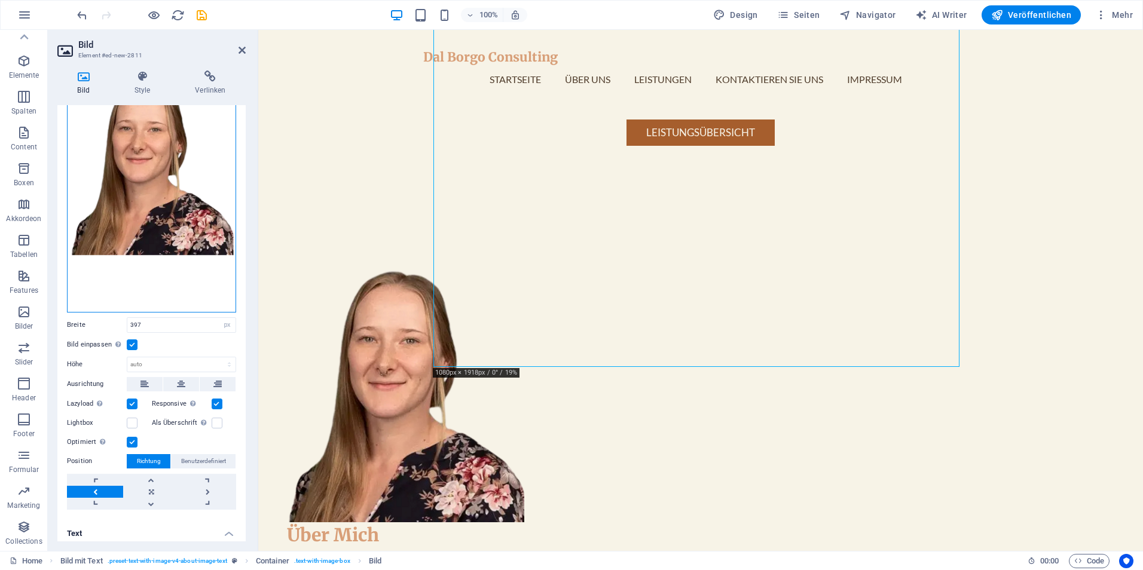
click at [175, 256] on div "Ziehe Dateien zum Hochladen hierher oder klicke hier, um aus Dateien oder koste…" at bounding box center [151, 165] width 169 height 296
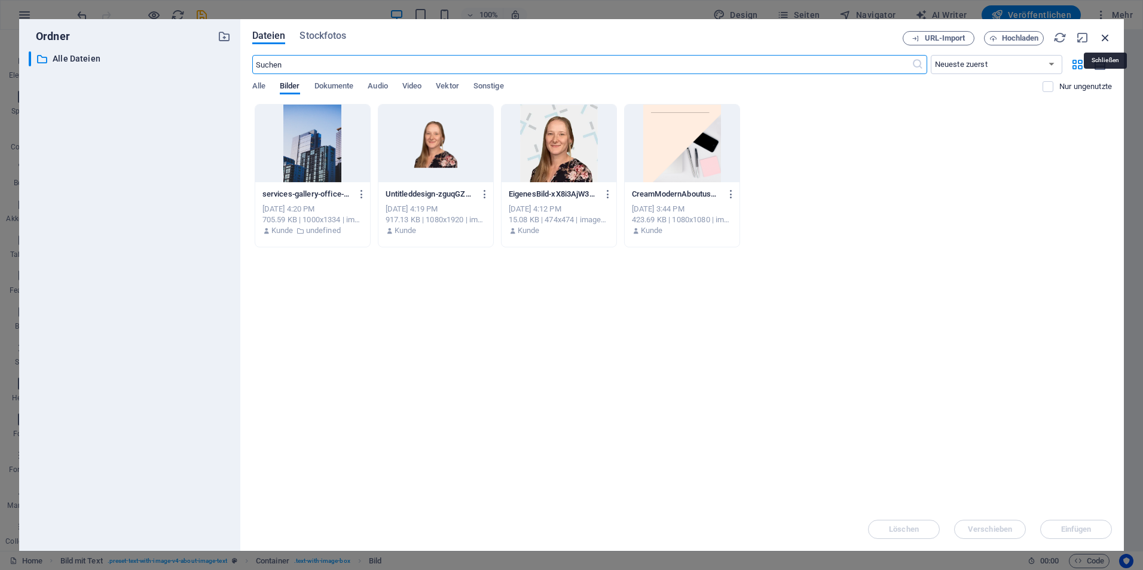
click at [1107, 35] on icon "button" at bounding box center [1105, 37] width 13 height 13
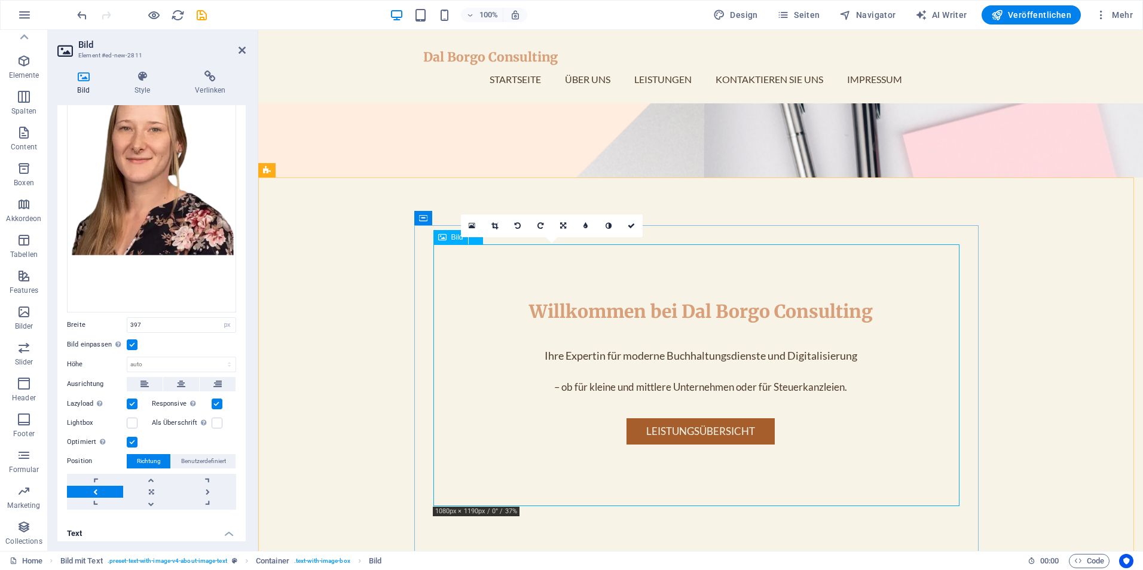
scroll to position [501, 0]
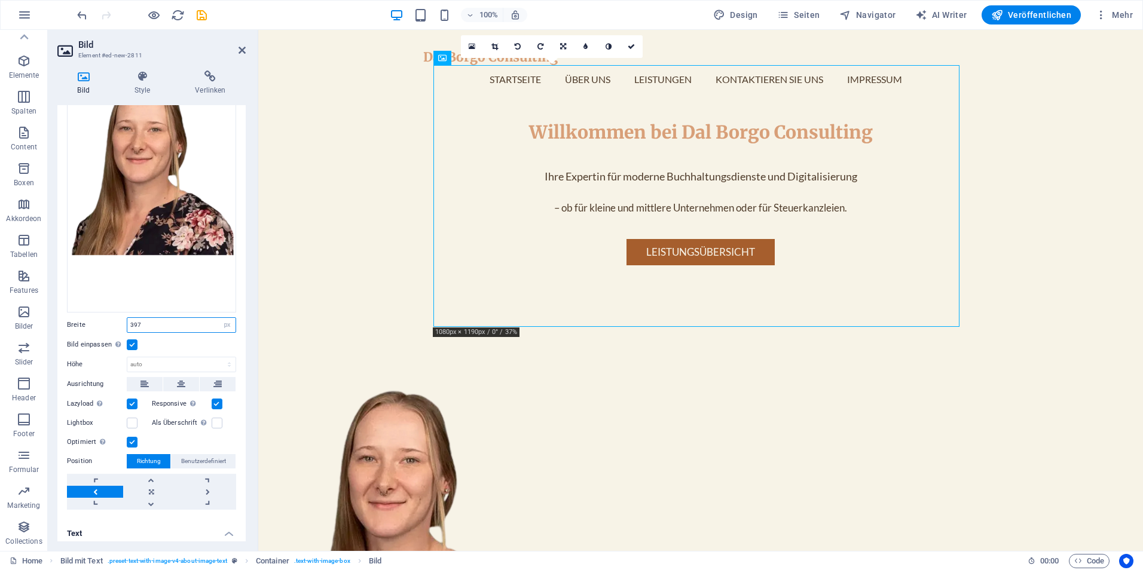
drag, startPoint x: 167, startPoint y: 327, endPoint x: 88, endPoint y: 319, distance: 79.3
click at [88, 319] on div "Breite 397 Standard auto px rem % em vh vw" at bounding box center [151, 325] width 169 height 16
type input "200"
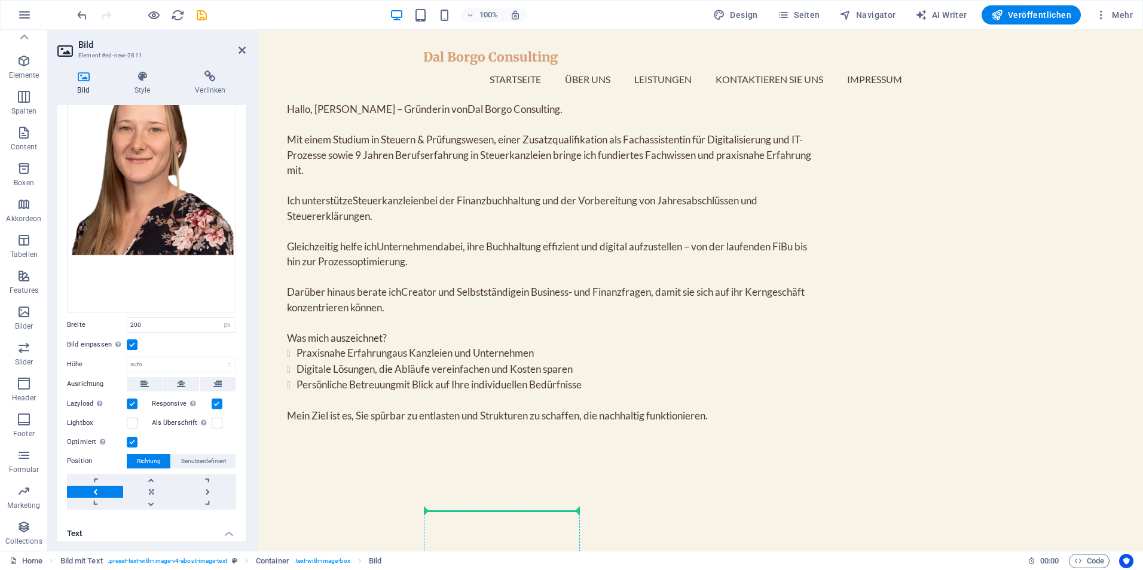
scroll to position [974, 0]
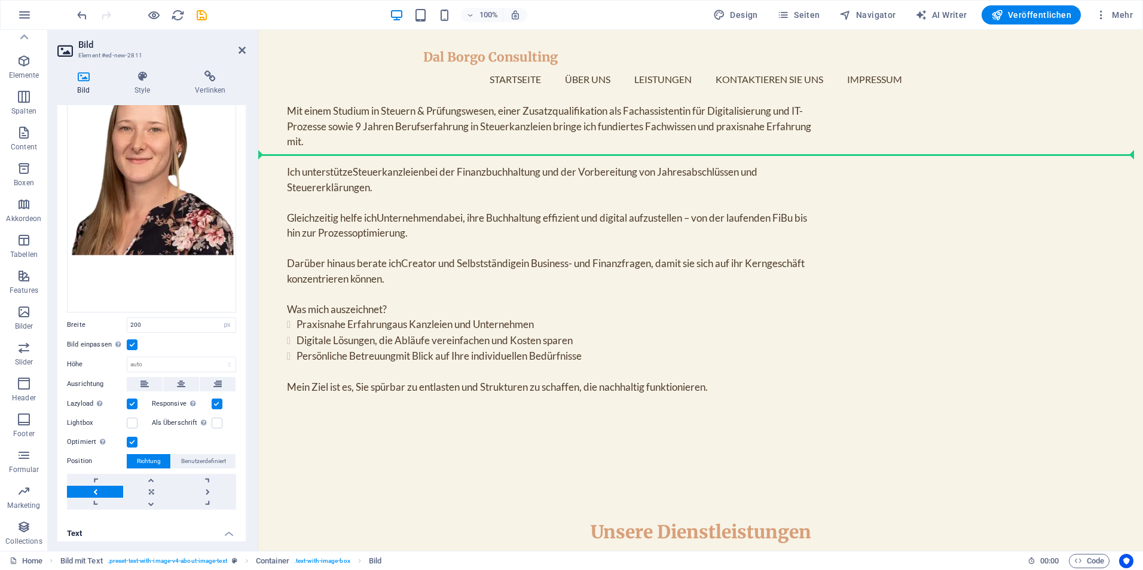
drag, startPoint x: 494, startPoint y: 384, endPoint x: 530, endPoint y: 118, distance: 267.8
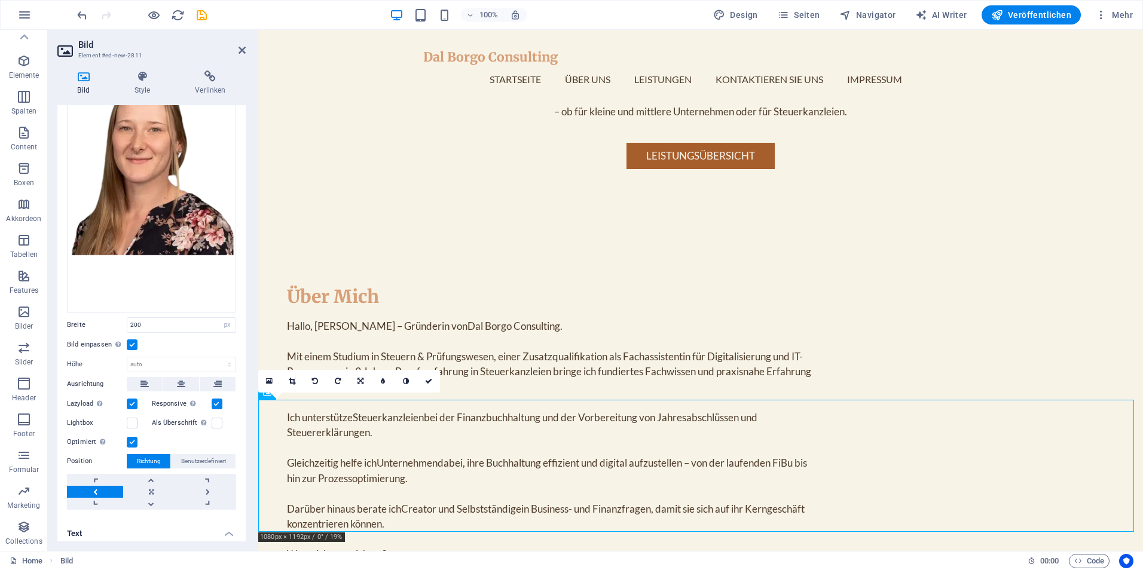
scroll to position [663, 0]
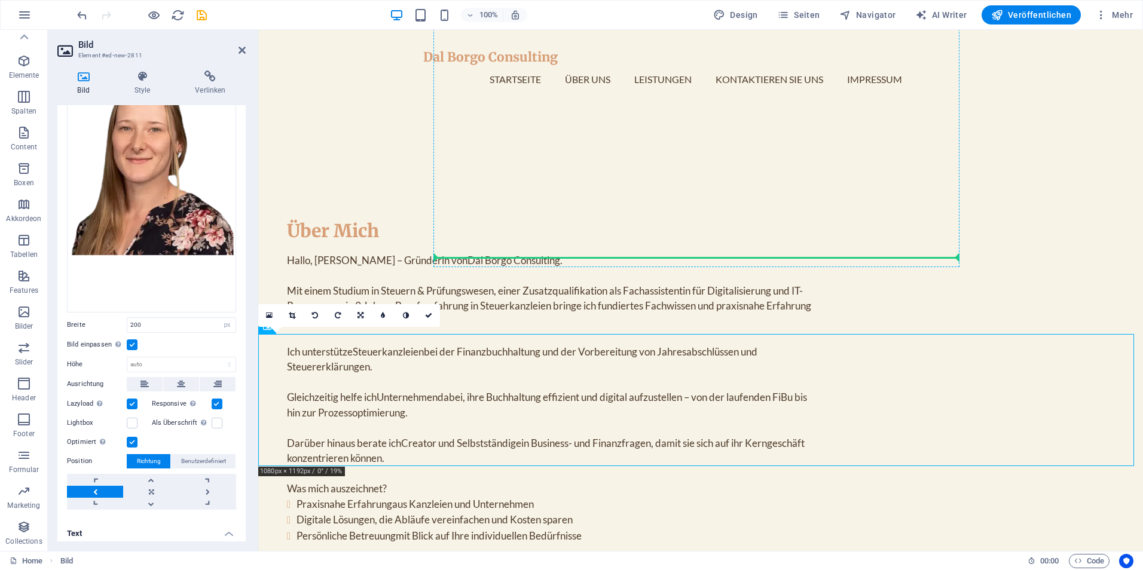
drag, startPoint x: 310, startPoint y: 396, endPoint x: 768, endPoint y: 285, distance: 471.3
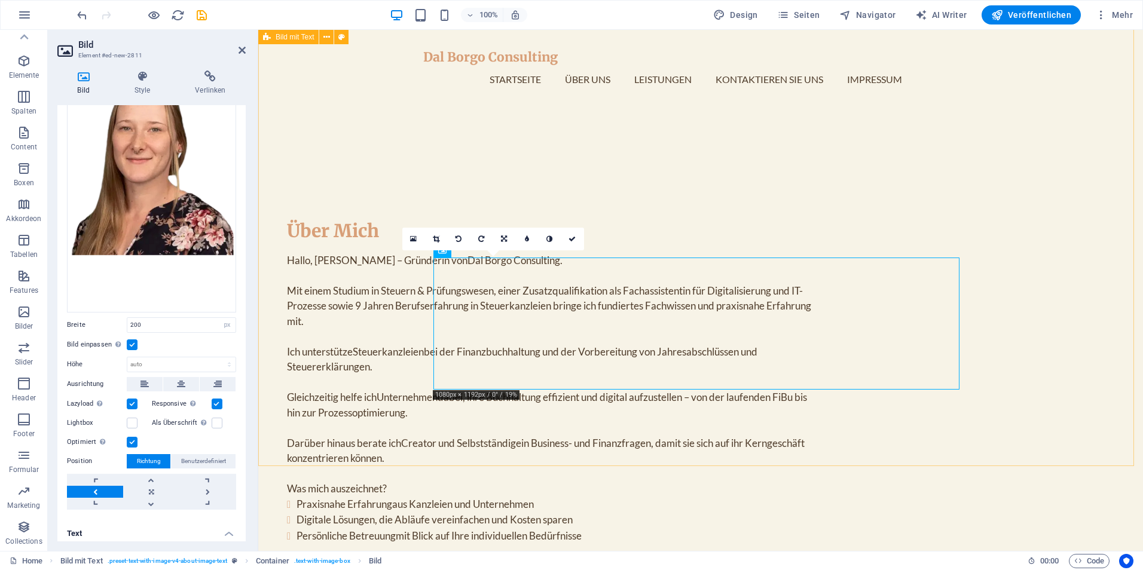
click at [1056, 221] on div "Über [PERSON_NAME], ich bin Jenni – Gründerin von Dal Borgo Consulting . Mit ei…" at bounding box center [700, 467] width 885 height 632
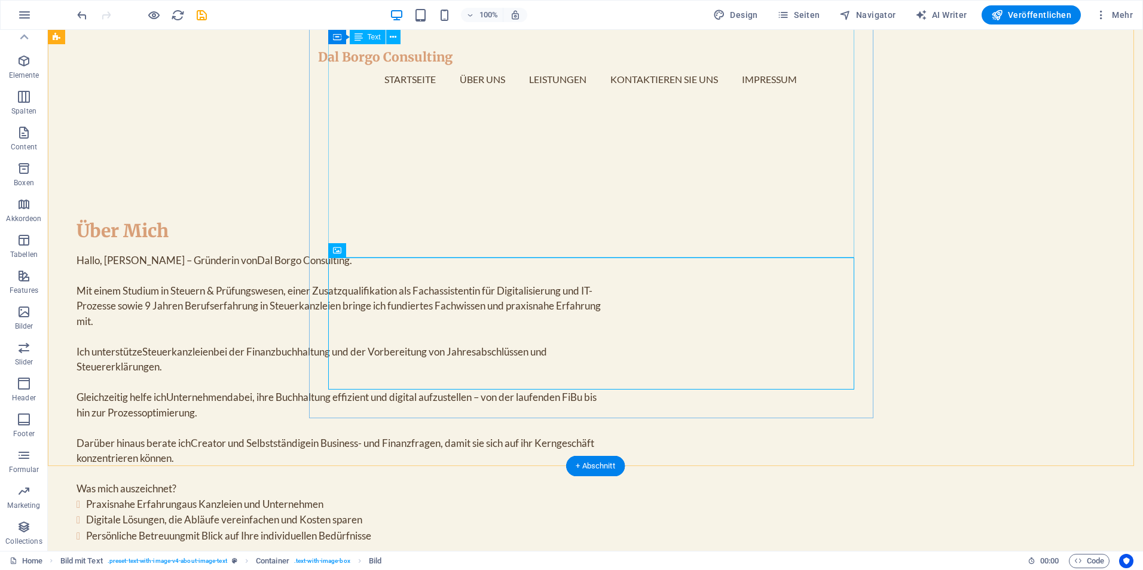
click at [374, 253] on div "Hallo, [PERSON_NAME] – Gründerin von Dal Borgo Consulting . Mit einem Studium i…" at bounding box center [340, 414] width 526 height 322
click at [371, 252] on icon at bounding box center [370, 250] width 7 height 13
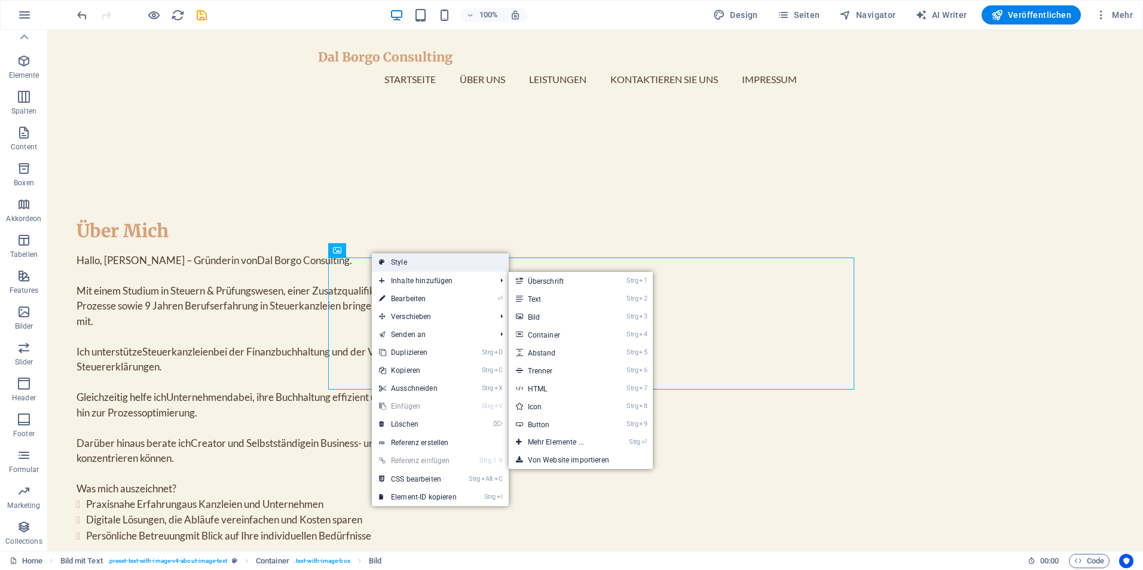
click at [473, 265] on link "Style" at bounding box center [440, 262] width 137 height 18
select select "rem"
select select "px"
select select "preset-text-with-image-v4-about-image-text"
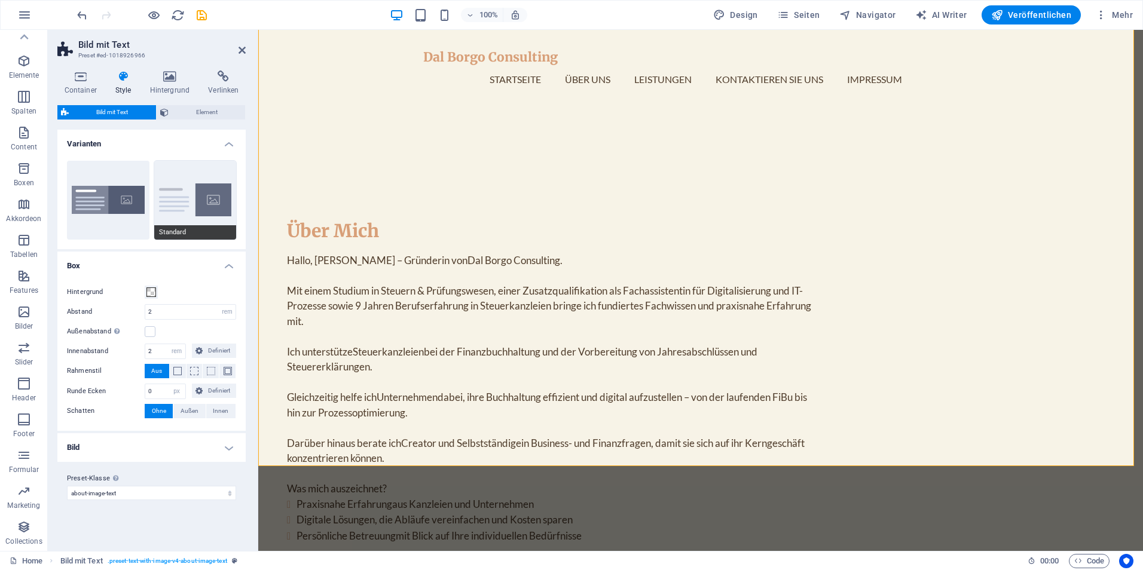
click at [174, 188] on button "Standard" at bounding box center [195, 200] width 82 height 79
type input "0"
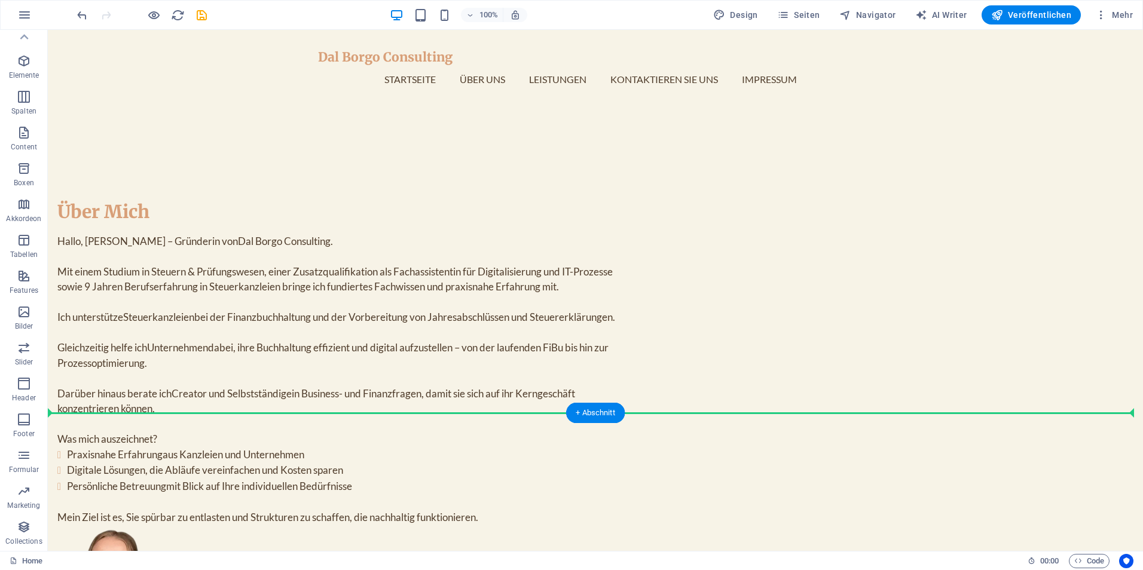
drag, startPoint x: 256, startPoint y: 305, endPoint x: 231, endPoint y: 130, distance: 177.0
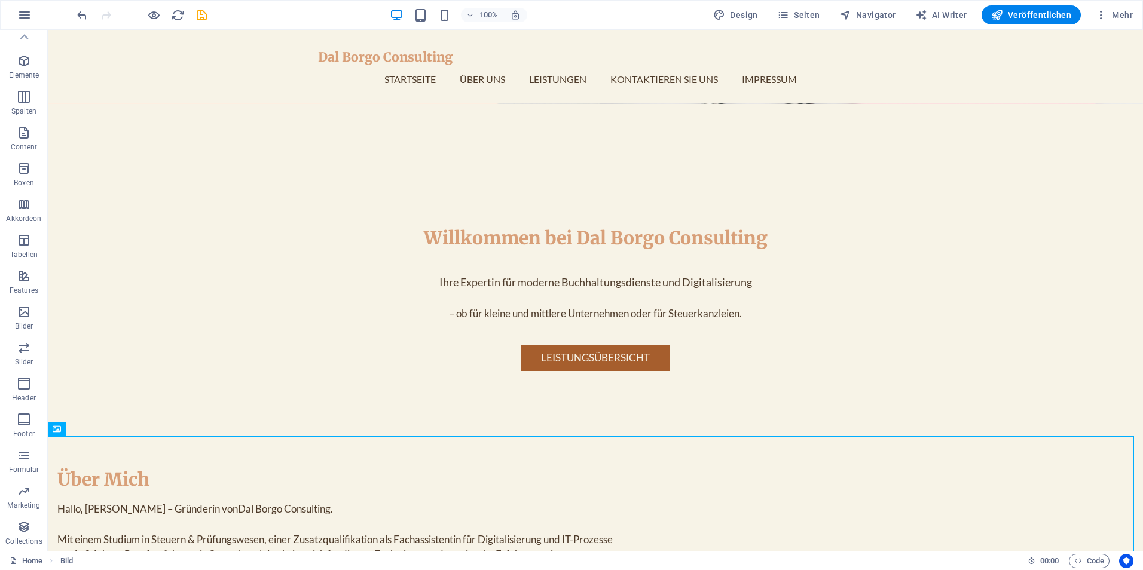
scroll to position [390, 0]
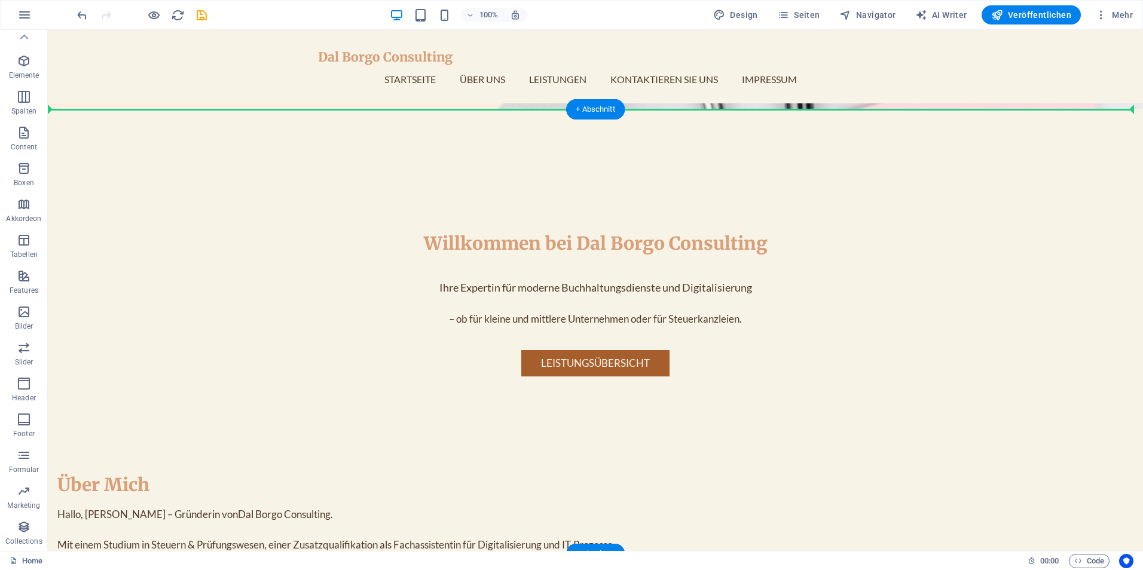
drag, startPoint x: 84, startPoint y: 231, endPoint x: 182, endPoint y: 315, distance: 129.4
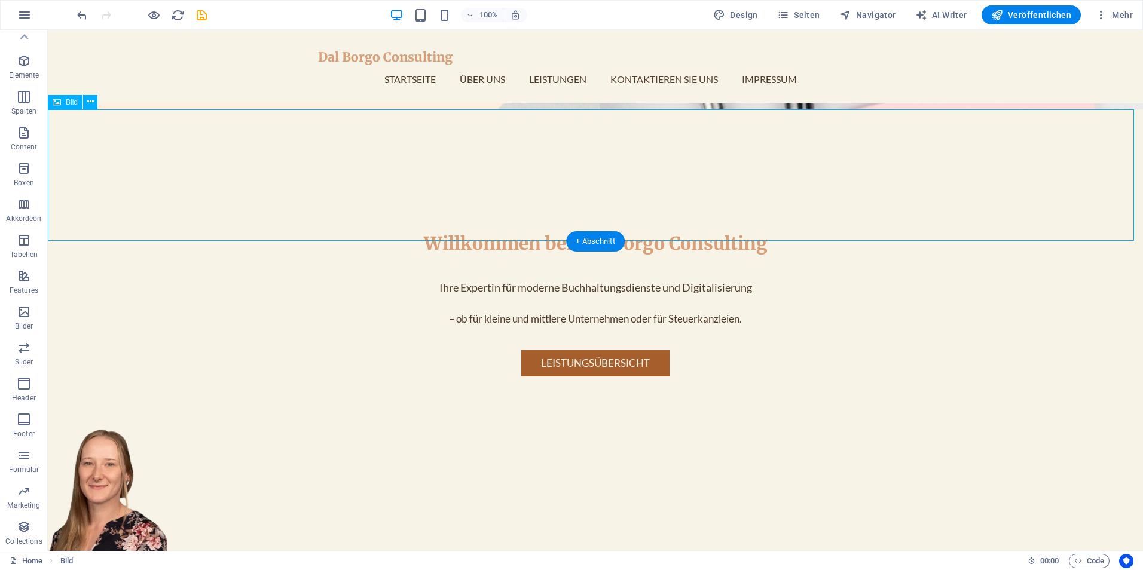
click at [99, 424] on figure at bounding box center [595, 490] width 1095 height 132
click at [91, 101] on icon at bounding box center [90, 102] width 7 height 13
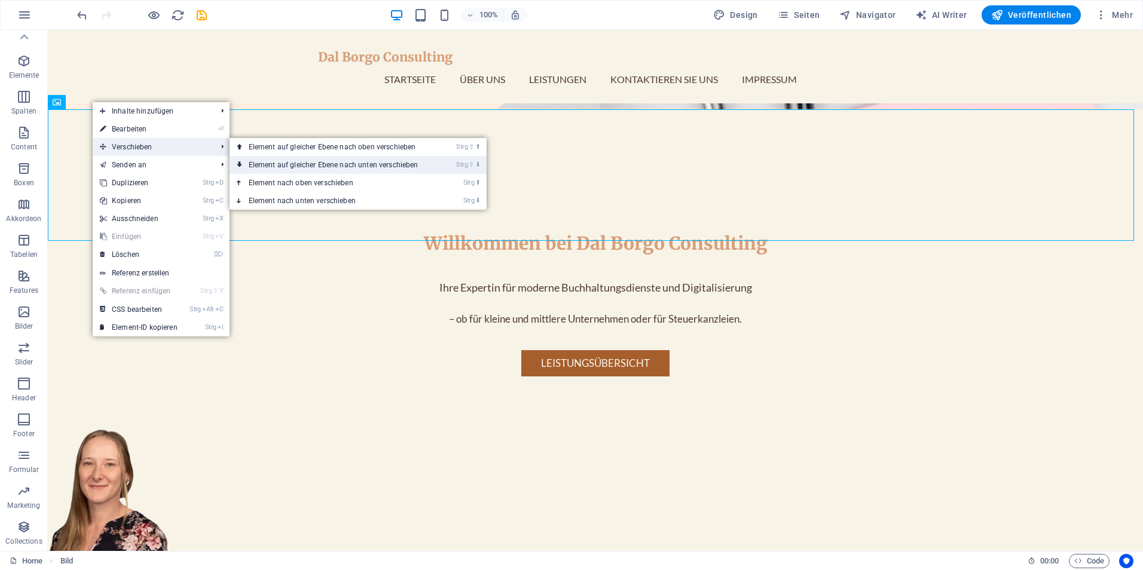
click at [298, 164] on link "Strg ⇧ ⬇ Element auf gleicher Ebene nach unten verschieben" at bounding box center [336, 165] width 213 height 18
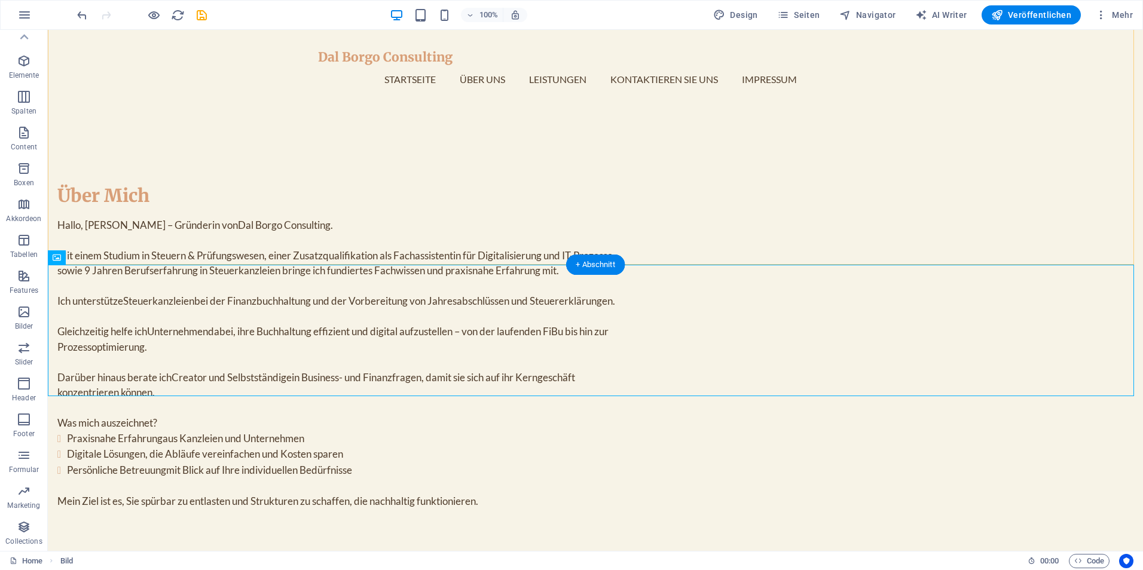
scroll to position [719, 0]
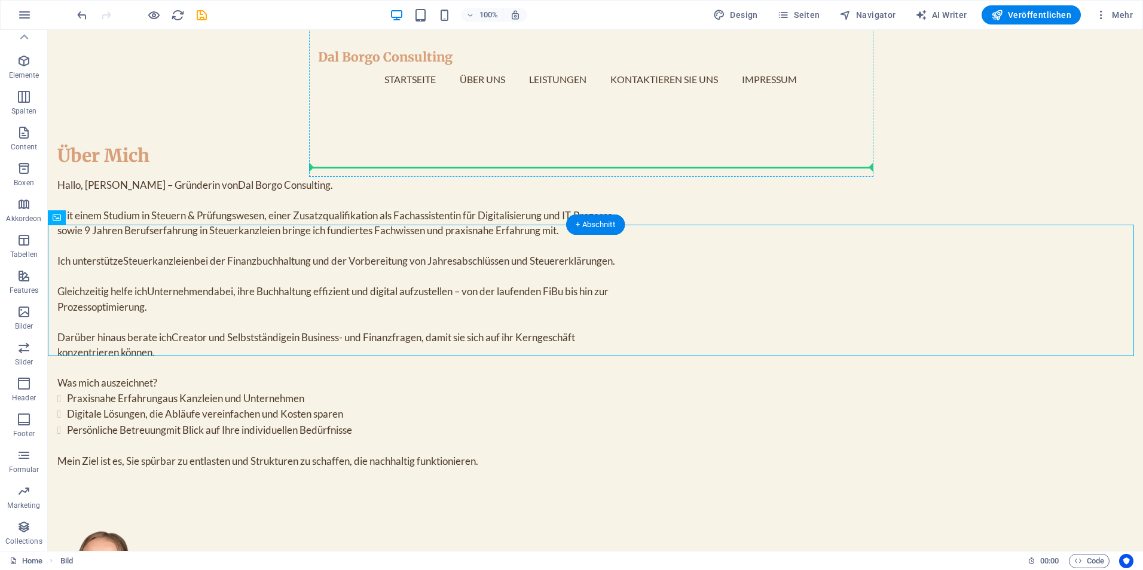
drag, startPoint x: 111, startPoint y: 248, endPoint x: 355, endPoint y: 151, distance: 263.2
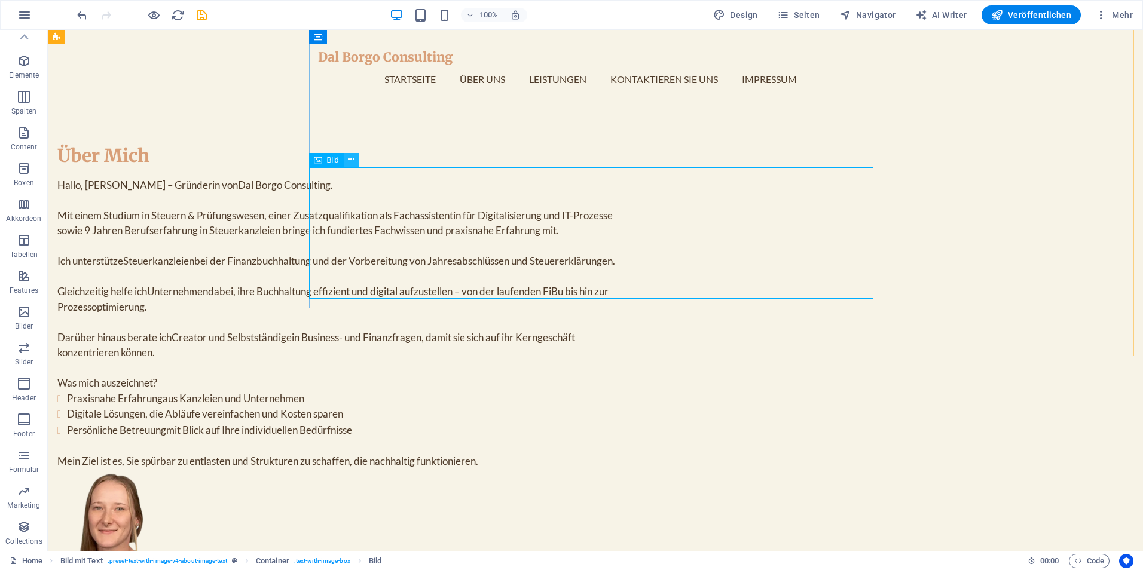
click at [353, 162] on icon at bounding box center [351, 160] width 7 height 13
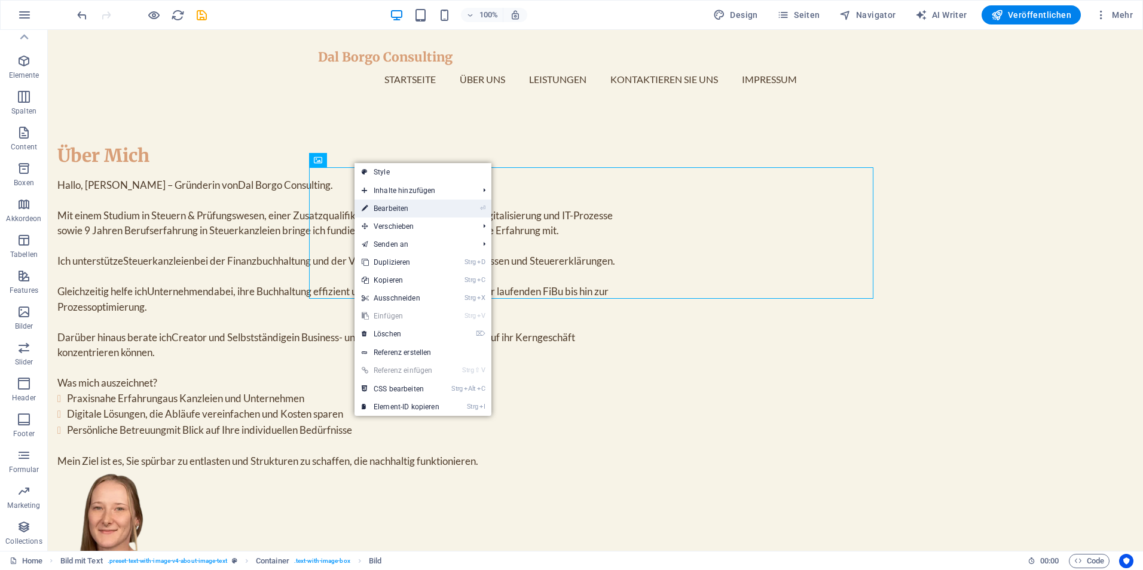
click at [461, 204] on li "⏎ Bearbeiten" at bounding box center [422, 209] width 137 height 18
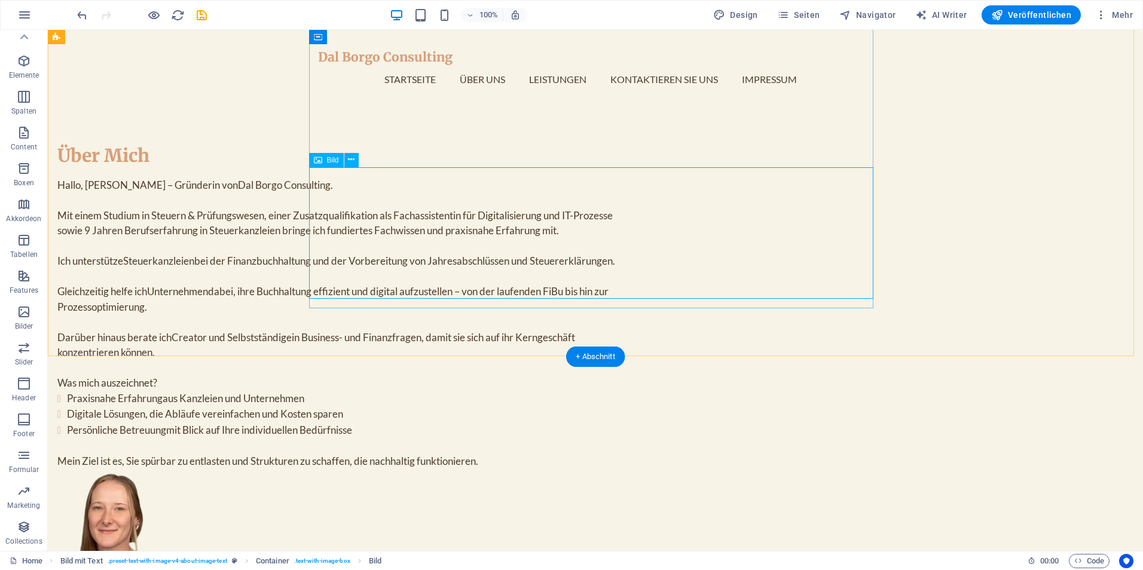
click at [319, 469] on figure at bounding box center [339, 535] width 564 height 132
select select "px"
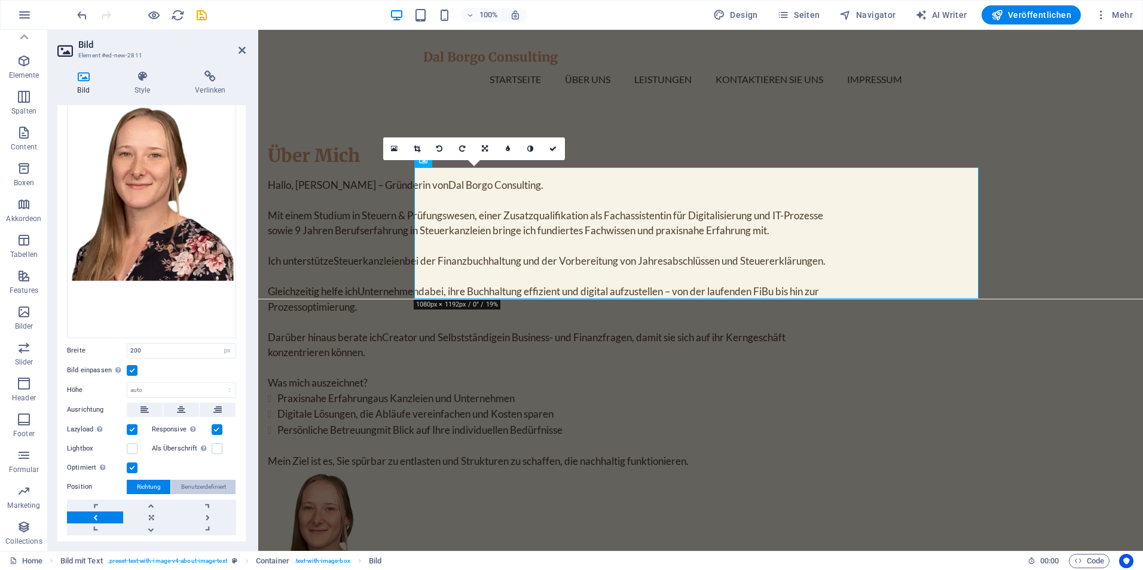
scroll to position [234, 0]
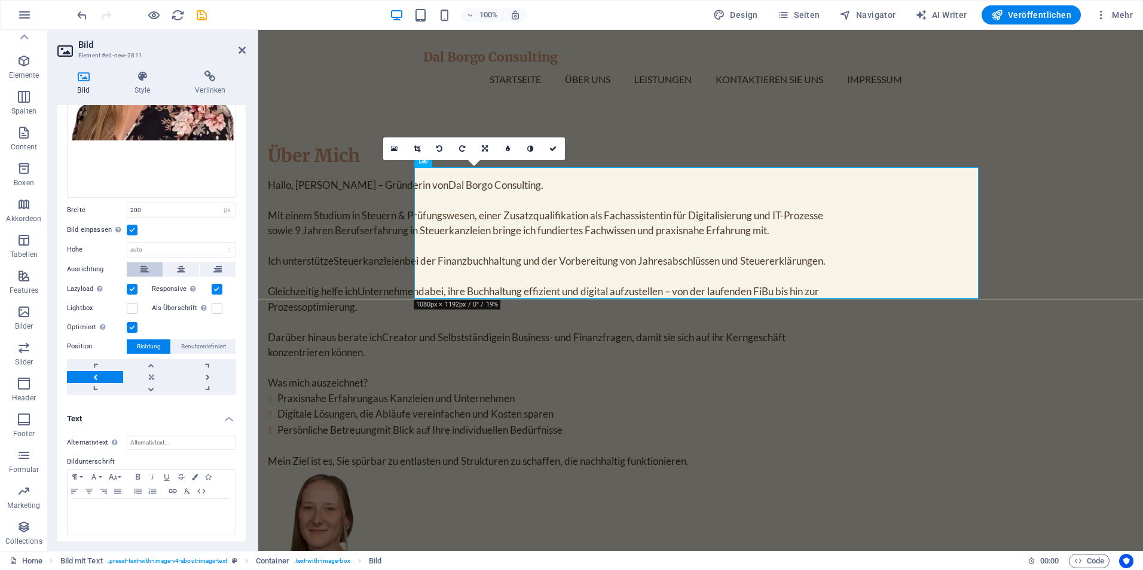
click at [140, 264] on icon at bounding box center [144, 269] width 8 height 14
click at [160, 365] on link at bounding box center [151, 365] width 56 height 12
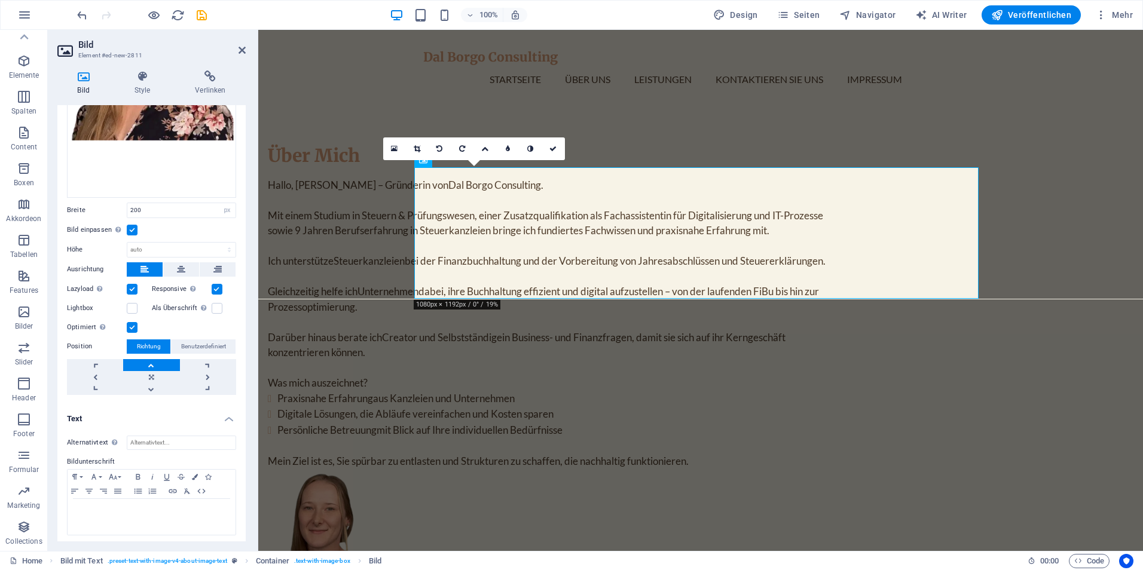
click at [160, 365] on link at bounding box center [151, 365] width 56 height 12
click at [145, 82] on h4 "Style" at bounding box center [144, 83] width 61 height 25
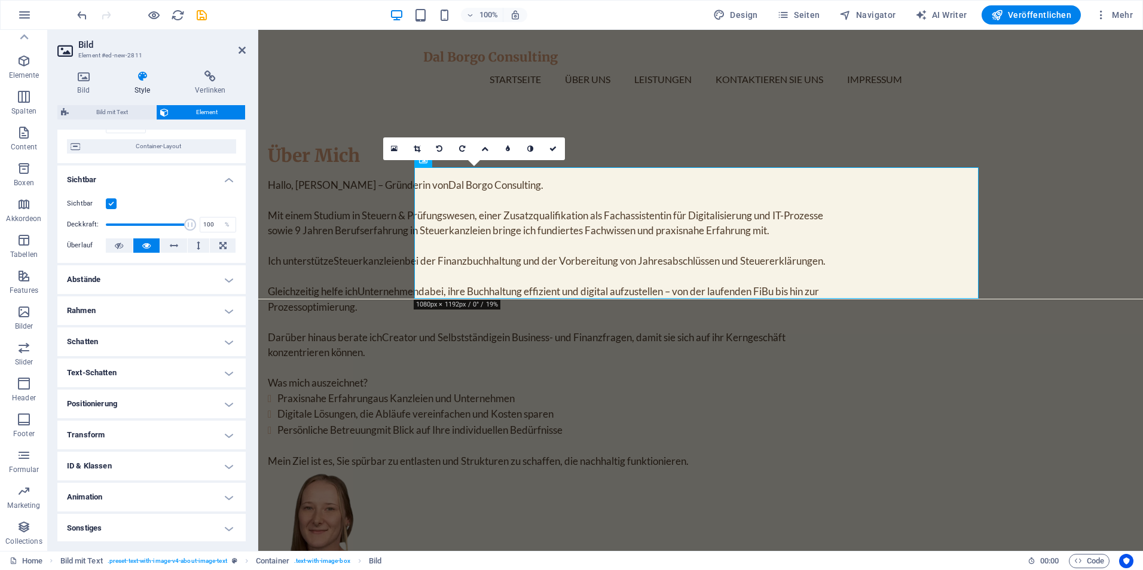
scroll to position [103, 0]
click at [116, 285] on h4 "Abstände" at bounding box center [151, 278] width 188 height 29
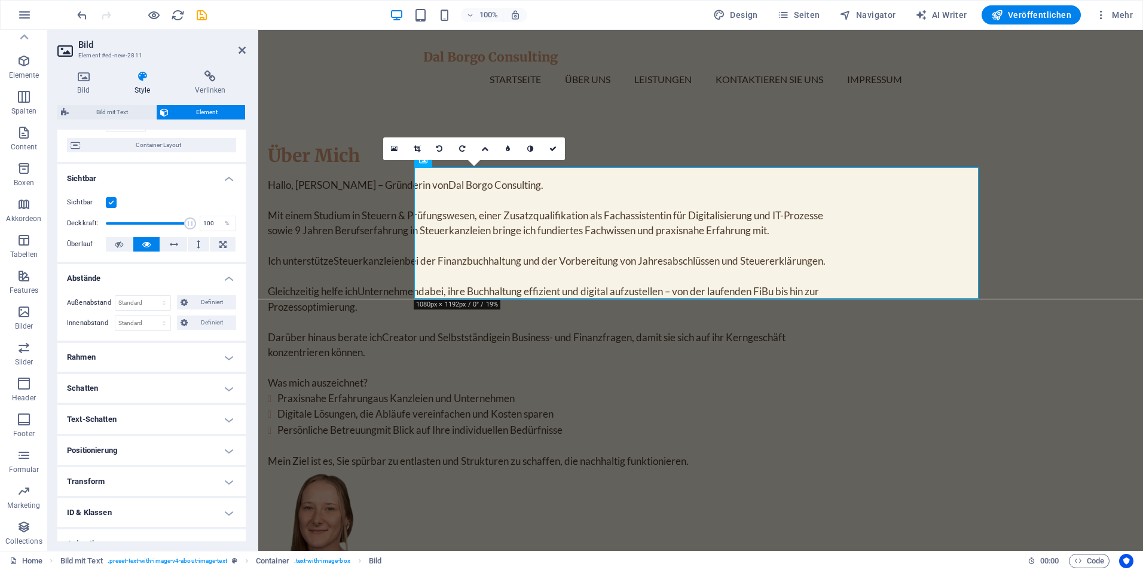
click at [132, 353] on h4 "Rahmen" at bounding box center [151, 357] width 188 height 29
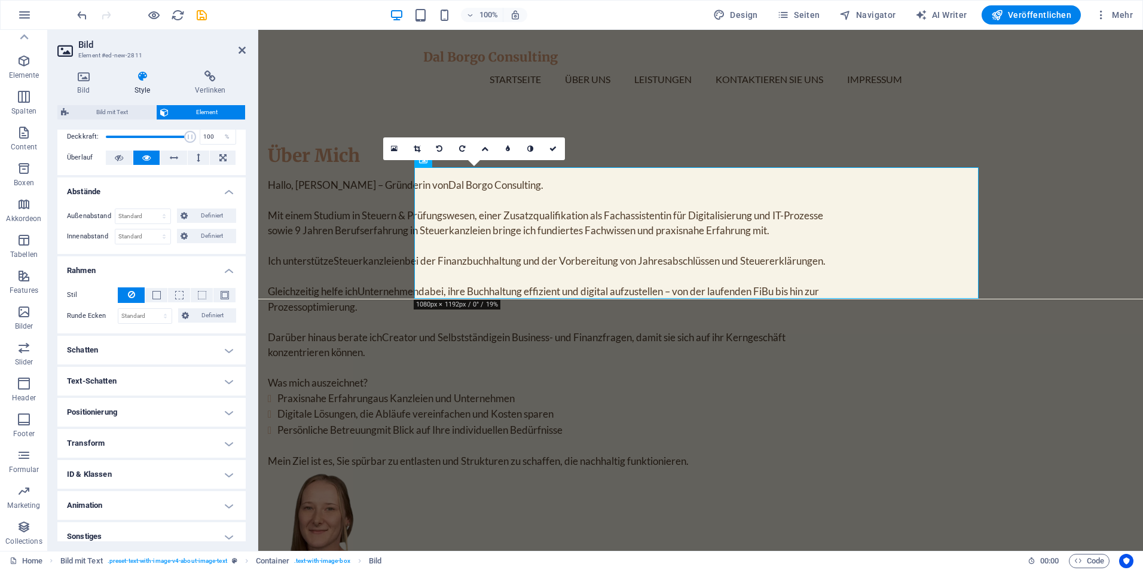
scroll to position [200, 0]
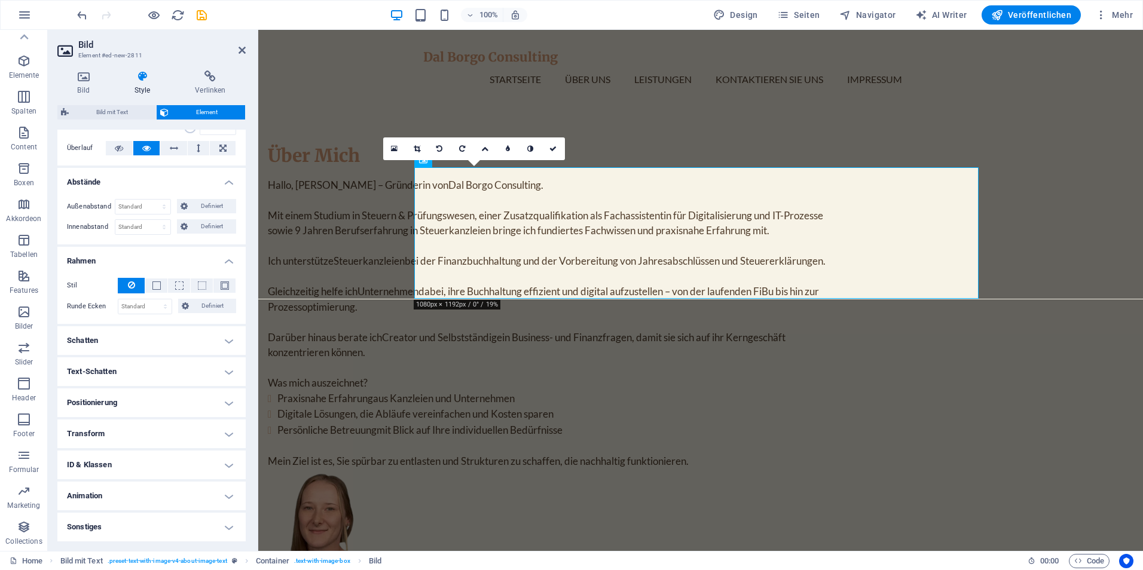
click at [158, 341] on h4 "Schatten" at bounding box center [151, 340] width 188 height 29
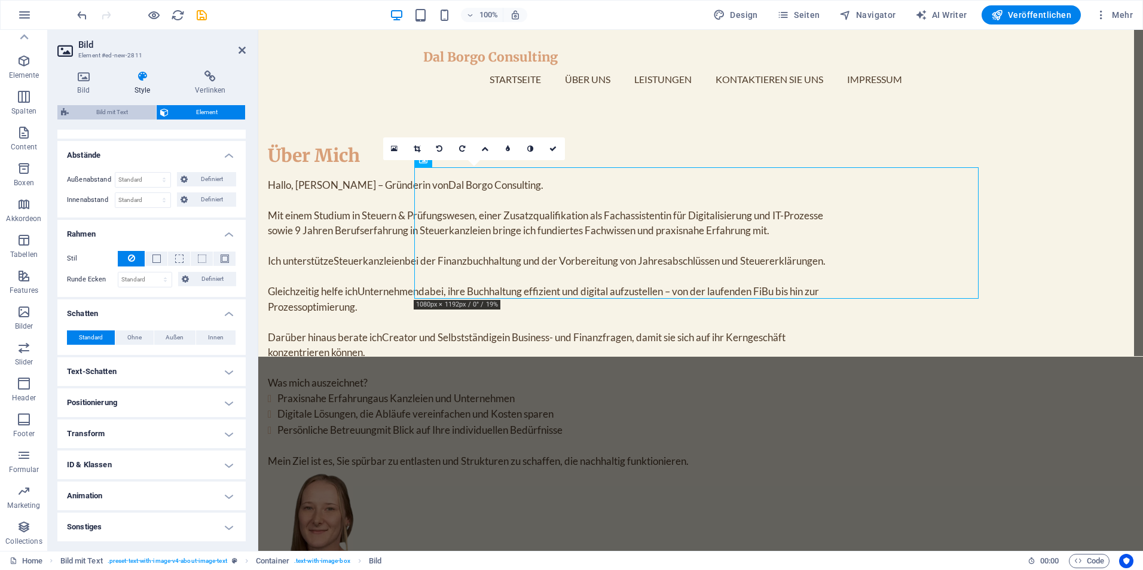
click at [104, 113] on span "Bild mit Text" at bounding box center [112, 112] width 80 height 14
select select "rem"
select select "px"
select select "preset-text-with-image-v4-about-image-text"
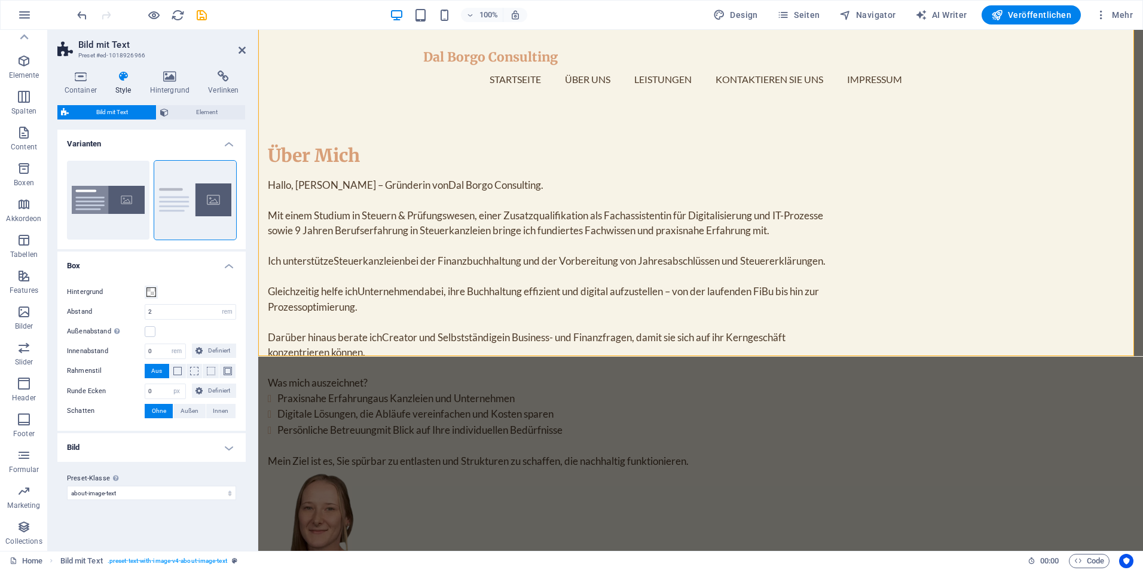
click at [226, 451] on h4 "Bild" at bounding box center [151, 447] width 188 height 29
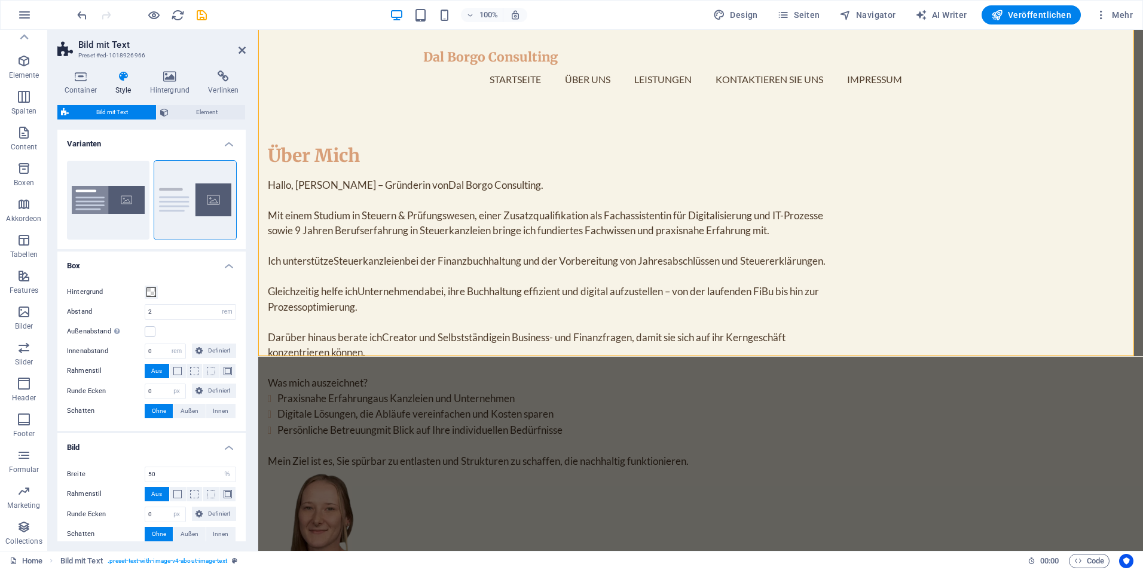
scroll to position [60, 0]
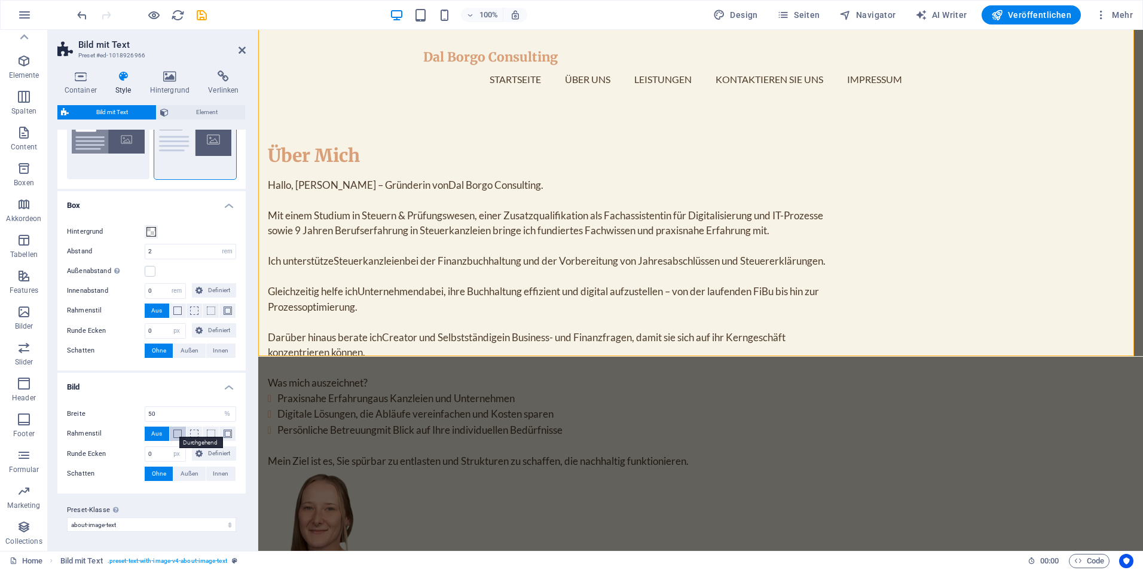
click at [174, 436] on span at bounding box center [177, 434] width 8 height 8
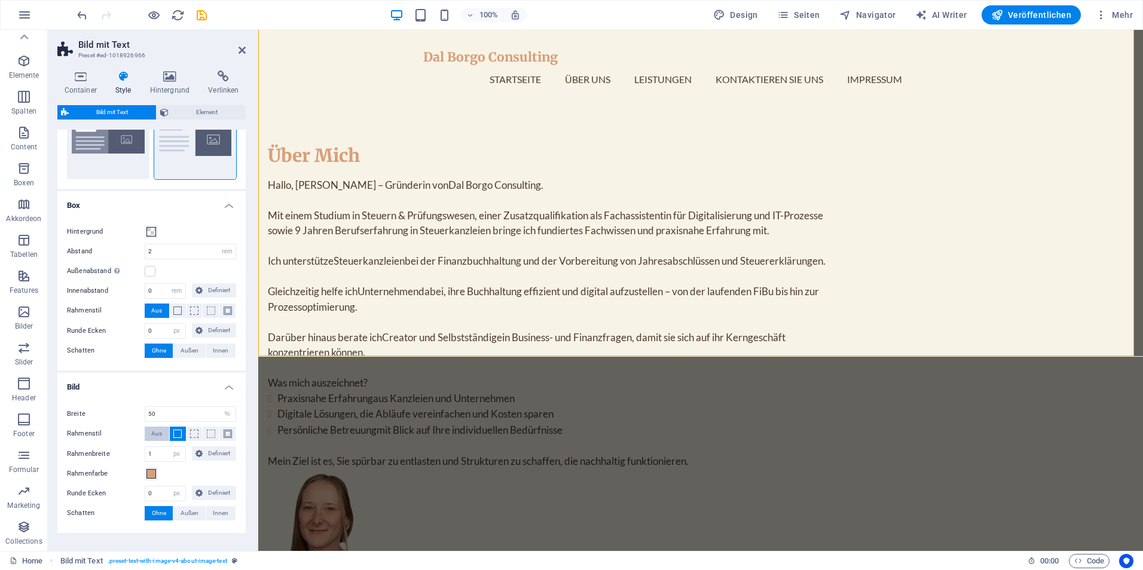
click at [146, 432] on button "Aus" at bounding box center [157, 434] width 25 height 14
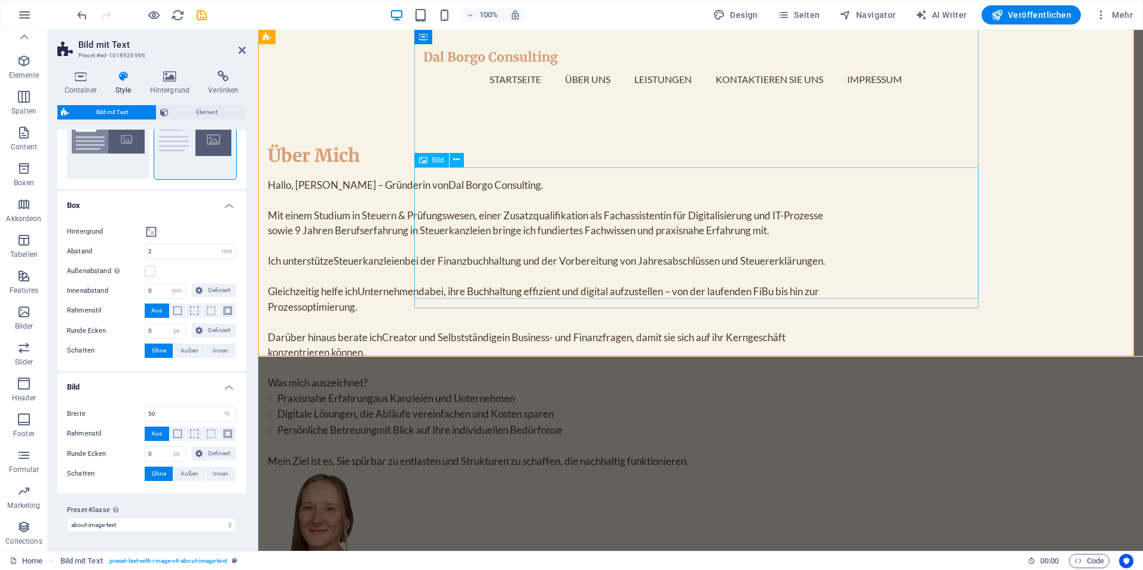
click at [485, 469] on figure at bounding box center [550, 535] width 564 height 132
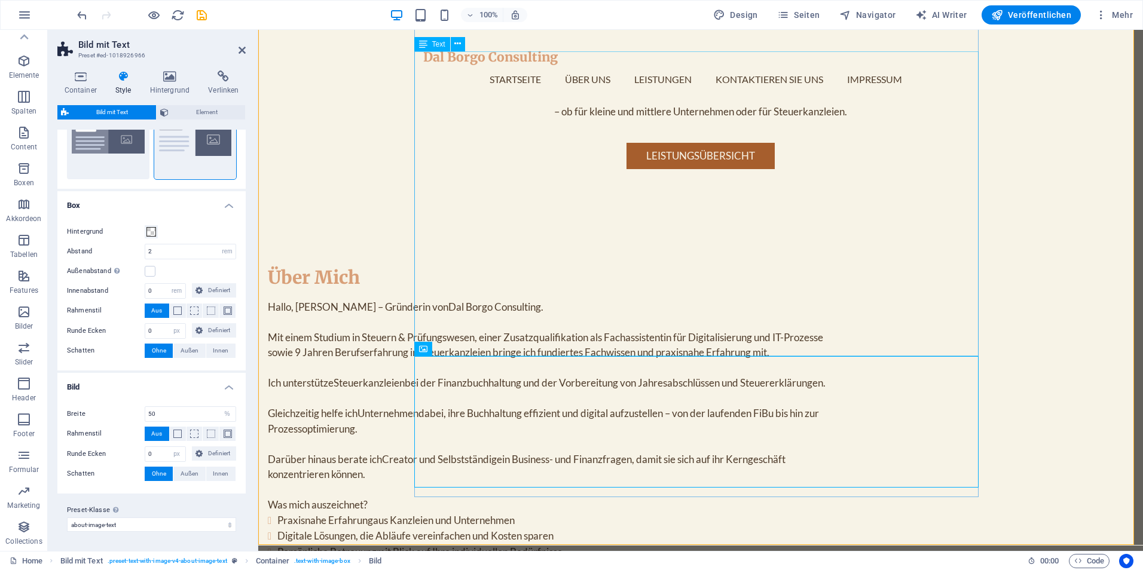
scroll to position [600, 0]
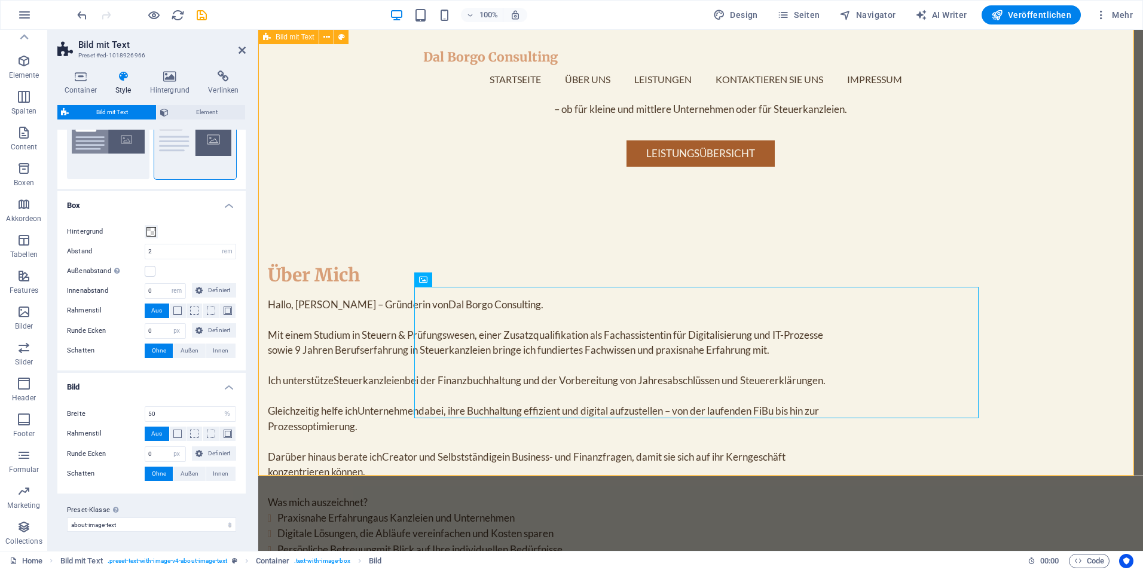
click at [324, 219] on div "Über [PERSON_NAME], ich bin Jenni – Gründerin von Dal Borgo Consulting . Mit ei…" at bounding box center [700, 496] width 885 height 563
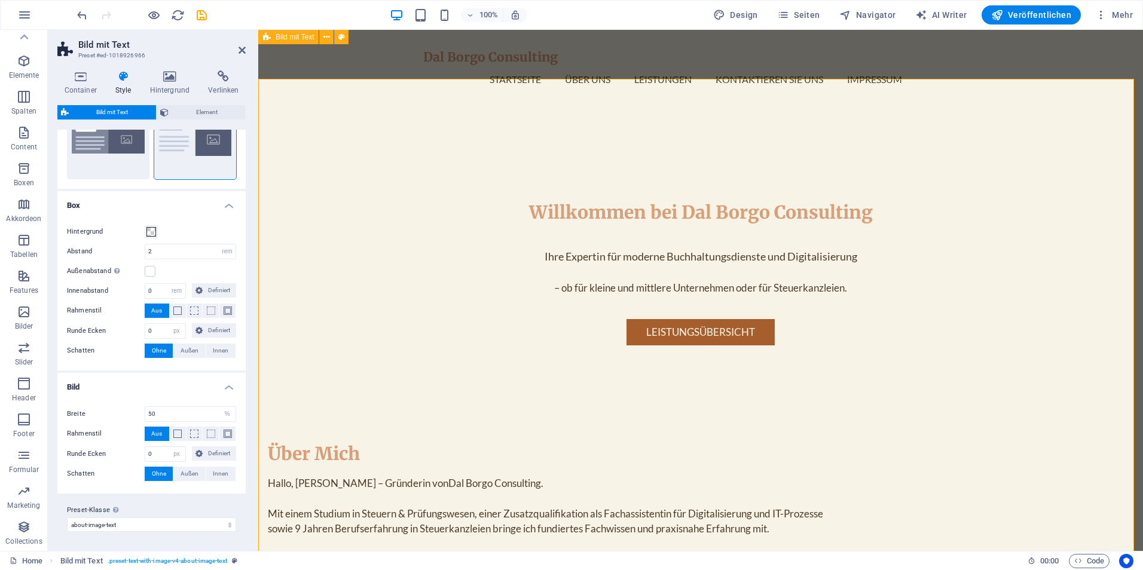
scroll to position [420, 0]
click at [242, 53] on icon at bounding box center [242, 50] width 7 height 10
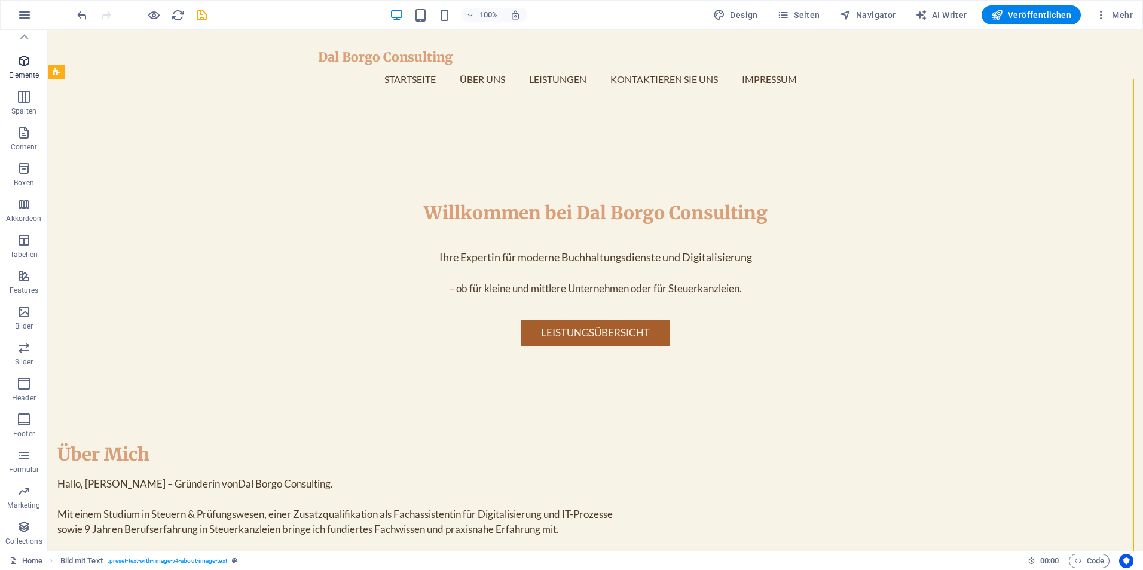
click at [24, 66] on icon "button" at bounding box center [24, 61] width 14 height 14
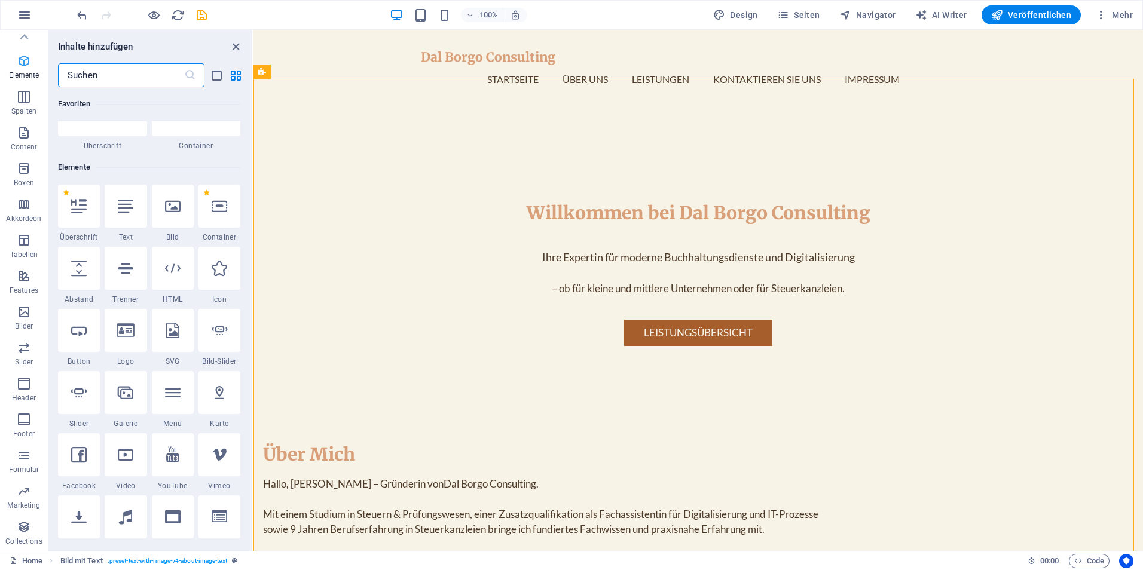
scroll to position [127, 0]
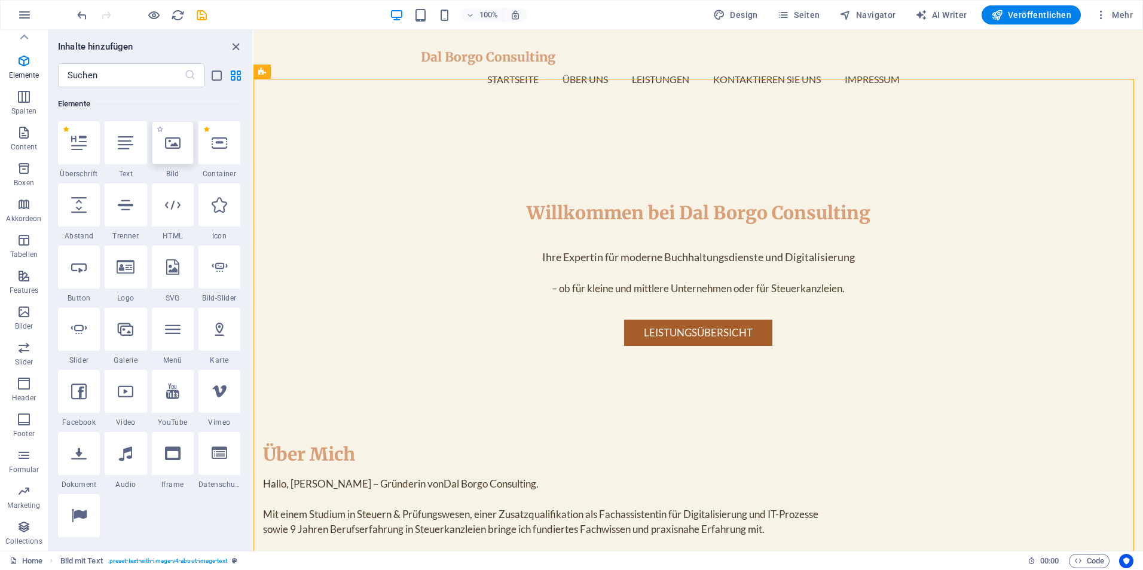
click at [159, 150] on div at bounding box center [173, 142] width 42 height 43
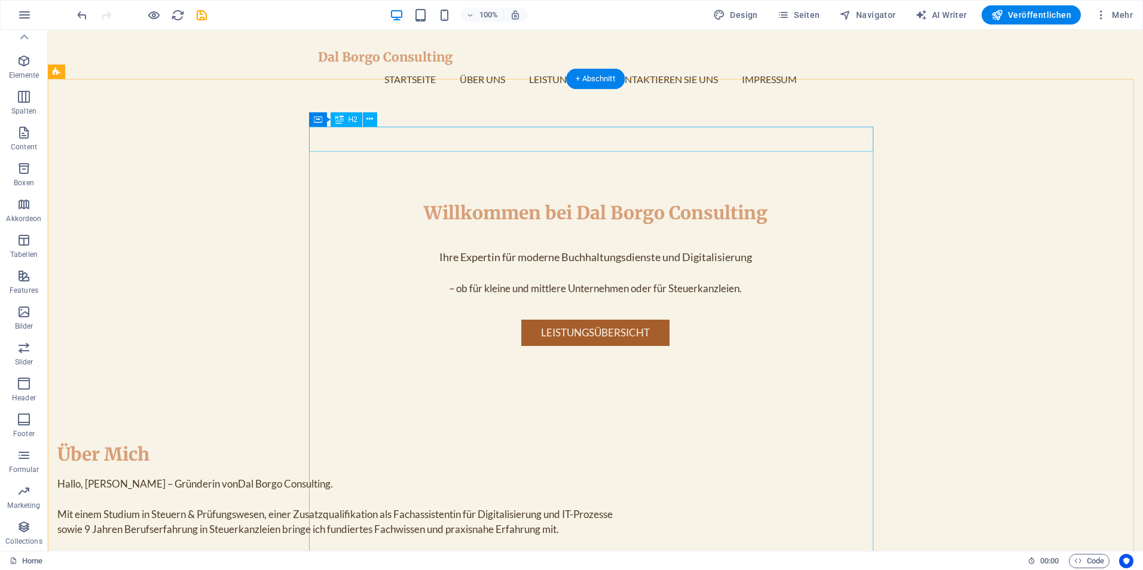
click at [502, 442] on div "Über Mich" at bounding box center [339, 454] width 564 height 25
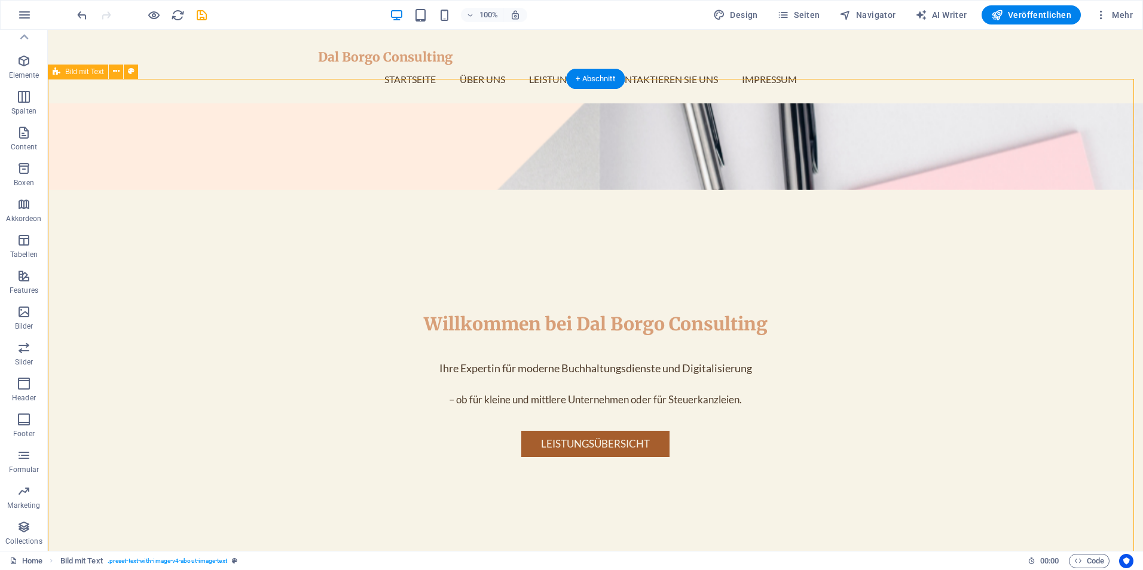
scroll to position [241, 0]
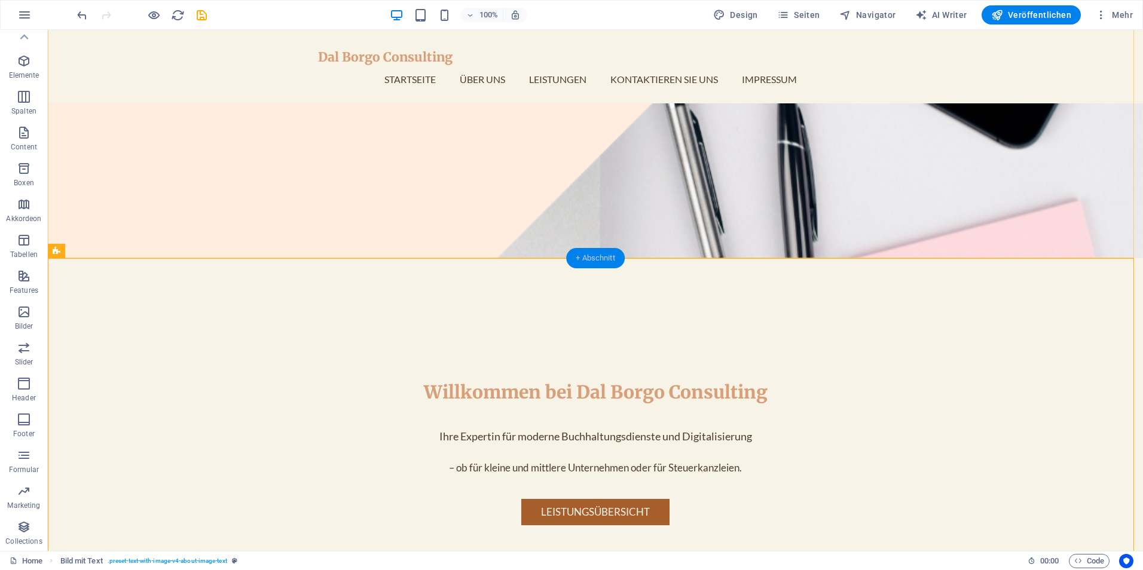
drag, startPoint x: 606, startPoint y: 263, endPoint x: 347, endPoint y: 227, distance: 261.4
click at [606, 263] on div "+ Abschnitt" at bounding box center [595, 258] width 59 height 20
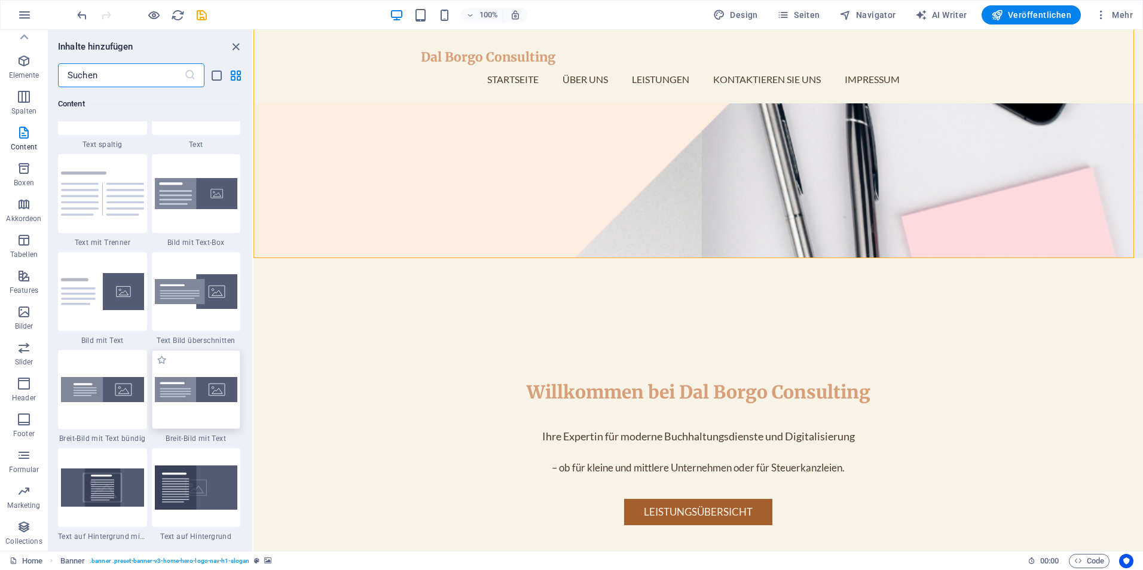
scroll to position [2151, 0]
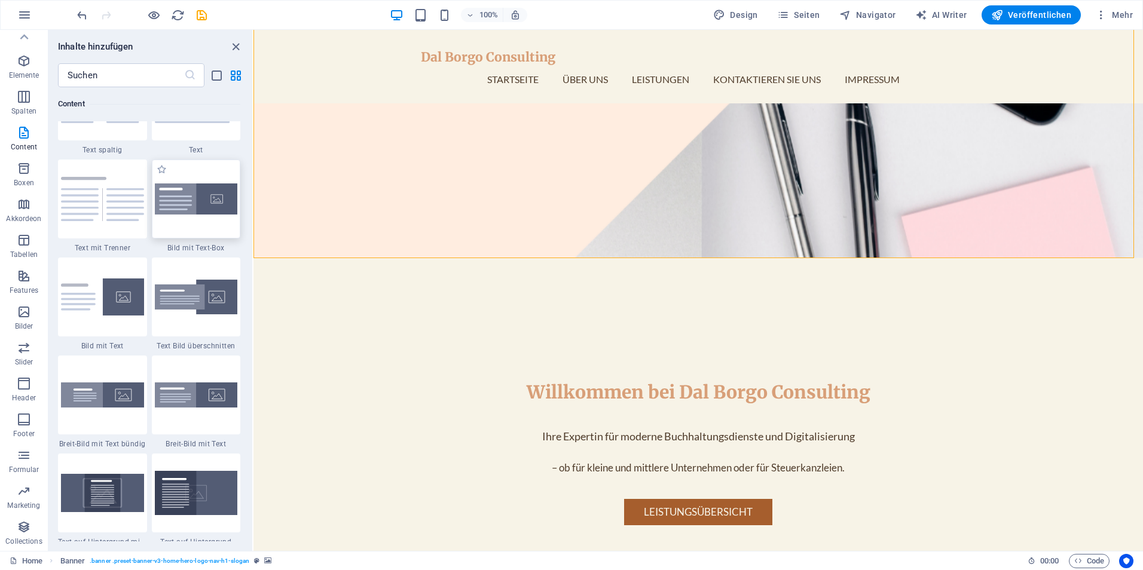
click at [201, 220] on div at bounding box center [196, 199] width 89 height 79
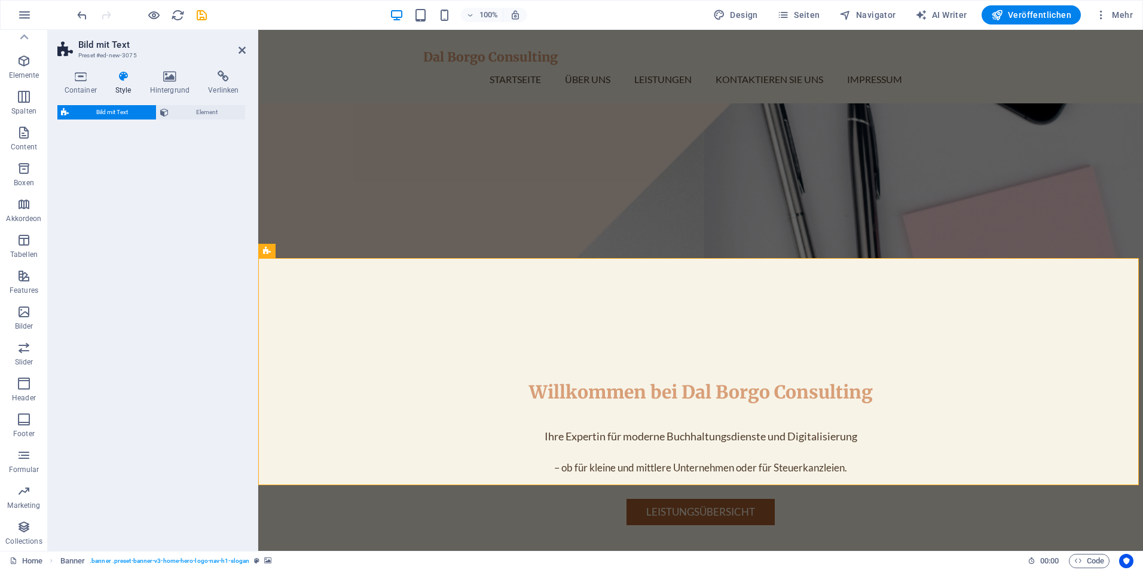
select select "rem"
select select "px"
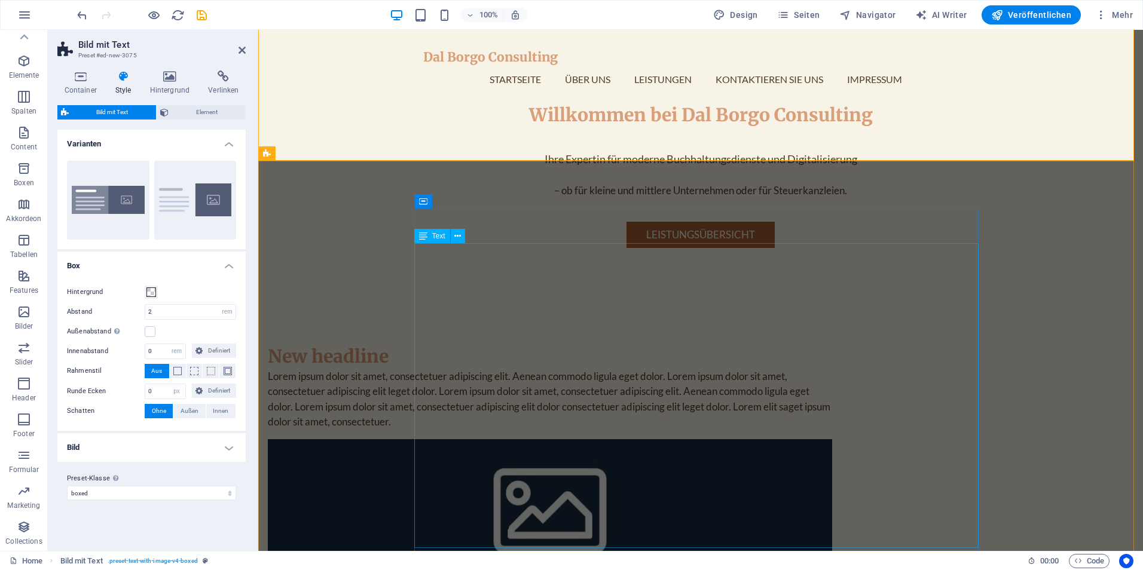
scroll to position [600, 0]
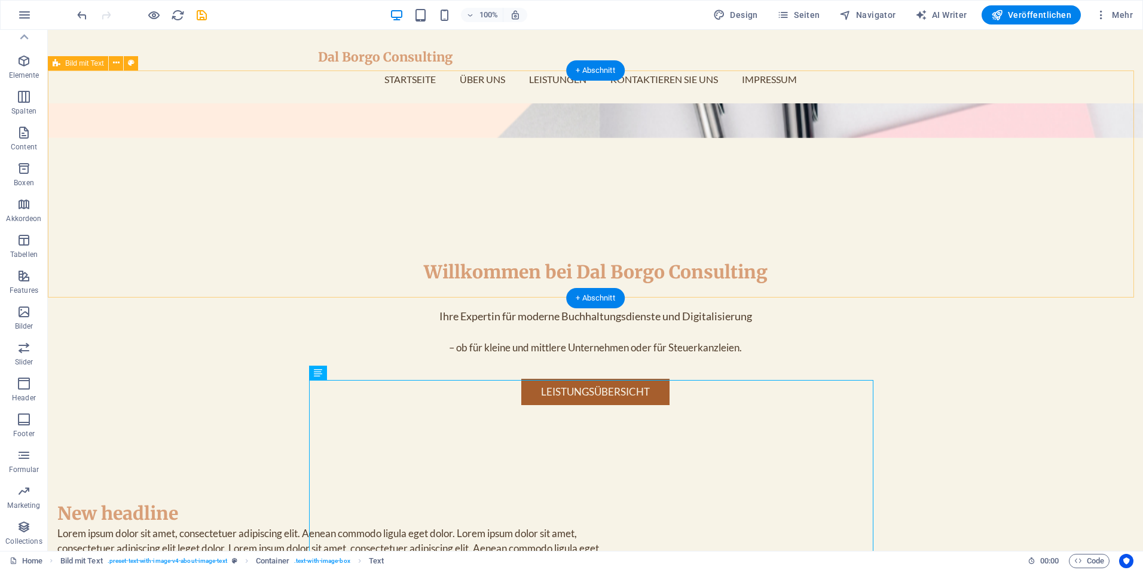
scroll to position [309, 0]
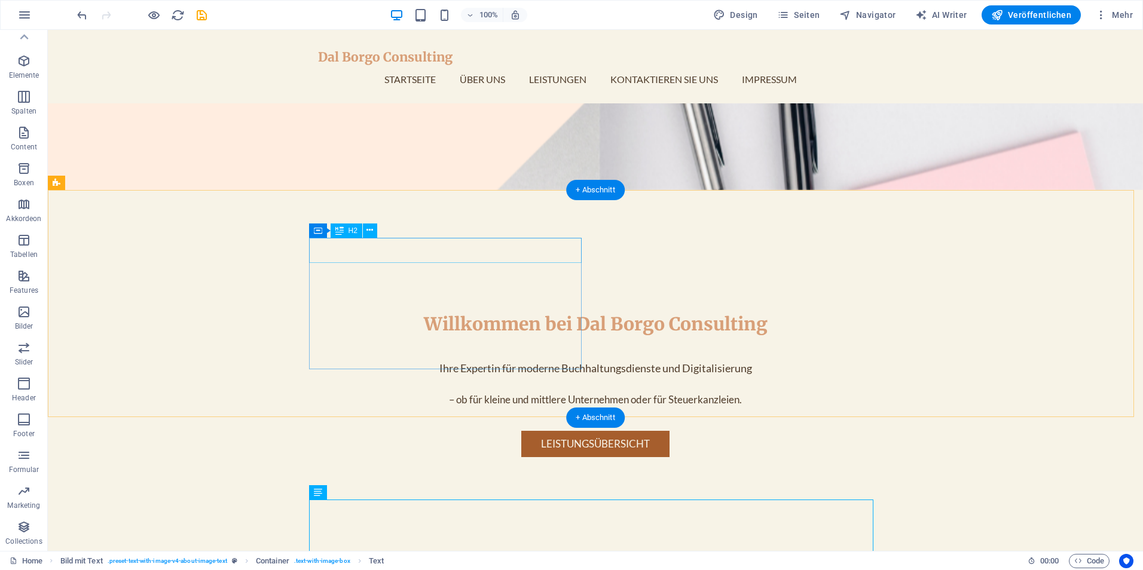
click at [354, 553] on div "New headline" at bounding box center [339, 565] width 564 height 25
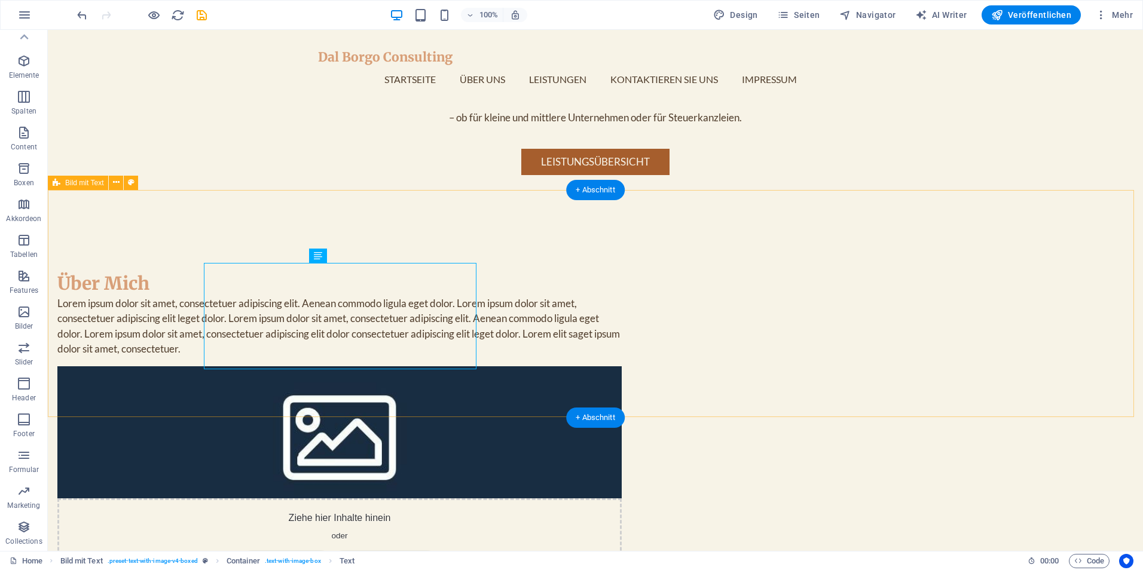
scroll to position [668, 0]
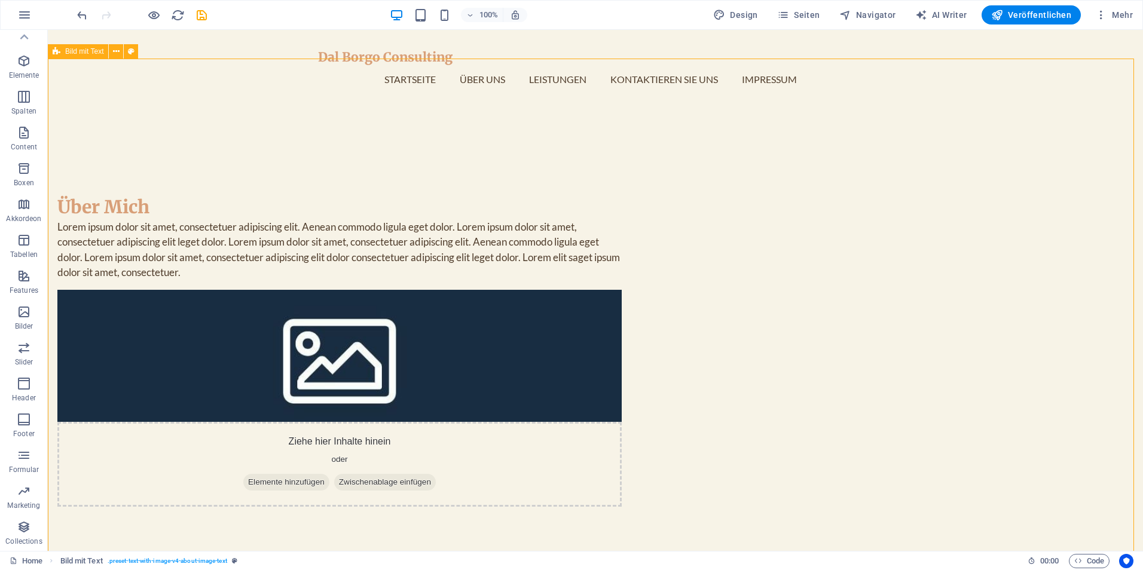
scroll to position [369, 0]
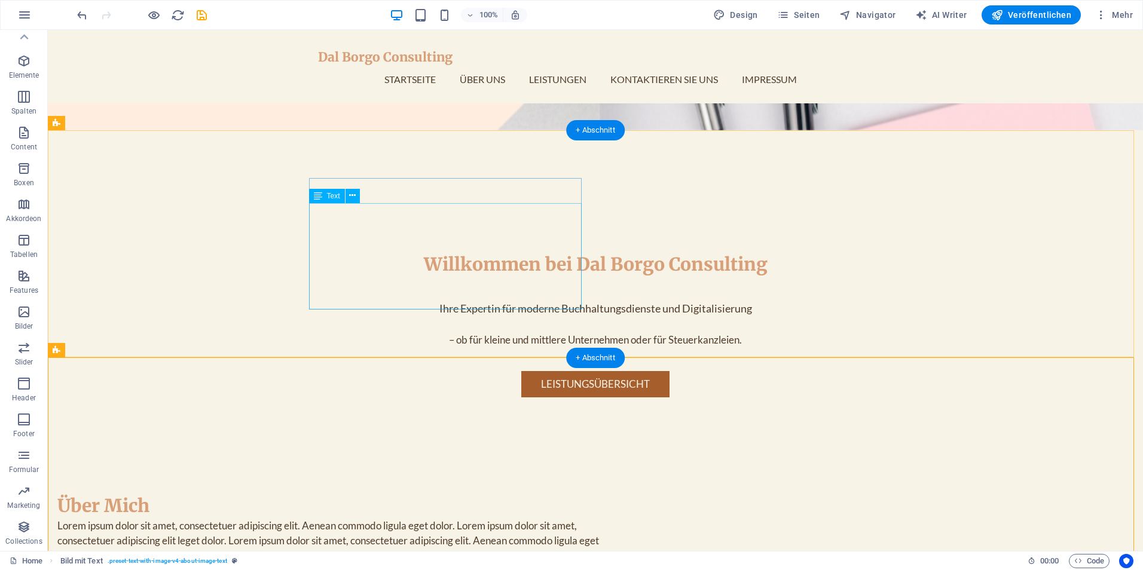
click at [421, 518] on div "Lorem ipsum dolor sit amet, consectetuer adipiscing elit. Aenean commodo ligula…" at bounding box center [339, 548] width 564 height 61
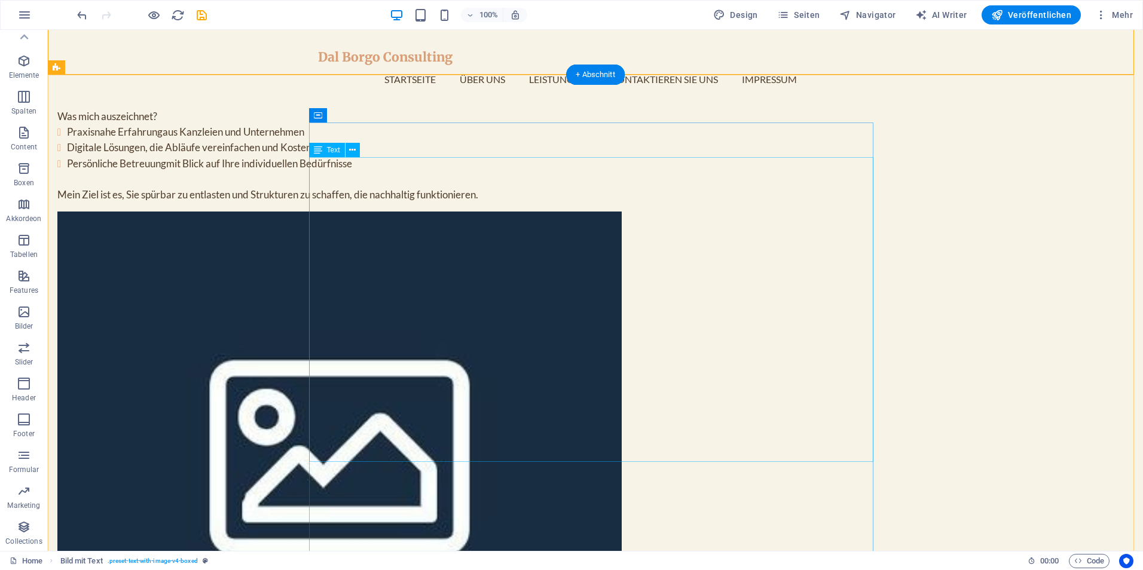
scroll to position [1206, 0]
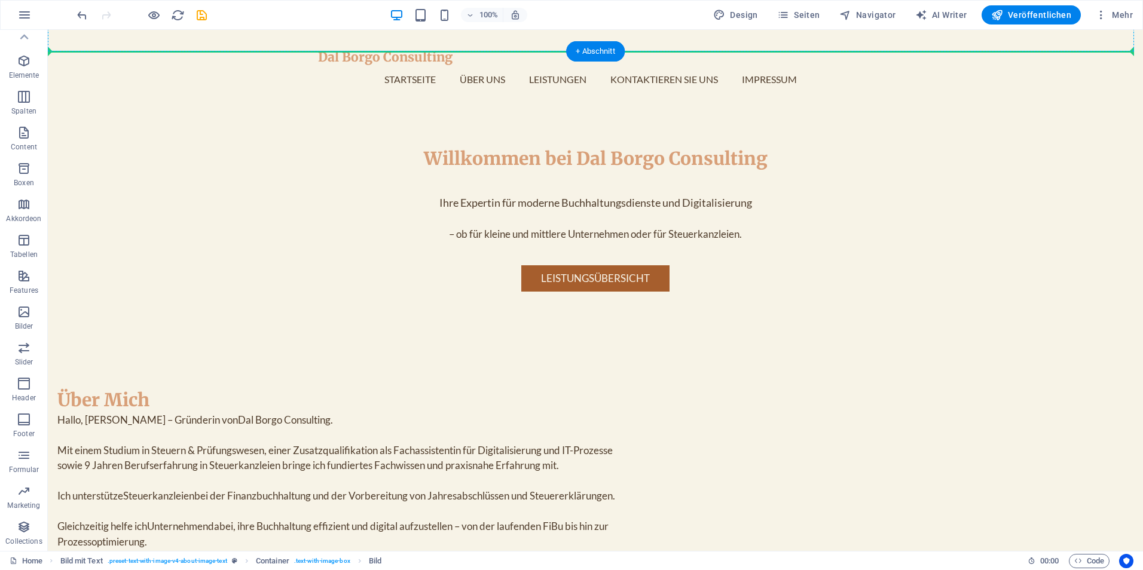
scroll to position [420, 0]
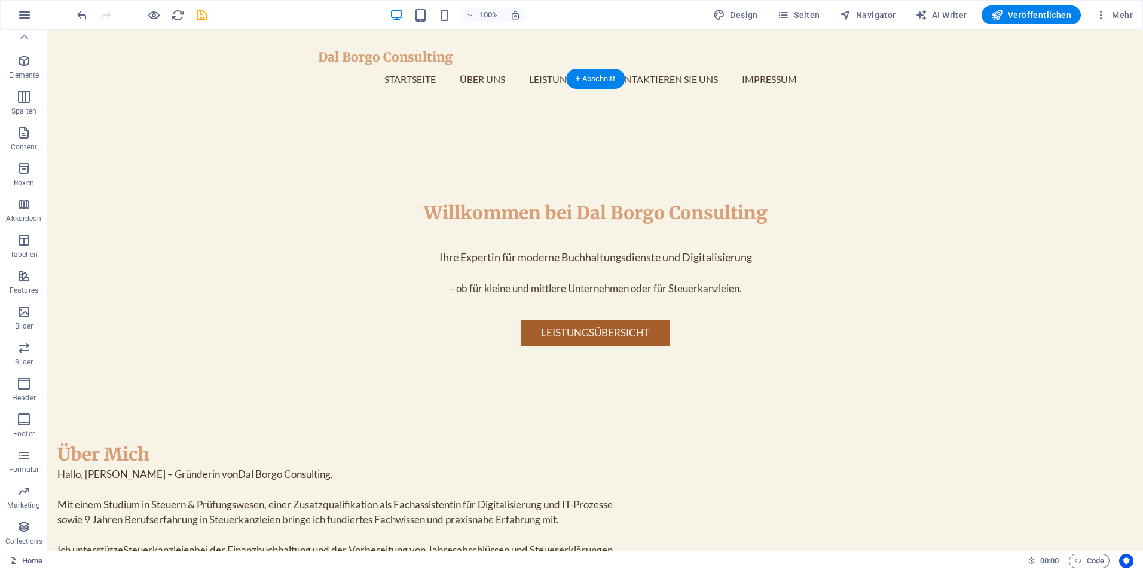
drag, startPoint x: 357, startPoint y: 328, endPoint x: 713, endPoint y: 203, distance: 377.0
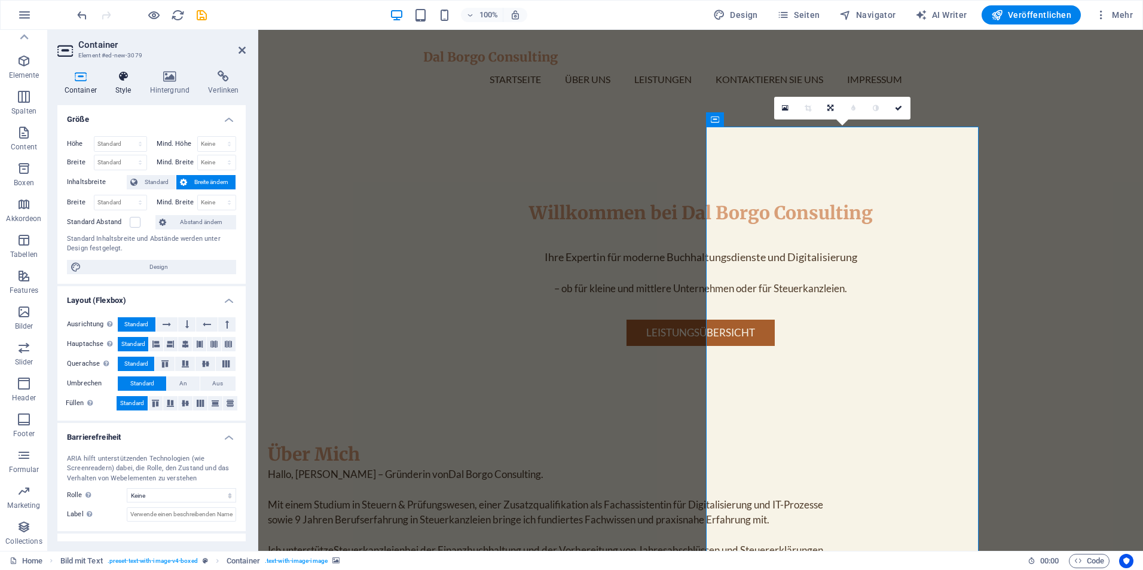
click at [125, 77] on icon at bounding box center [123, 77] width 30 height 12
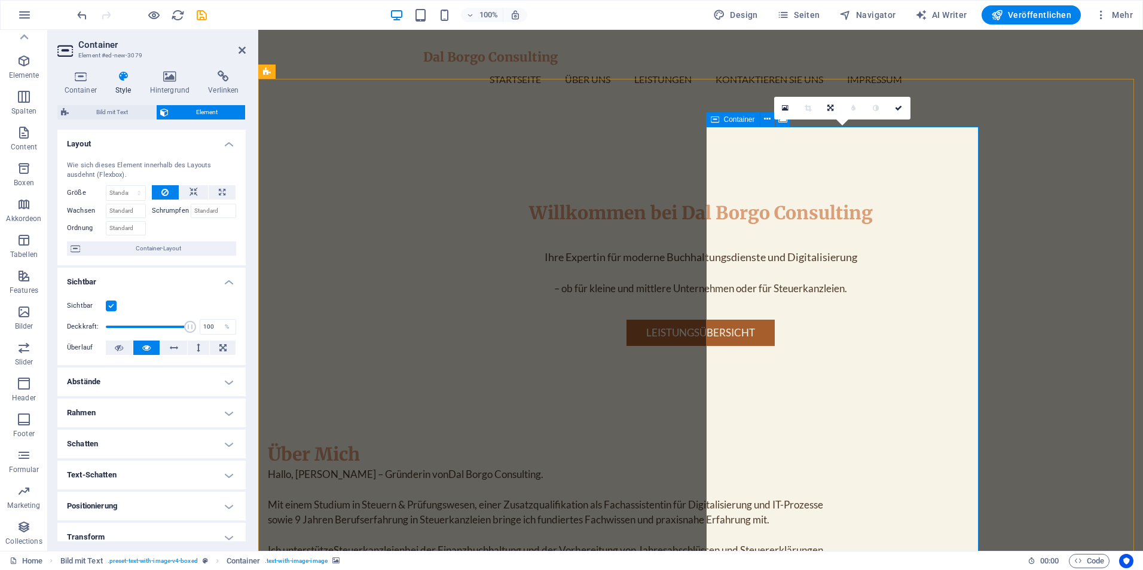
click at [790, 109] on link at bounding box center [785, 108] width 23 height 23
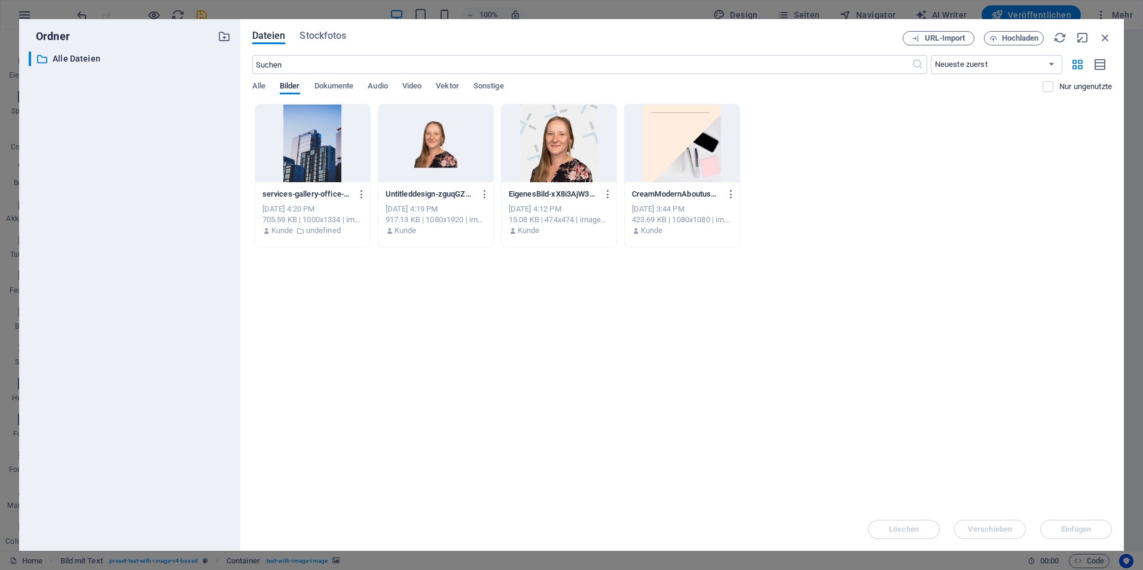
click at [418, 133] on div at bounding box center [435, 144] width 115 height 78
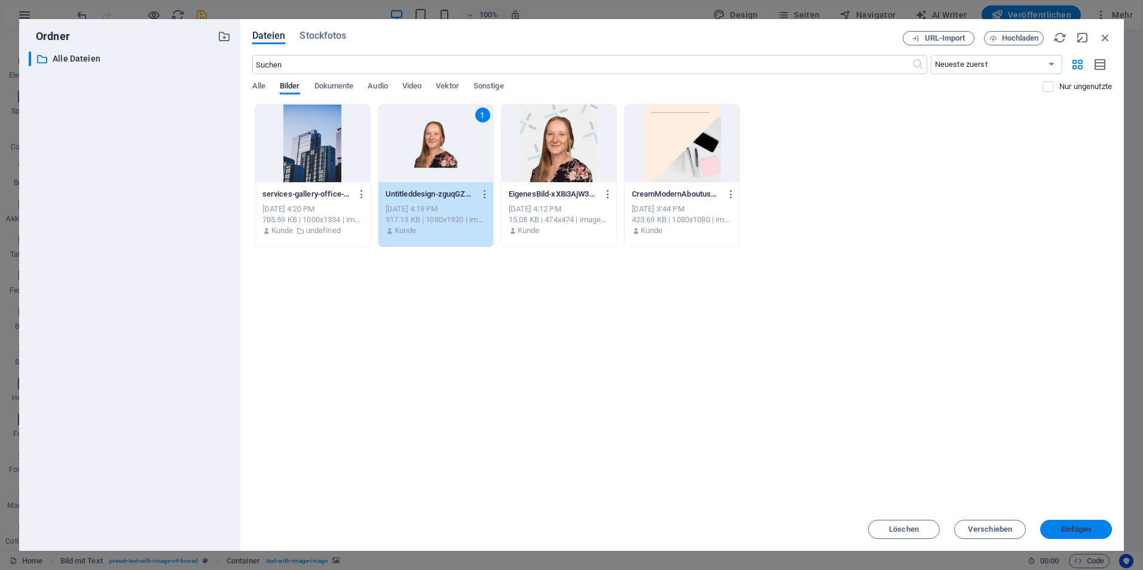
drag, startPoint x: 1083, startPoint y: 531, endPoint x: 814, endPoint y: 490, distance: 272.0
click at [1083, 531] on span "Einfügen" at bounding box center [1076, 529] width 30 height 7
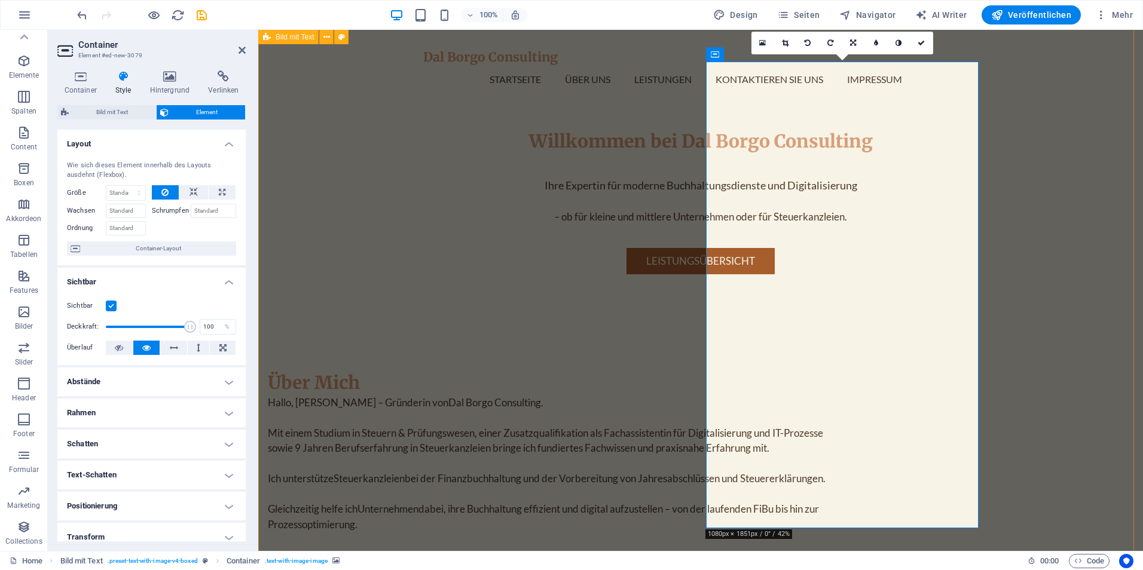
scroll to position [480, 0]
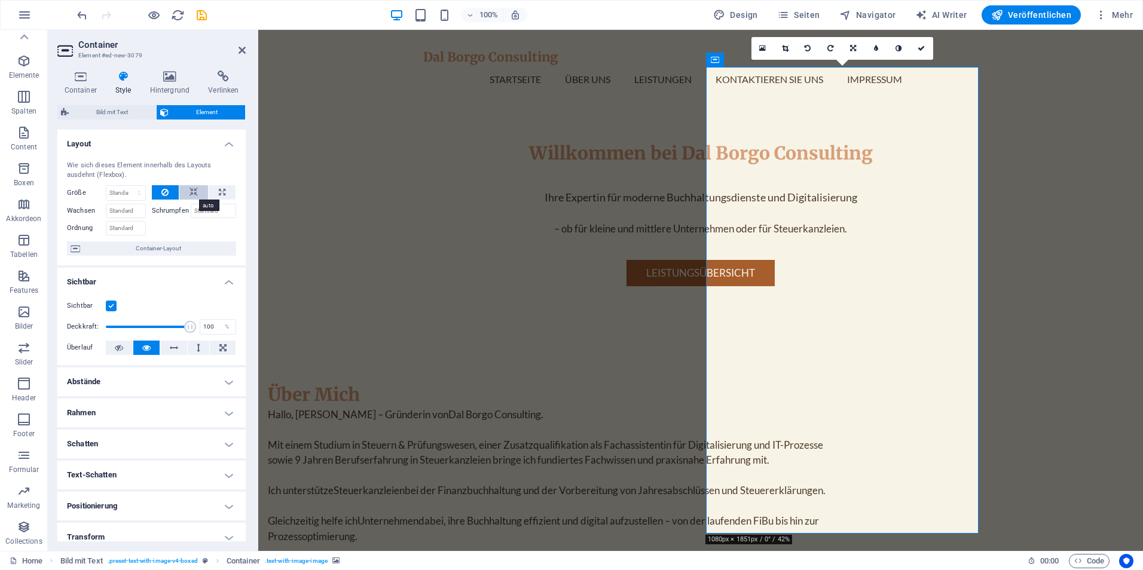
click at [192, 191] on icon at bounding box center [193, 192] width 8 height 14
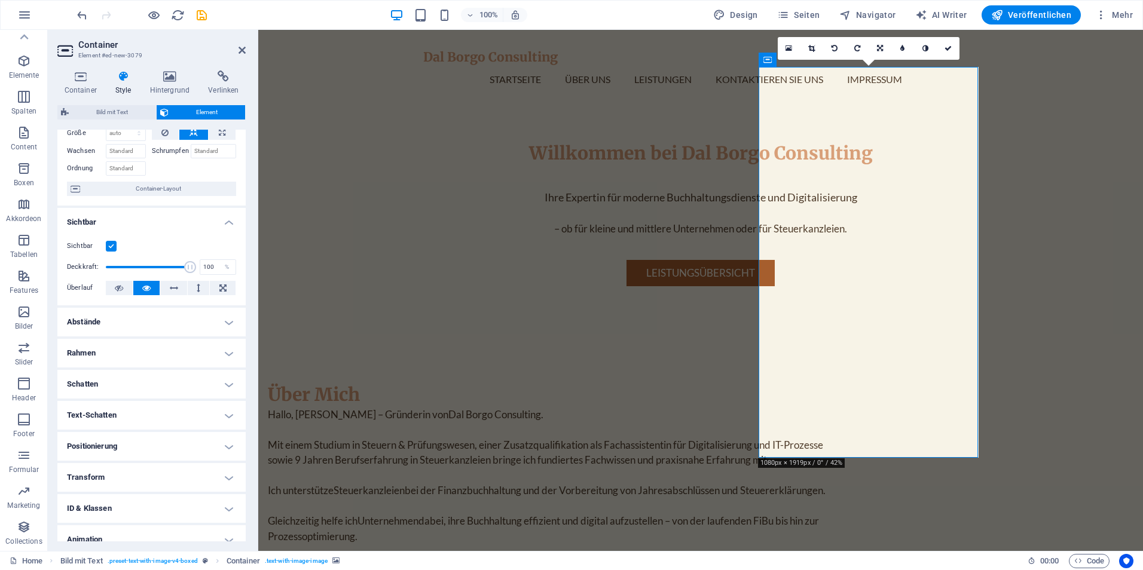
scroll to position [0, 0]
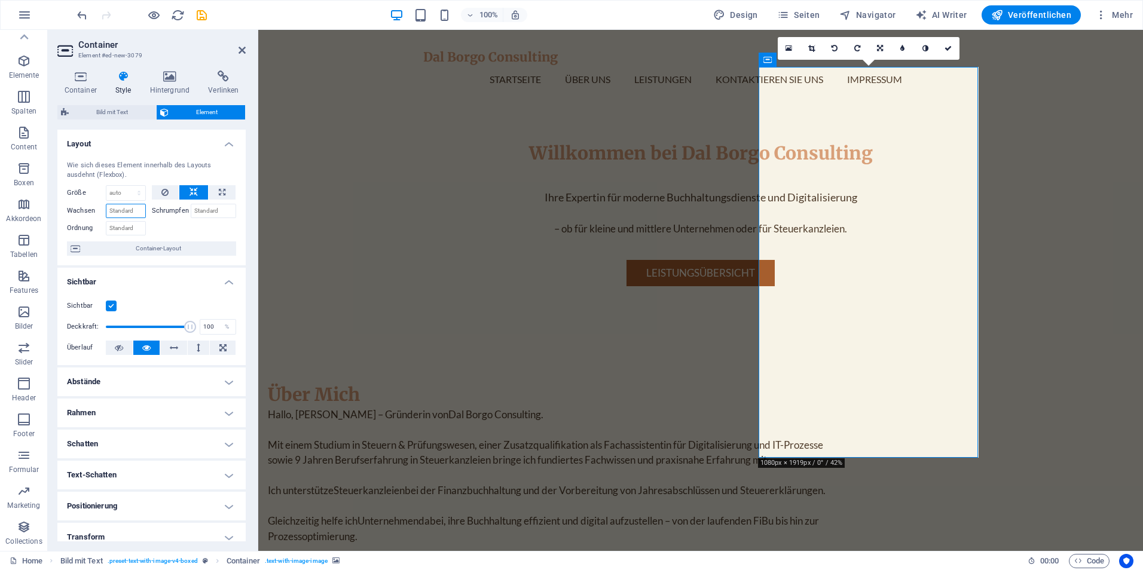
click at [131, 206] on input "Wachsen" at bounding box center [126, 211] width 40 height 14
click at [129, 194] on select "Standard auto px % 1/1 1/2 1/3 1/4 1/5 1/6 1/7 1/8 1/9 1/10" at bounding box center [125, 193] width 39 height 14
select select "1/2"
click at [127, 186] on select "Standard auto px % 1/1 1/2 1/3 1/4 1/5 1/6 1/7 1/8 1/9 1/10" at bounding box center [125, 193] width 39 height 14
type input "50"
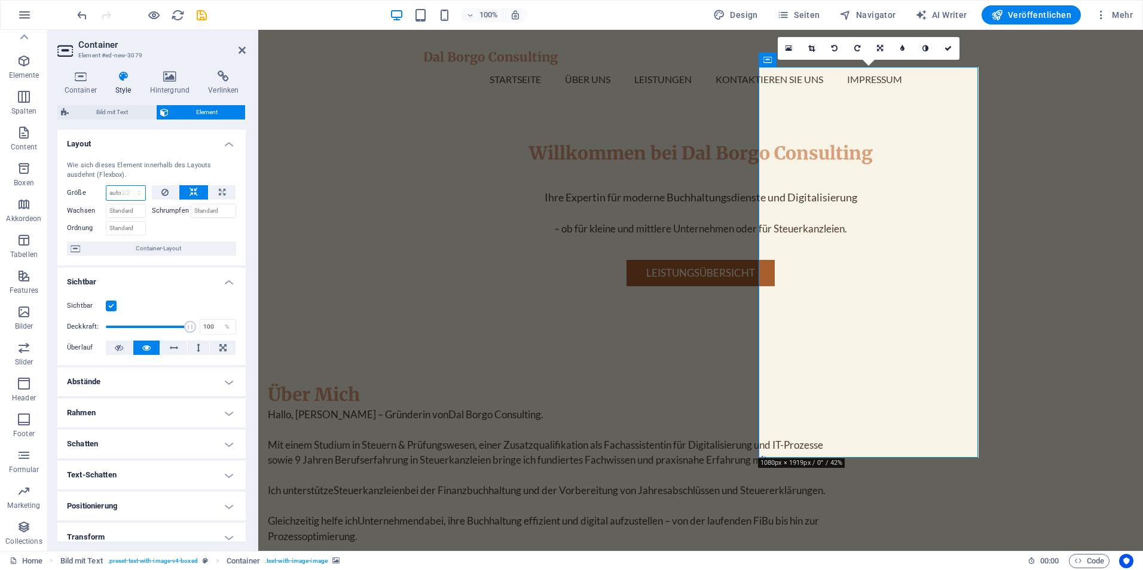
select select "%"
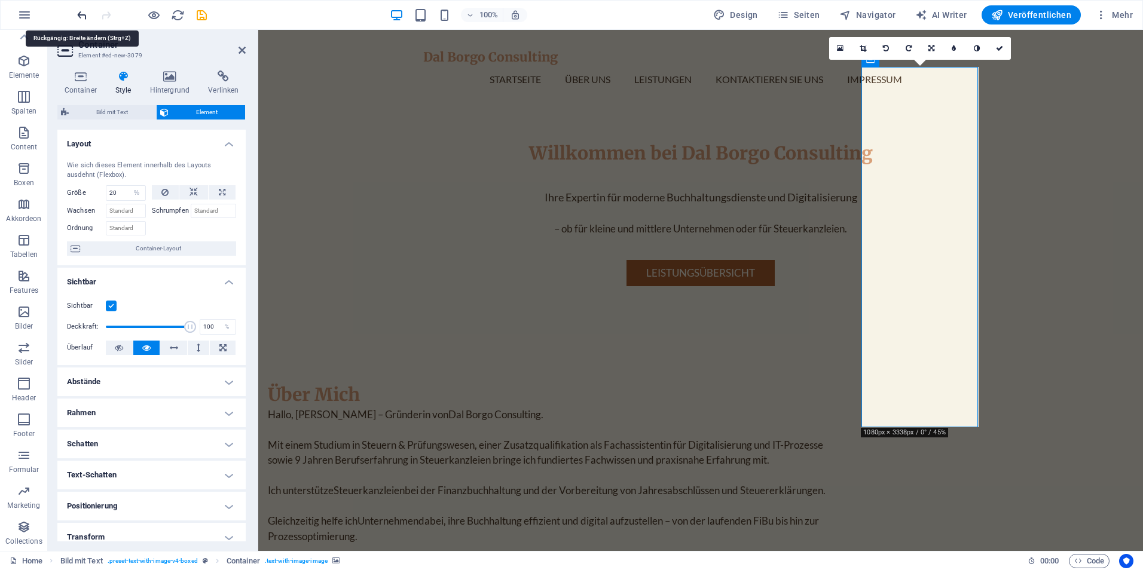
click at [82, 13] on icon "undo" at bounding box center [82, 15] width 14 height 14
type input "50"
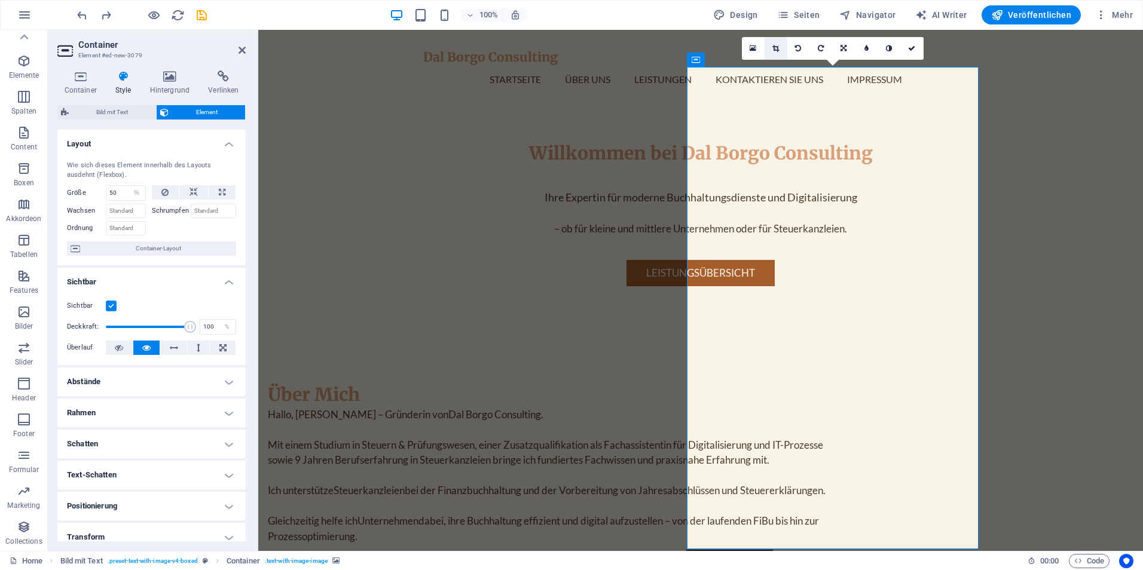
click at [776, 48] on icon at bounding box center [775, 48] width 7 height 7
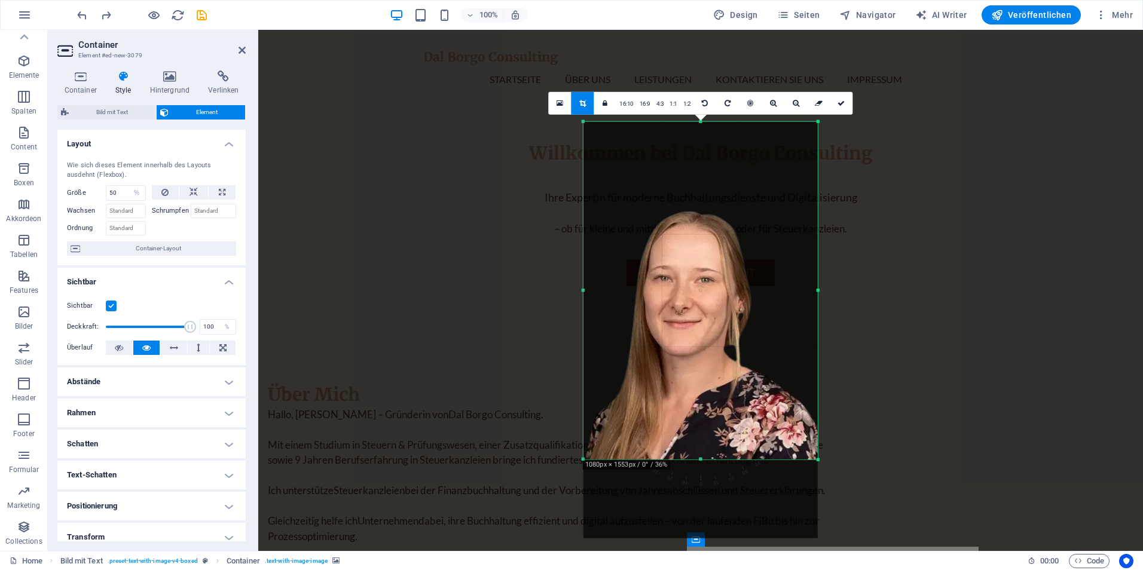
drag, startPoint x: 699, startPoint y: 499, endPoint x: 691, endPoint y: 420, distance: 79.9
click at [691, 420] on div "180 170 160 150 140 130 120 110 100 90 80 70 60 50 40 30 20 10 0 -10 -20 -30 -4…" at bounding box center [700, 291] width 234 height 338
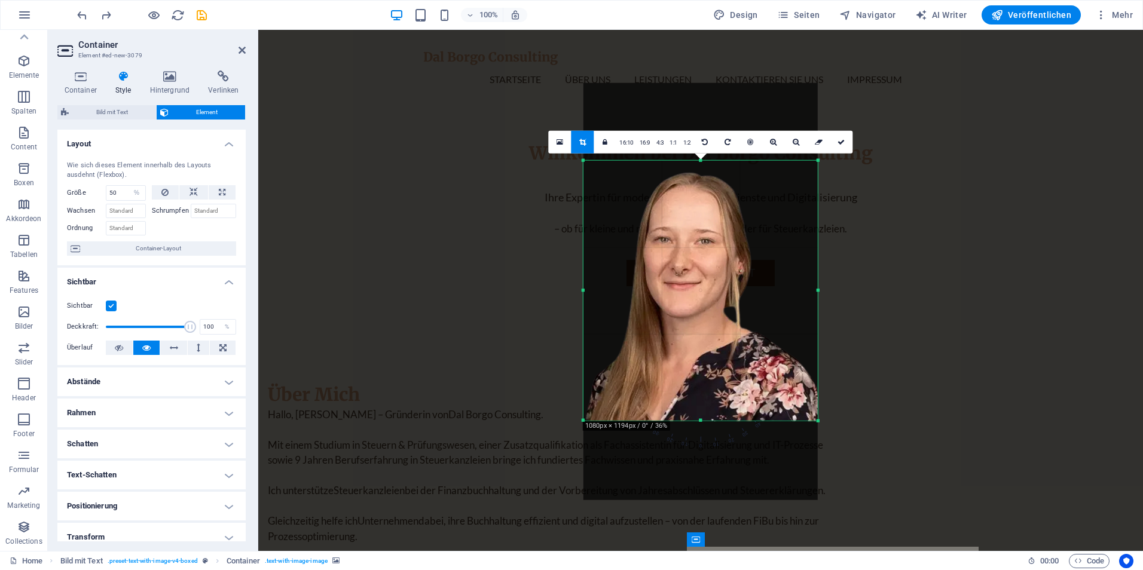
drag, startPoint x: 702, startPoint y: 120, endPoint x: 694, endPoint y: 192, distance: 73.3
click at [692, 195] on div "180 170 160 150 140 130 120 110 100 90 80 70 60 50 40 30 20 10 0 -10 -20 -30 -4…" at bounding box center [700, 291] width 234 height 260
click at [847, 139] on link at bounding box center [841, 141] width 23 height 23
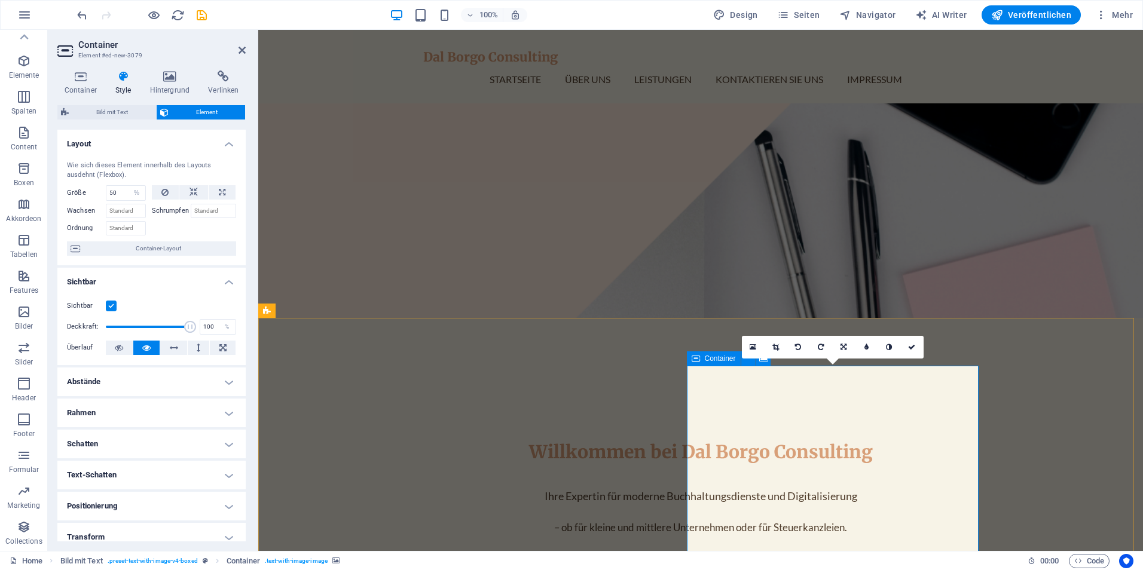
scroll to position [659, 0]
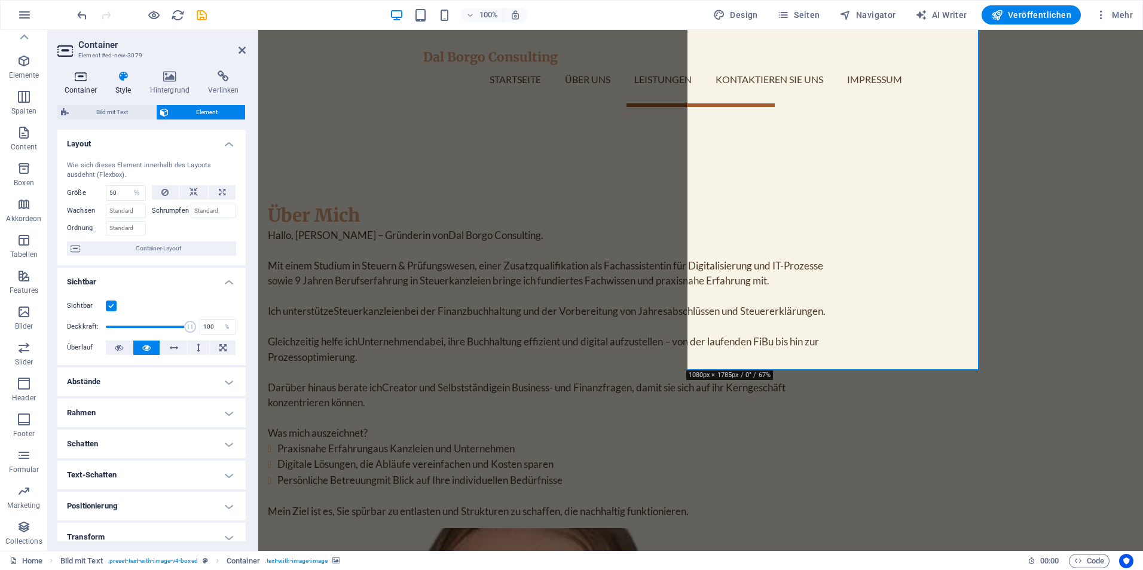
click at [87, 82] on h4 "Container" at bounding box center [82, 83] width 51 height 25
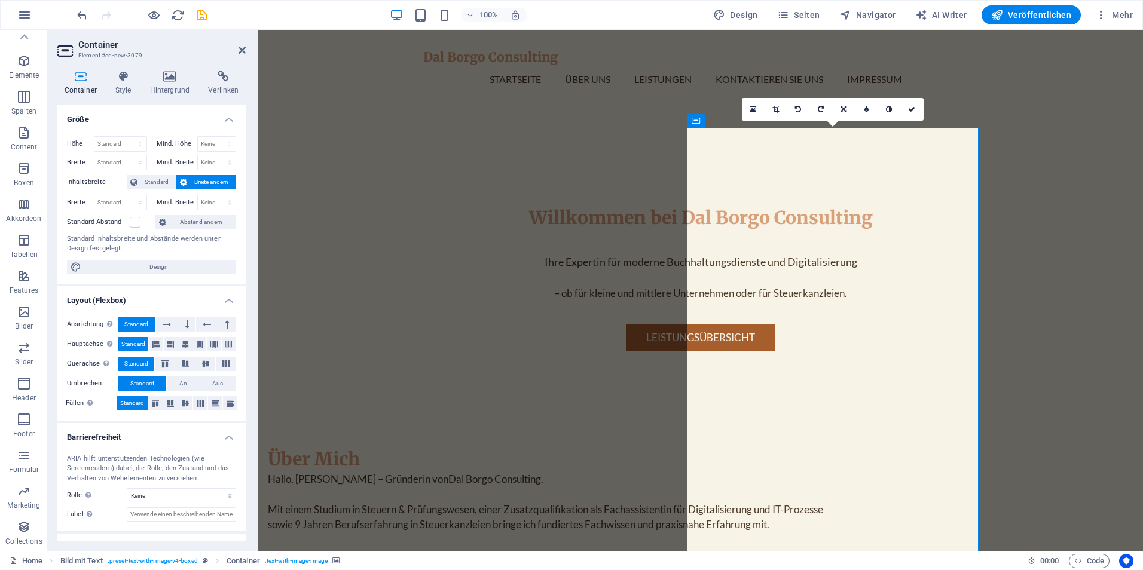
scroll to position [420, 0]
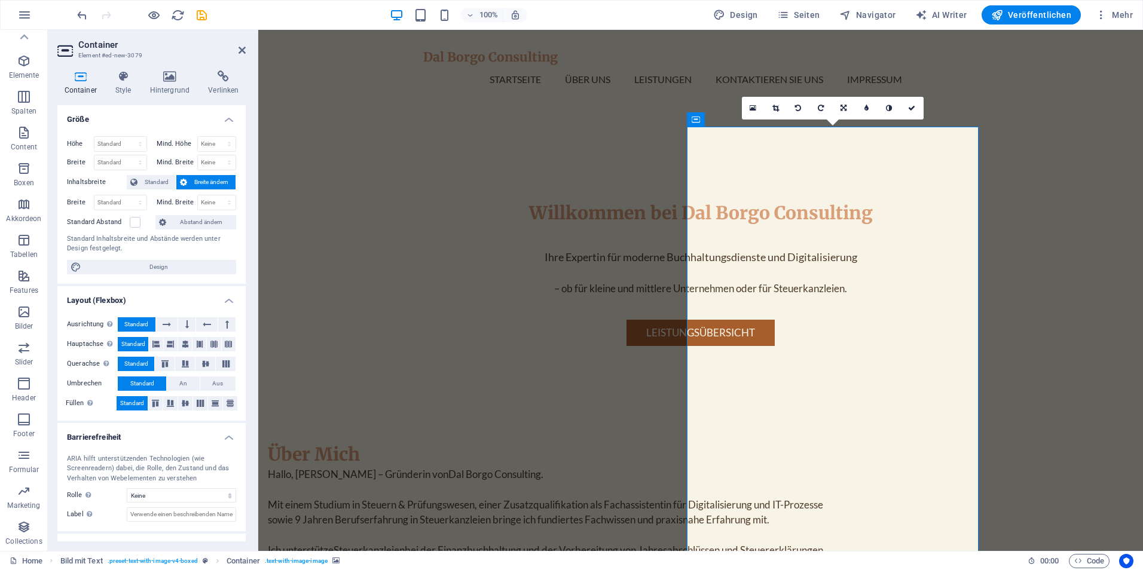
click at [753, 109] on icon at bounding box center [753, 108] width 7 height 8
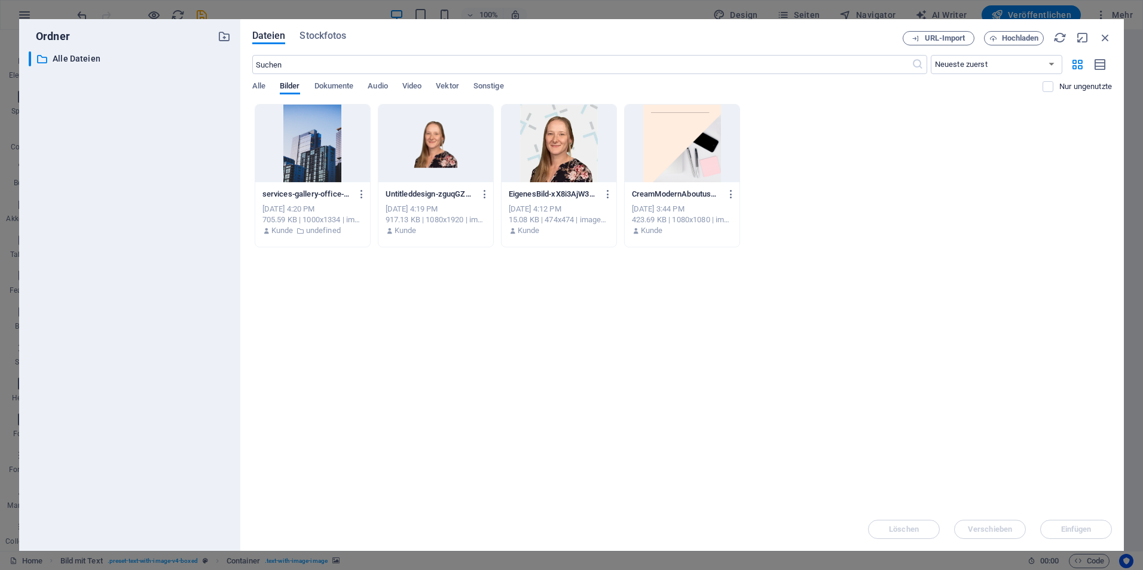
click at [1112, 36] on div "Dateien Stockfotos URL-Import Hochladen ​ Neueste zuerst Älteste zuerst Name (A…" at bounding box center [681, 285] width 883 height 532
drag, startPoint x: 1106, startPoint y: 36, endPoint x: 569, endPoint y: 170, distance: 553.8
click at [1106, 36] on icon "button" at bounding box center [1105, 37] width 13 height 13
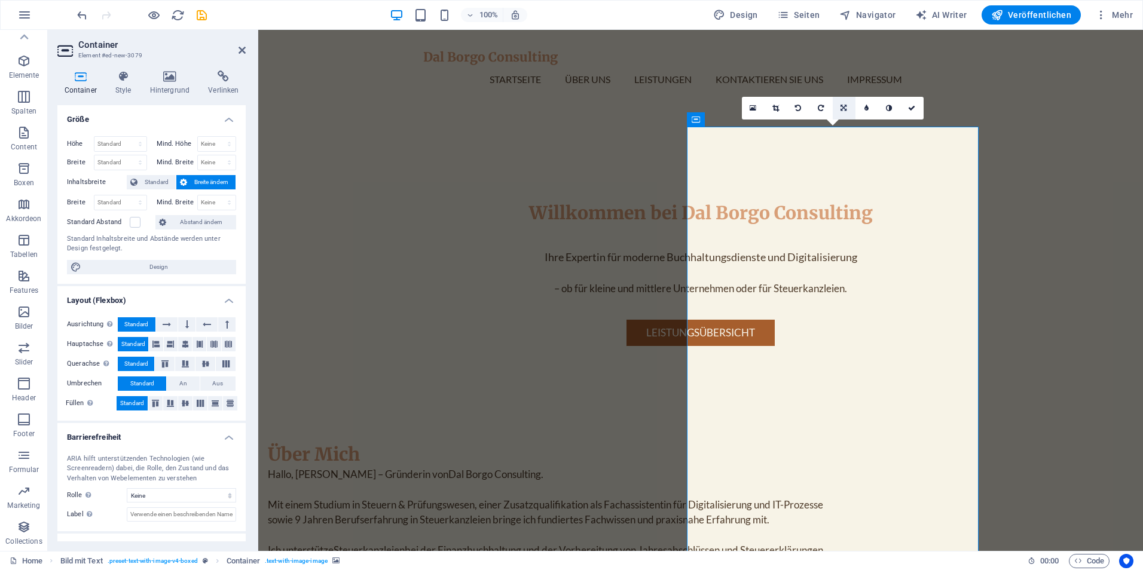
click at [847, 103] on link at bounding box center [844, 108] width 23 height 23
click at [848, 107] on link at bounding box center [844, 108] width 23 height 23
click at [779, 110] on icon at bounding box center [775, 108] width 7 height 7
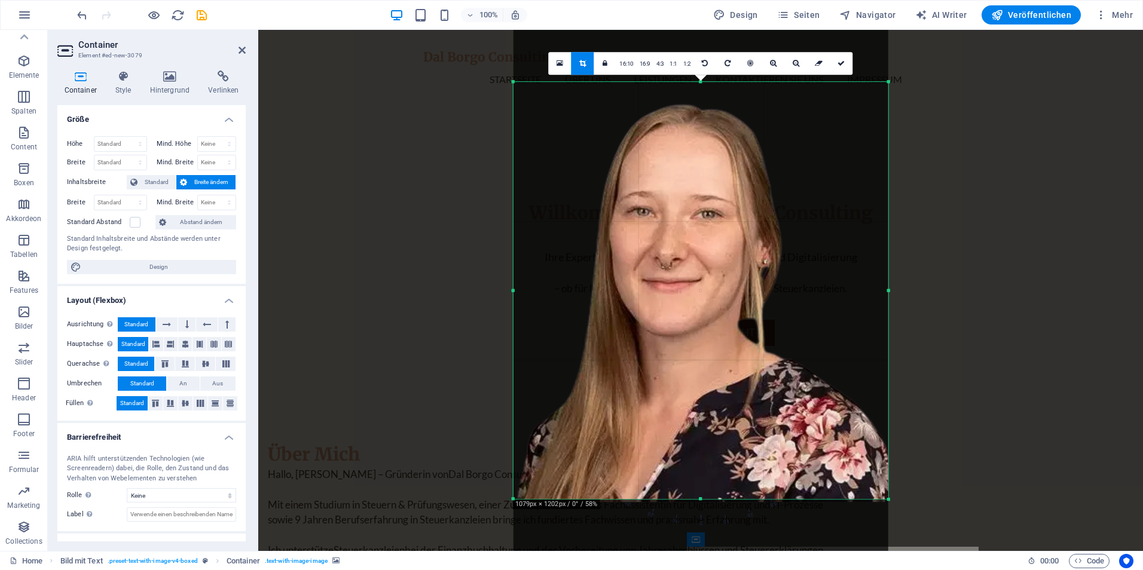
click at [887, 503] on div "180 170 160 150 140 130 120 110 100 90 80 70 60 50 40 30 20 10 0 -10 -20 -30 -4…" at bounding box center [700, 514] width 375 height 30
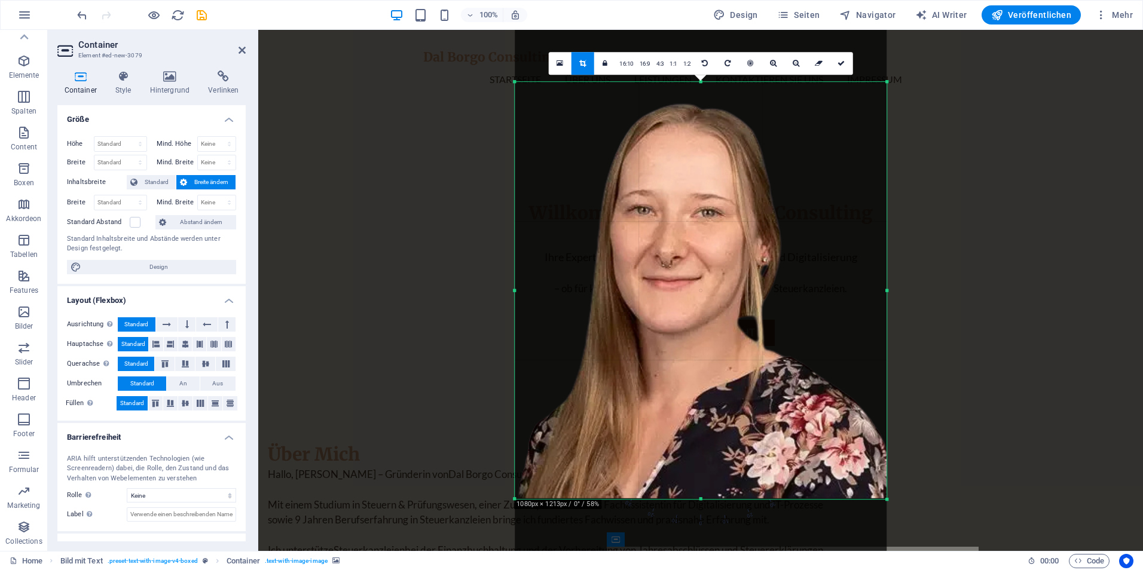
click at [886, 499] on div at bounding box center [886, 499] width 7 height 7
click at [795, 66] on icon at bounding box center [796, 63] width 7 height 7
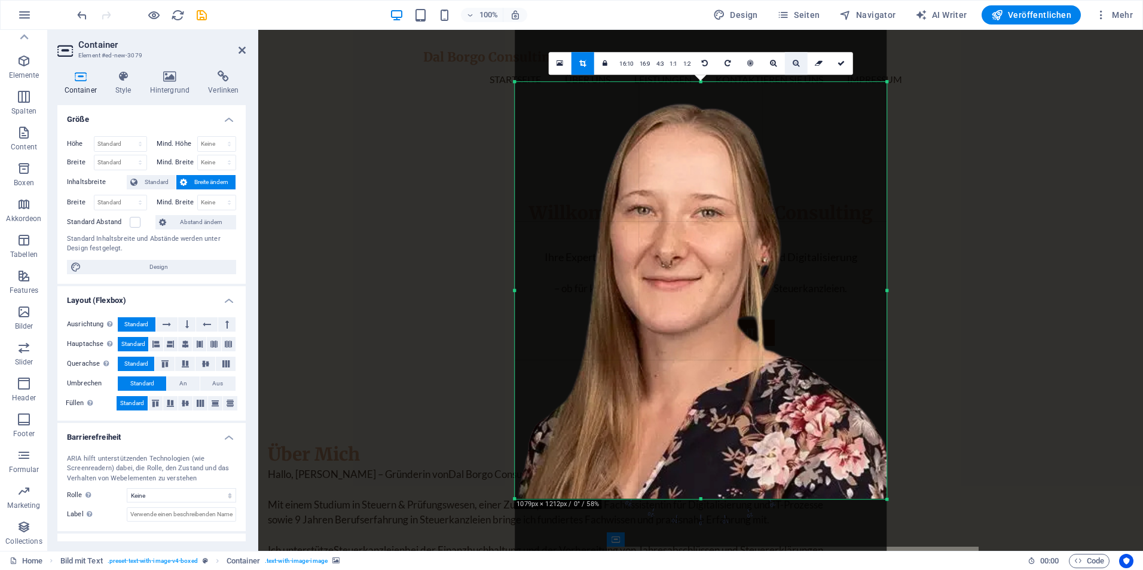
click at [795, 66] on icon at bounding box center [796, 63] width 7 height 7
click at [744, 59] on link at bounding box center [750, 63] width 23 height 23
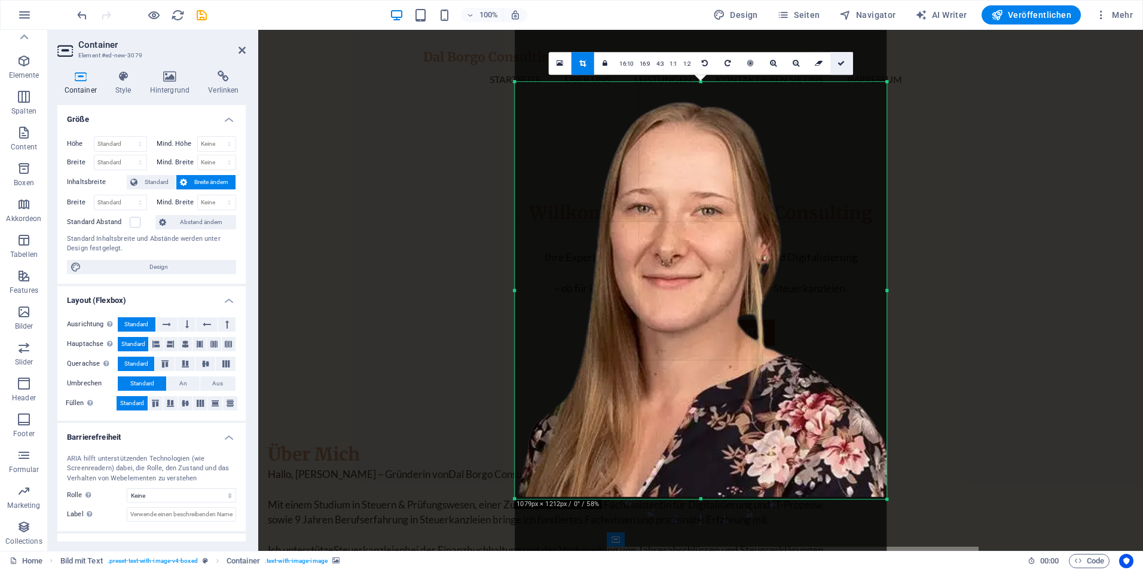
click at [834, 57] on link at bounding box center [841, 63] width 23 height 23
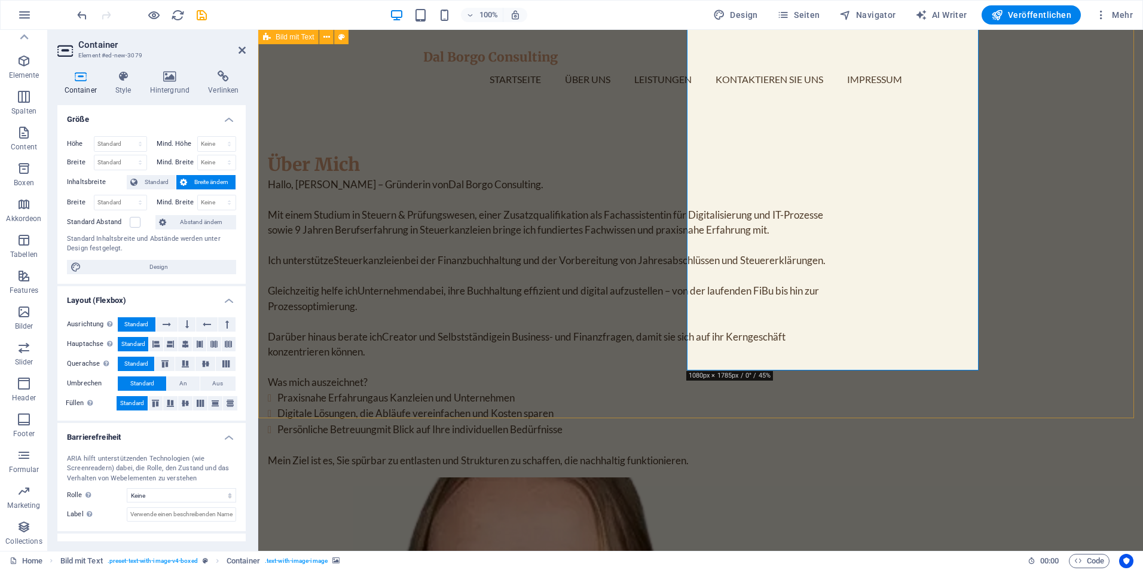
scroll to position [540, 0]
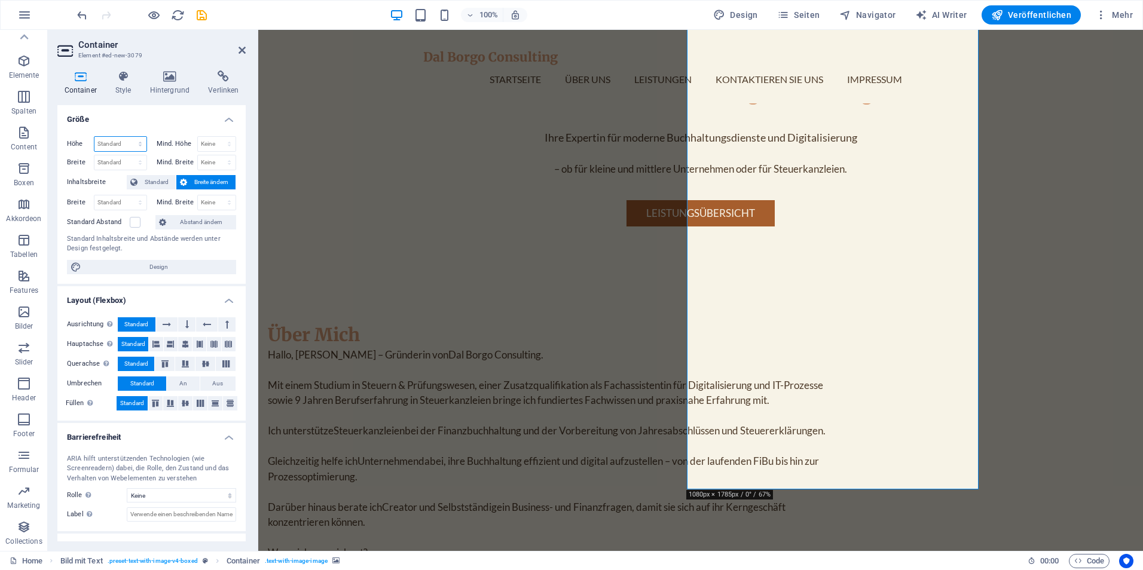
click at [111, 140] on select "Standard px rem % vh vw" at bounding box center [120, 144] width 52 height 14
click at [94, 137] on select "Standard px rem % vh vw" at bounding box center [120, 144] width 52 height 14
click at [121, 149] on select "Standard px rem % vh vw" at bounding box center [120, 144] width 52 height 14
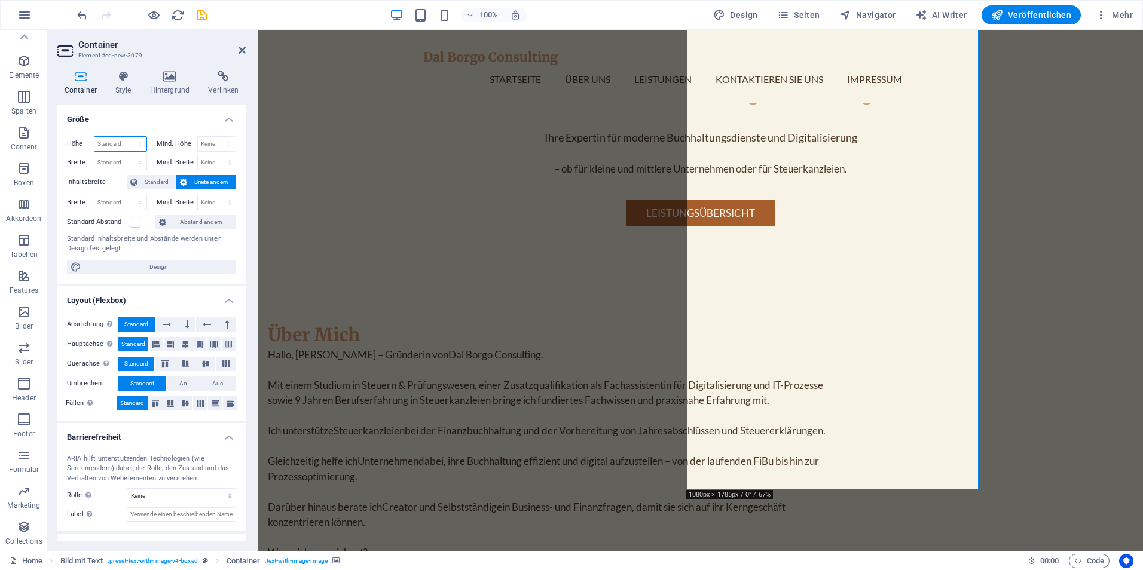
select select "vh"
click at [128, 137] on select "Standard px rem % vh vw" at bounding box center [120, 144] width 52 height 14
type input "92.5"
click at [122, 145] on input "92.5" at bounding box center [120, 144] width 52 height 14
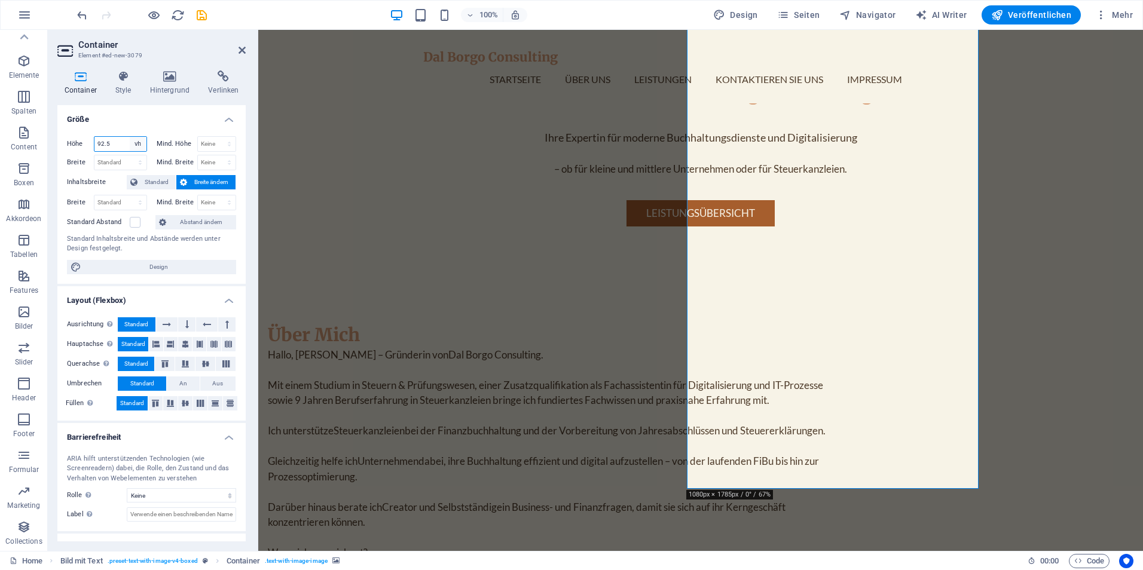
click at [133, 145] on select "Standard px rem % vh vw" at bounding box center [138, 144] width 17 height 14
select select "%"
click at [130, 137] on select "Standard px rem % vh vw" at bounding box center [138, 144] width 17 height 14
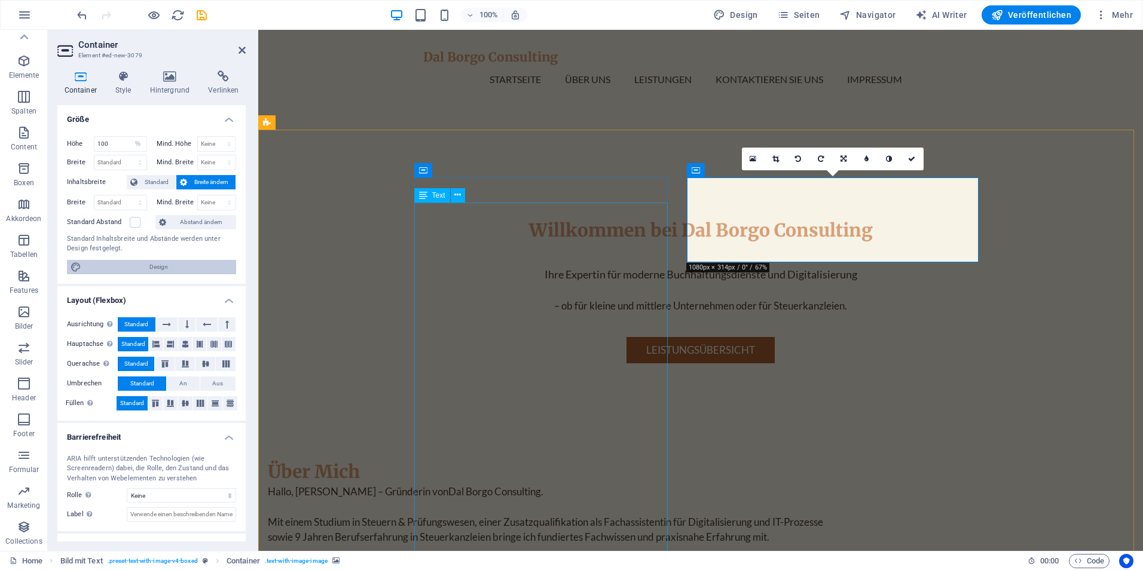
scroll to position [420, 0]
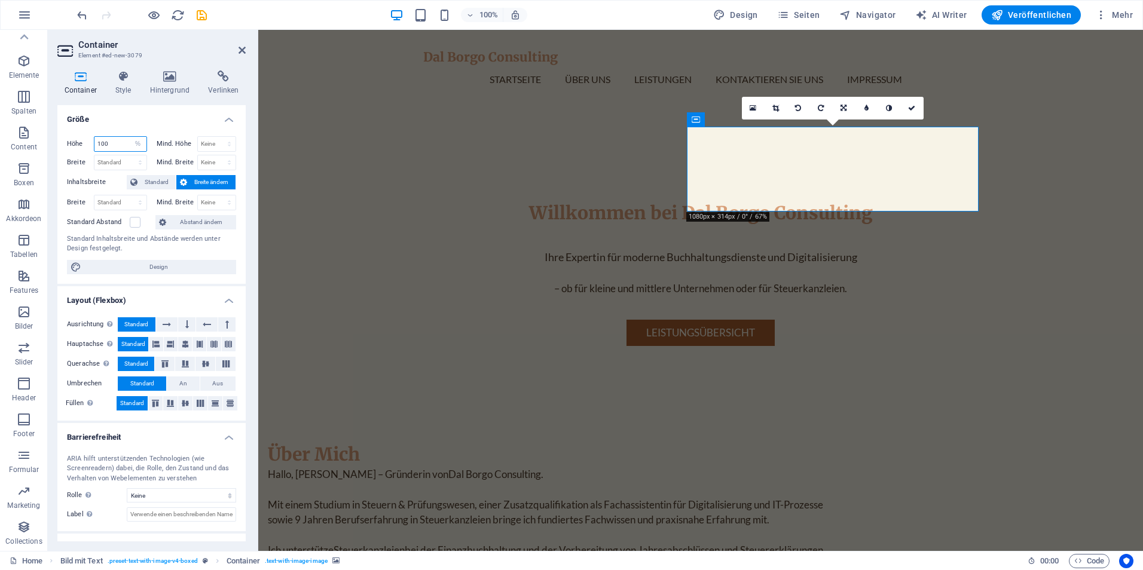
click at [114, 140] on input "100" at bounding box center [120, 144] width 52 height 14
type input "200"
drag, startPoint x: 129, startPoint y: 140, endPoint x: 102, endPoint y: 140, distance: 27.5
click at [102, 140] on div "200 Standard px rem % vh vw" at bounding box center [120, 144] width 53 height 16
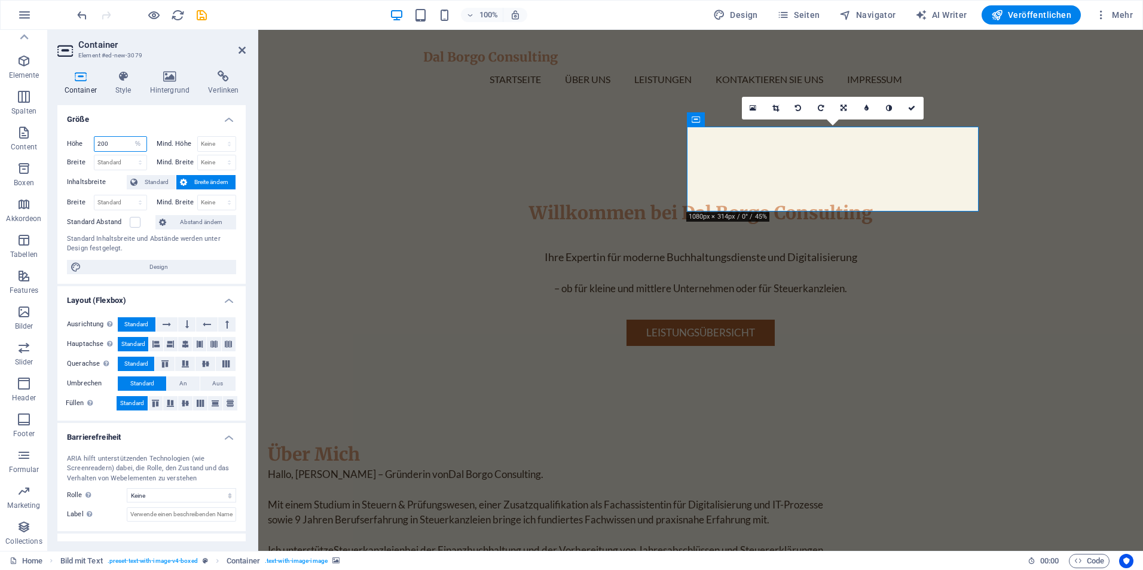
select select "px"
click at [130, 137] on select "Standard px rem % vh vw" at bounding box center [138, 144] width 17 height 14
click at [120, 143] on input "142" at bounding box center [120, 144] width 52 height 14
drag, startPoint x: 120, startPoint y: 143, endPoint x: 97, endPoint y: 143, distance: 23.3
click at [97, 143] on input "142" at bounding box center [120, 144] width 52 height 14
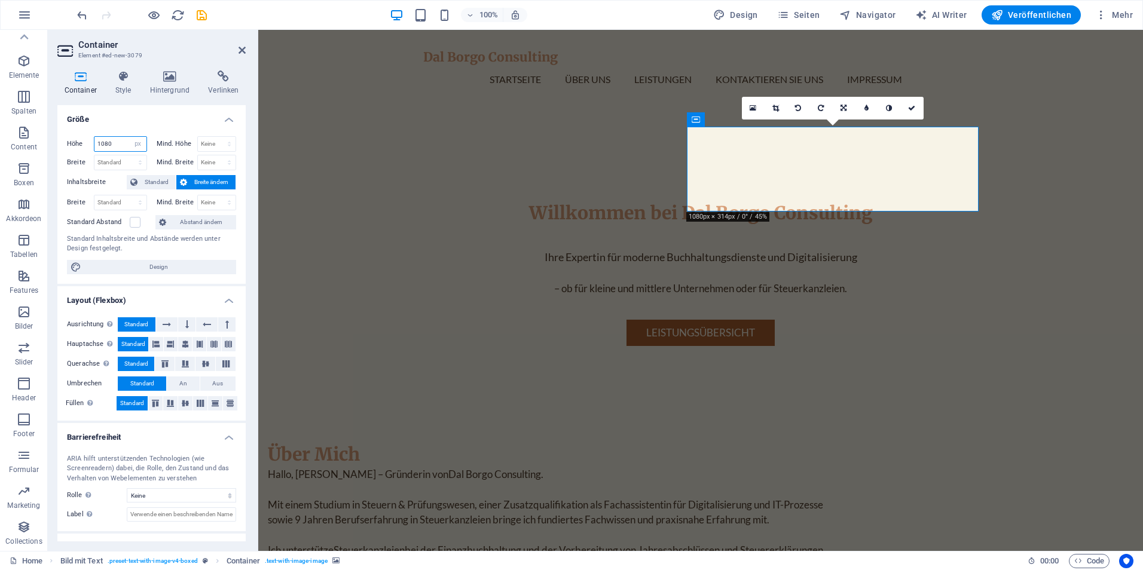
type input "1080"
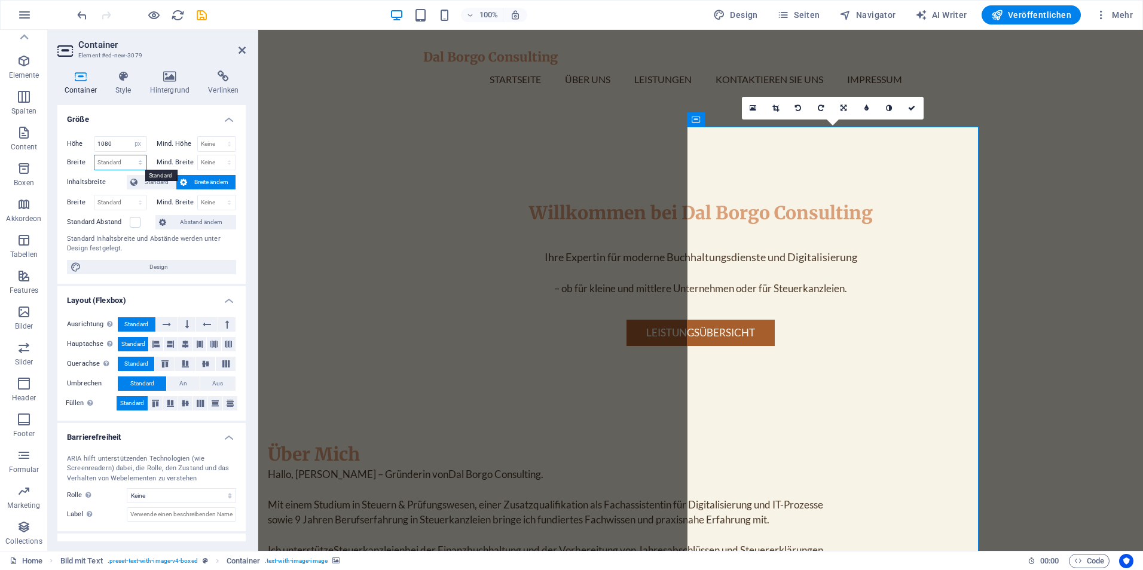
click at [117, 163] on select "Standard px rem % em vh vw" at bounding box center [120, 162] width 52 height 14
select select "rem"
click at [128, 155] on select "Standard px rem % em vh vw" at bounding box center [120, 162] width 52 height 14
type input "30.5"
click at [130, 158] on select "Standard px rem % em vh vw" at bounding box center [138, 162] width 17 height 14
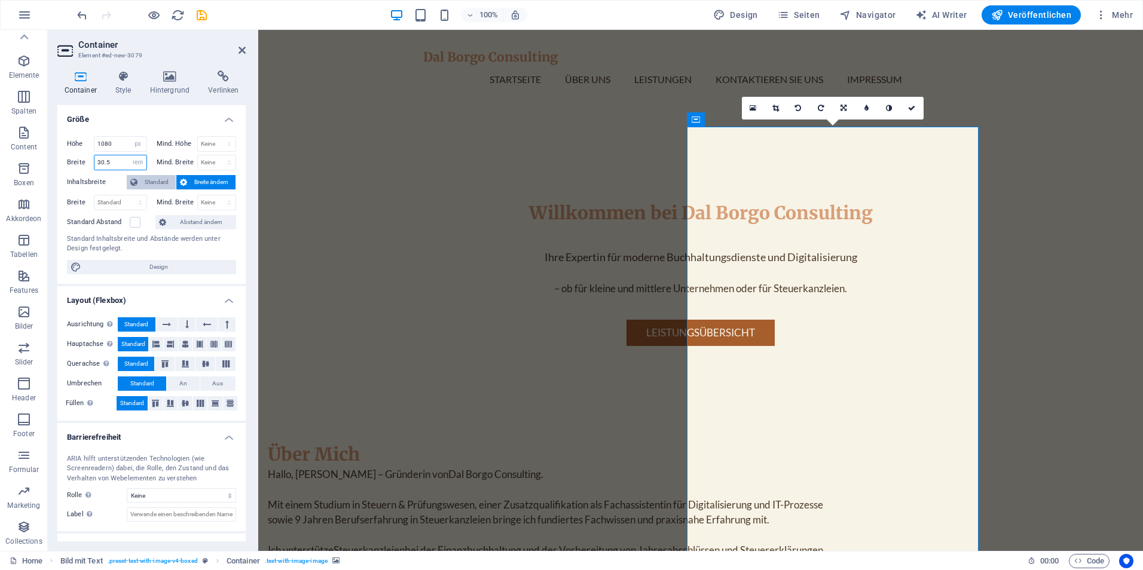
select select "px"
click at [130, 155] on select "Standard px rem % em vh vw" at bounding box center [138, 162] width 17 height 14
click at [112, 160] on input "488" at bounding box center [120, 162] width 52 height 14
click at [113, 162] on input "488" at bounding box center [120, 162] width 52 height 14
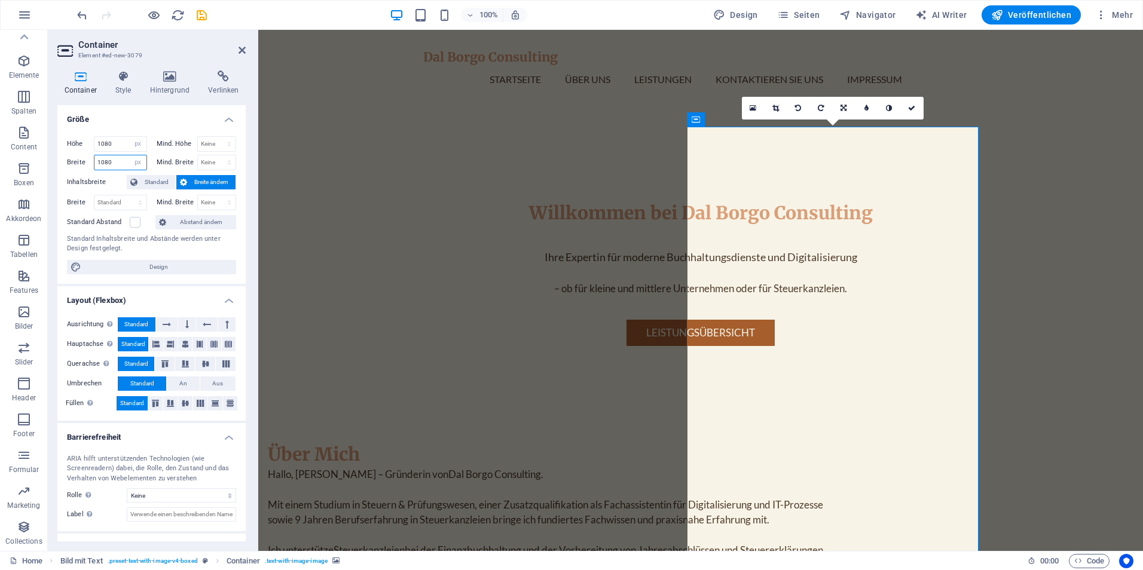
type input "1080"
click at [113, 157] on input "1080" at bounding box center [120, 162] width 52 height 14
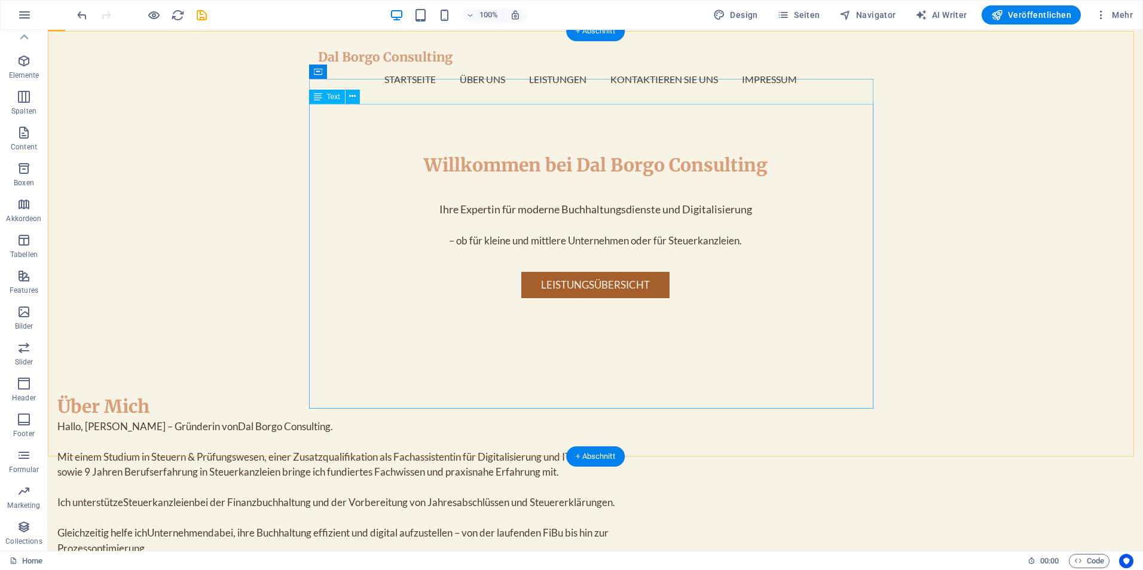
scroll to position [480, 0]
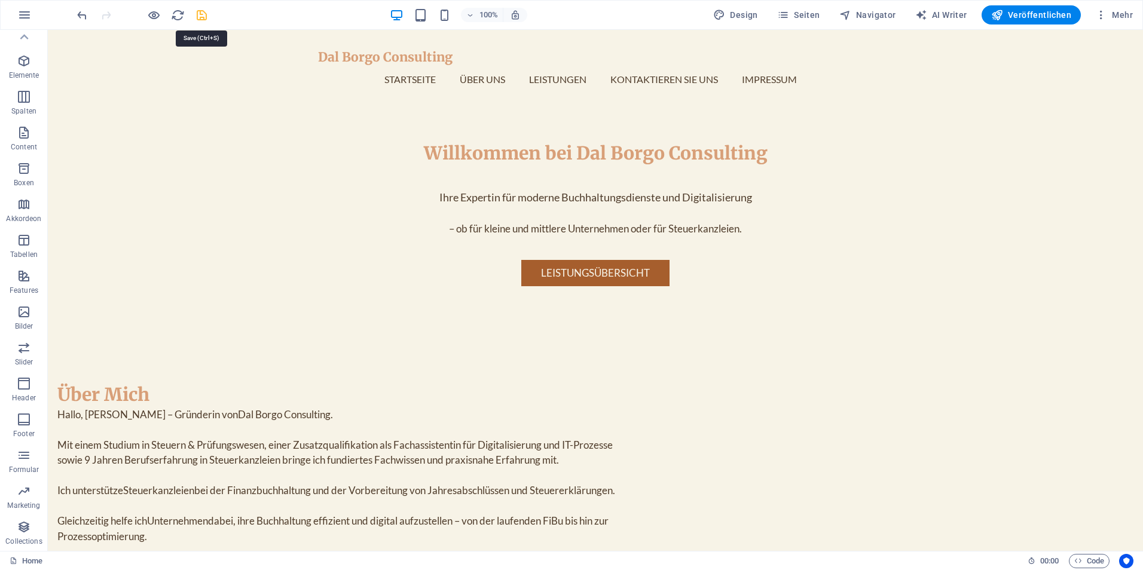
click at [203, 13] on icon "save" at bounding box center [202, 15] width 14 height 14
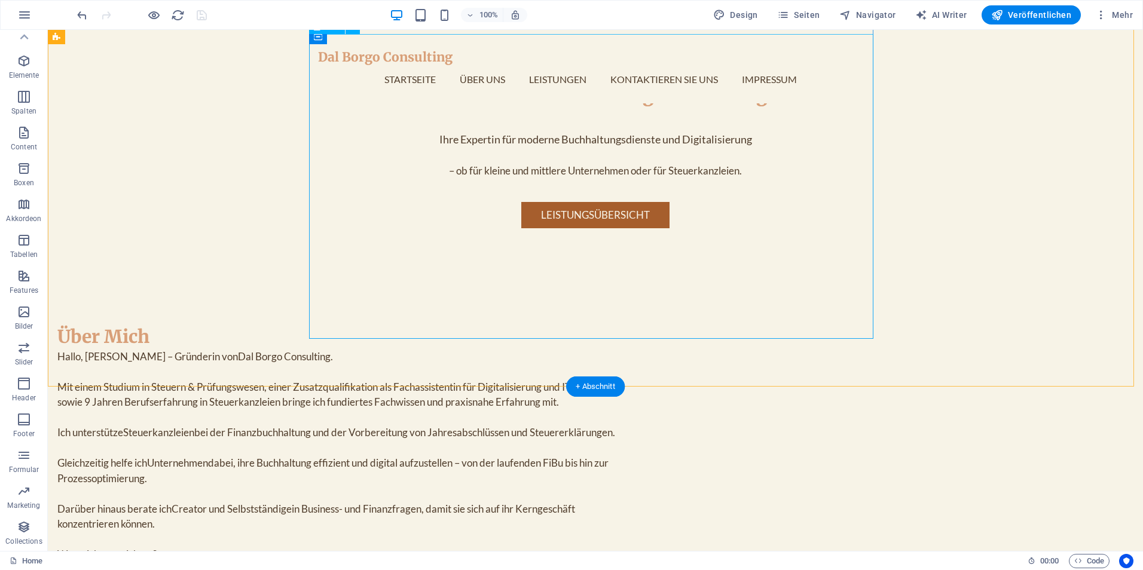
scroll to position [837, 0]
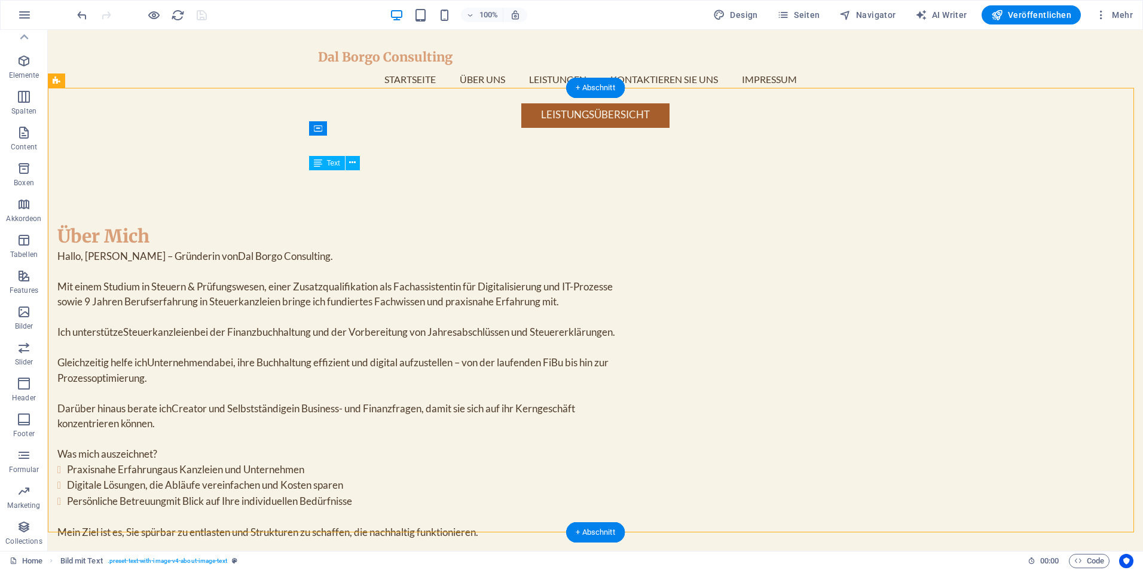
scroll to position [538, 0]
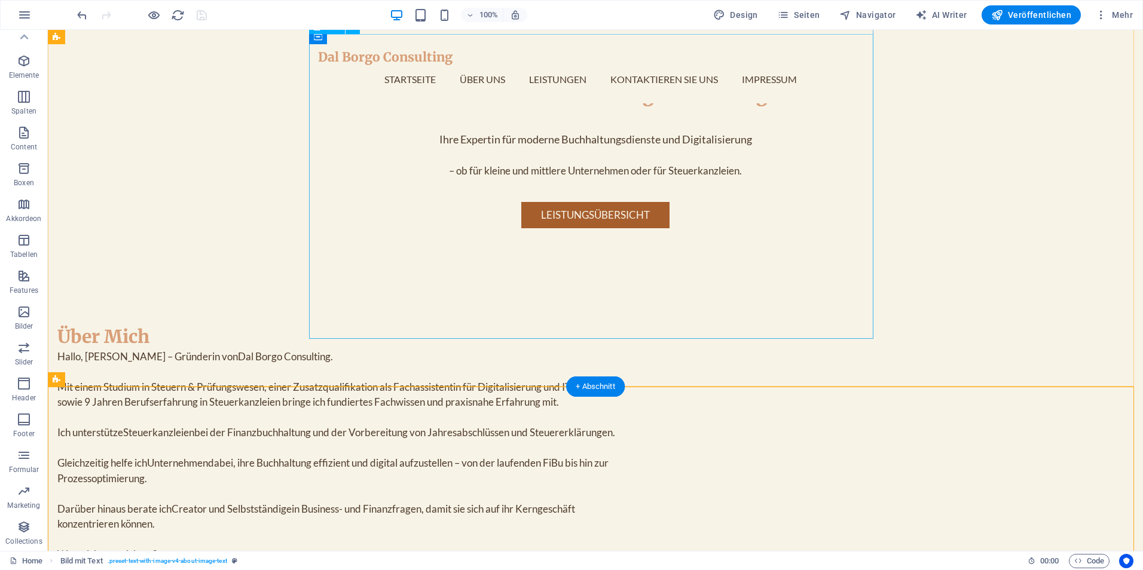
click at [564, 349] on div "Hallo, [PERSON_NAME] – Gründerin von Dal Borgo Consulting . Mit einem Studium i…" at bounding box center [339, 495] width 564 height 292
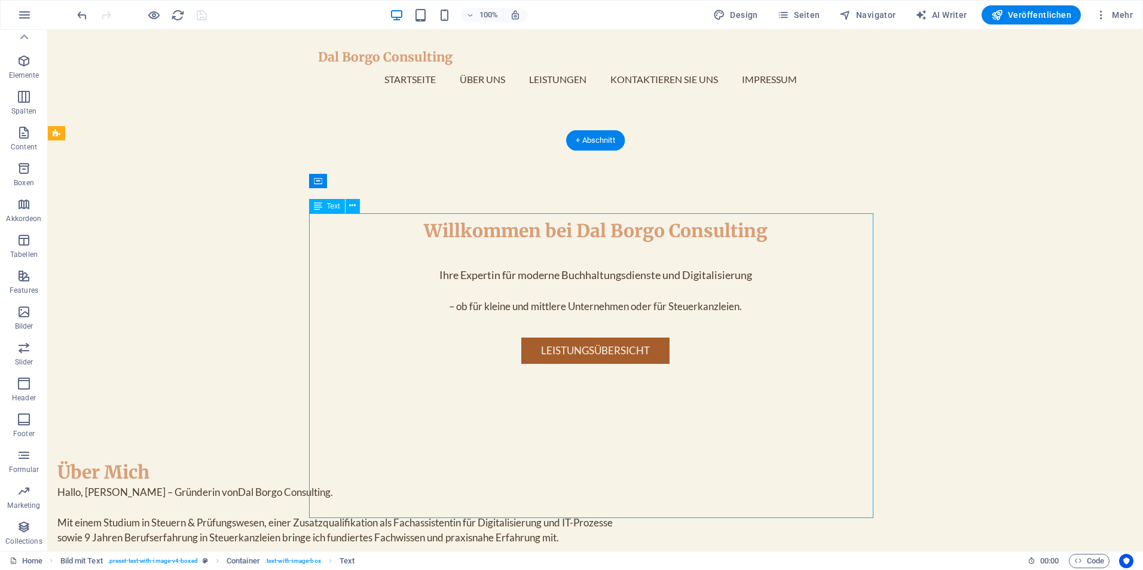
scroll to position [418, 0]
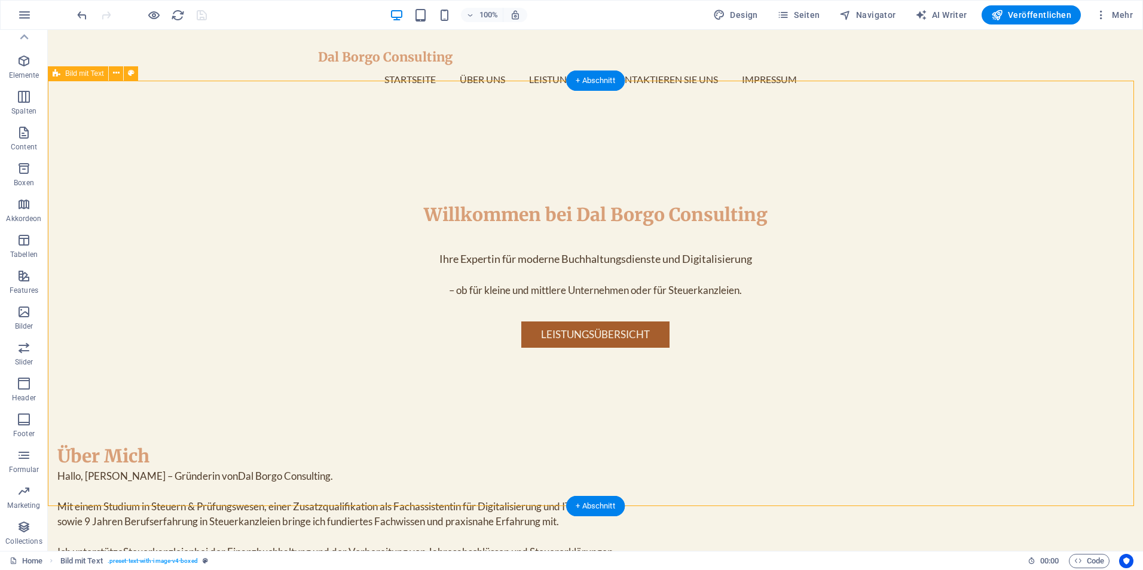
select select "rem"
select select "px"
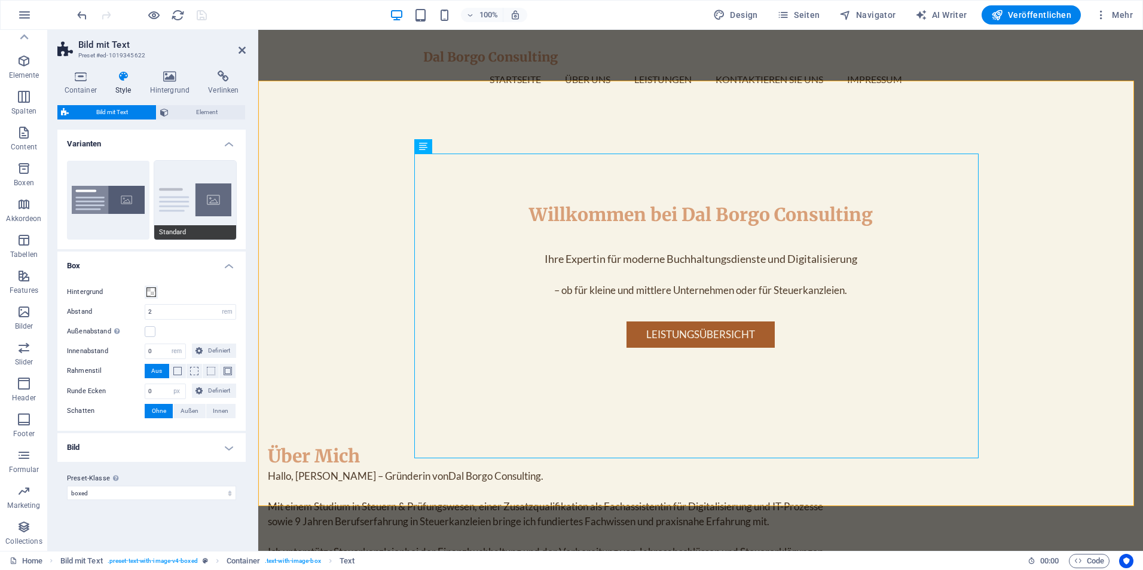
click at [223, 204] on button "Standard" at bounding box center [195, 200] width 82 height 79
click at [159, 444] on h4 "Bild" at bounding box center [151, 447] width 188 height 29
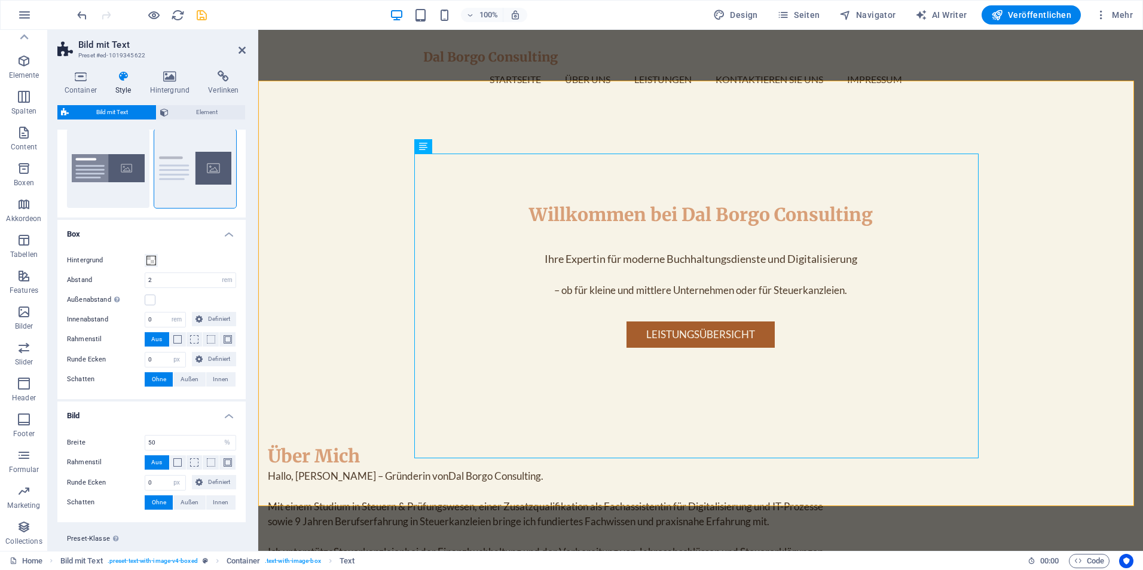
scroll to position [60, 0]
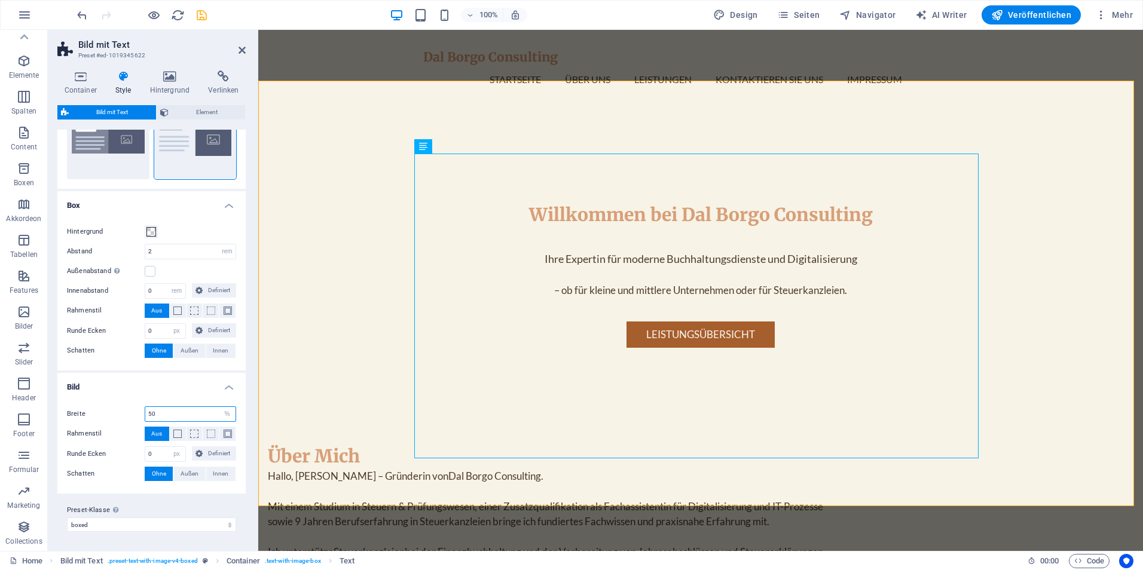
click at [209, 414] on input "50" at bounding box center [190, 414] width 90 height 14
drag, startPoint x: 207, startPoint y: 414, endPoint x: 93, endPoint y: 410, distance: 113.6
click at [93, 410] on div "Breite 50 rem px % vh vw" at bounding box center [151, 414] width 169 height 16
type input "100"
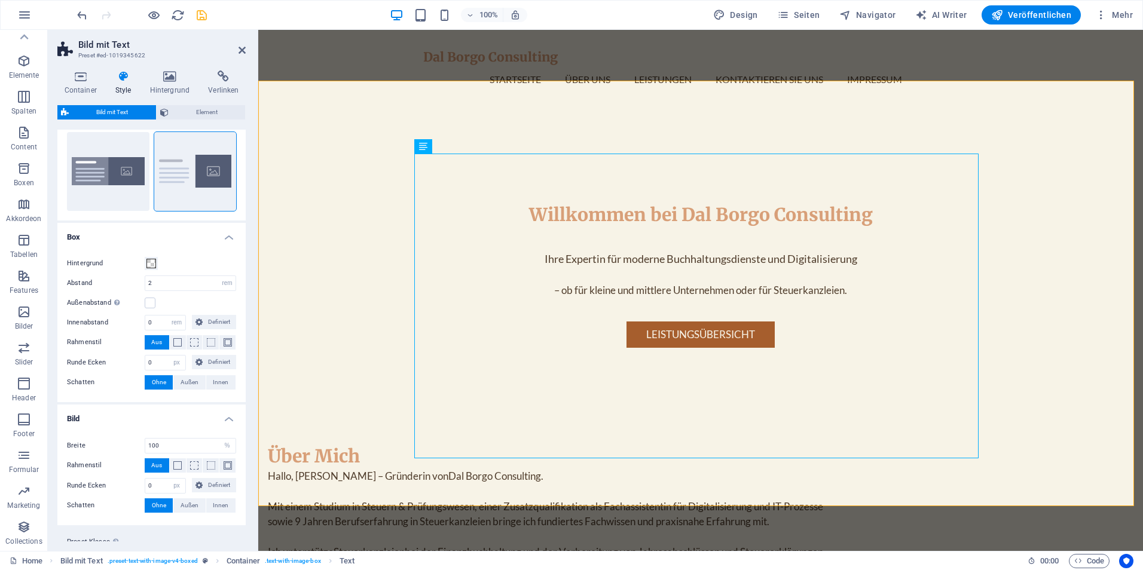
scroll to position [0, 0]
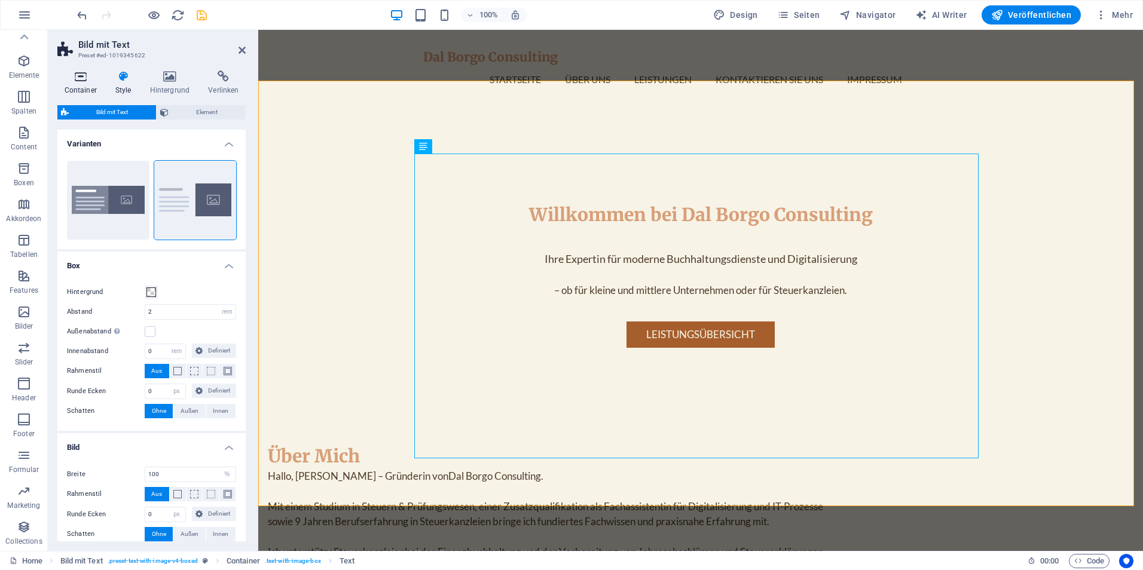
click at [81, 85] on h4 "Container" at bounding box center [82, 83] width 51 height 25
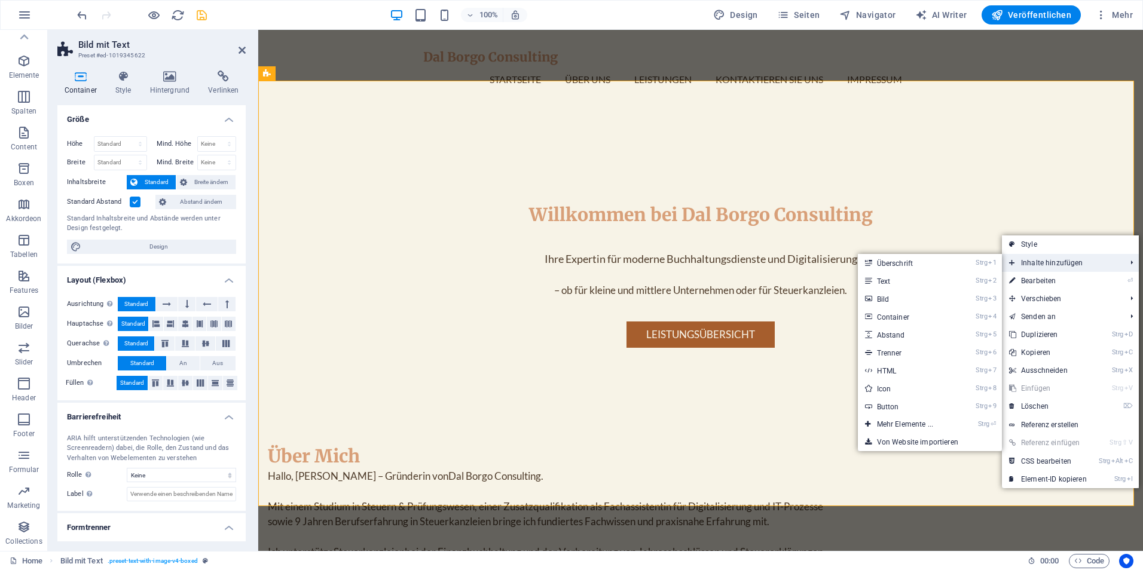
click at [1053, 264] on span "Inhalte hinzufügen" at bounding box center [1061, 263] width 119 height 18
click at [912, 301] on link "Strg 3 Bild" at bounding box center [907, 299] width 99 height 18
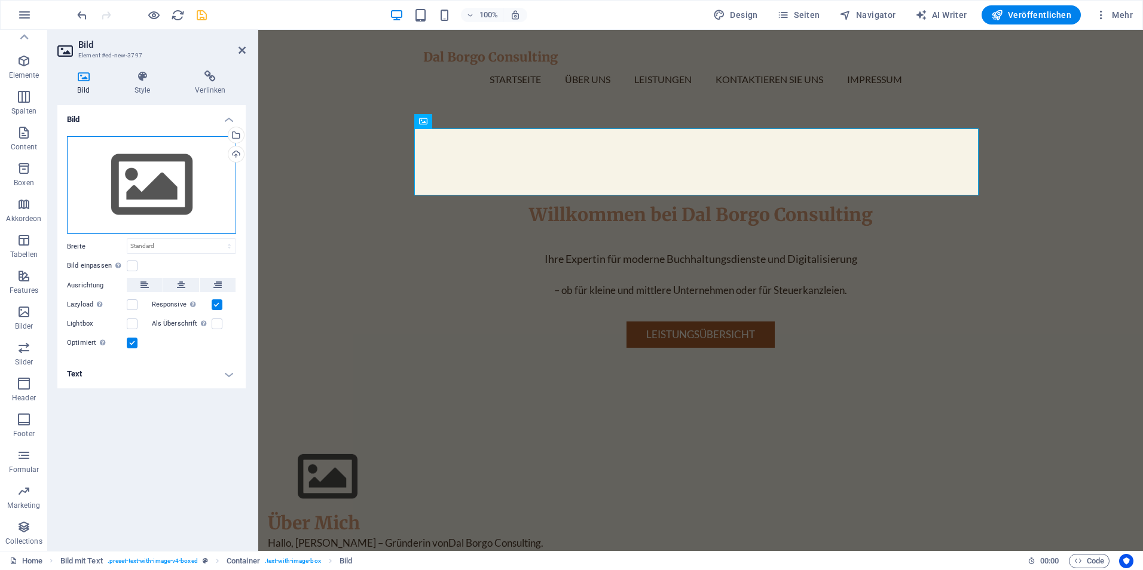
click at [114, 166] on div "Ziehe Dateien zum Hochladen hierher oder klicke hier, um aus Dateien oder koste…" at bounding box center [151, 185] width 169 height 98
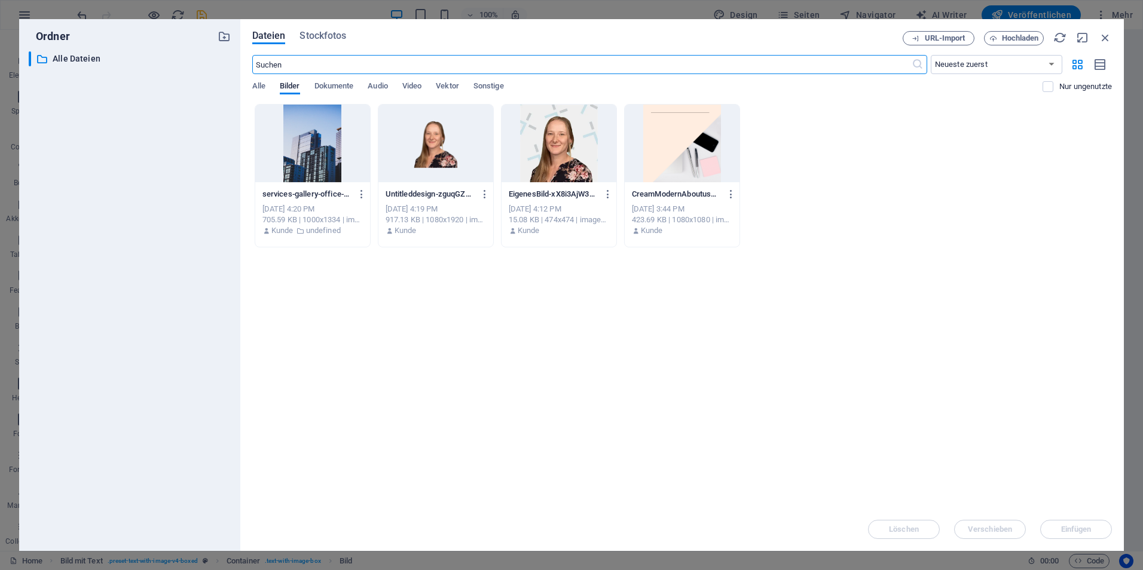
click at [399, 134] on div at bounding box center [435, 144] width 115 height 78
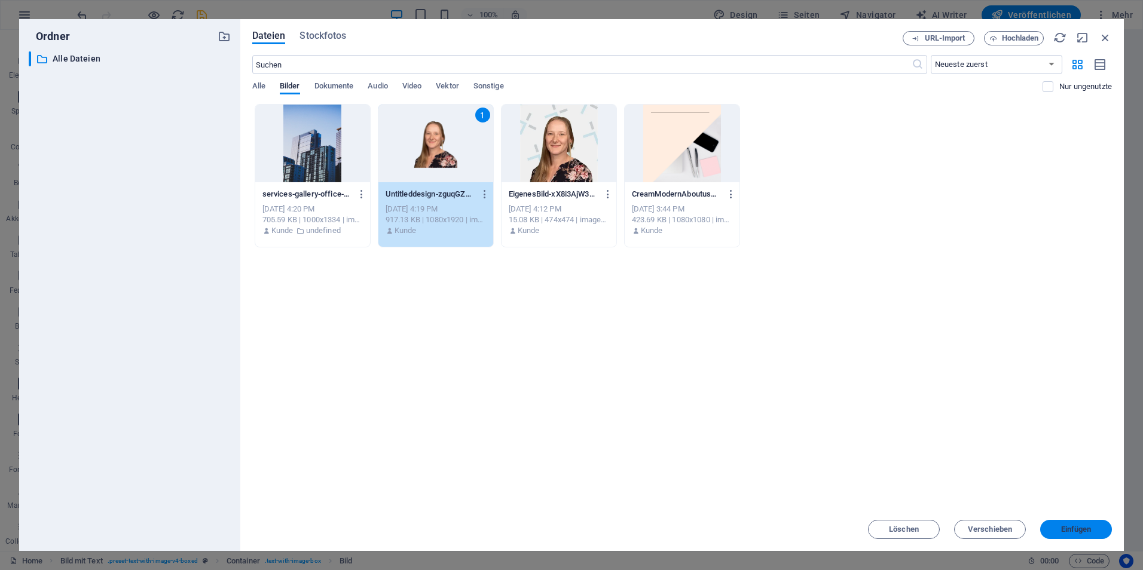
click at [1077, 531] on span "Einfügen" at bounding box center [1076, 529] width 30 height 7
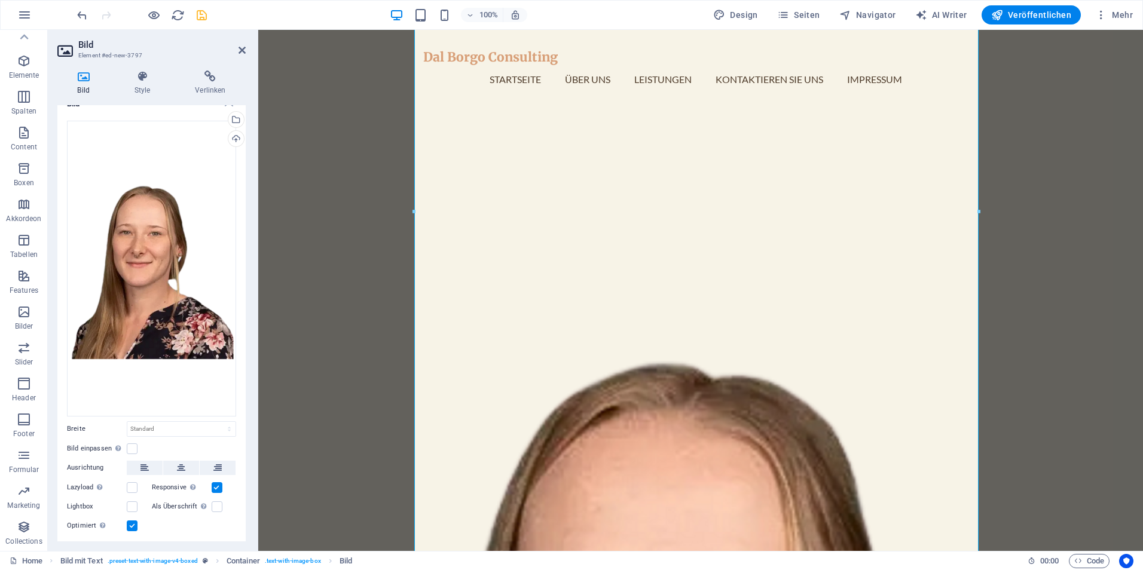
scroll to position [41, 0]
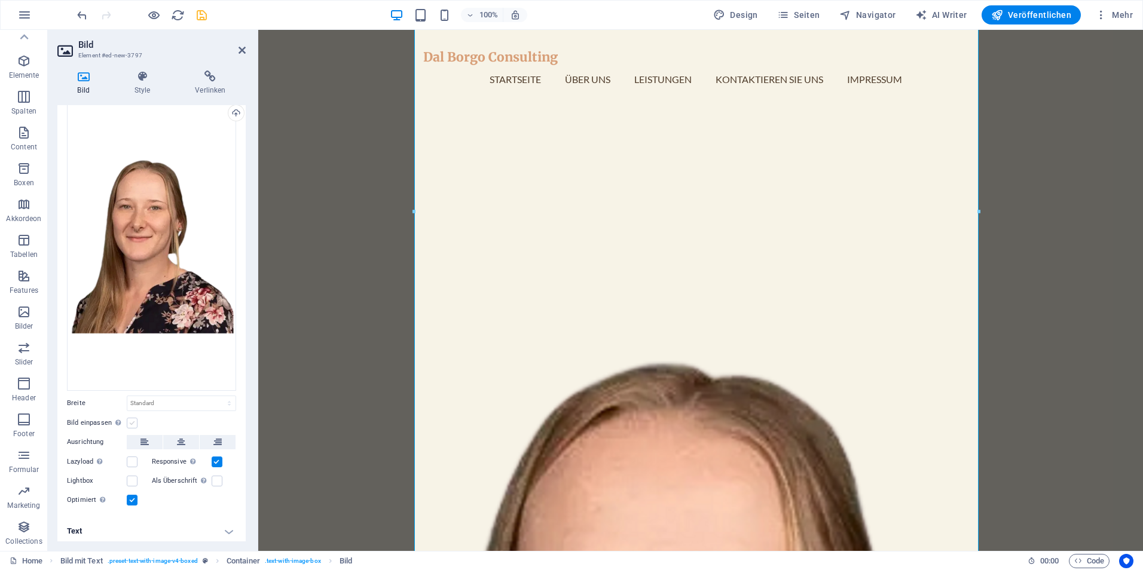
click at [132, 418] on label at bounding box center [132, 423] width 11 height 11
click at [0, 0] on input "Bild einpassen Bild automatisch anhand einer fixen Breite und Höhe einpassen" at bounding box center [0, 0] width 0 height 0
click at [209, 436] on select "Standard auto px" at bounding box center [181, 443] width 108 height 14
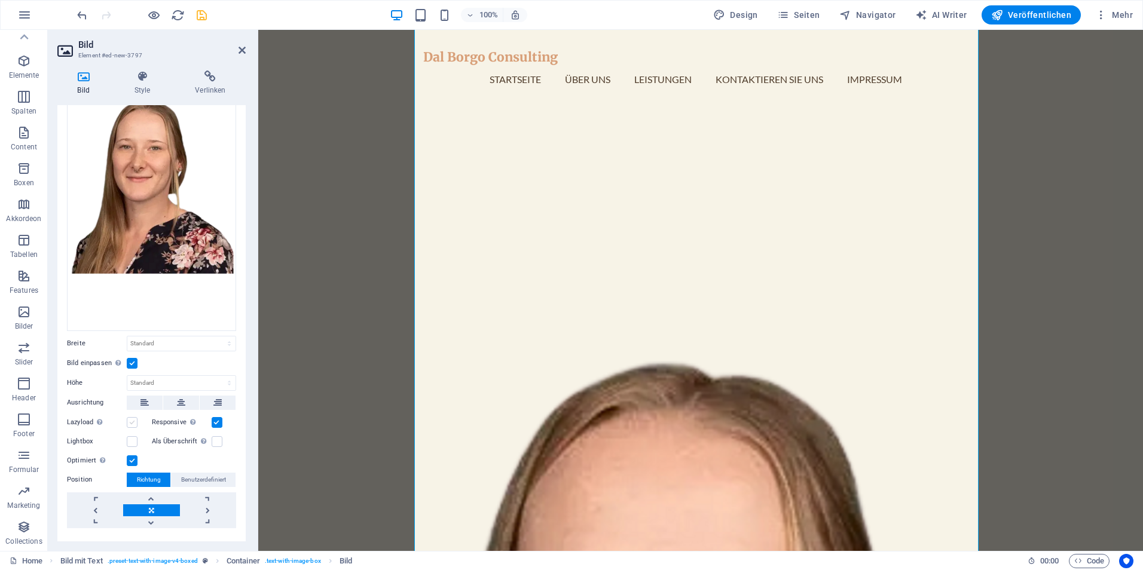
click at [131, 417] on label at bounding box center [132, 422] width 11 height 11
click at [0, 0] on input "Lazyload Bilder auf Seite nachträglich laden. Verbessert Ladezeit (Pagespeed)." at bounding box center [0, 0] width 0 height 0
click at [87, 438] on label "Lightbox" at bounding box center [97, 442] width 60 height 14
click at [0, 0] on input "Lightbox" at bounding box center [0, 0] width 0 height 0
click at [132, 438] on label at bounding box center [132, 441] width 11 height 11
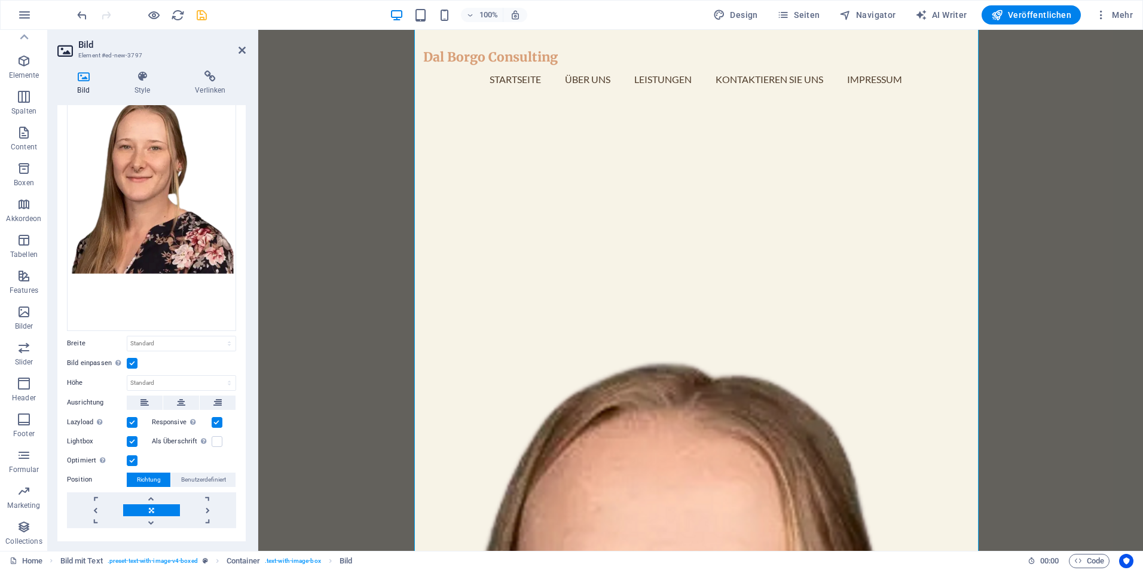
click at [0, 0] on input "Lightbox" at bounding box center [0, 0] width 0 height 0
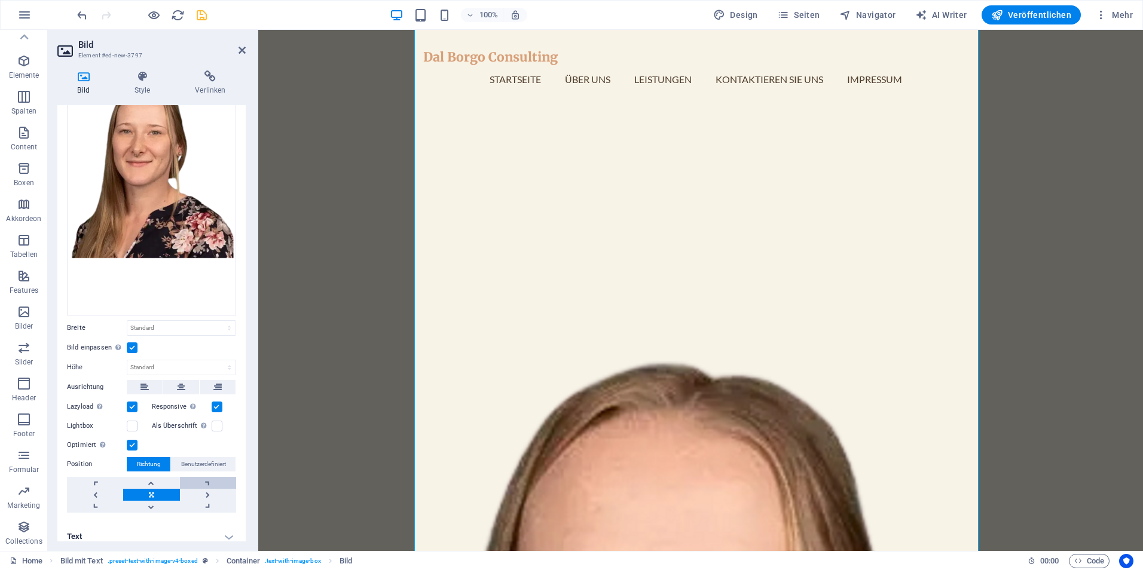
scroll to position [122, 0]
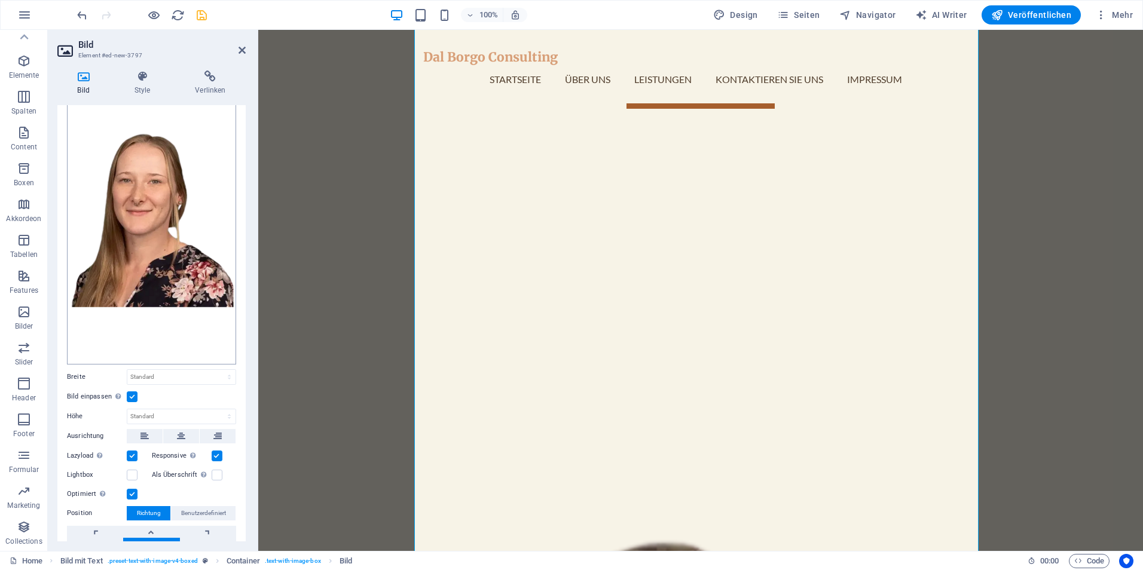
scroll to position [0, 0]
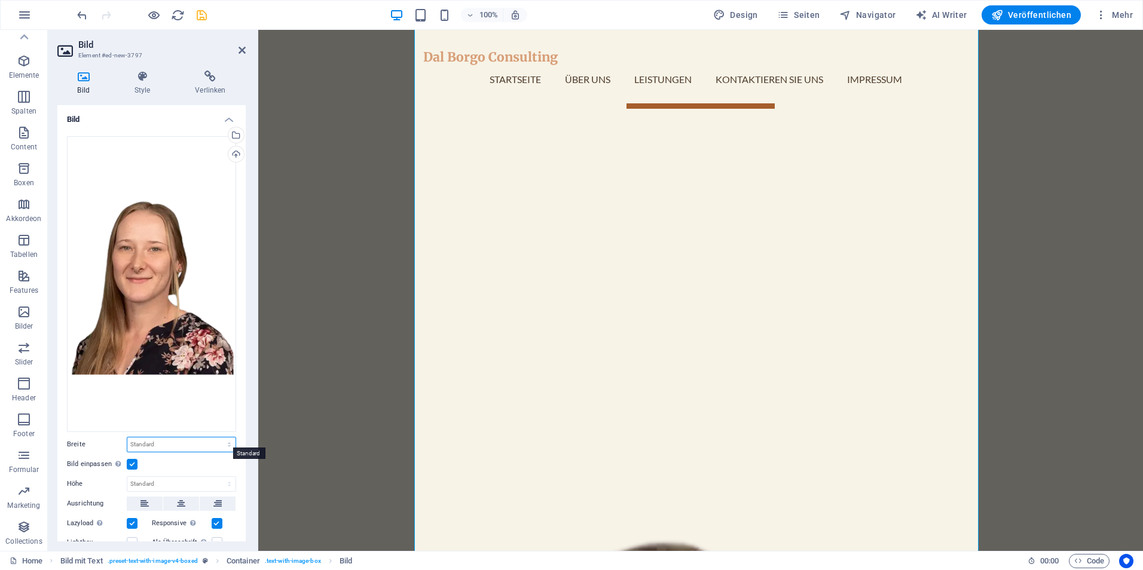
click at [171, 445] on select "Standard auto px rem % em vh vw" at bounding box center [181, 445] width 108 height 14
click at [127, 438] on select "Standard auto px rem % em vh vw" at bounding box center [181, 445] width 108 height 14
select select "DISABLED_OPTION_VALUE"
click at [187, 481] on select "Standard auto px" at bounding box center [181, 484] width 108 height 14
click at [127, 477] on select "Standard auto px" at bounding box center [181, 484] width 108 height 14
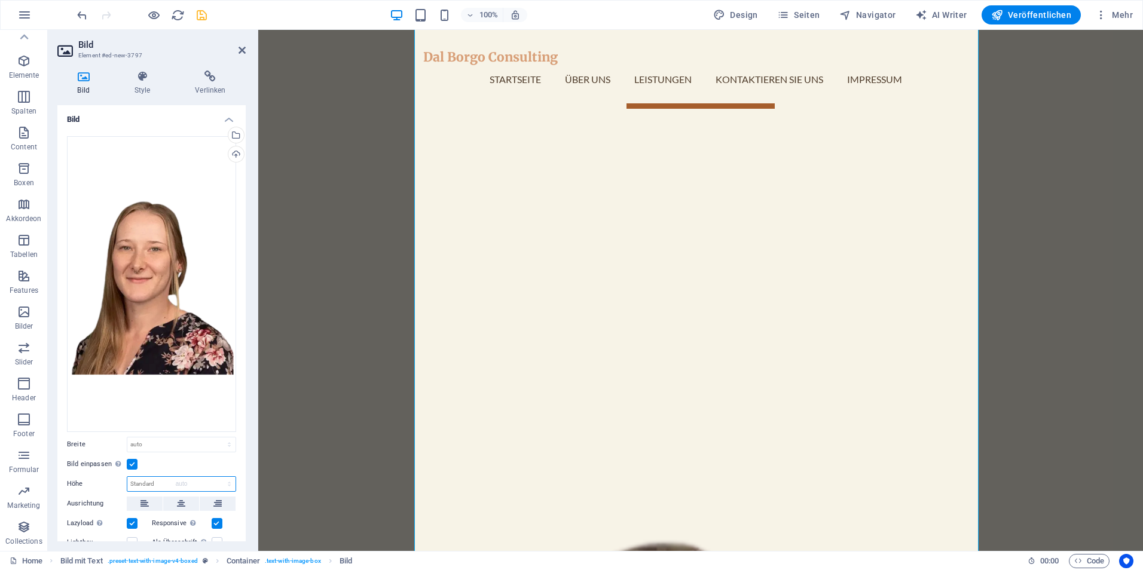
select select "DISABLED_OPTION_VALUE"
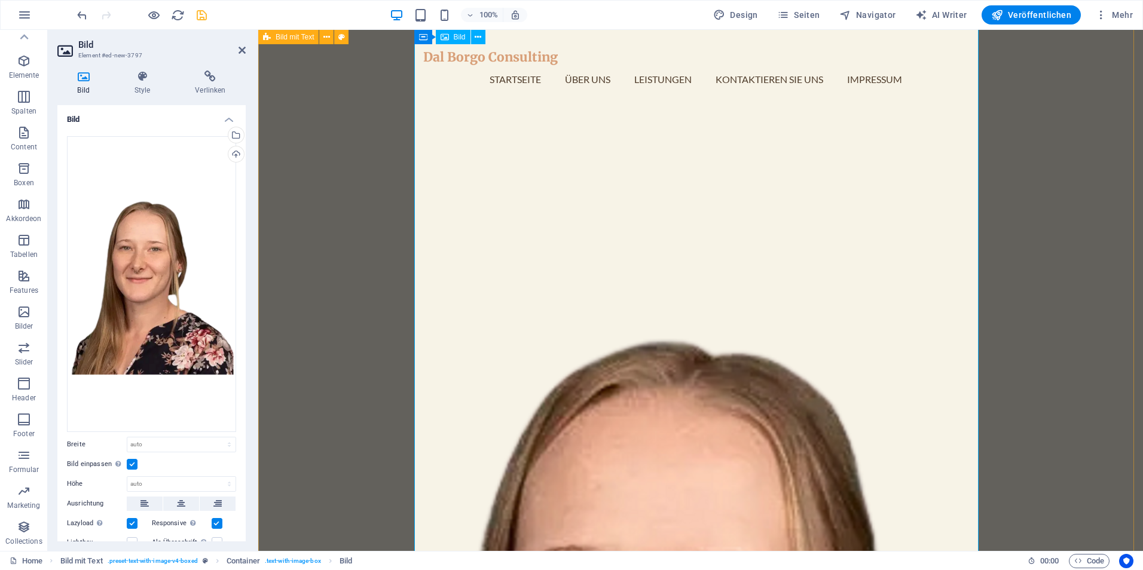
scroll to position [1076, 0]
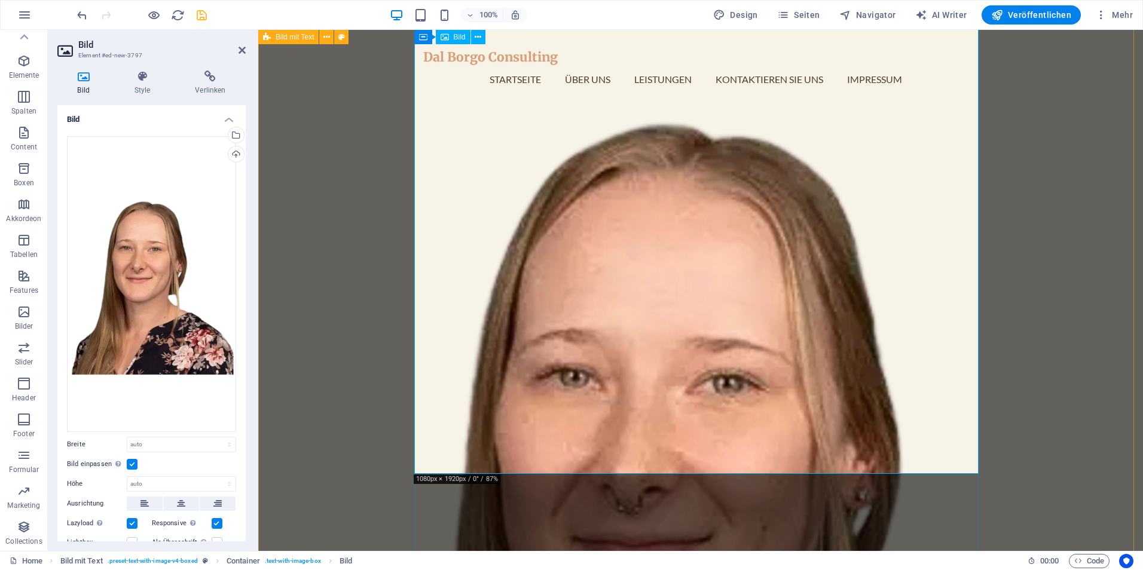
click at [832, 469] on figure at bounding box center [550, 572] width 564 height 1572
click at [667, 375] on figure at bounding box center [550, 572] width 564 height 1572
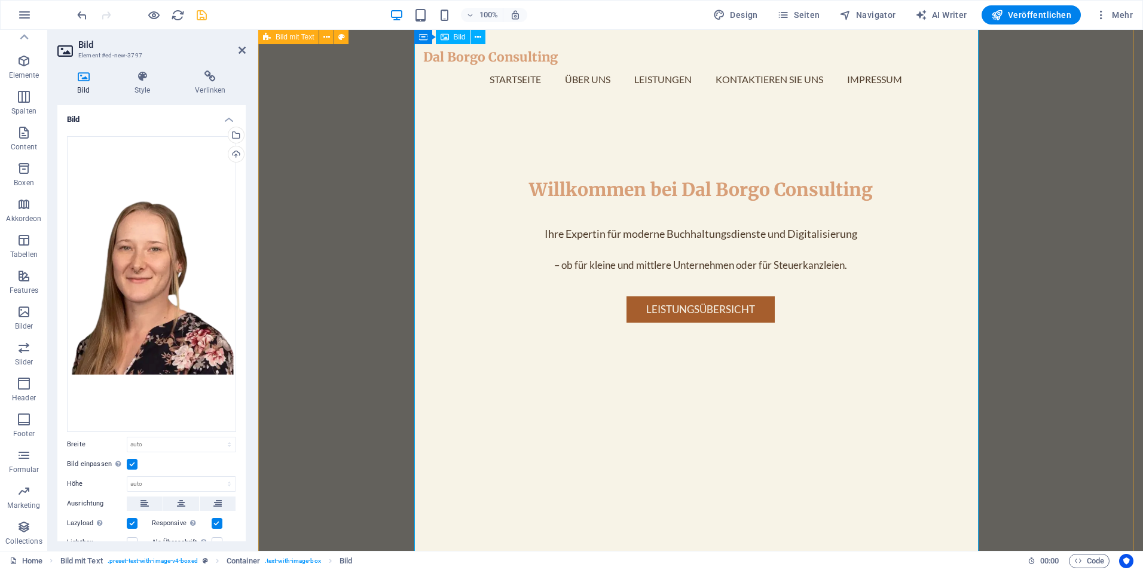
scroll to position [299, 0]
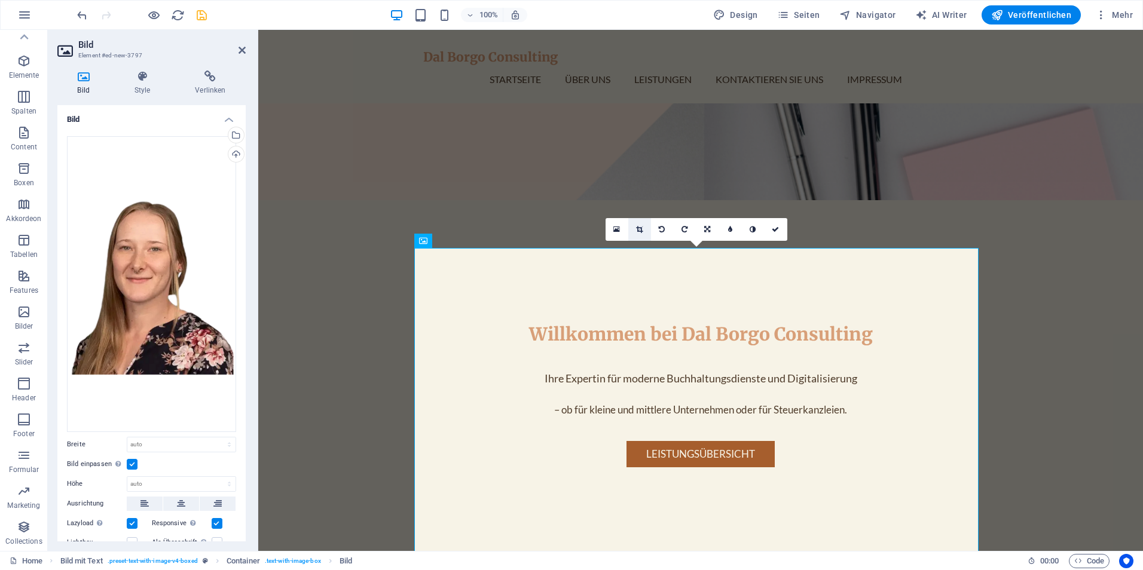
click at [646, 225] on link at bounding box center [639, 229] width 23 height 23
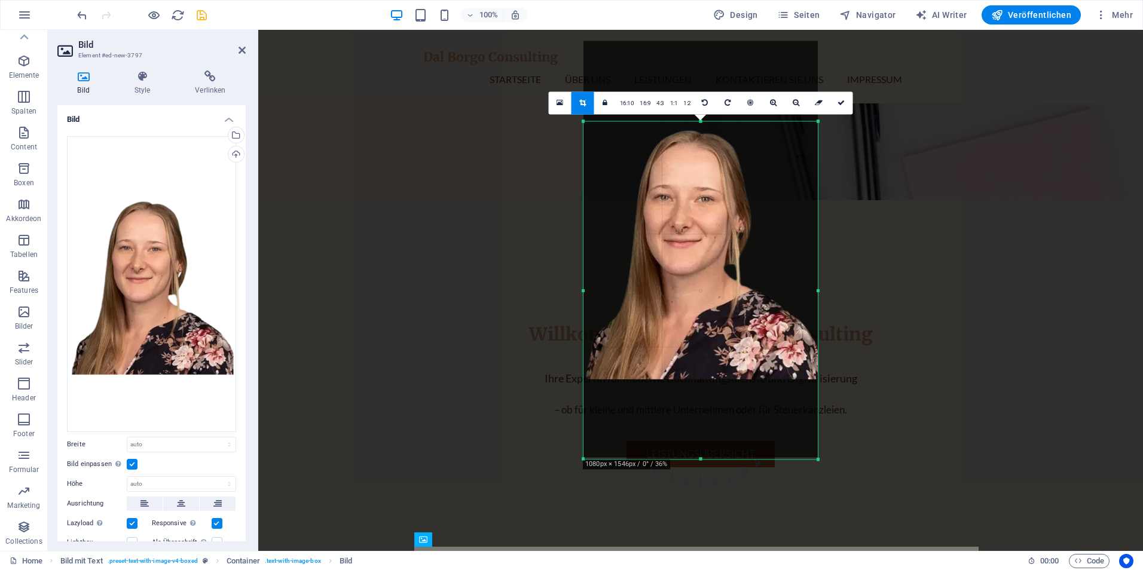
drag, startPoint x: 702, startPoint y: 82, endPoint x: 693, endPoint y: 163, distance: 81.3
click at [693, 163] on div "180 170 160 150 140 130 120 110 100 90 80 70 60 50 40 30 20 10 0 -10 -20 -30 -4…" at bounding box center [700, 290] width 234 height 338
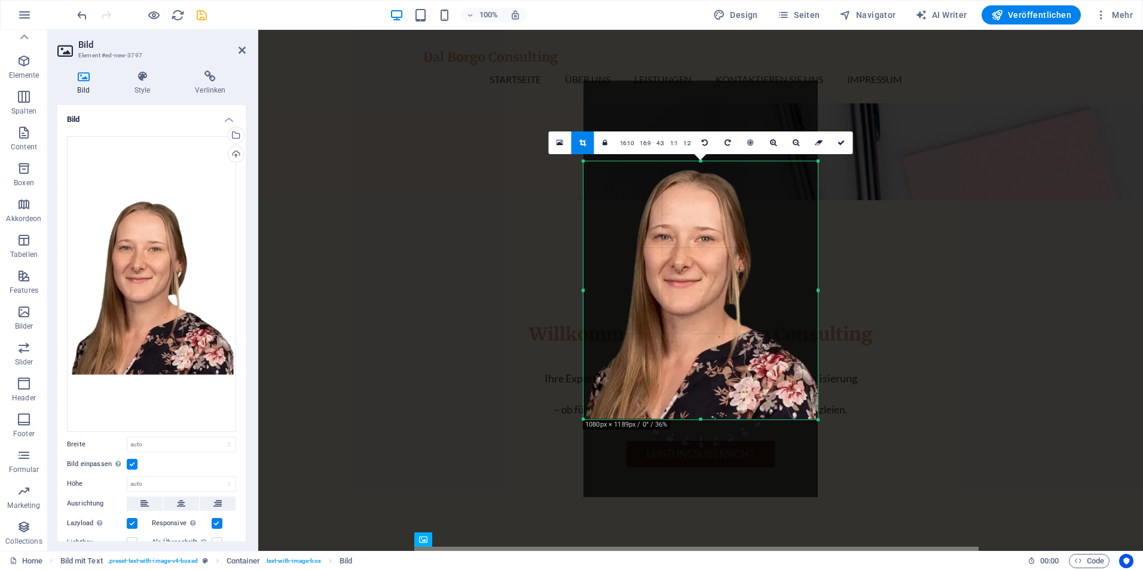
drag, startPoint x: 700, startPoint y: 458, endPoint x: 693, endPoint y: 380, distance: 78.6
click at [693, 380] on div "180 170 160 150 140 130 120 110 100 90 80 70 60 50 40 30 20 10 0 -10 -20 -30 -4…" at bounding box center [700, 290] width 234 height 258
click at [842, 142] on icon at bounding box center [840, 142] width 7 height 7
type input "391"
select select "px"
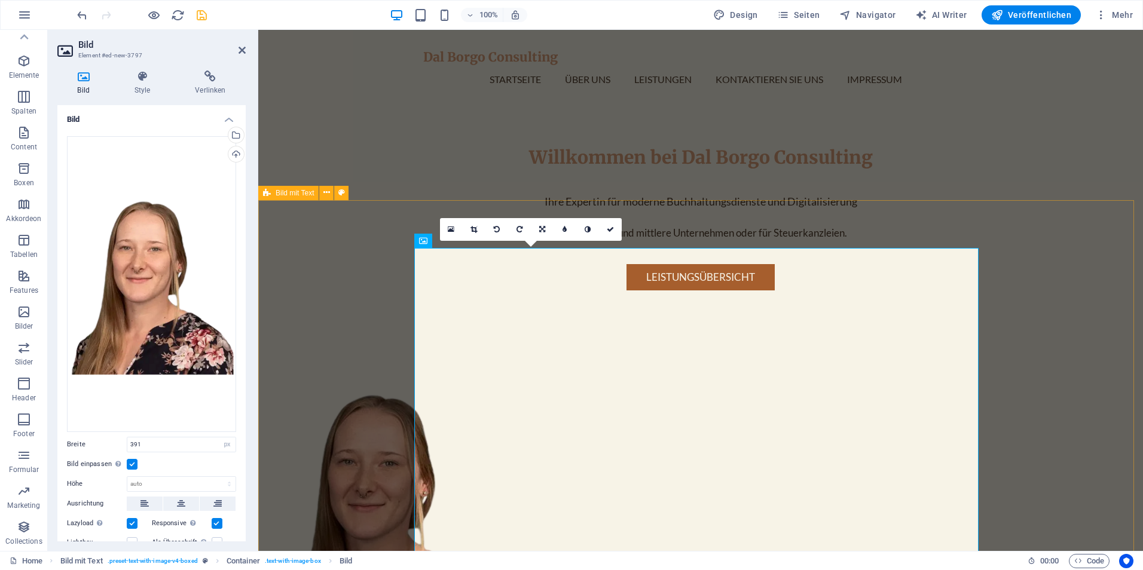
scroll to position [658, 0]
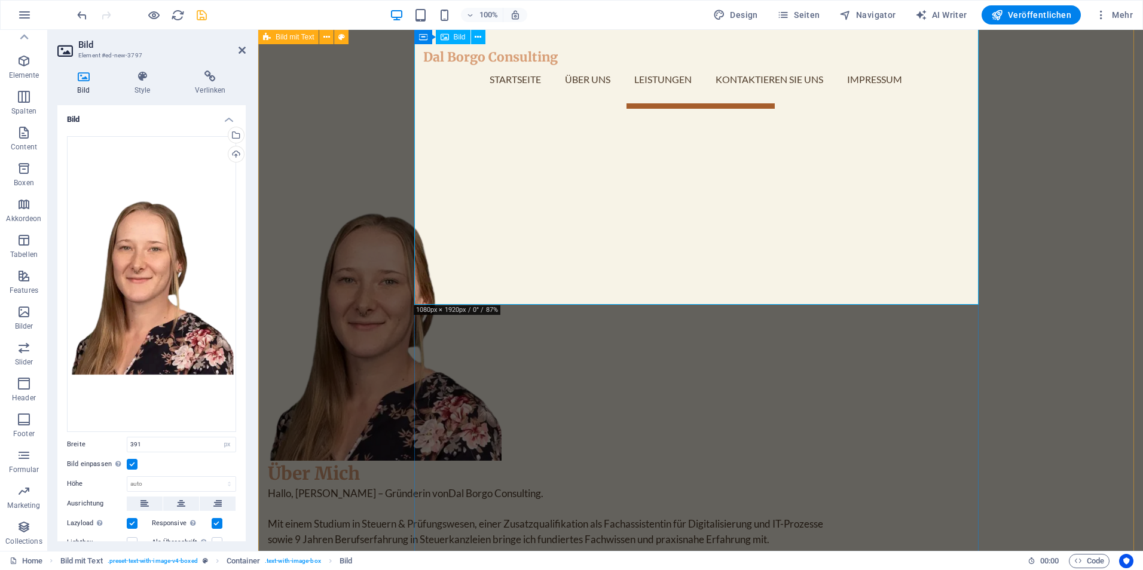
click at [832, 304] on figure at bounding box center [550, 332] width 564 height 257
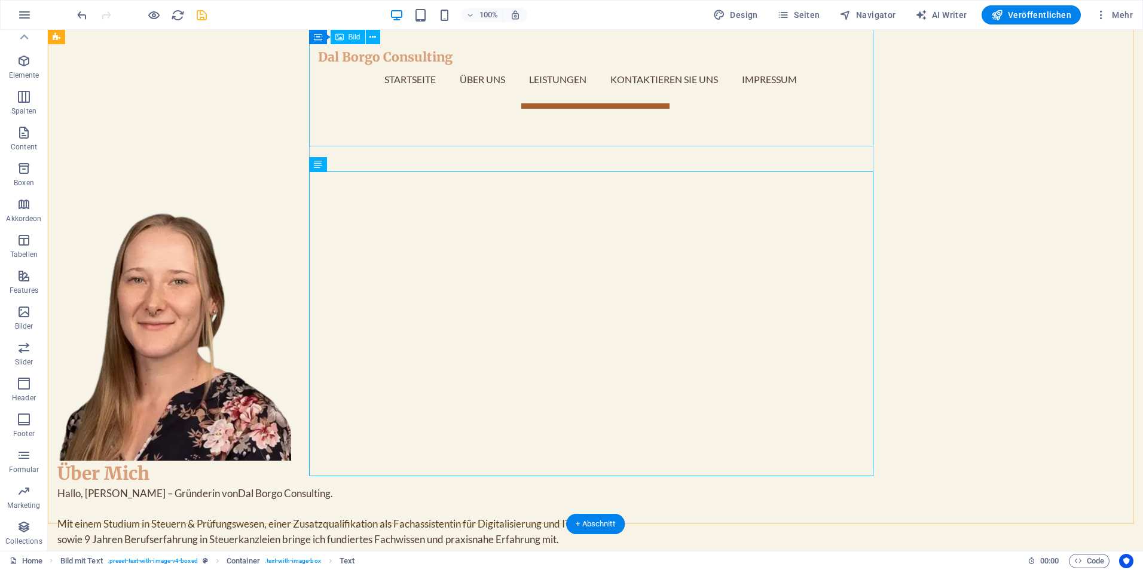
click at [503, 204] on figure at bounding box center [339, 332] width 564 height 257
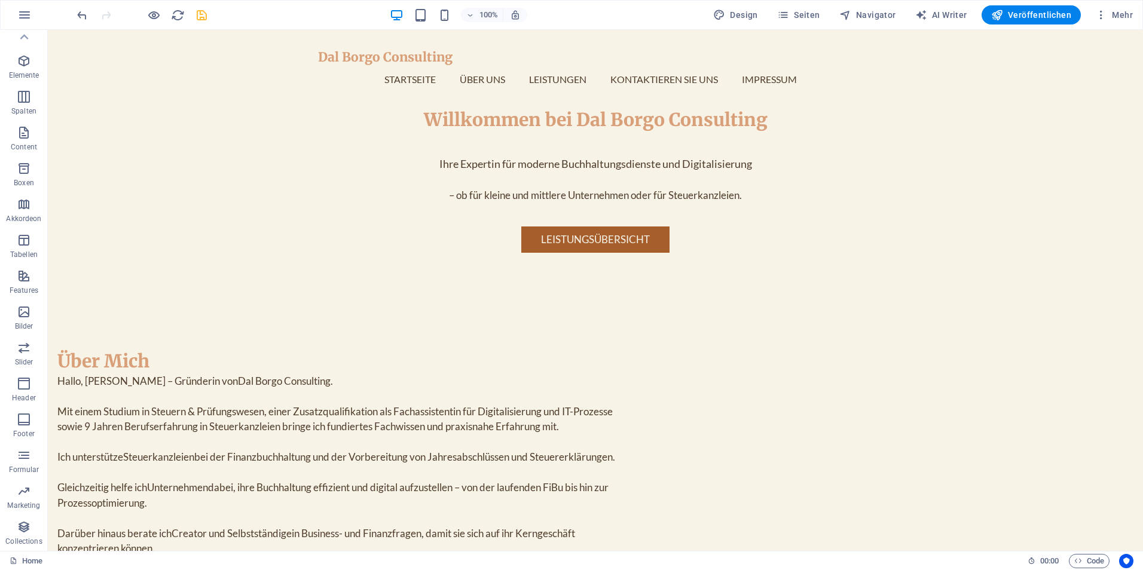
scroll to position [542, 0]
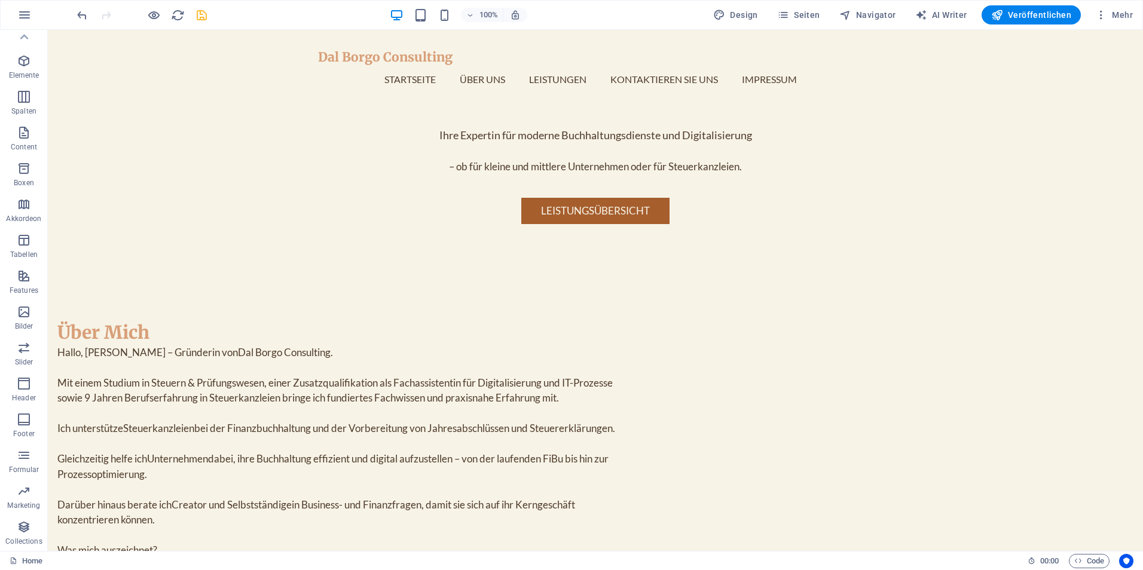
drag, startPoint x: 491, startPoint y: 131, endPoint x: 397, endPoint y: 442, distance: 325.4
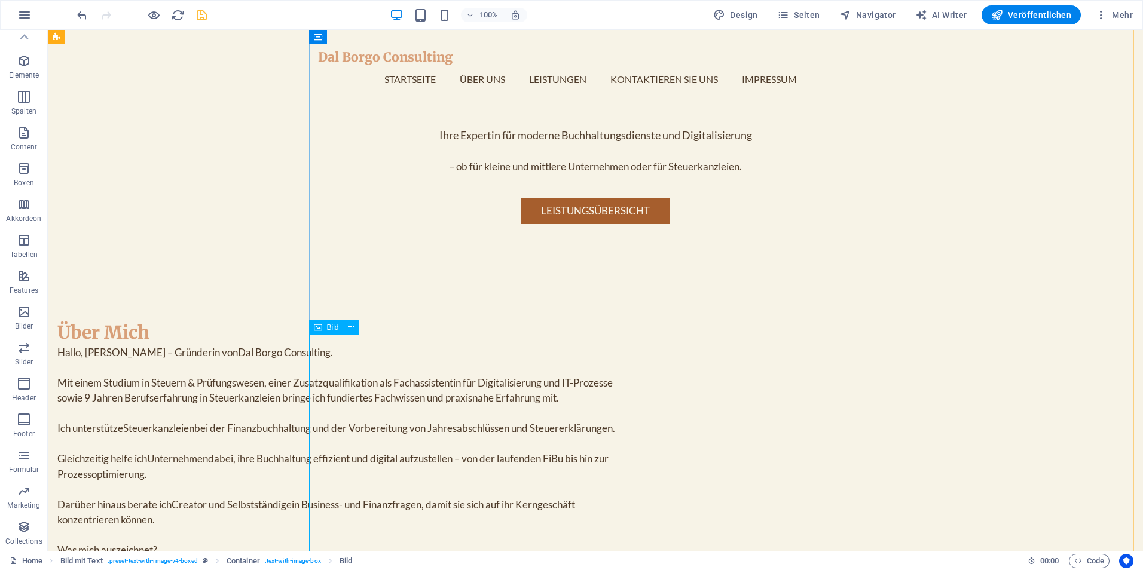
select select "px"
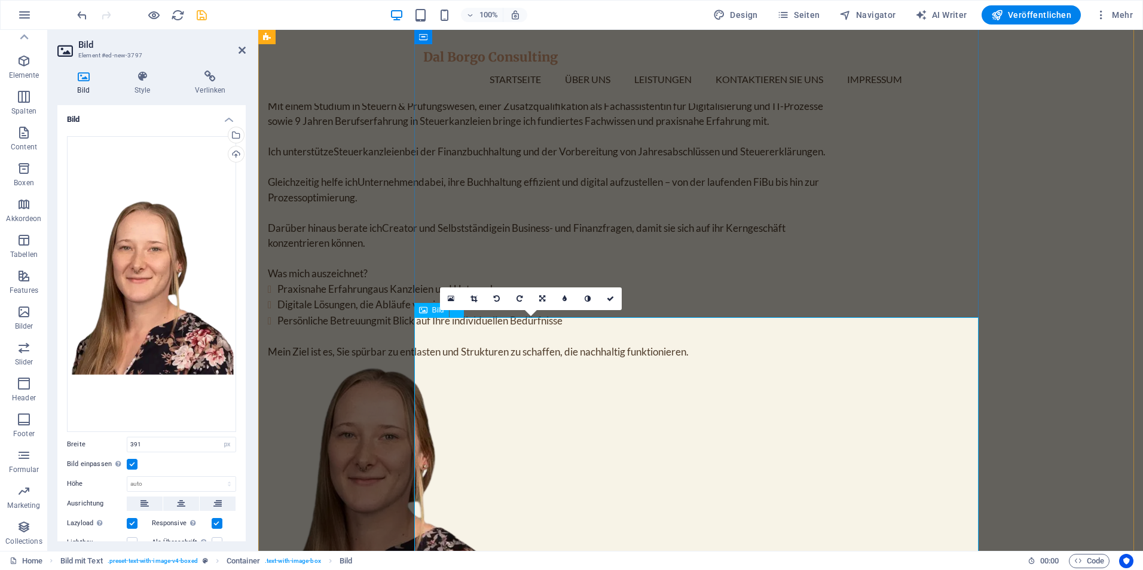
scroll to position [841, 0]
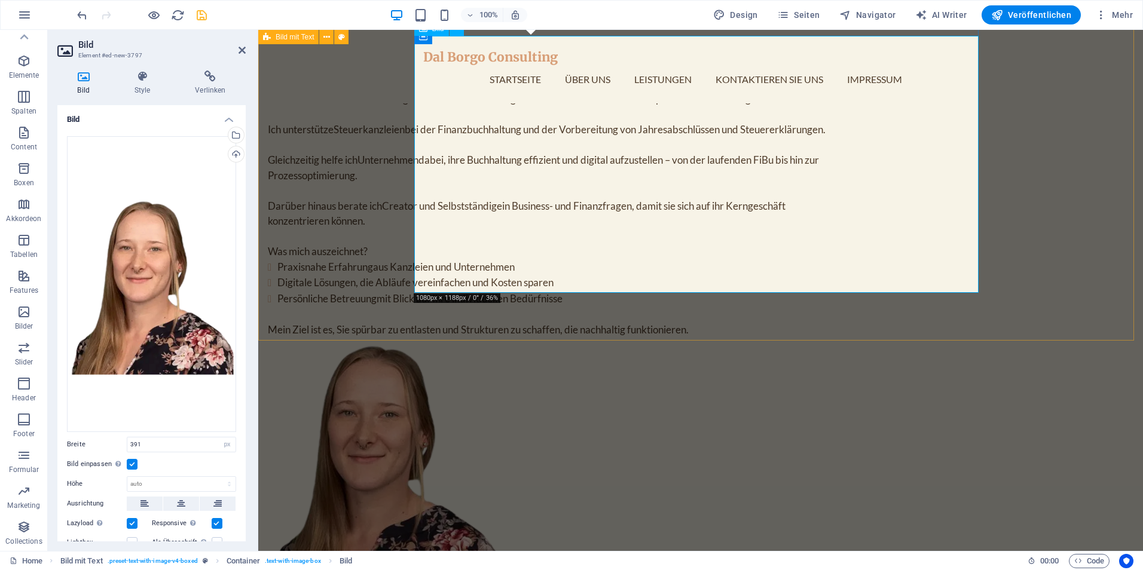
click at [656, 337] on figure at bounding box center [550, 465] width 564 height 257
click at [1056, 327] on div "Über [PERSON_NAME], ich bin Jenni – Gründerin von Dal Borgo Consulting . Mit ei…" at bounding box center [700, 307] width 885 height 669
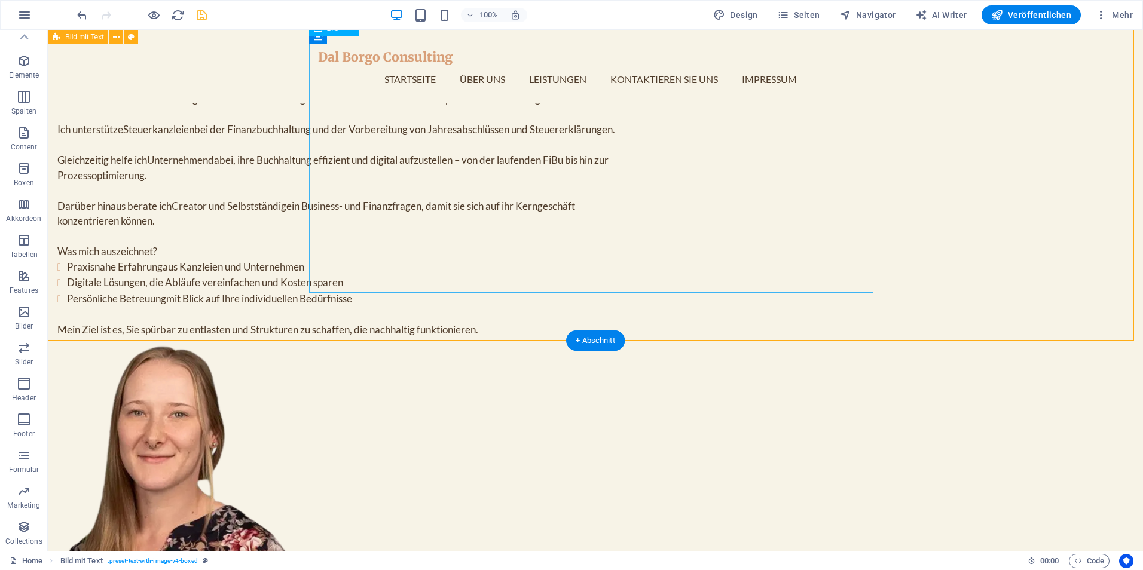
click at [443, 337] on figure at bounding box center [339, 465] width 564 height 257
click at [448, 337] on figure at bounding box center [339, 465] width 564 height 257
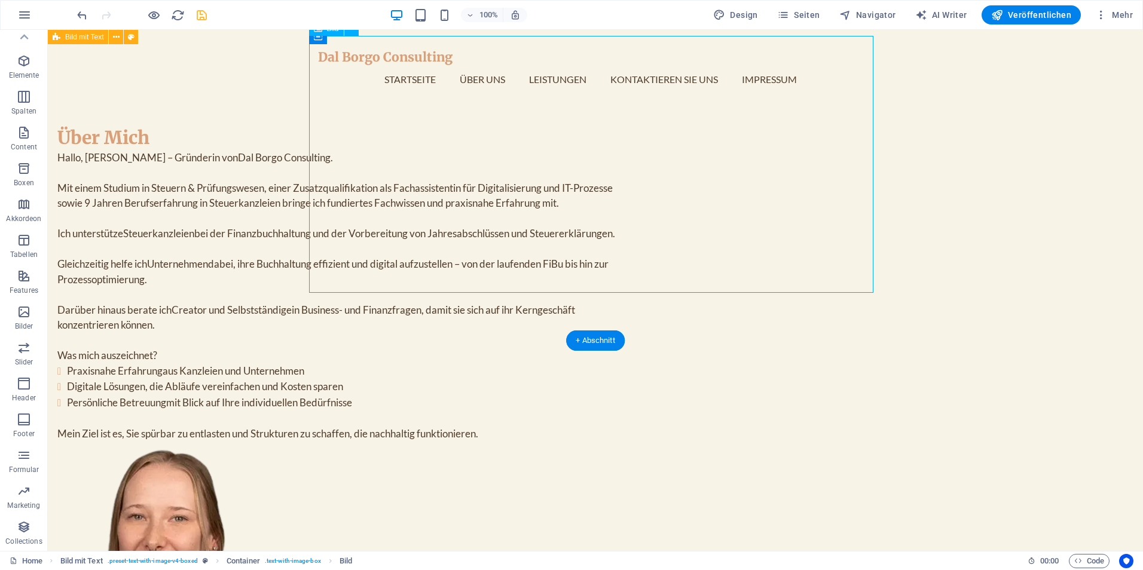
scroll to position [602, 0]
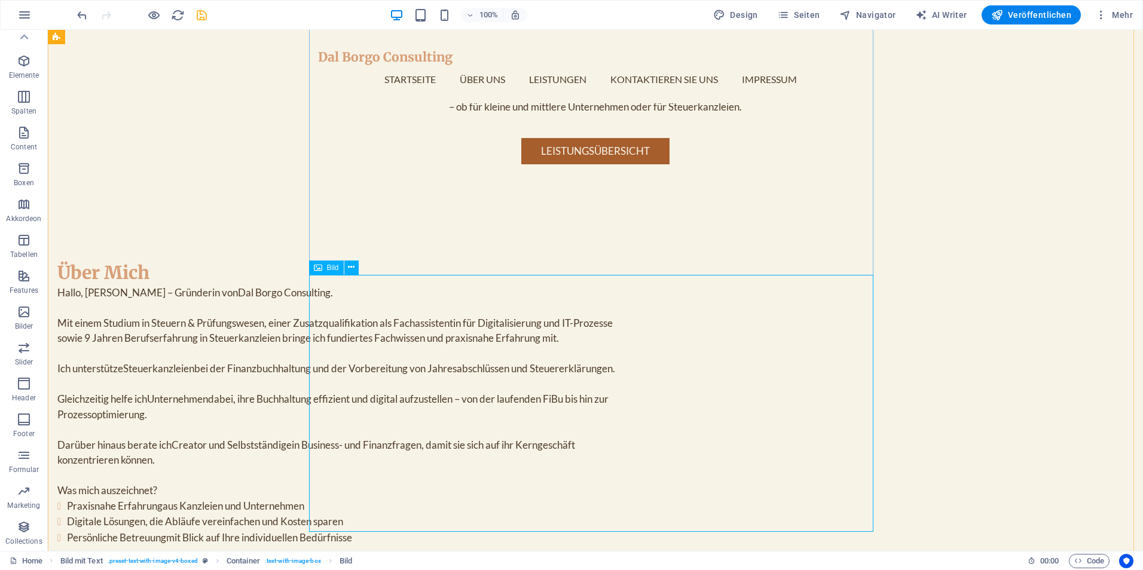
select select "px"
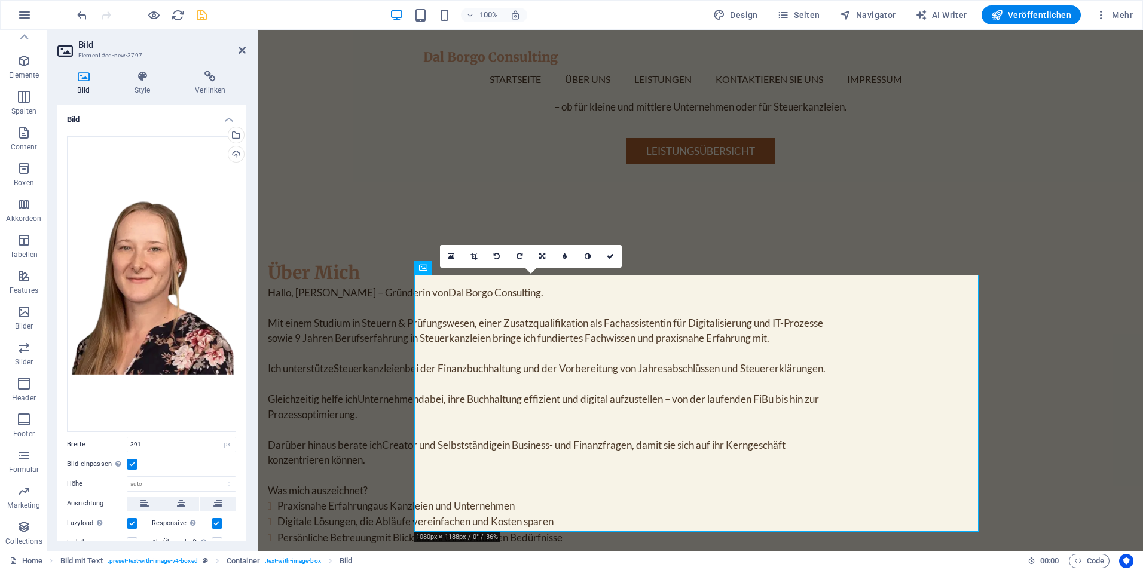
scroll to position [122, 0]
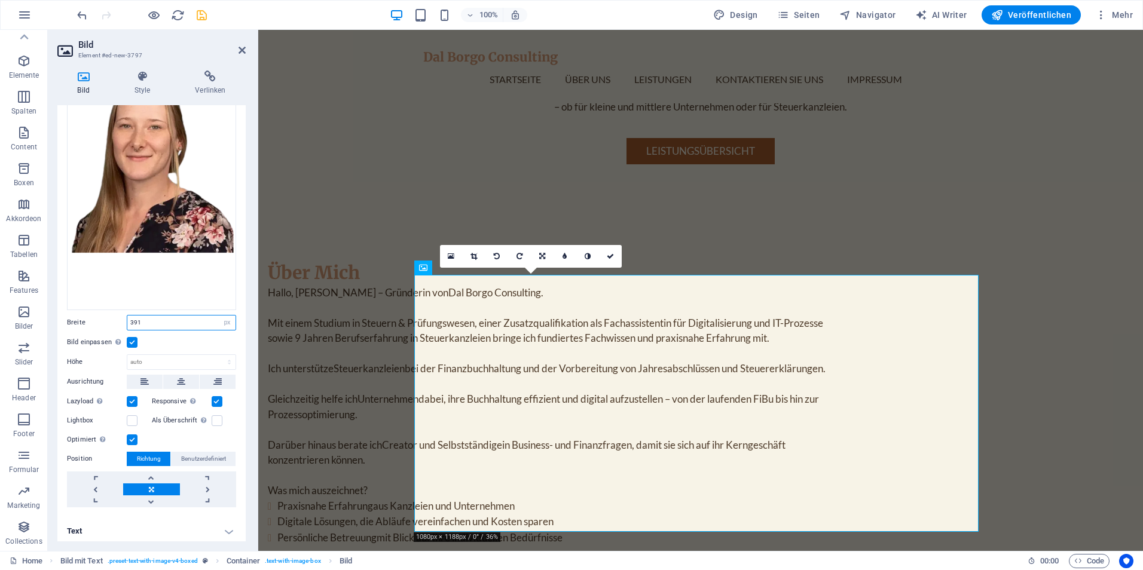
drag, startPoint x: 164, startPoint y: 324, endPoint x: 89, endPoint y: 317, distance: 75.0
click at [89, 317] on div "Breite 391 Standard auto px rem % em vh vw" at bounding box center [151, 323] width 169 height 16
type input "200"
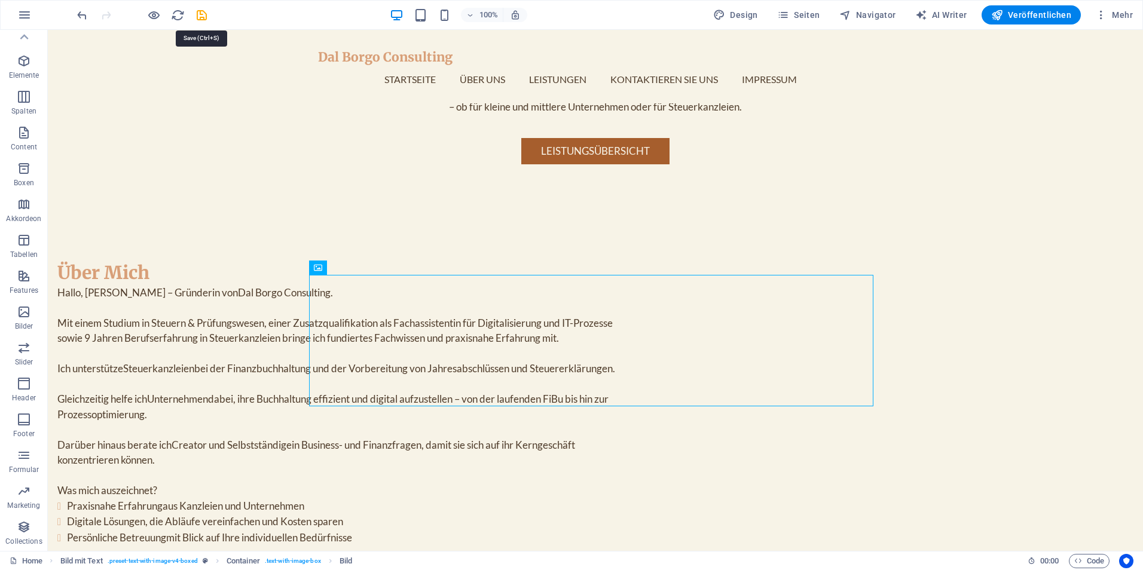
drag, startPoint x: 204, startPoint y: 14, endPoint x: 208, endPoint y: 21, distance: 7.5
click at [204, 14] on icon "save" at bounding box center [202, 15] width 14 height 14
